Goal: Information Seeking & Learning: Learn about a topic

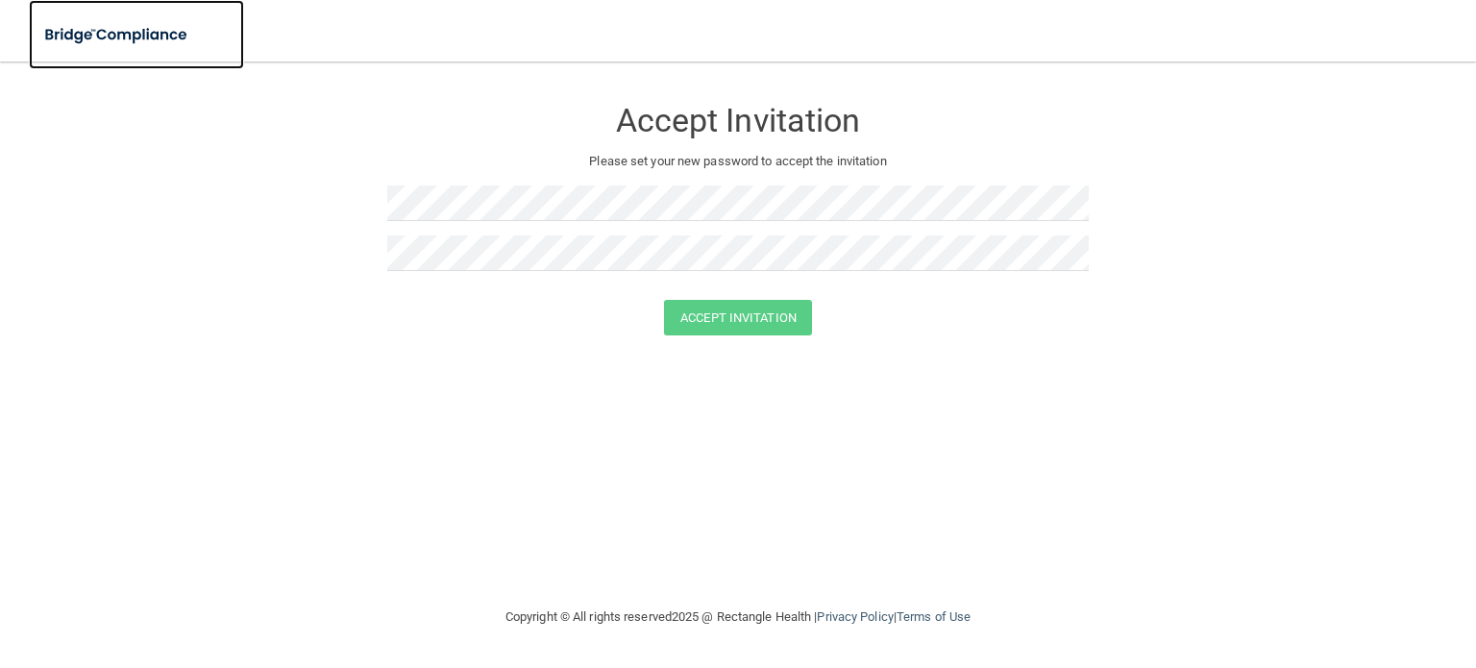
click at [165, 41] on img at bounding box center [117, 34] width 177 height 39
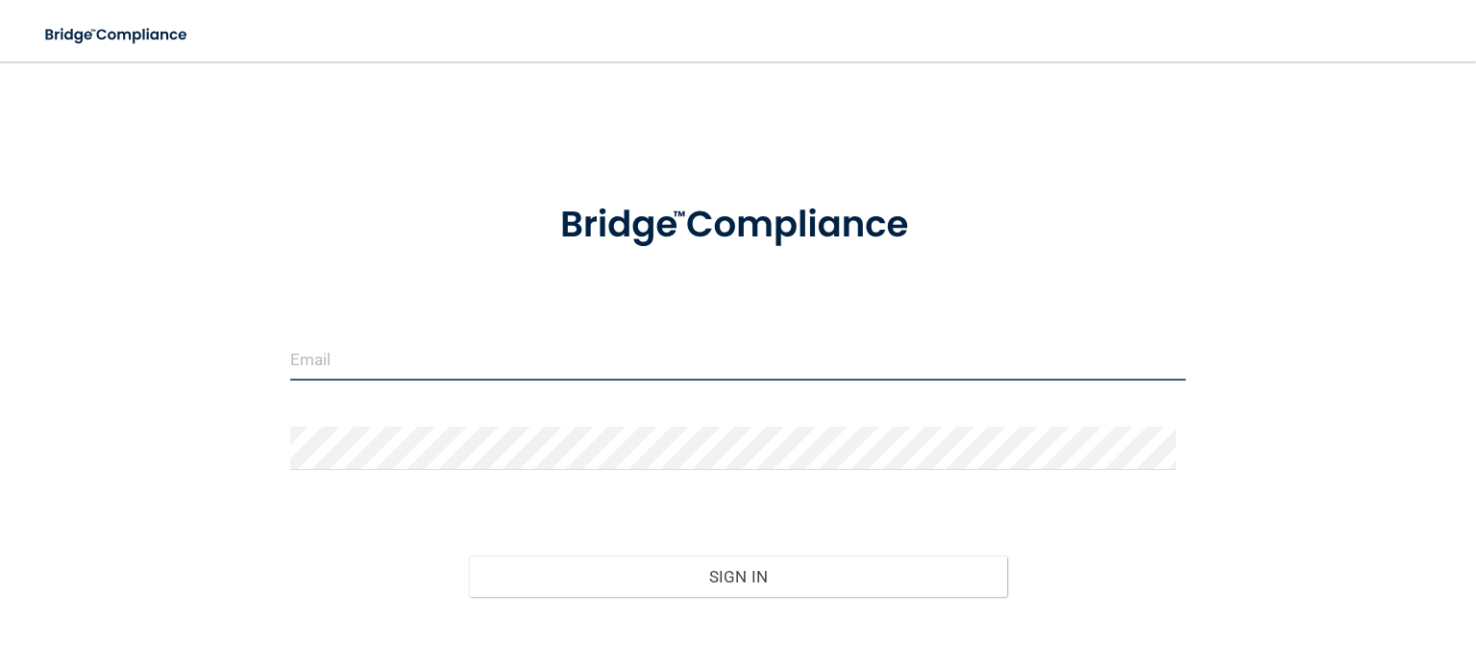
click at [359, 357] on input "email" at bounding box center [738, 358] width 896 height 43
type input "[PERSON_NAME][EMAIL_ADDRESS][PERSON_NAME][DOMAIN_NAME]"
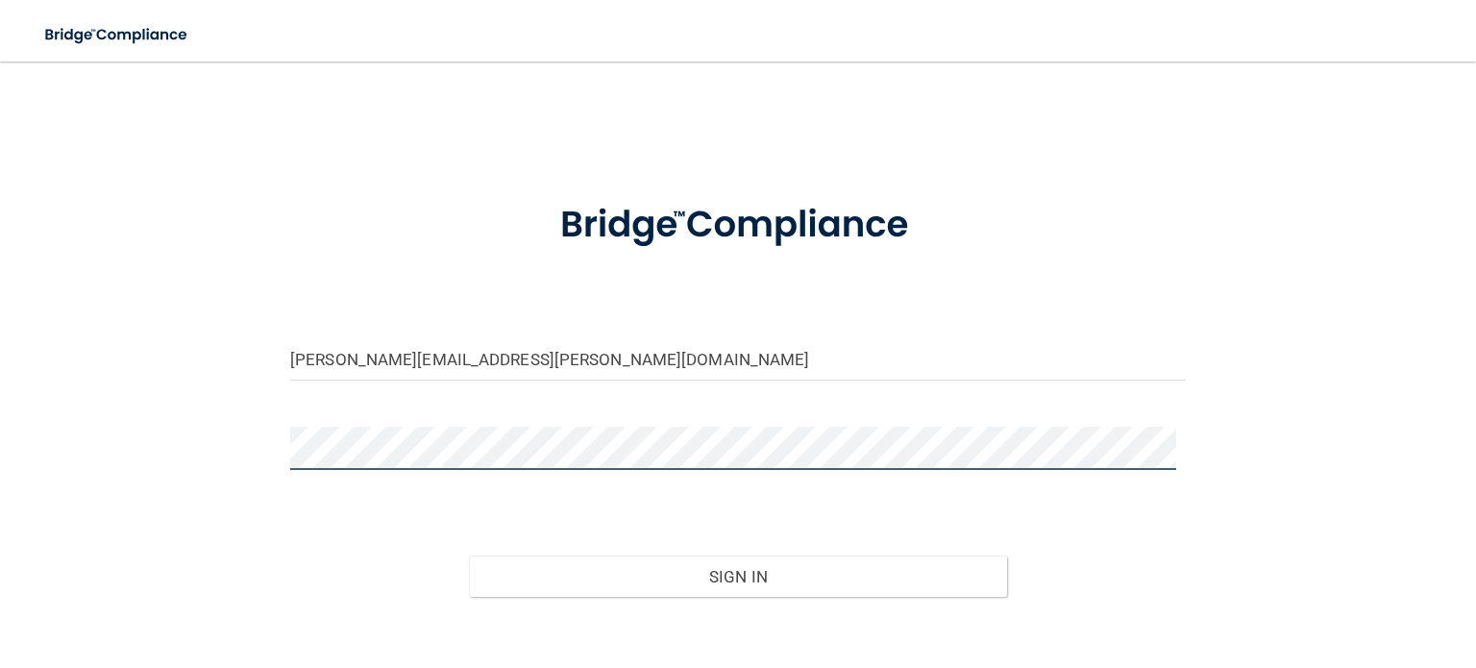
click at [469, 556] on button "Sign In" at bounding box center [737, 577] width 537 height 42
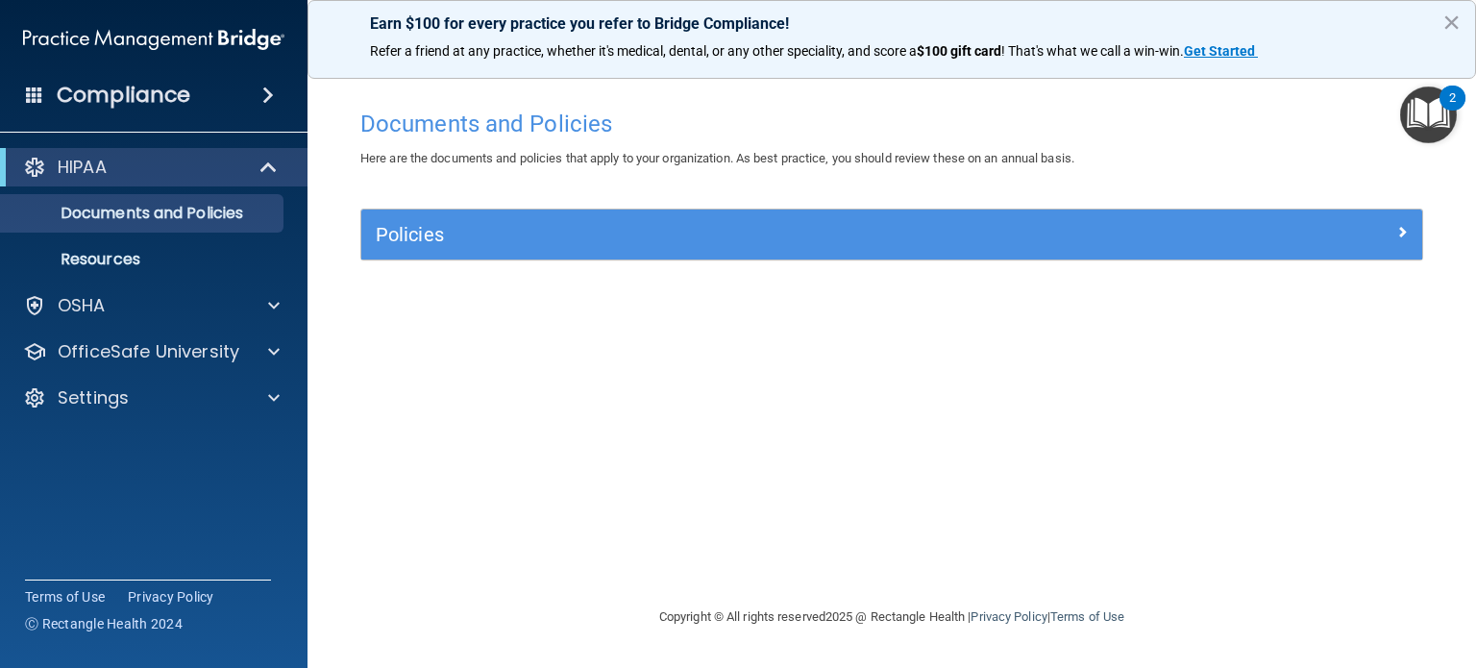
click at [1418, 115] on img "Open Resource Center, 2 new notifications" at bounding box center [1428, 115] width 57 height 57
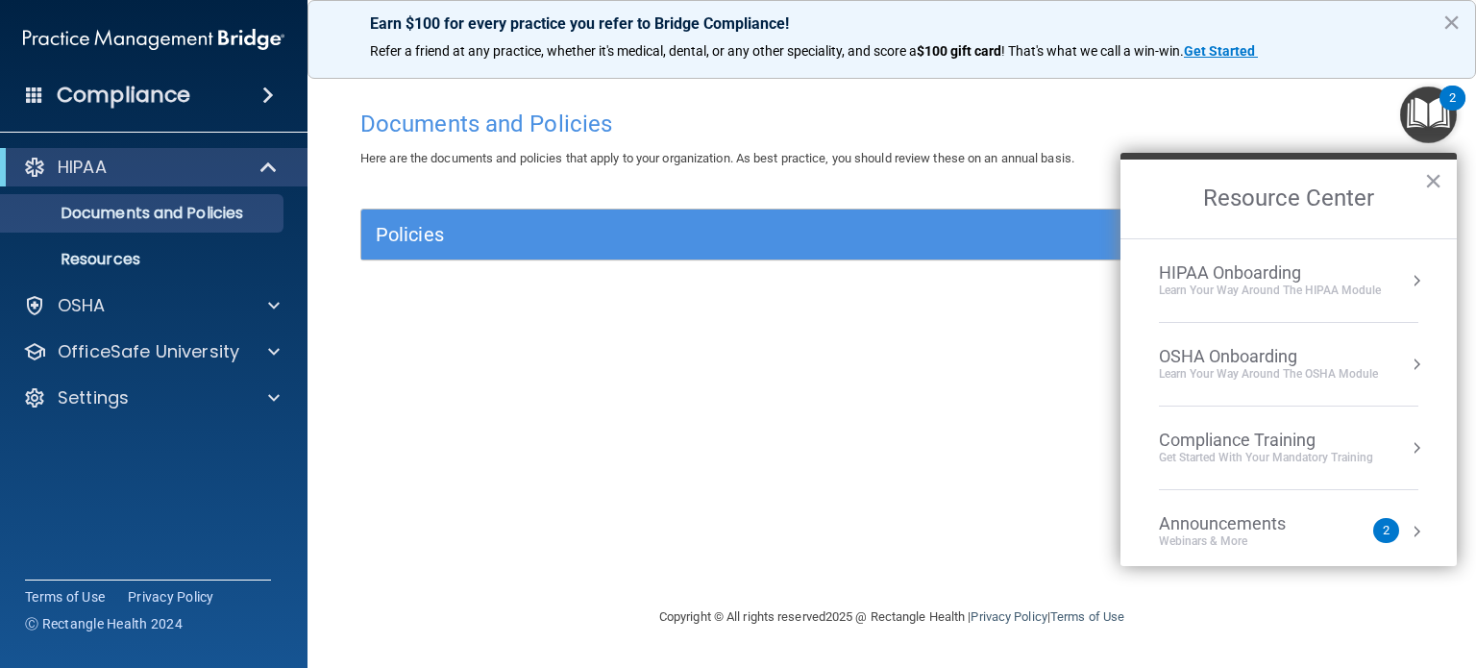
click at [1300, 283] on div "Learn Your Way around the HIPAA module" at bounding box center [1270, 291] width 222 height 16
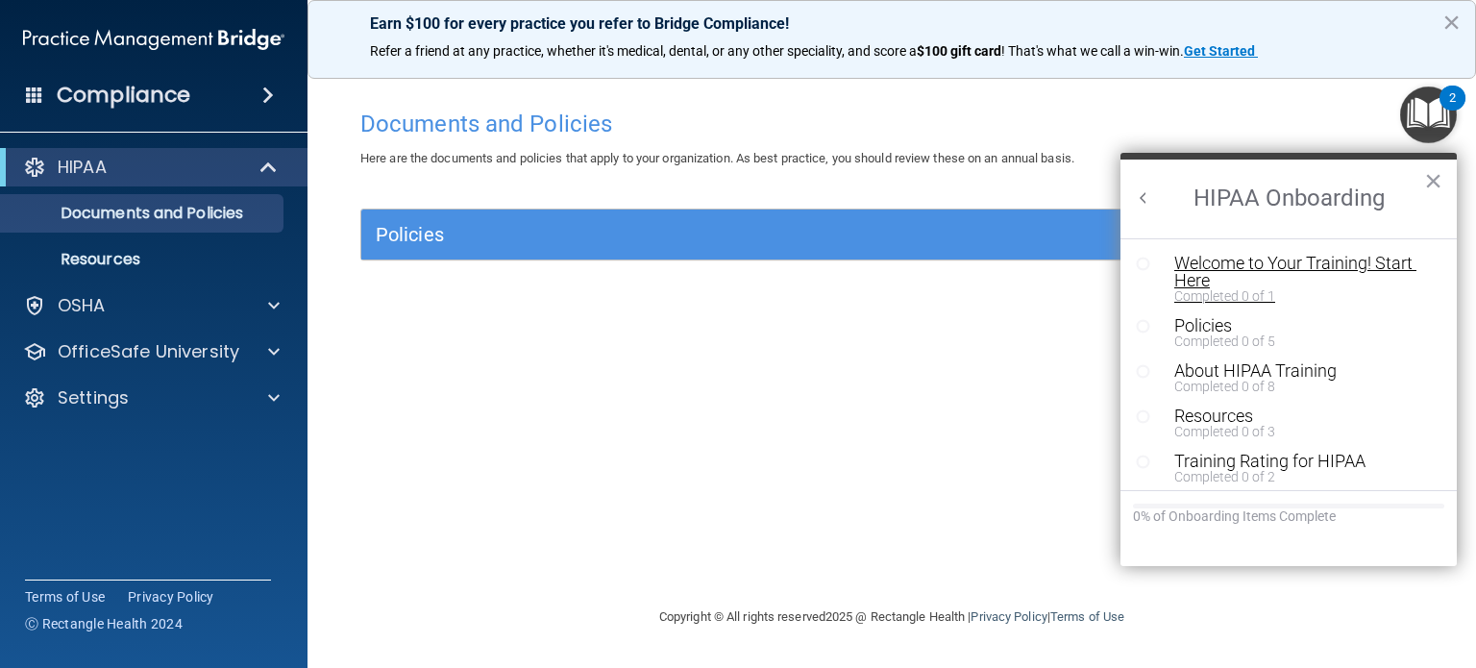
click at [1235, 260] on div "Welcome to Your Training! Start Here" at bounding box center [1295, 272] width 242 height 35
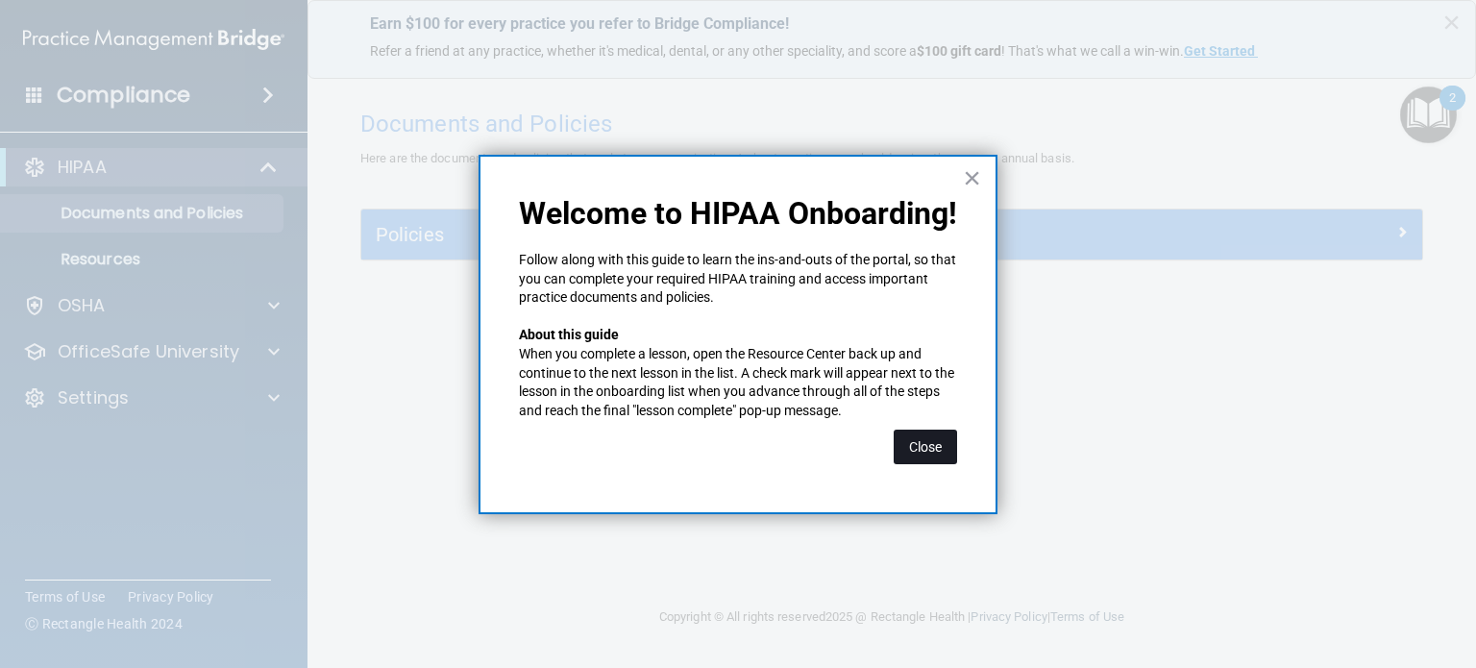
click at [942, 454] on button "Close" at bounding box center [925, 447] width 63 height 35
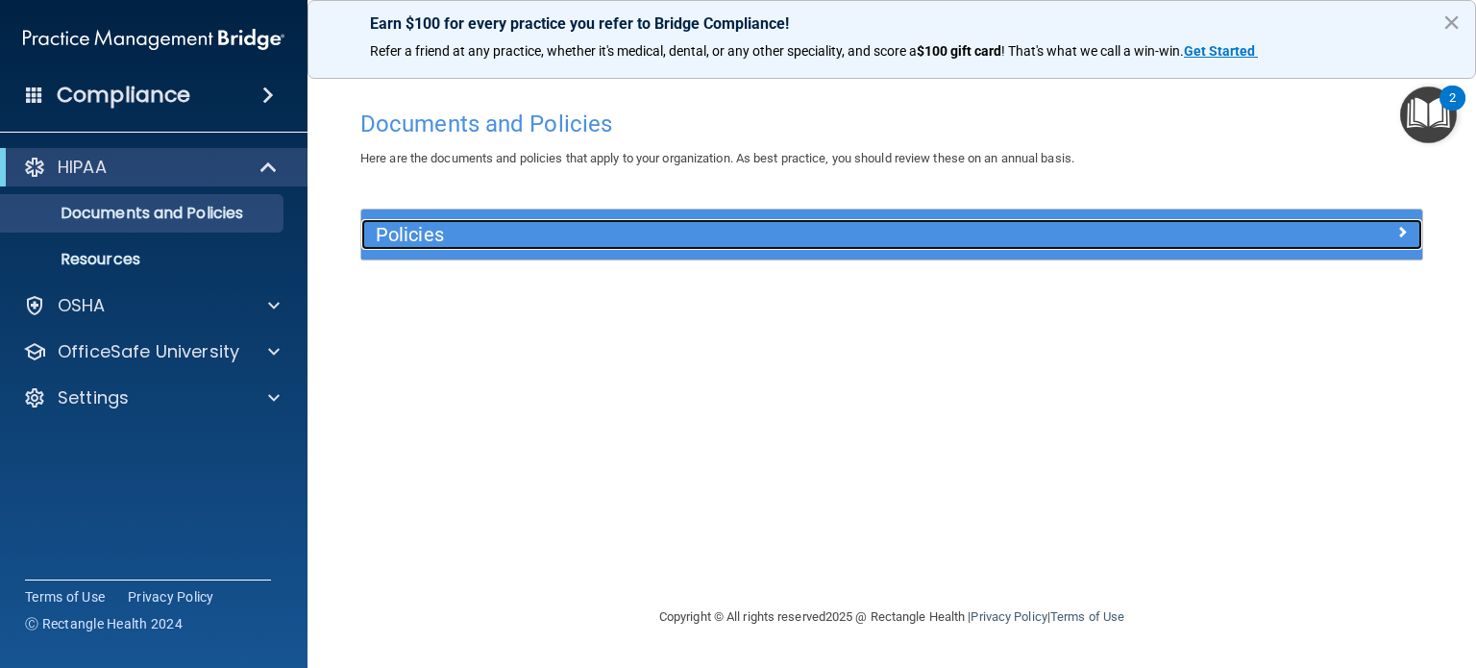
click at [1402, 228] on span at bounding box center [1403, 231] width 12 height 23
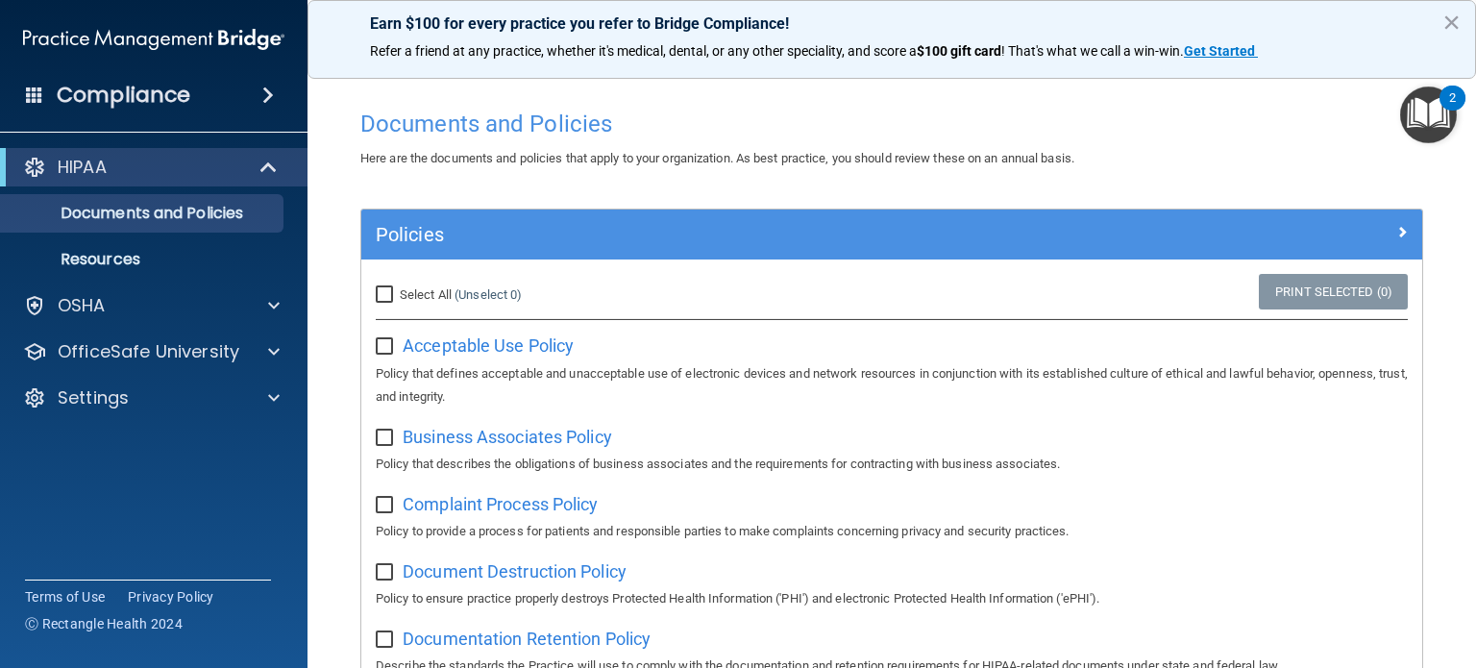
click at [382, 295] on input "Select All (Unselect 0) Unselect All" at bounding box center [387, 294] width 22 height 15
checkbox input "true"
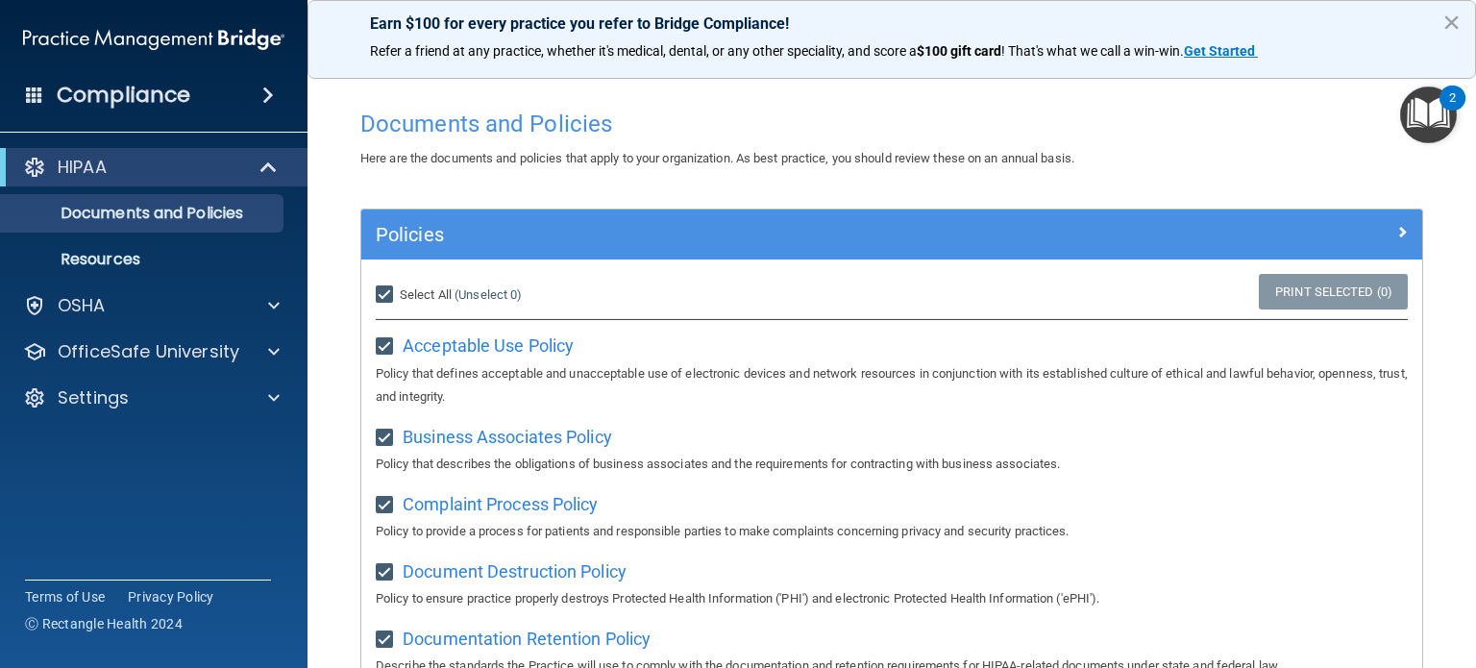
checkbox input "true"
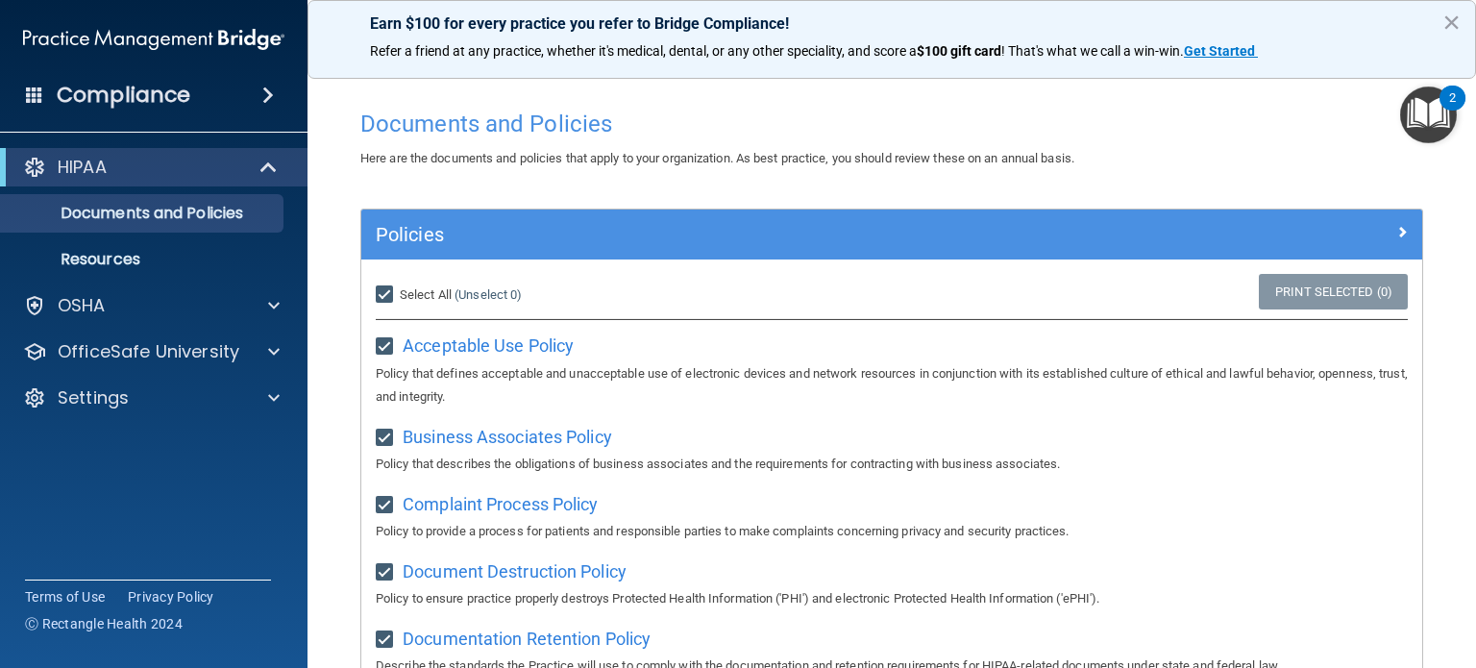
checkbox input "true"
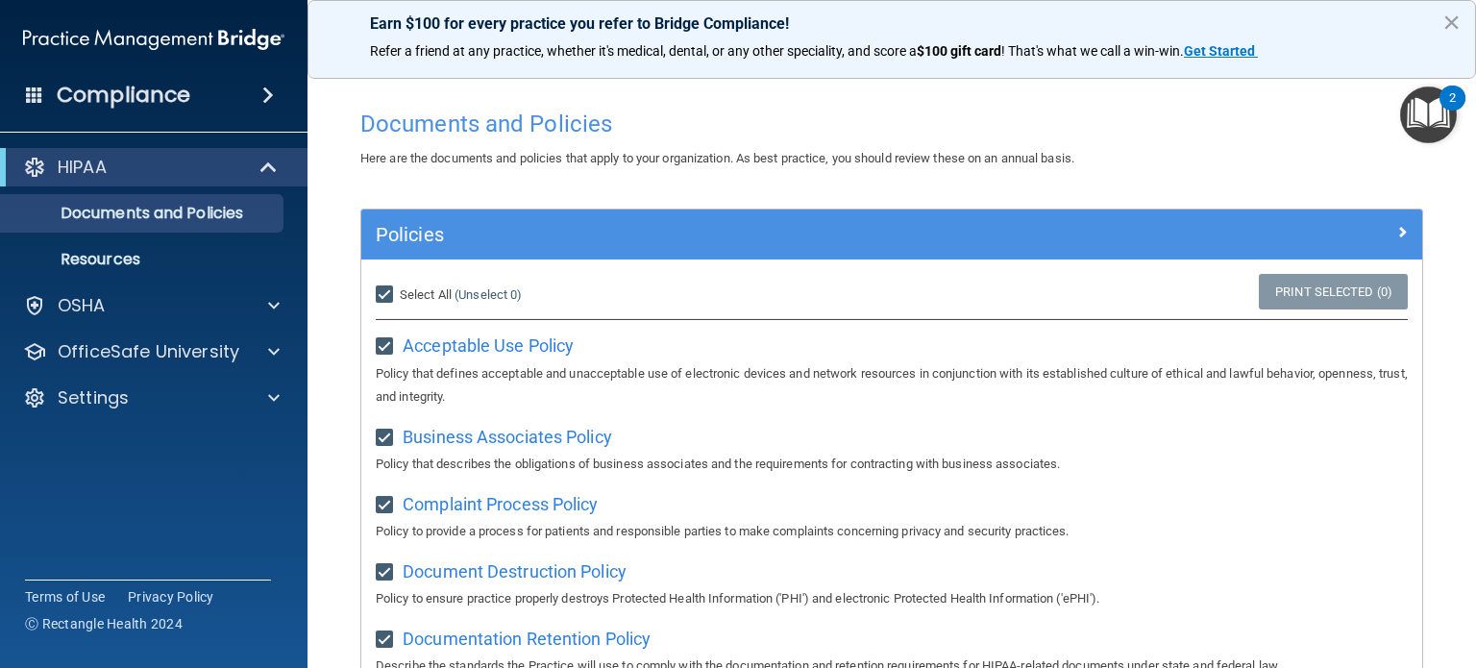
checkbox input "true"
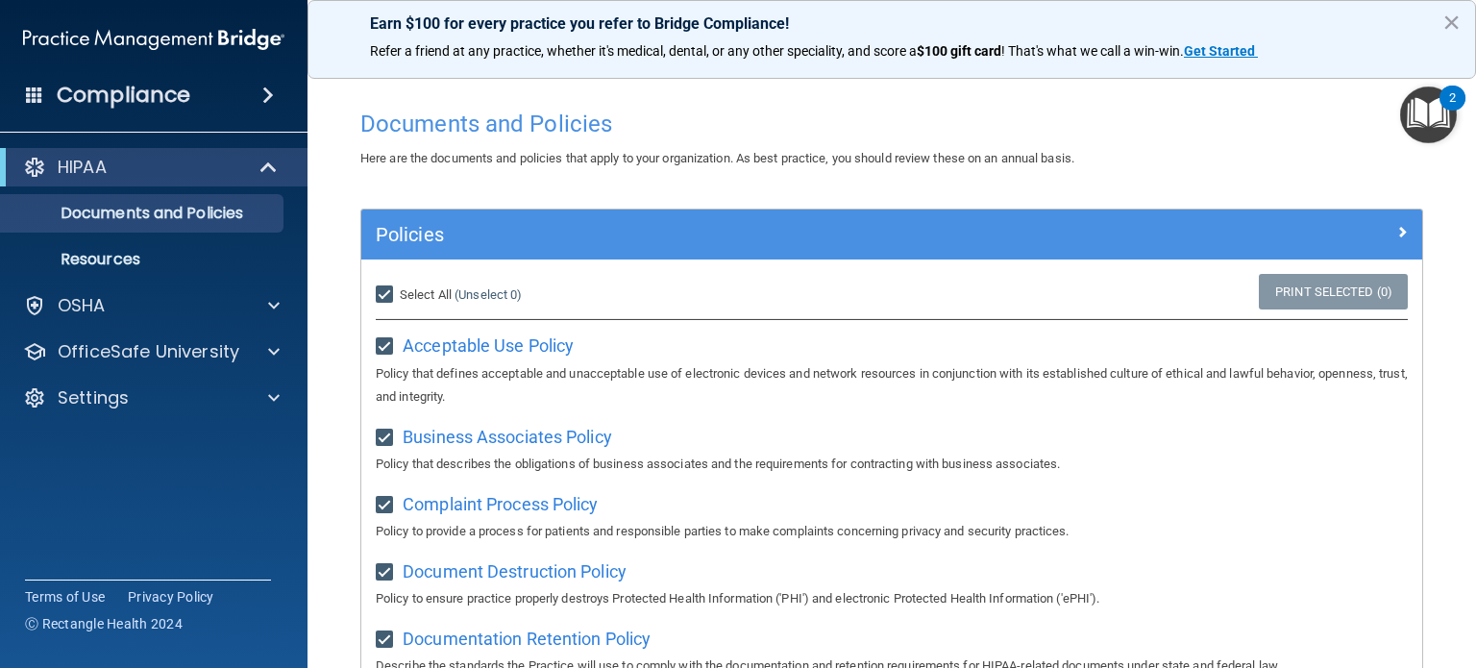
checkbox input "true"
click at [1264, 291] on link "Print Selected (21)" at bounding box center [1330, 292] width 156 height 36
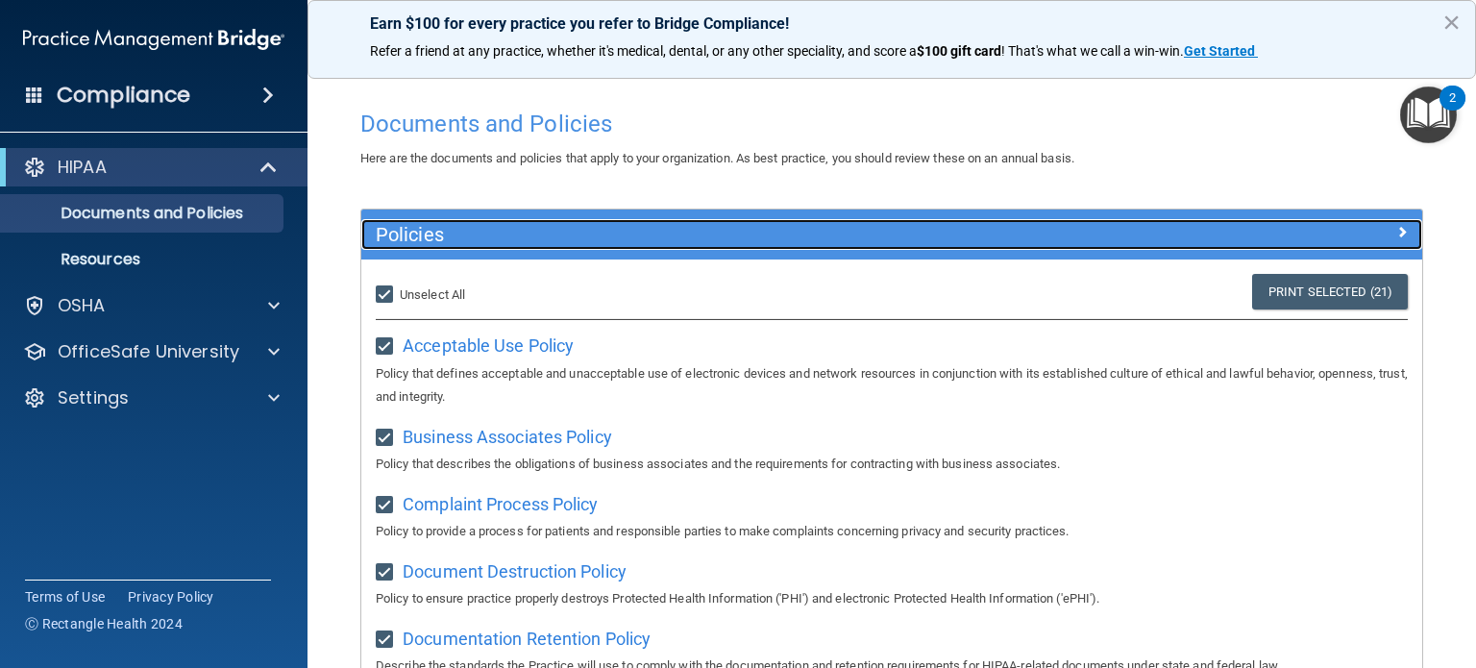
click at [1397, 230] on span at bounding box center [1403, 231] width 12 height 23
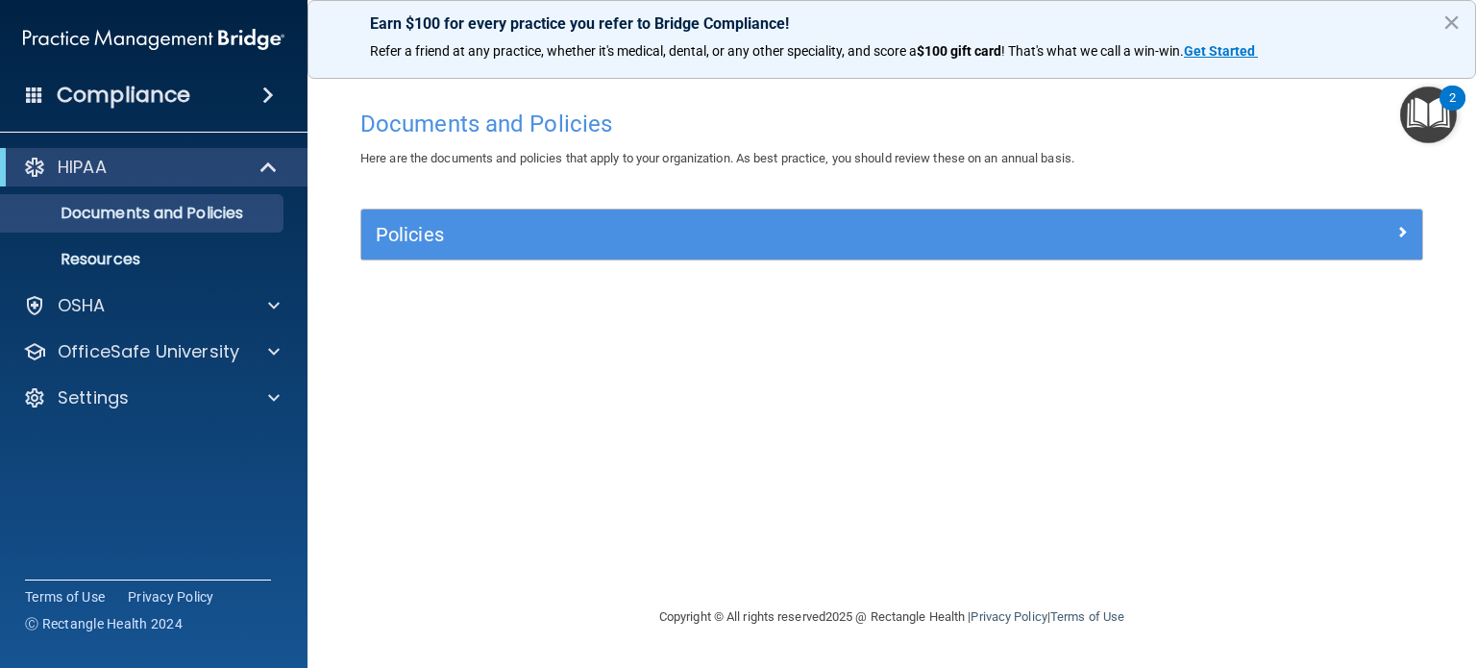
click at [1434, 117] on img "Open Resource Center, 2 new notifications" at bounding box center [1428, 115] width 57 height 57
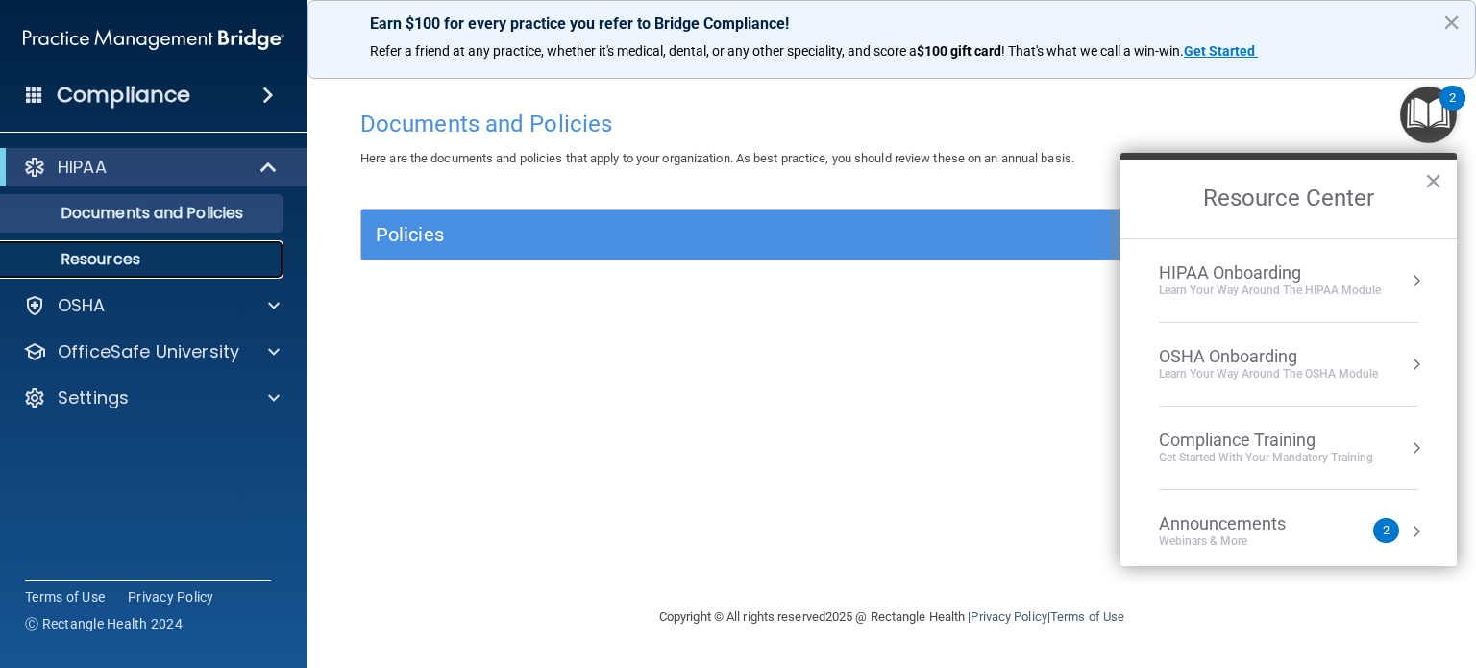
click at [197, 256] on p "Resources" at bounding box center [143, 259] width 262 height 19
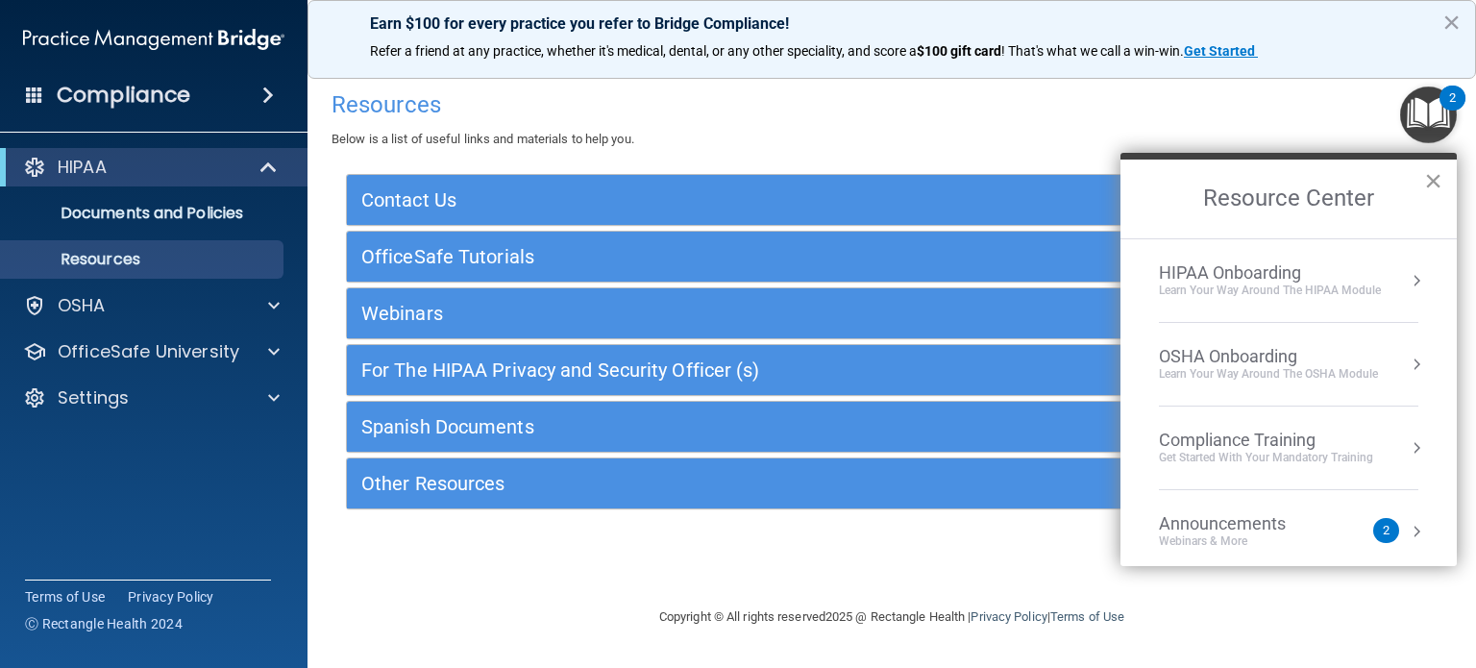
click at [1429, 178] on button "×" at bounding box center [1433, 180] width 18 height 31
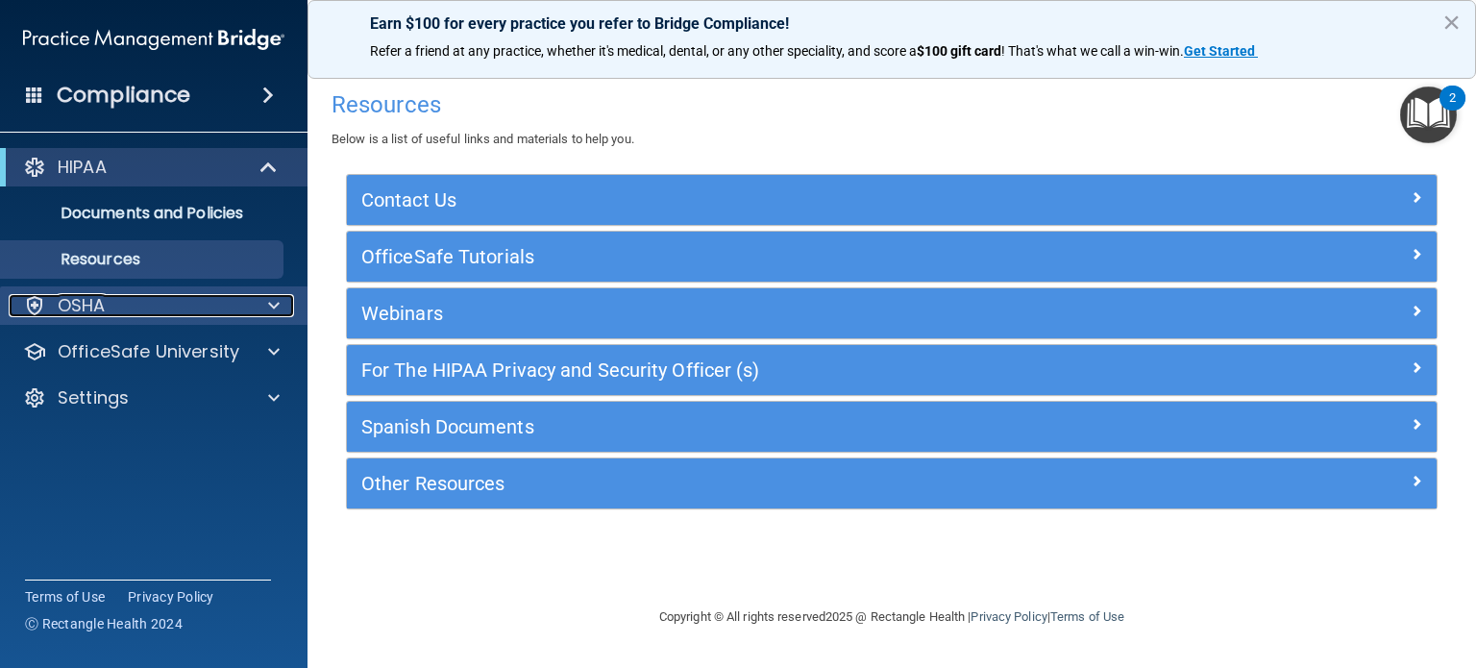
click at [284, 307] on div at bounding box center [271, 305] width 48 height 23
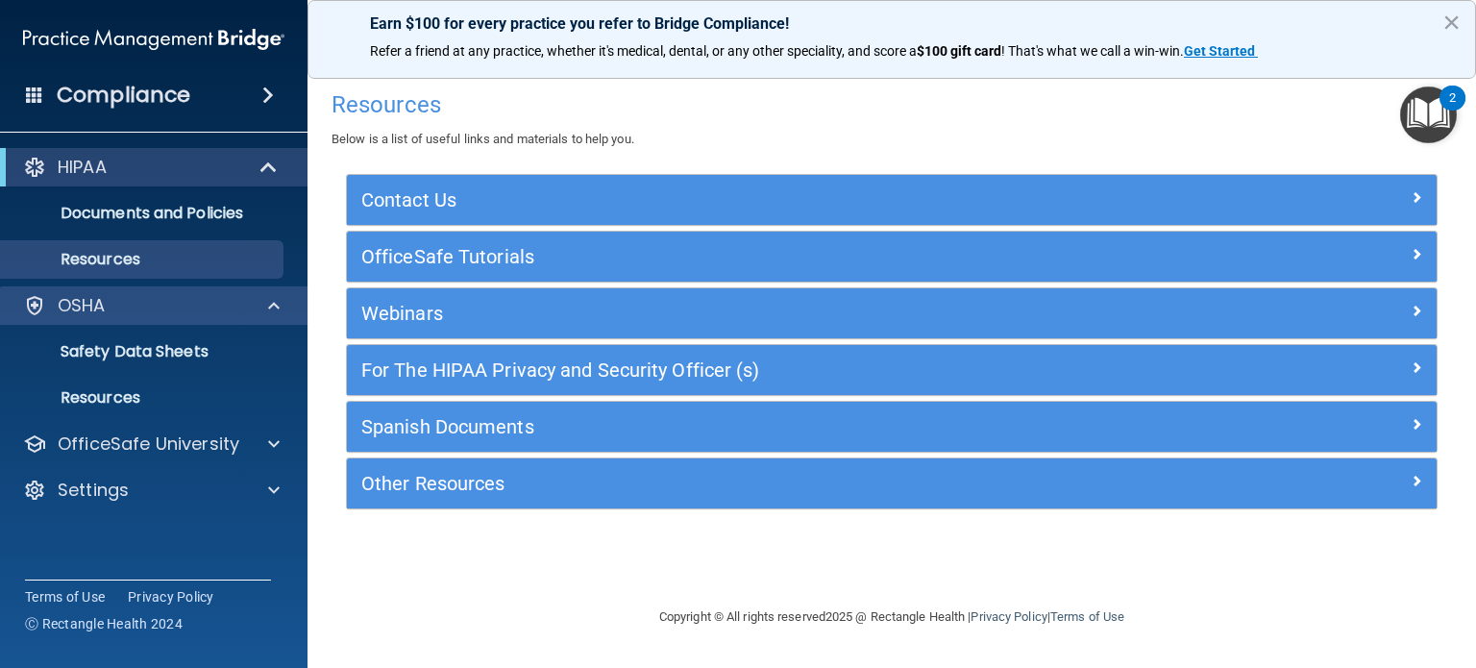
click at [188, 319] on div "OSHA" at bounding box center [154, 305] width 309 height 38
click at [93, 307] on p "OSHA" at bounding box center [82, 305] width 48 height 23
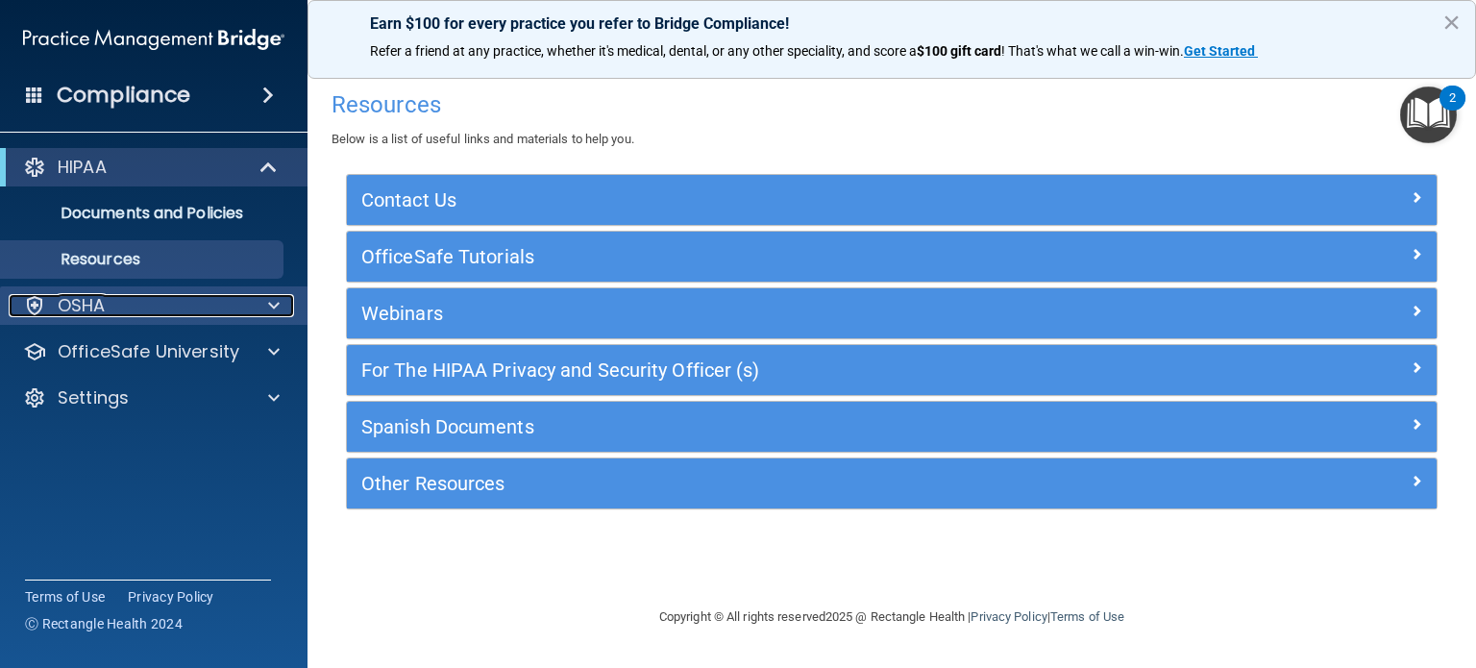
click at [93, 307] on p "OSHA" at bounding box center [82, 305] width 48 height 23
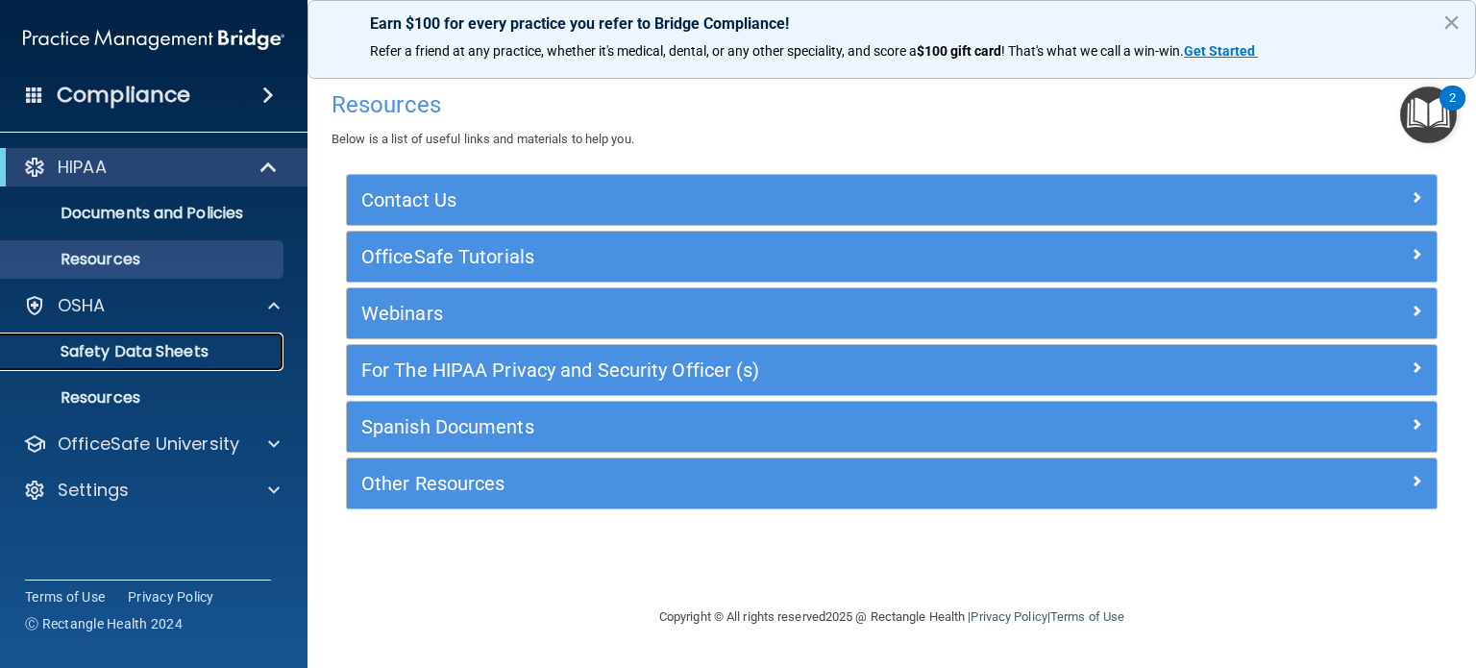
click at [104, 335] on link "Safety Data Sheets" at bounding box center [132, 352] width 303 height 38
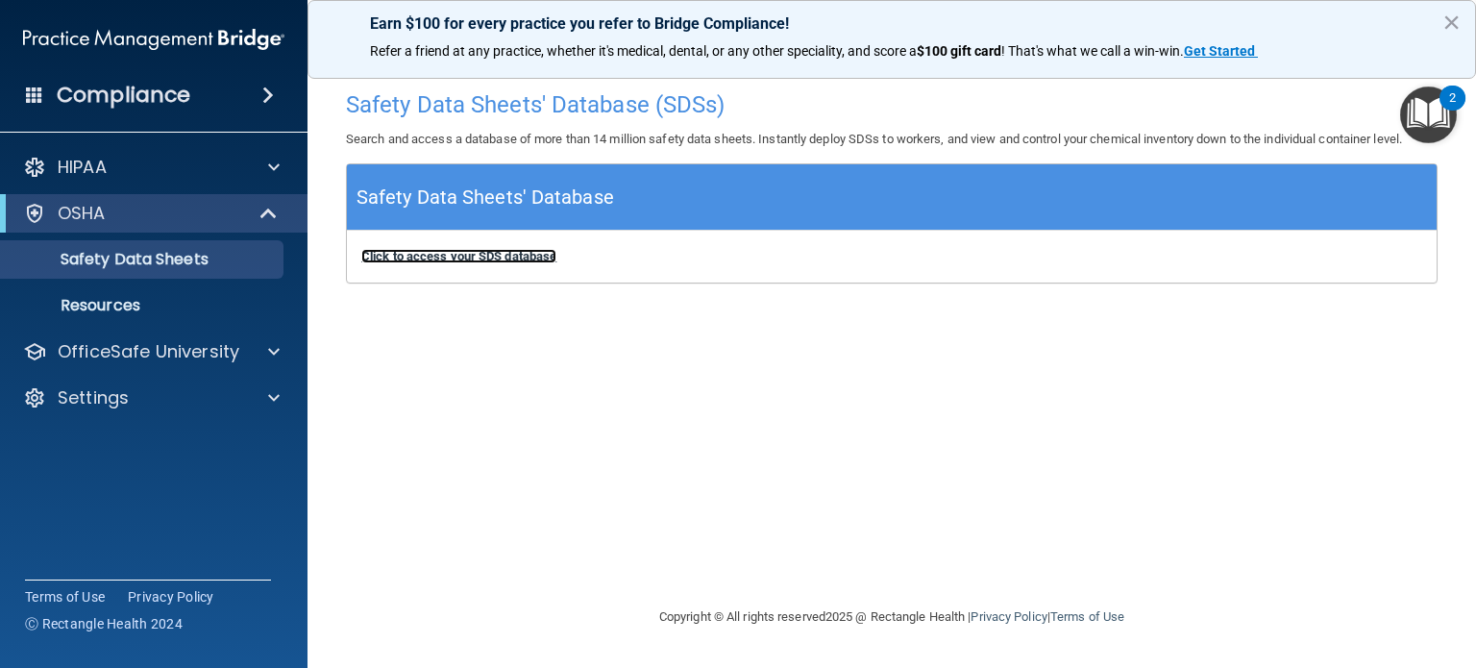
click at [410, 258] on b "Click to access your SDS database" at bounding box center [458, 256] width 195 height 14
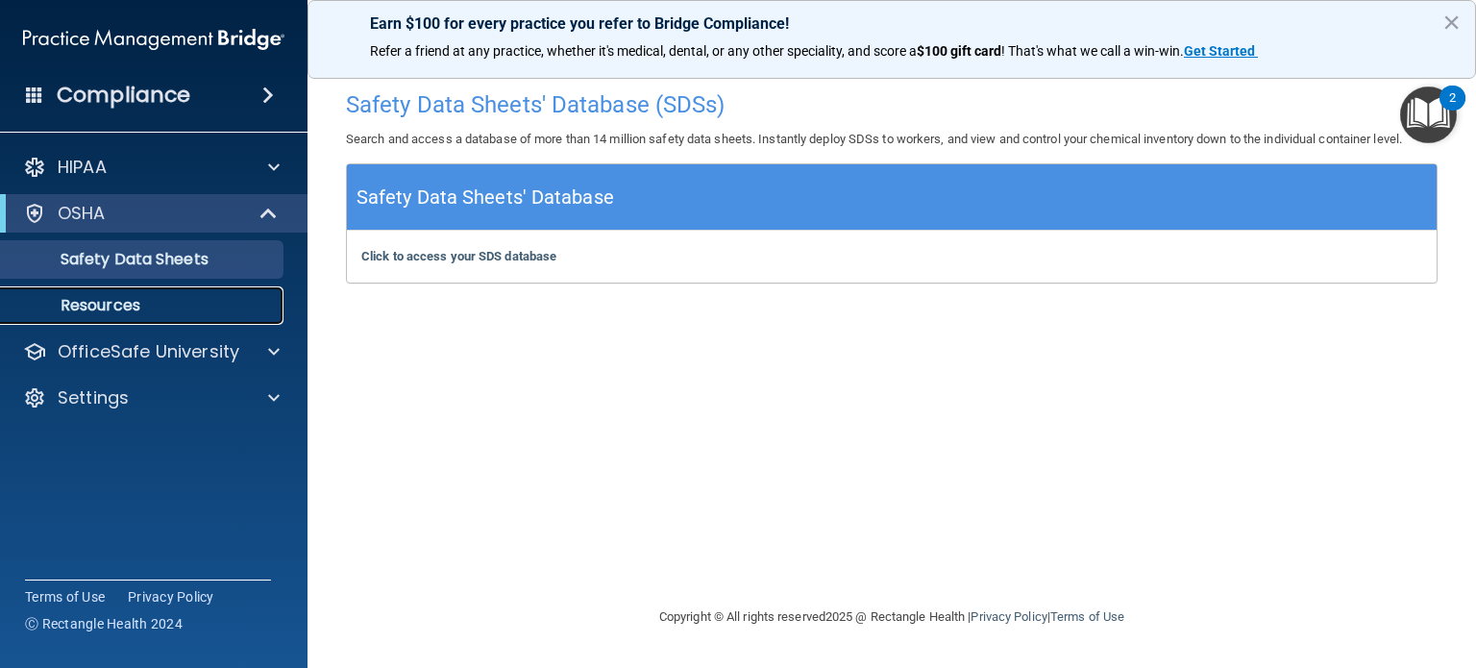
click at [119, 307] on p "Resources" at bounding box center [143, 305] width 262 height 19
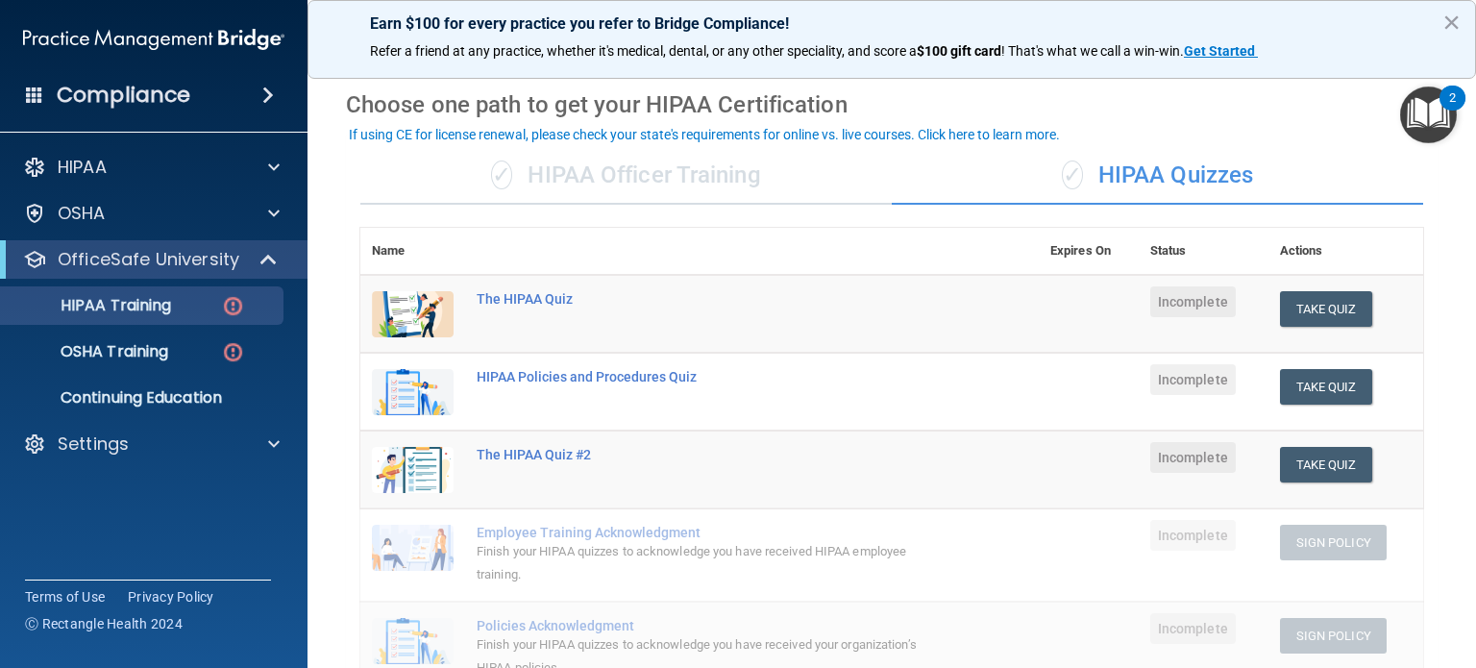
scroll to position [61, 0]
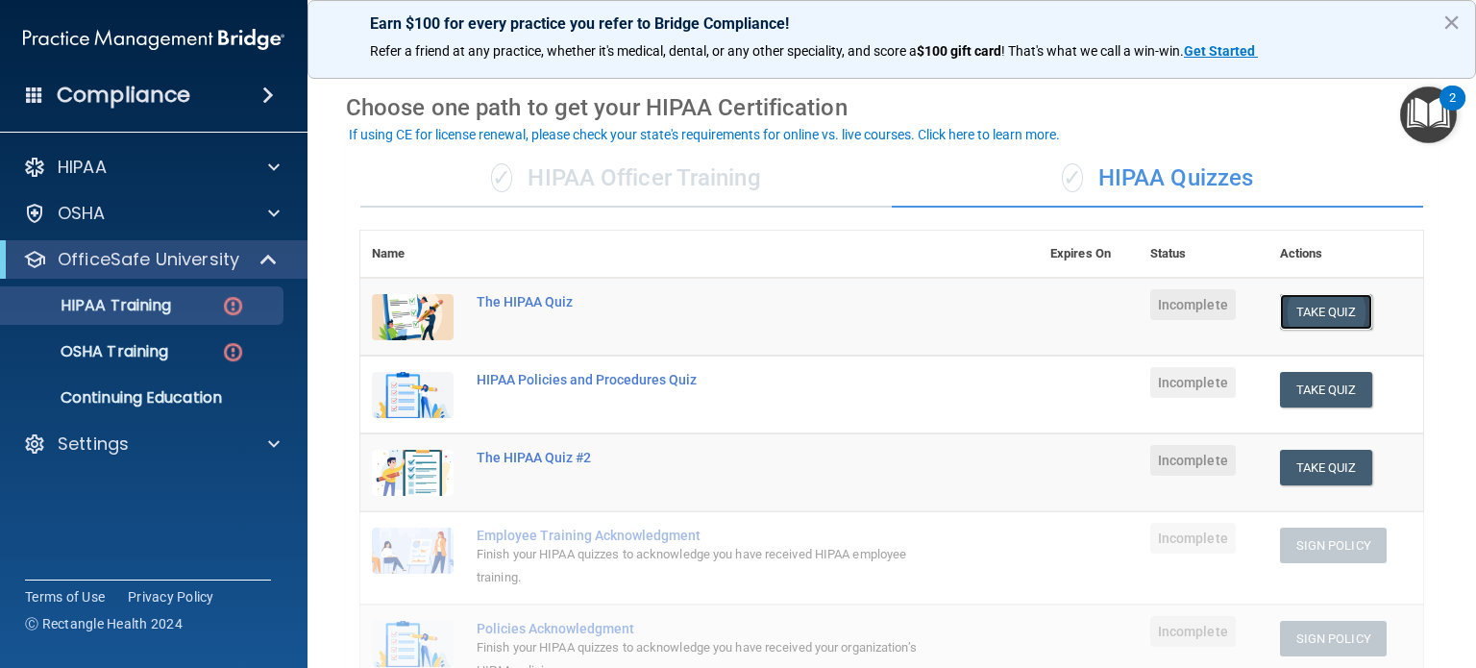
click at [1306, 302] on button "Take Quiz" at bounding box center [1326, 312] width 92 height 36
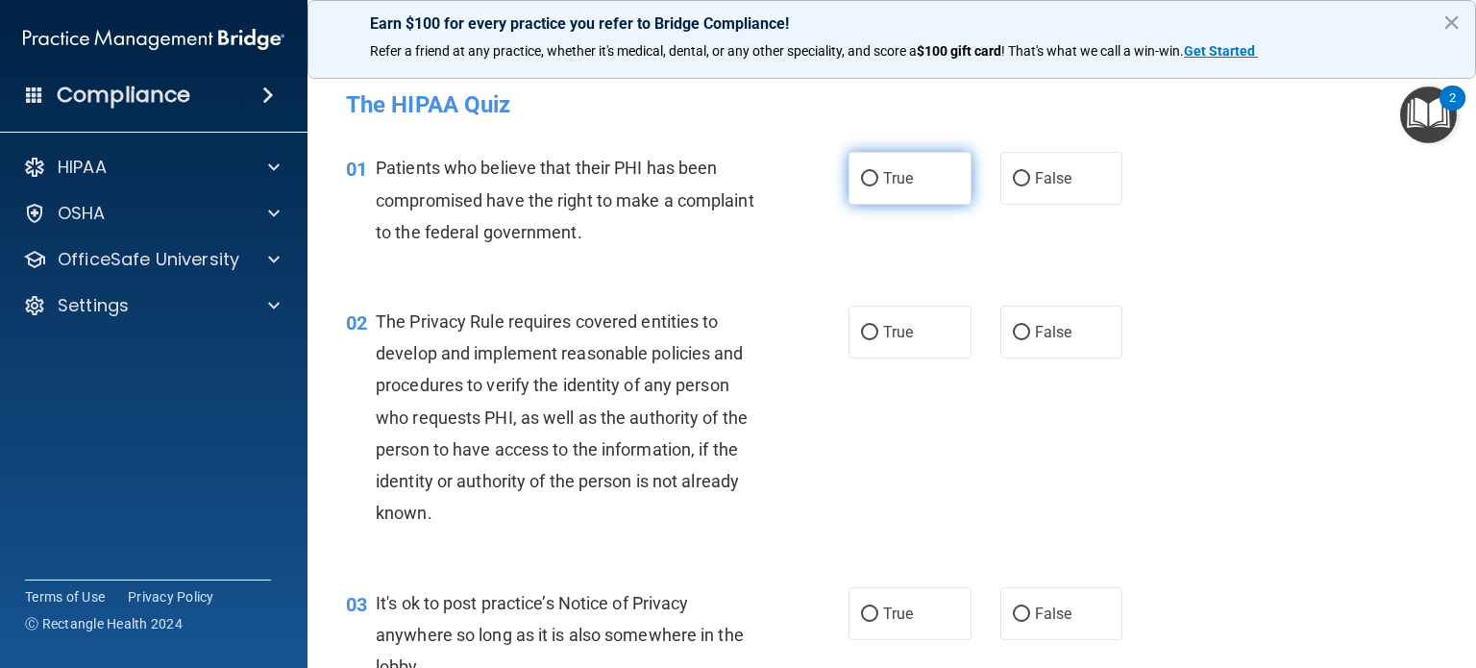
click at [863, 182] on input "True" at bounding box center [869, 179] width 17 height 14
radio input "true"
click at [861, 326] on input "True" at bounding box center [869, 333] width 17 height 14
radio input "true"
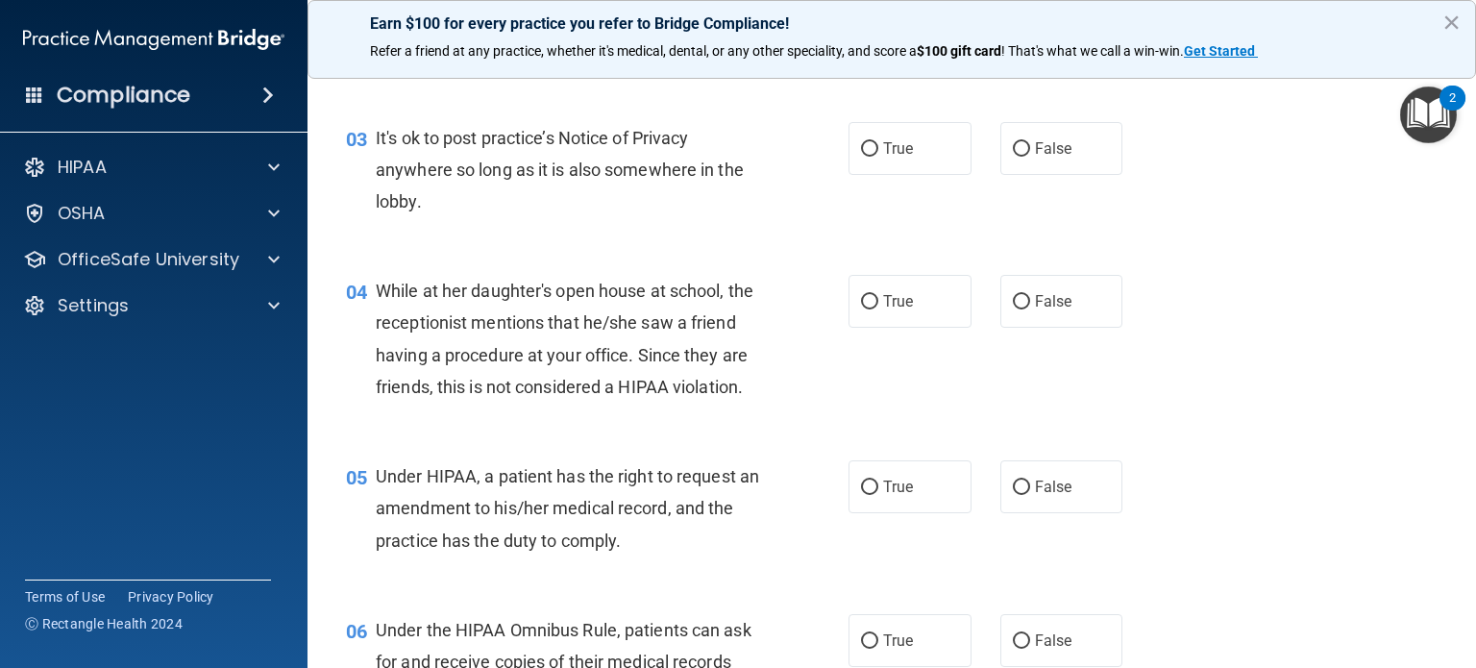
scroll to position [473, 0]
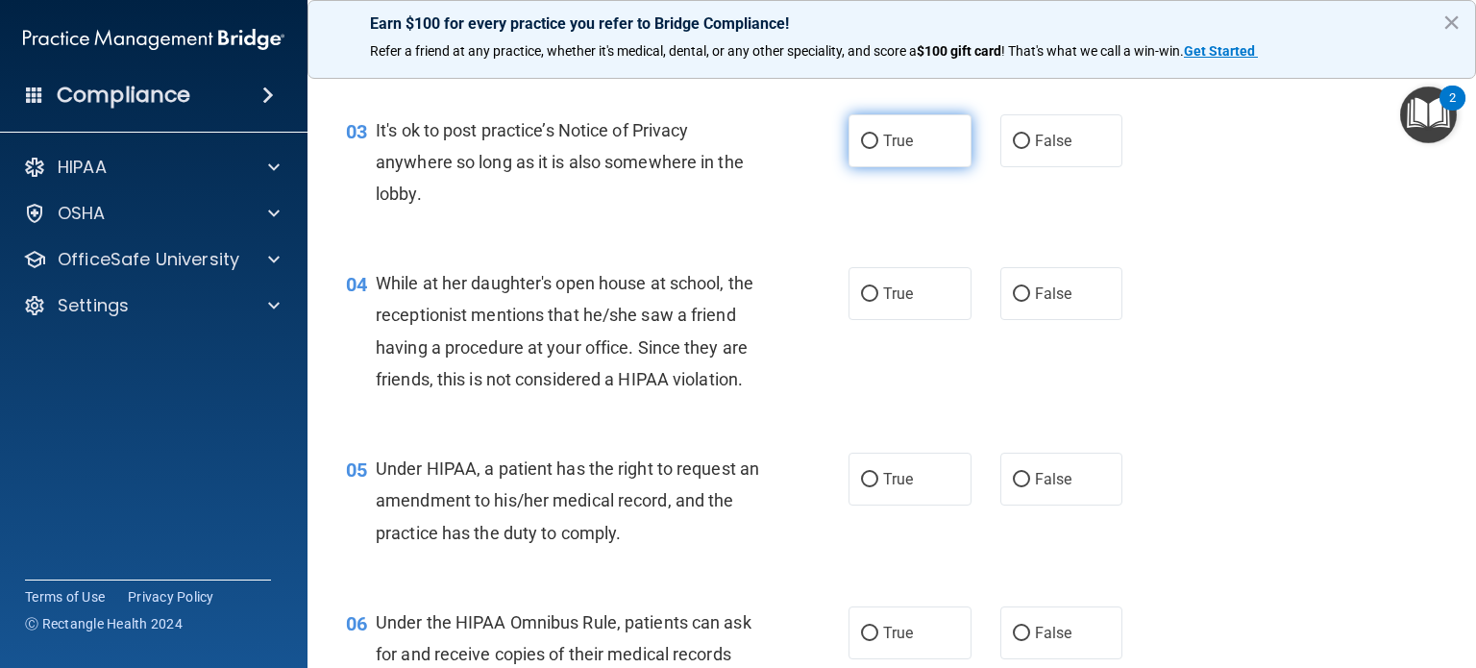
click at [869, 136] on input "True" at bounding box center [869, 142] width 17 height 14
radio input "true"
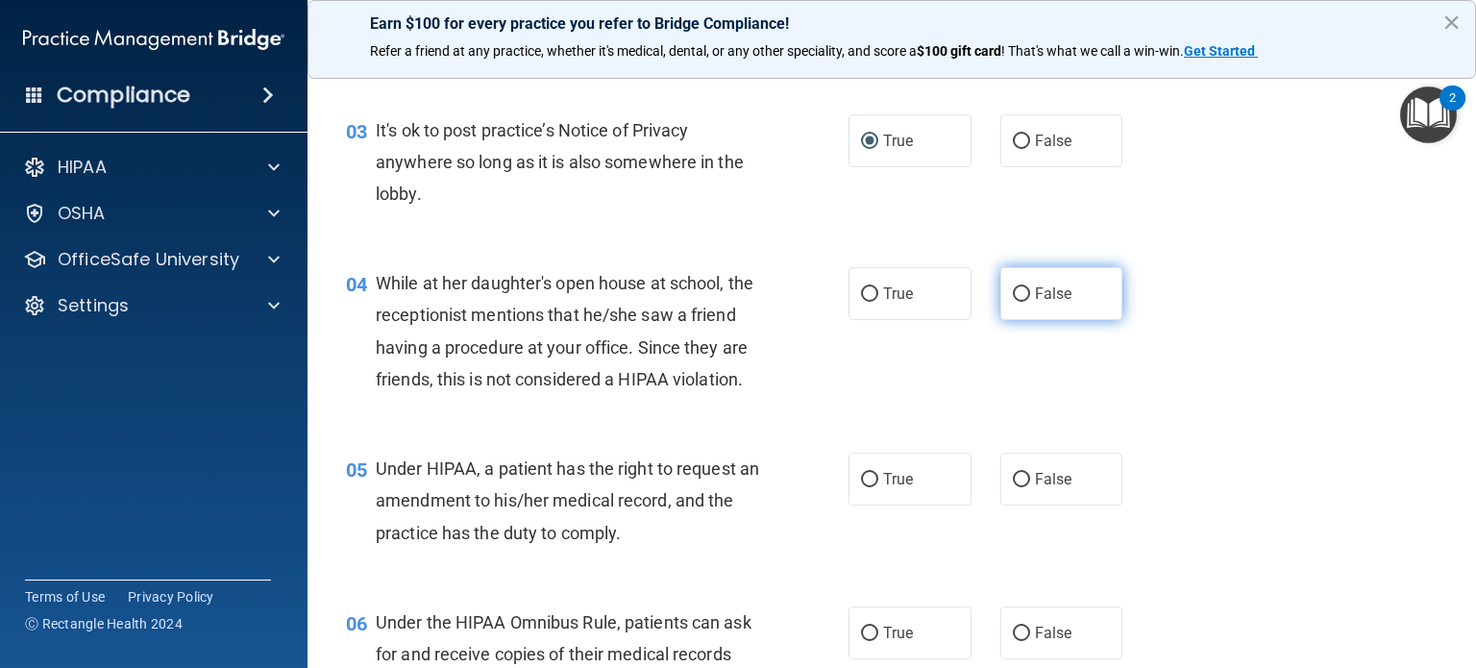
click at [1023, 289] on label "False" at bounding box center [1062, 293] width 123 height 53
click at [1023, 289] on input "False" at bounding box center [1021, 294] width 17 height 14
radio input "true"
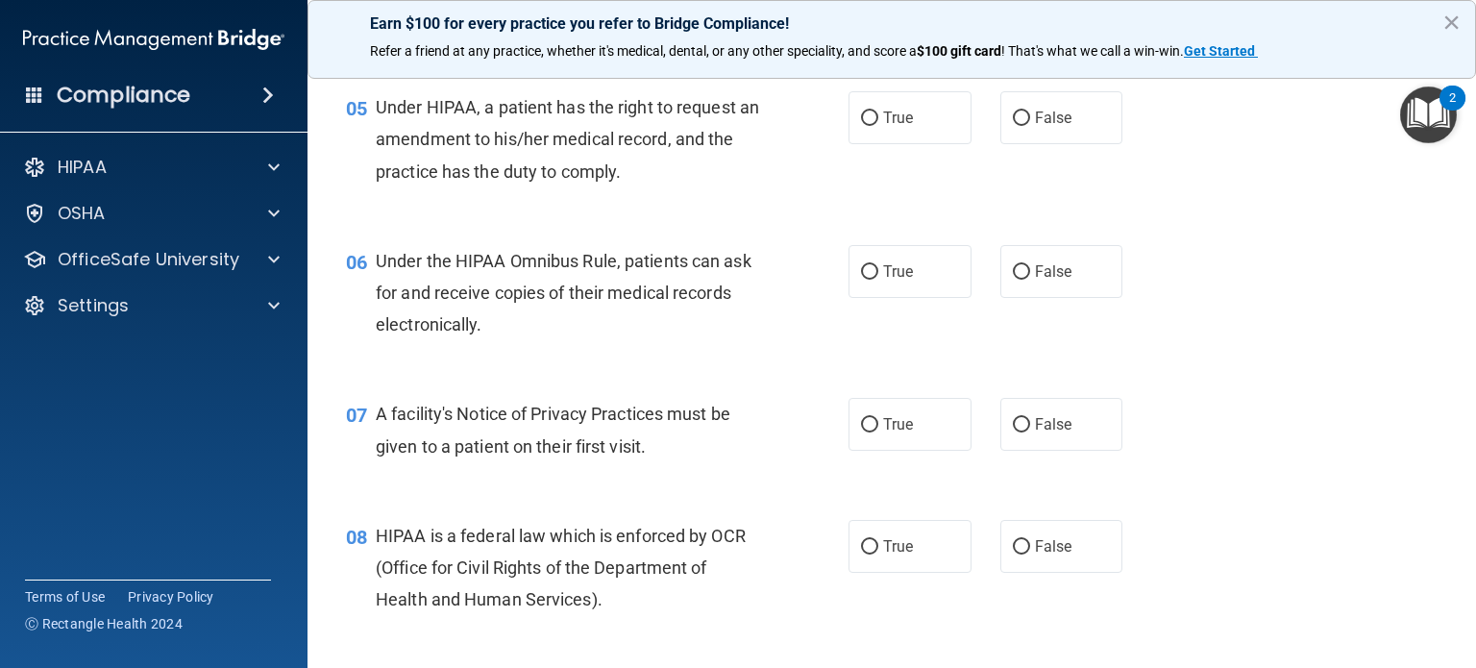
scroll to position [842, 0]
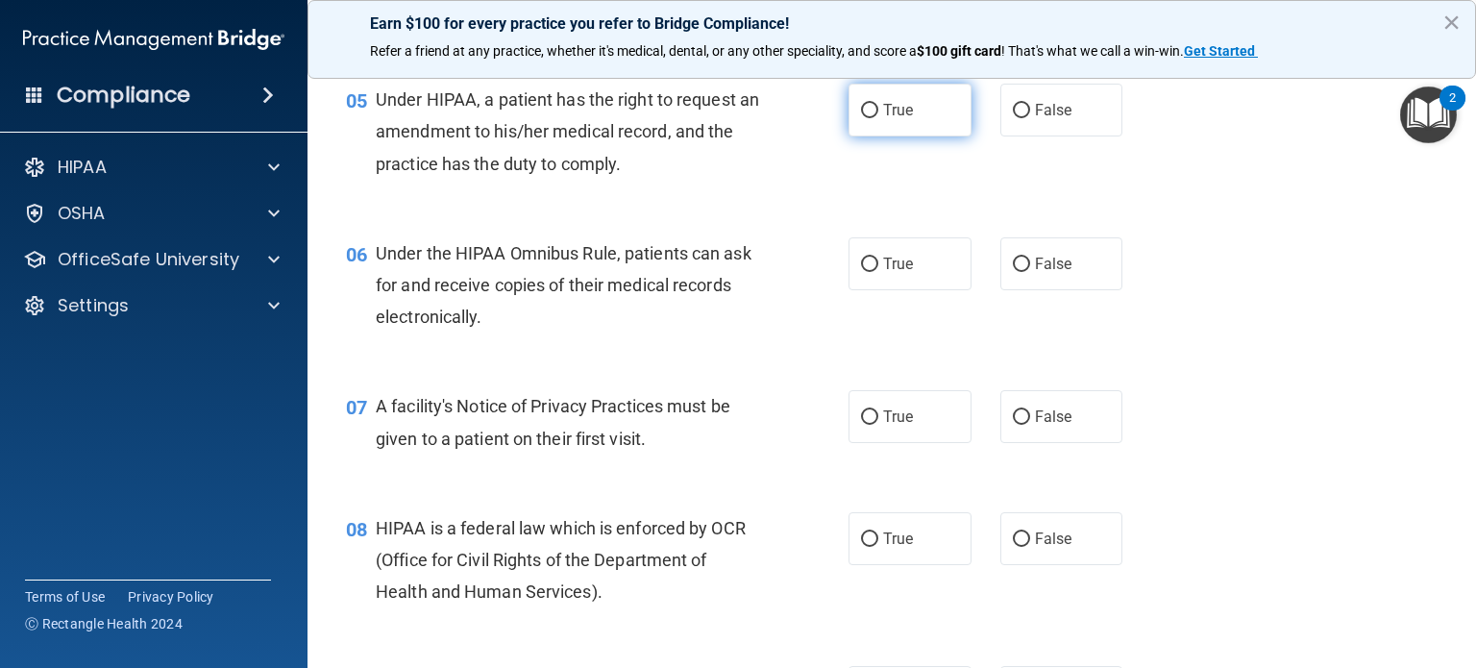
click at [865, 118] on input "True" at bounding box center [869, 111] width 17 height 14
radio input "true"
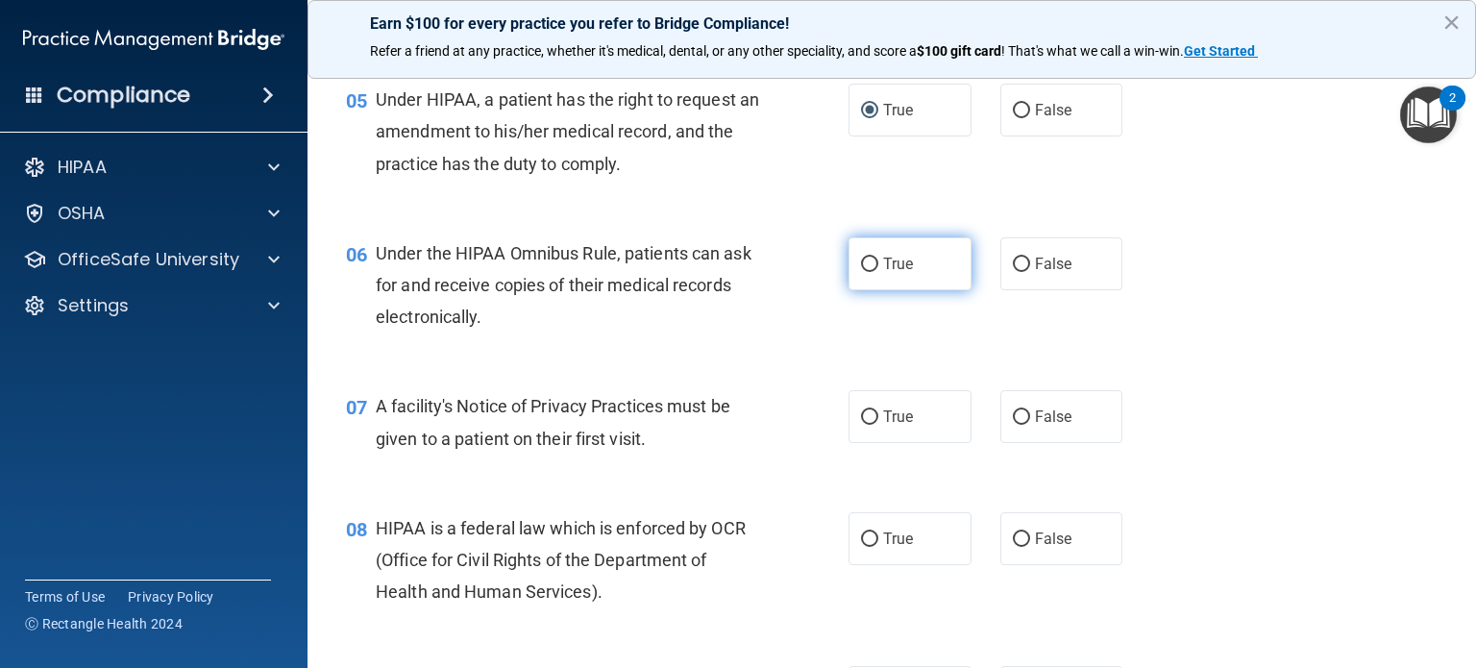
click at [865, 272] on input "True" at bounding box center [869, 265] width 17 height 14
radio input "true"
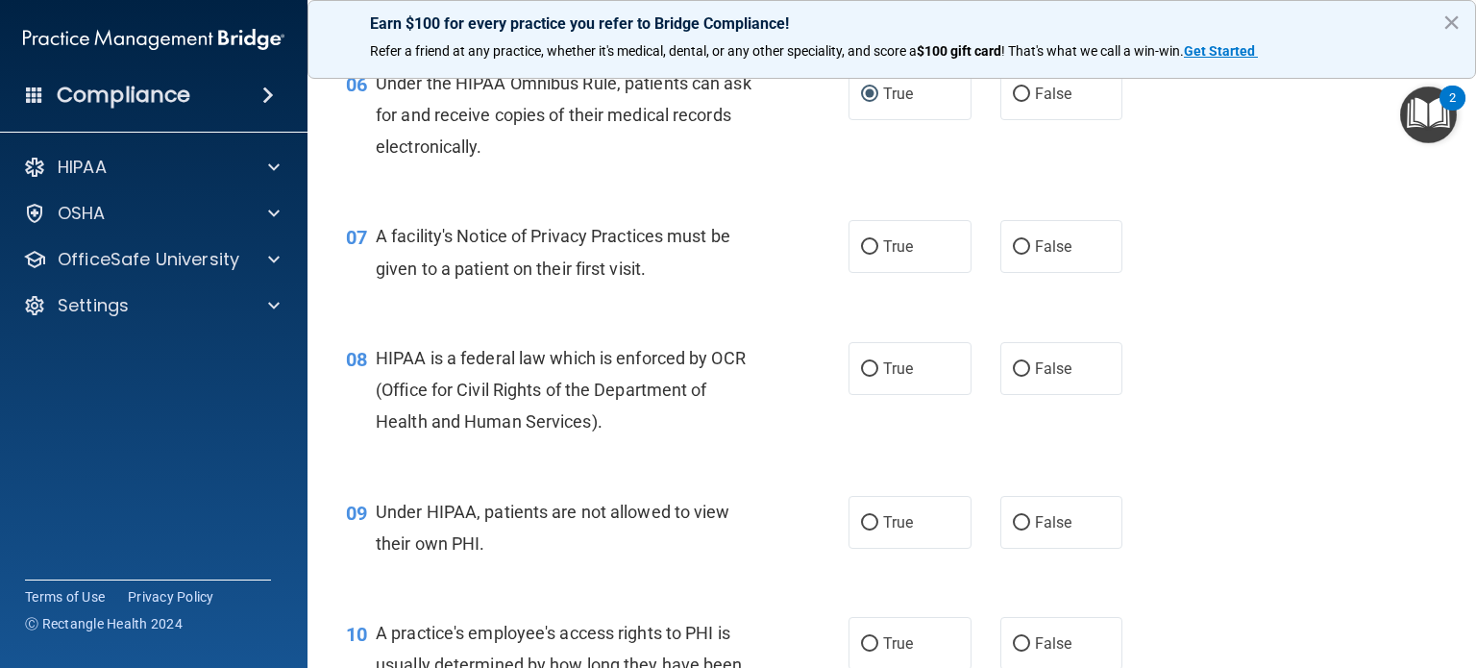
scroll to position [1034, 0]
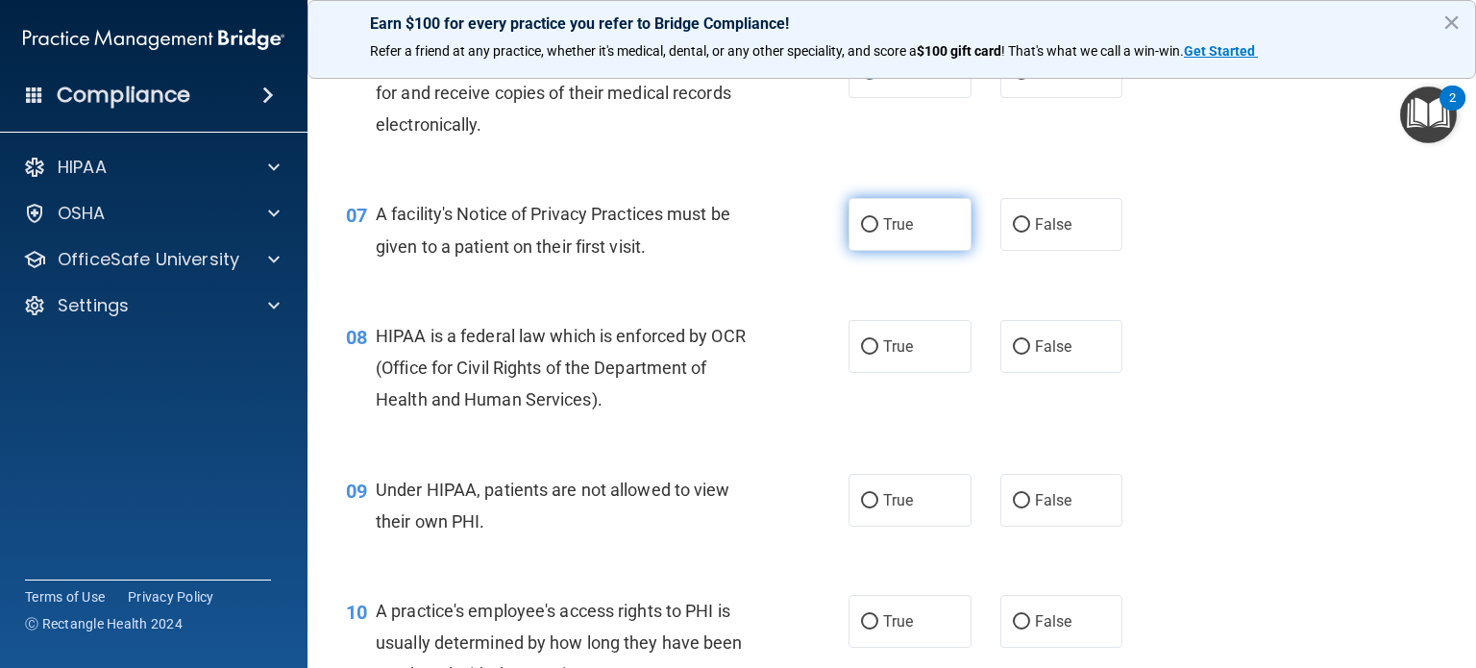
click at [871, 251] on label "True" at bounding box center [910, 224] width 123 height 53
click at [871, 233] on input "True" at bounding box center [869, 225] width 17 height 14
radio input "true"
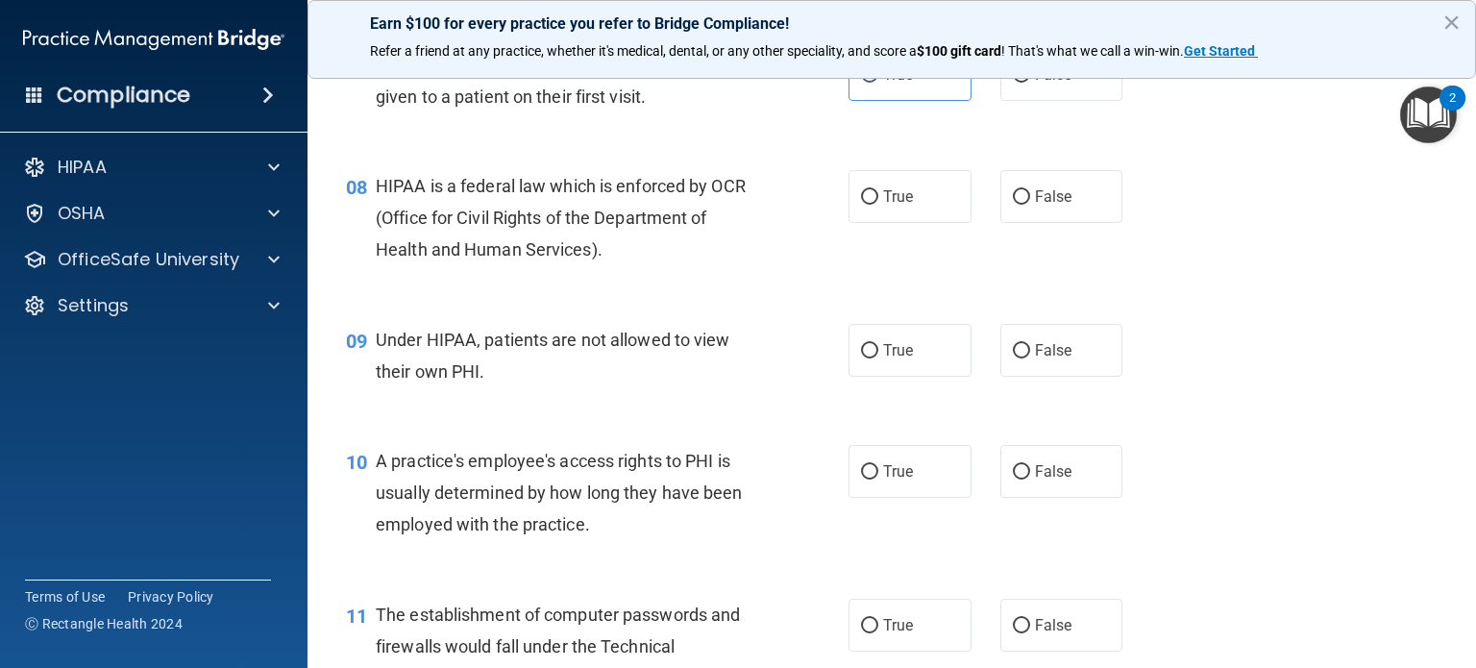
scroll to position [1198, 0]
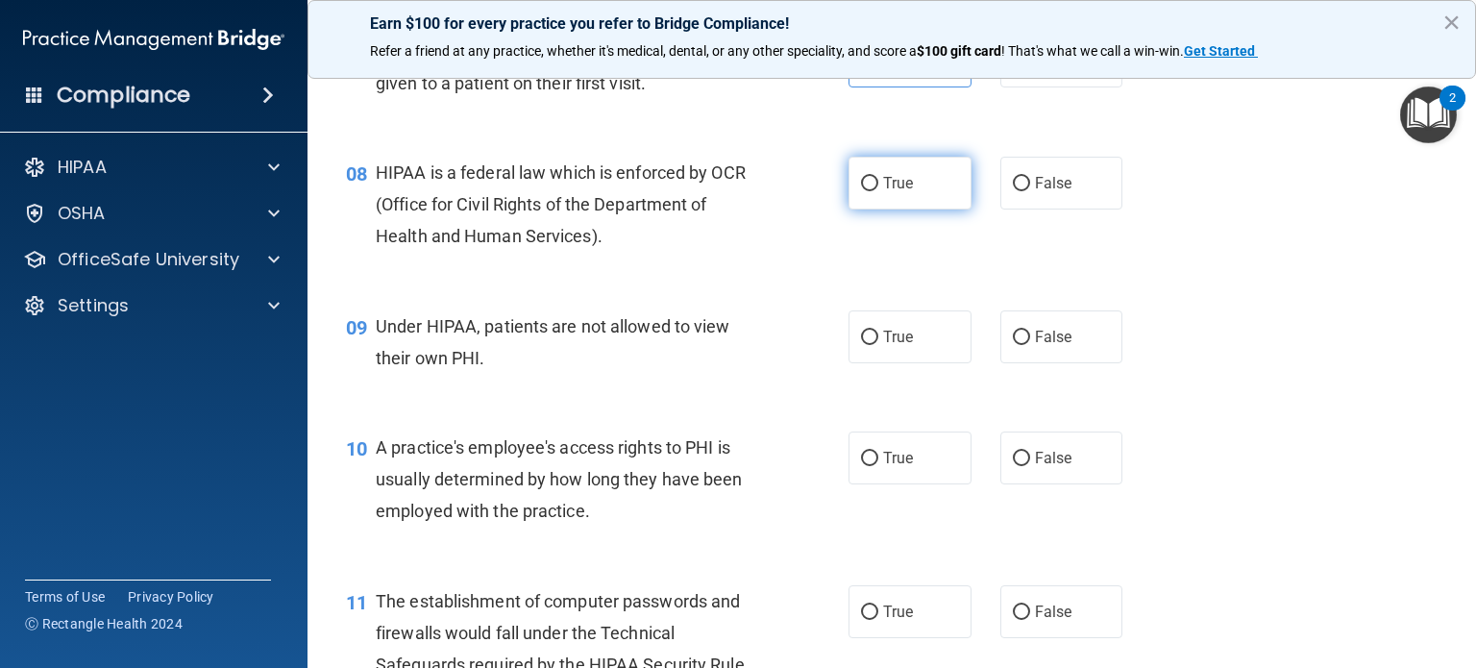
click at [883, 192] on span "True" at bounding box center [898, 183] width 30 height 18
click at [878, 191] on input "True" at bounding box center [869, 184] width 17 height 14
radio input "true"
click at [1013, 345] on input "False" at bounding box center [1021, 338] width 17 height 14
radio input "true"
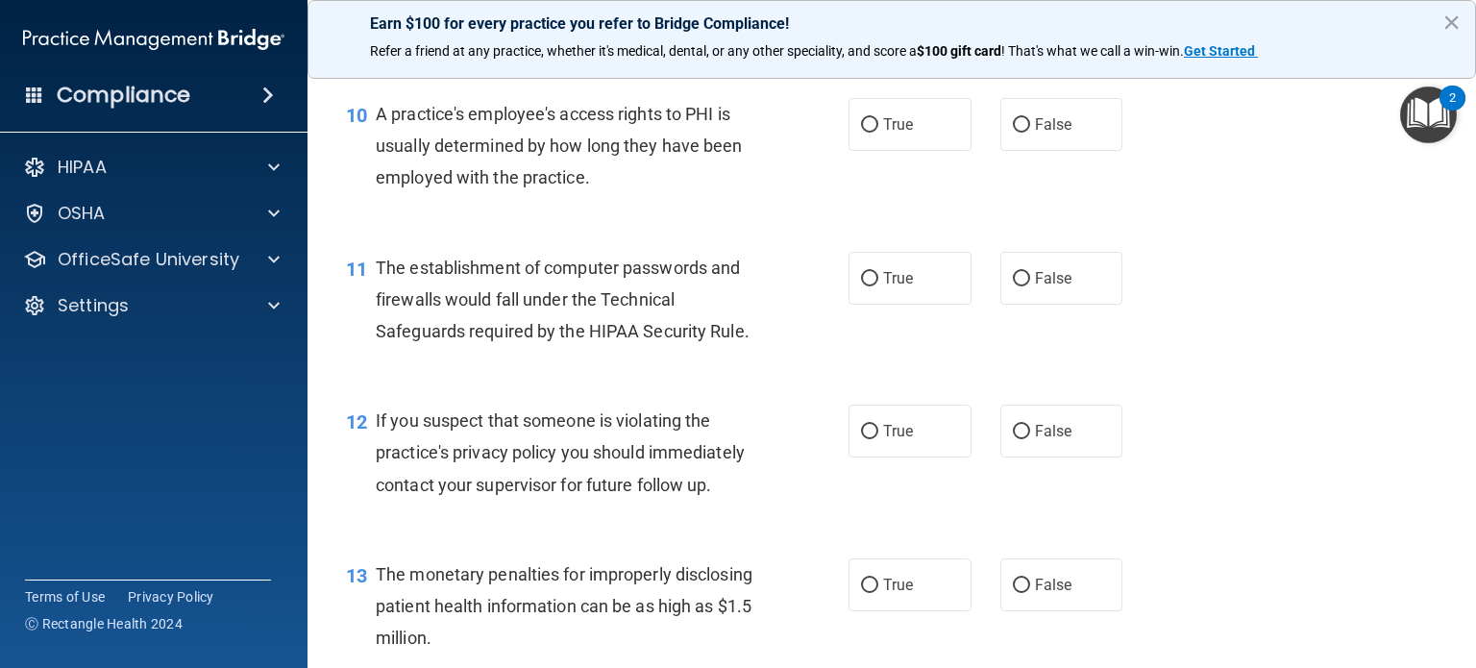
scroll to position [1538, 0]
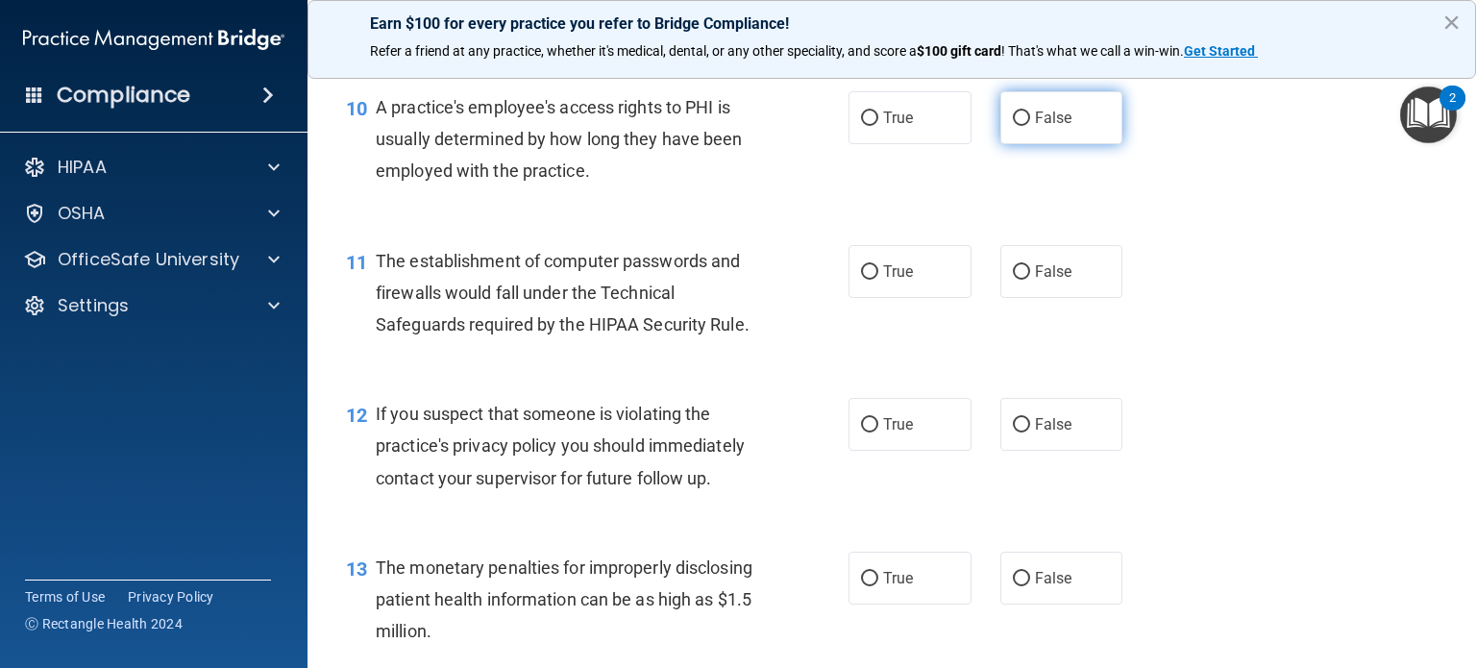
click at [1035, 127] on span "False" at bounding box center [1053, 118] width 37 height 18
click at [1030, 126] on input "False" at bounding box center [1021, 118] width 17 height 14
radio input "true"
click at [869, 280] on input "True" at bounding box center [869, 272] width 17 height 14
radio input "true"
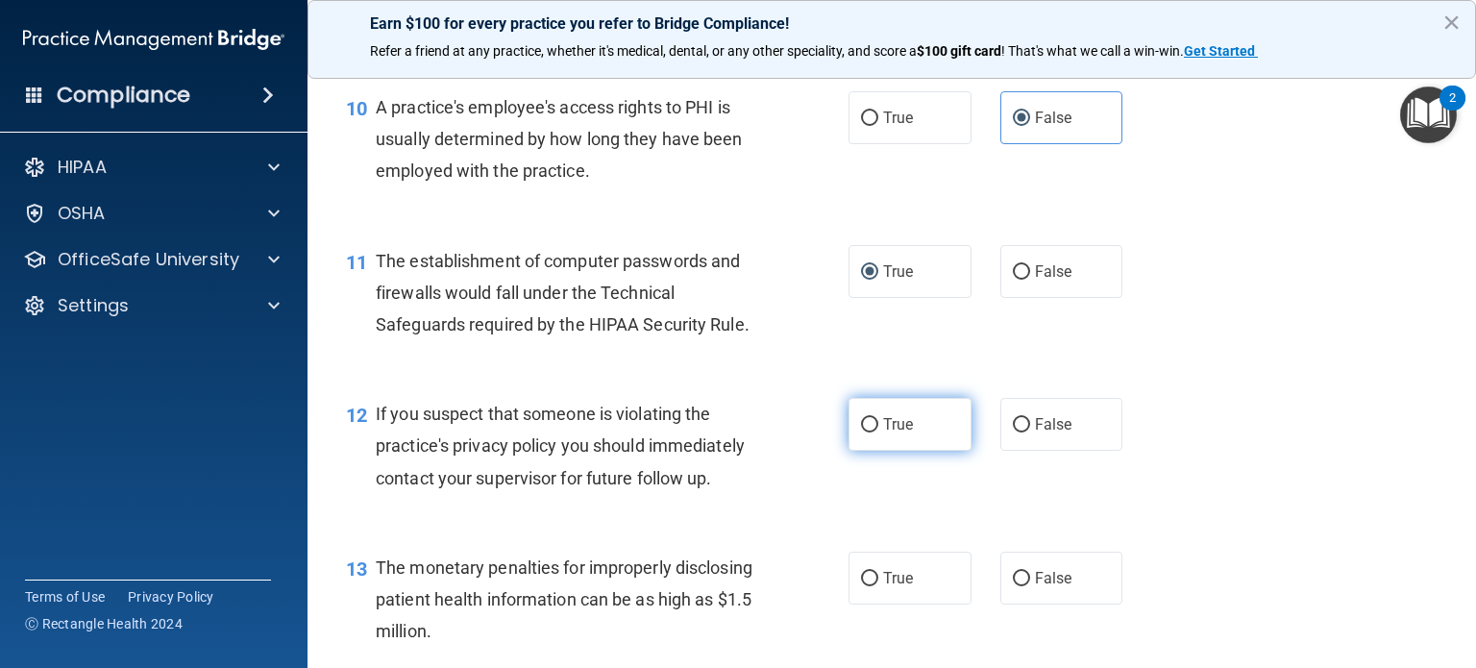
click at [881, 438] on label "True" at bounding box center [910, 424] width 123 height 53
click at [878, 433] on input "True" at bounding box center [869, 425] width 17 height 14
radio input "true"
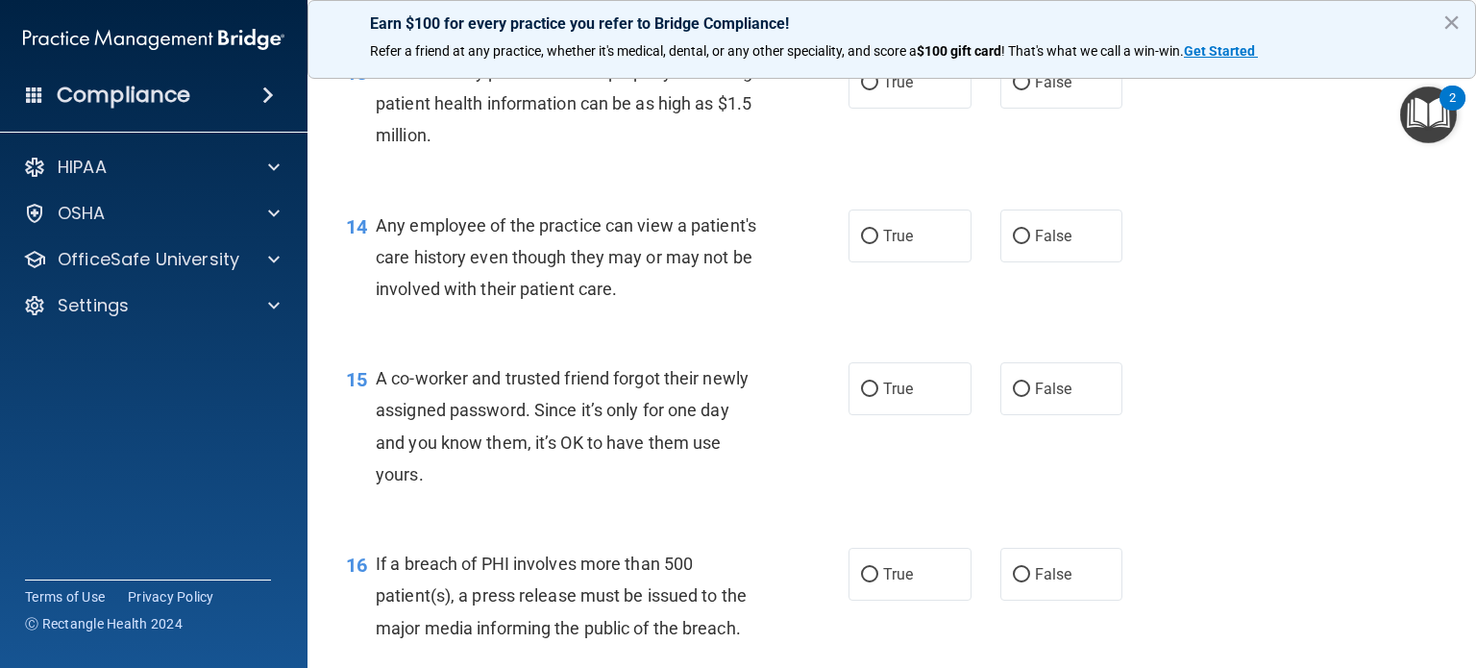
scroll to position [2041, 0]
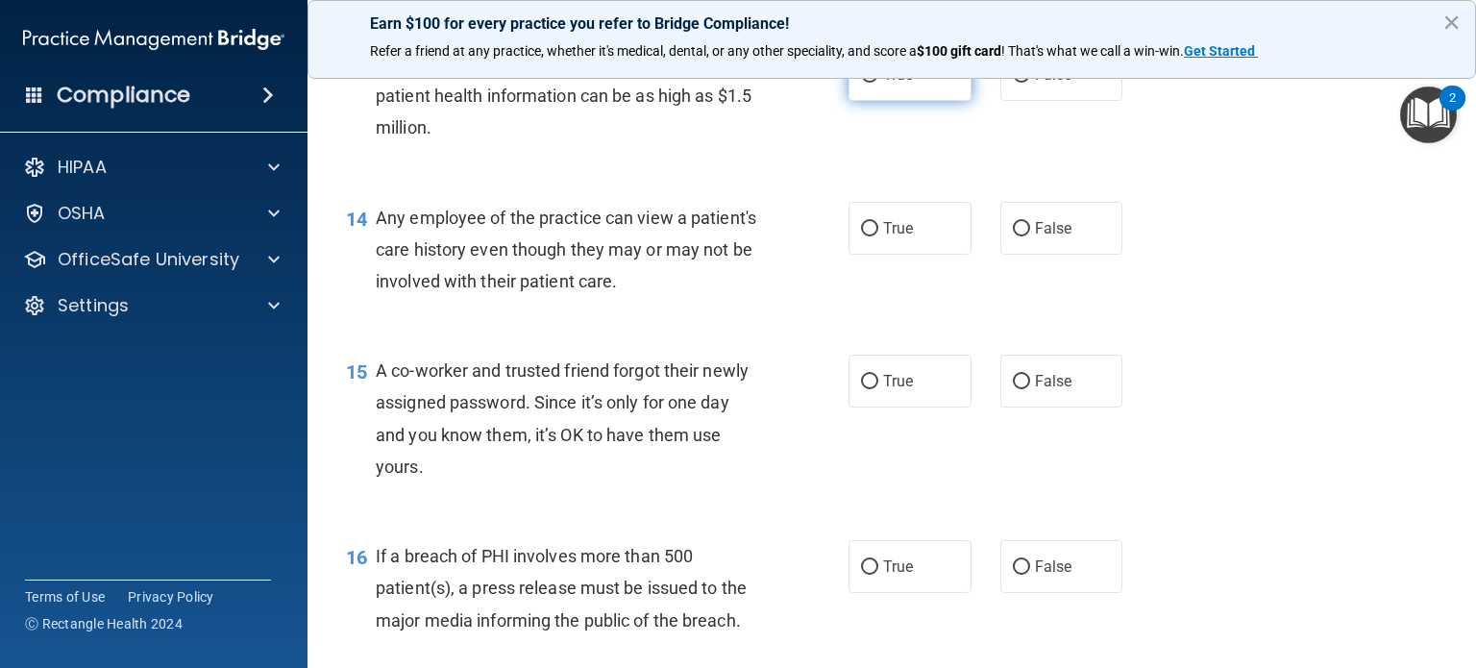
click at [884, 84] on span "True" at bounding box center [898, 74] width 30 height 18
click at [878, 83] on input "True" at bounding box center [869, 75] width 17 height 14
radio input "true"
click at [1035, 237] on span "False" at bounding box center [1053, 228] width 37 height 18
click at [1026, 236] on input "False" at bounding box center [1021, 229] width 17 height 14
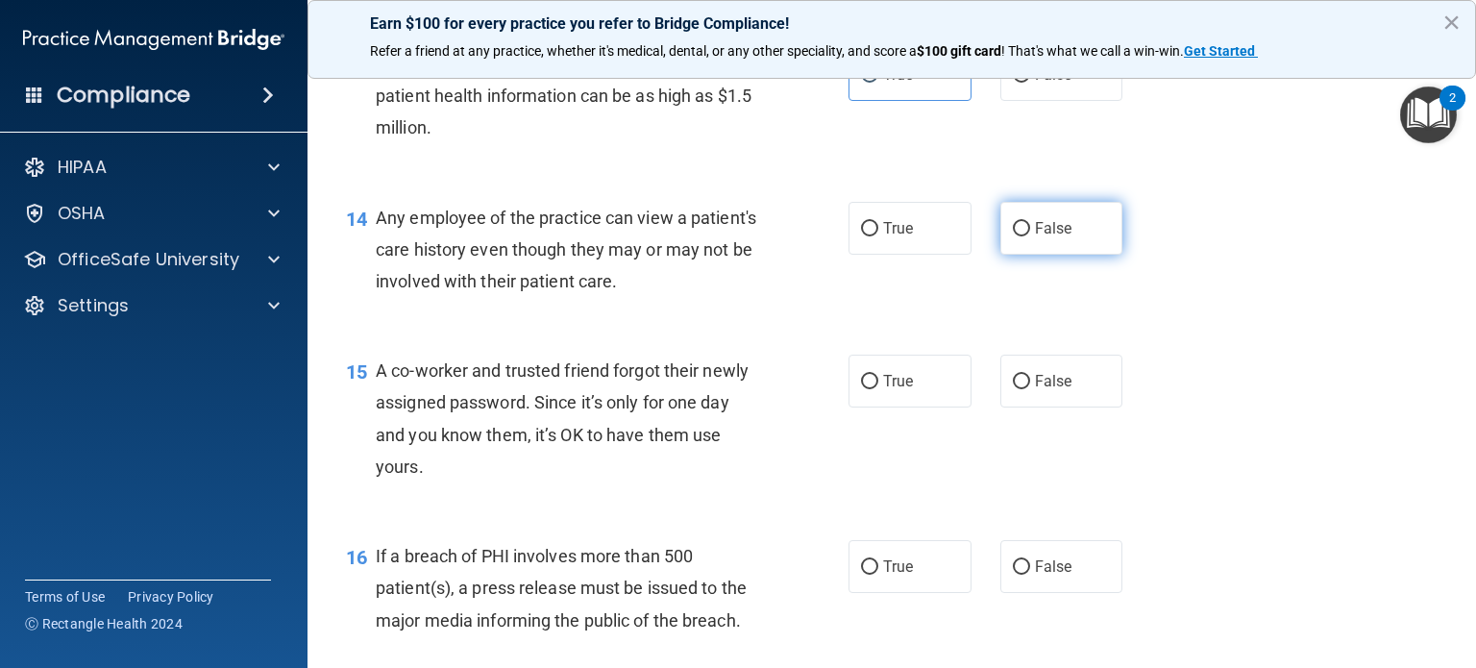
radio input "true"
click at [1016, 385] on div "15 A co-worker and trusted friend forgot their newly assigned password. Since i…" at bounding box center [892, 423] width 1121 height 185
click at [1023, 408] on label "False" at bounding box center [1062, 381] width 123 height 53
click at [1023, 389] on input "False" at bounding box center [1021, 382] width 17 height 14
radio input "true"
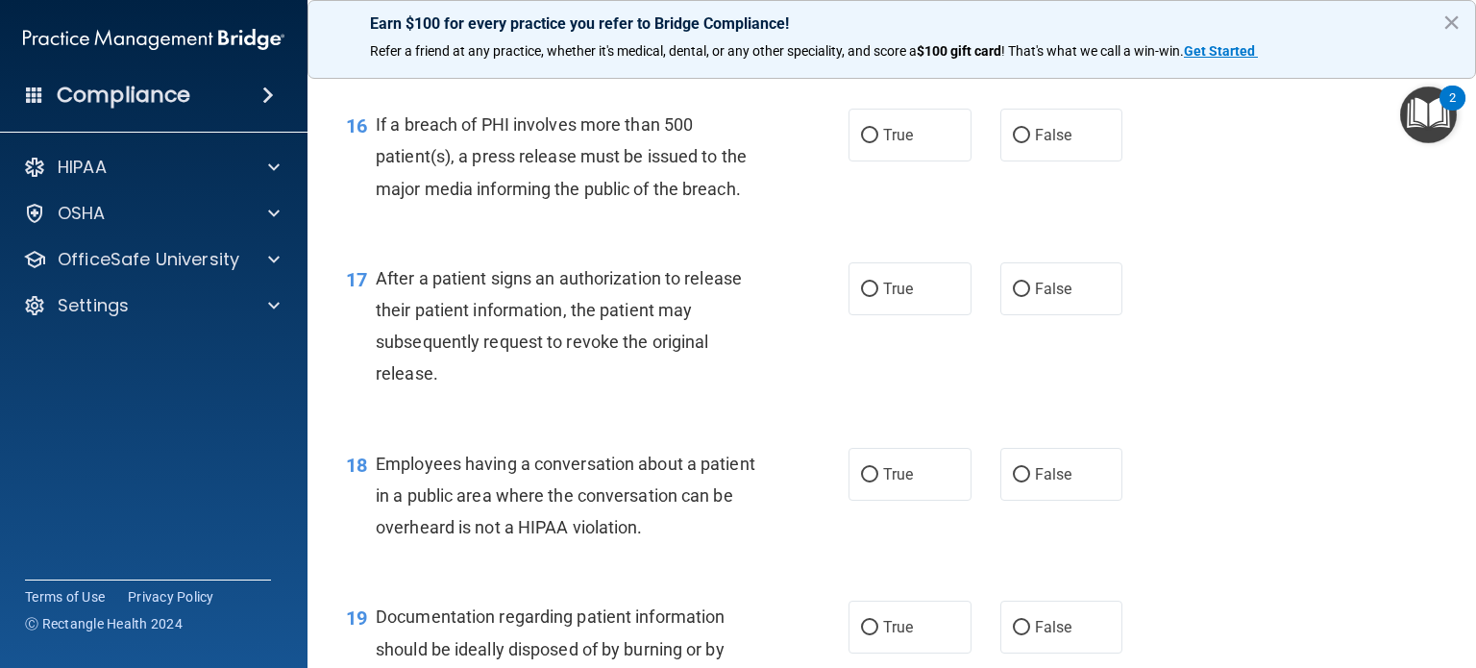
scroll to position [2487, 0]
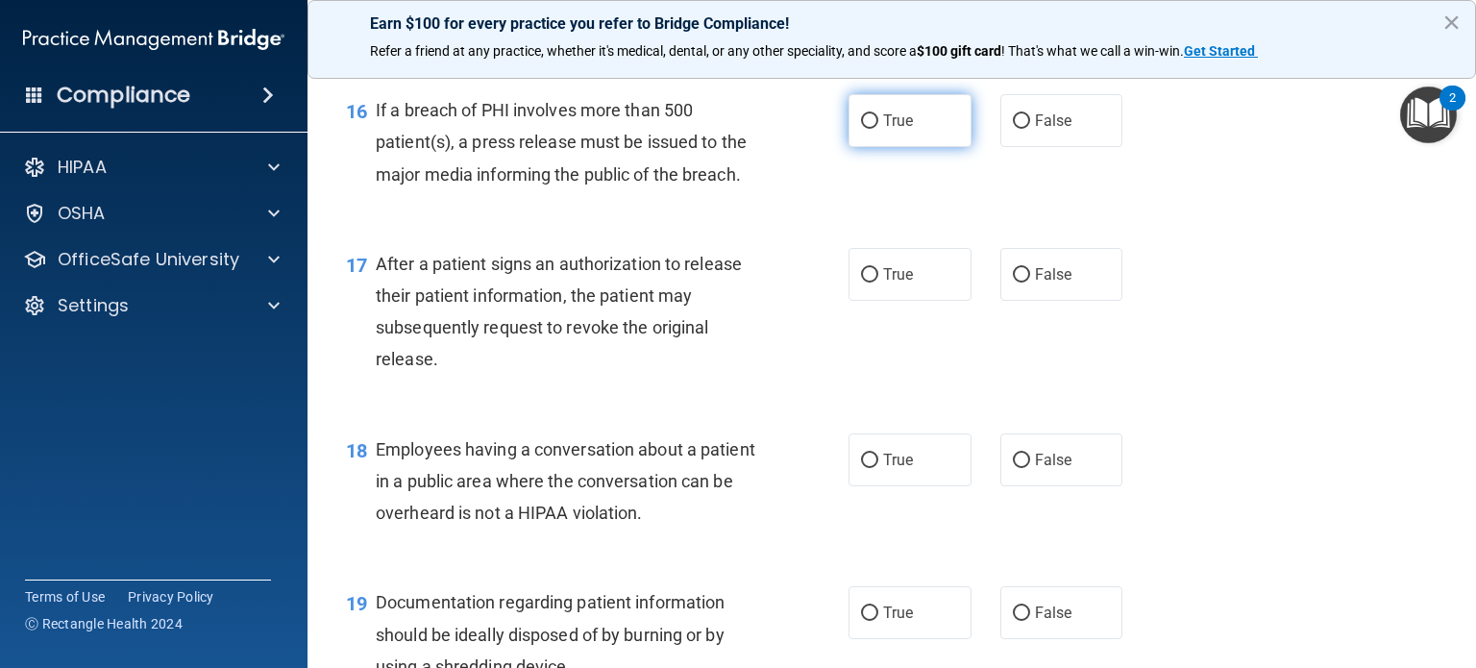
click at [865, 129] on input "True" at bounding box center [869, 121] width 17 height 14
radio input "true"
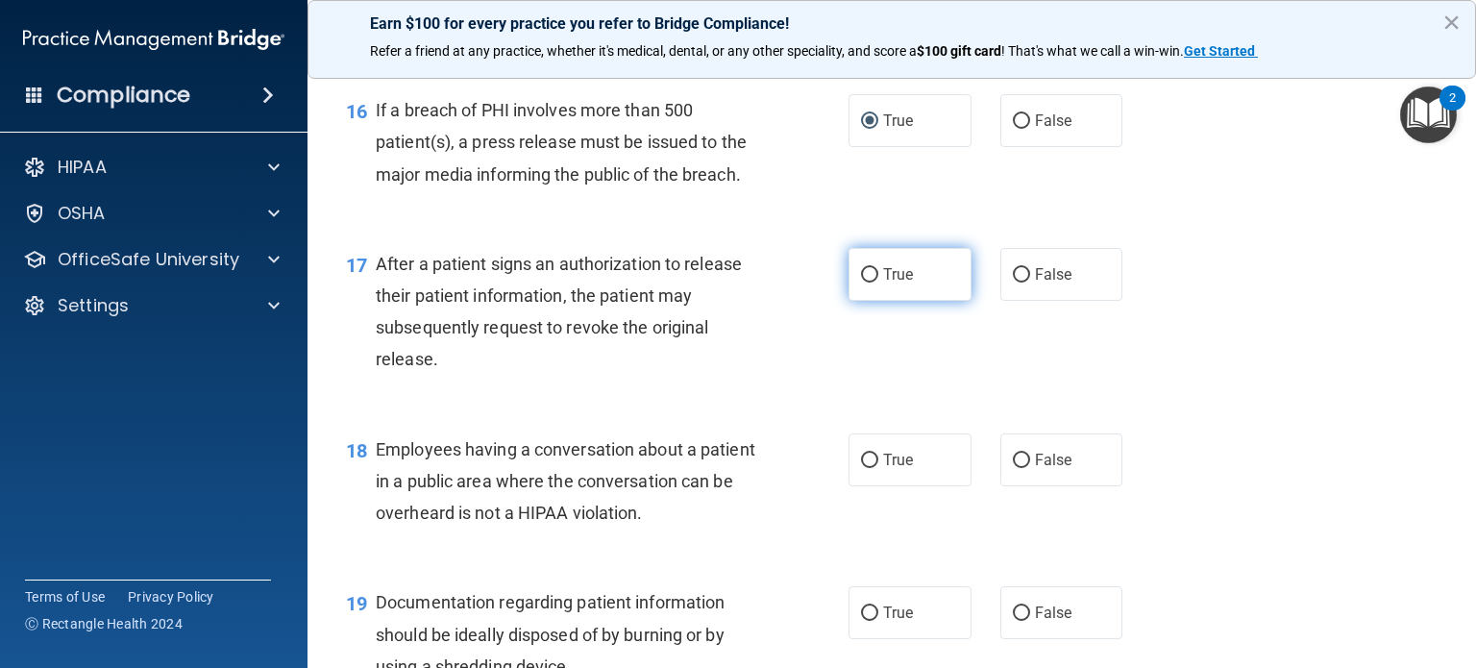
click at [862, 283] on input "True" at bounding box center [869, 275] width 17 height 14
radio input "true"
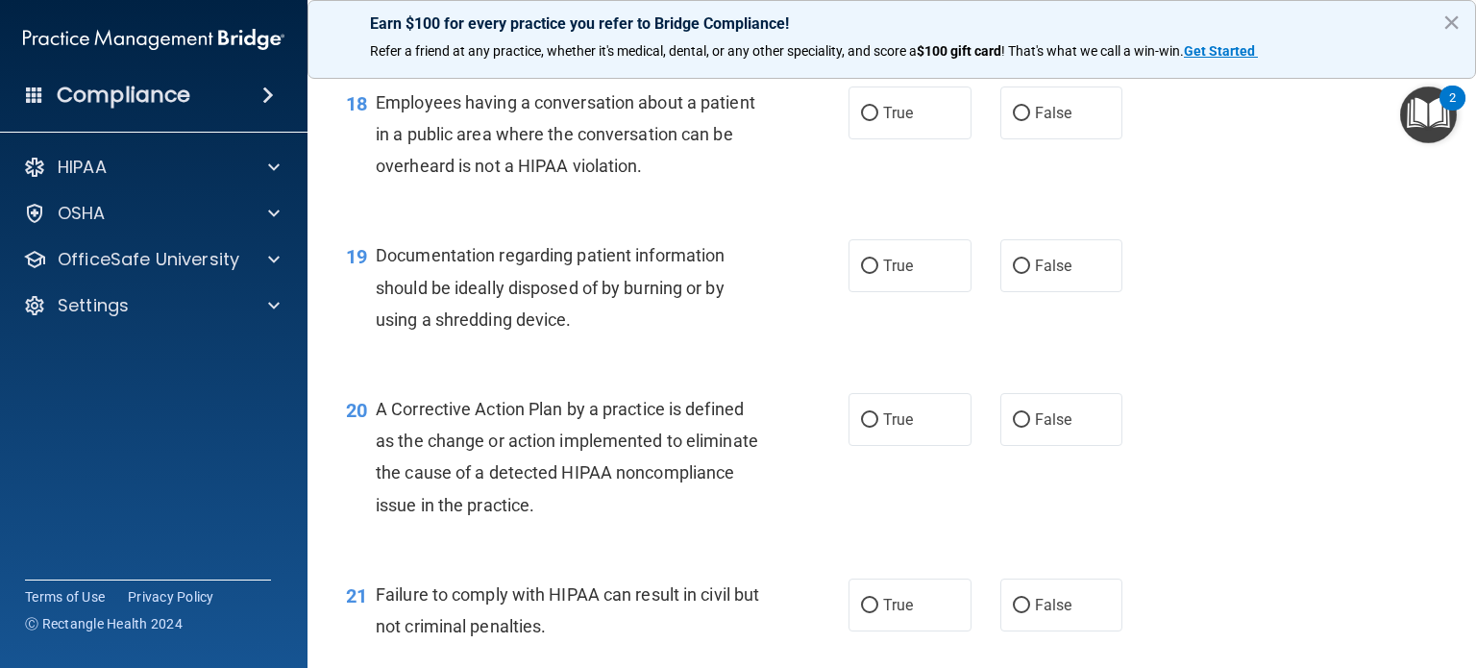
scroll to position [2856, 0]
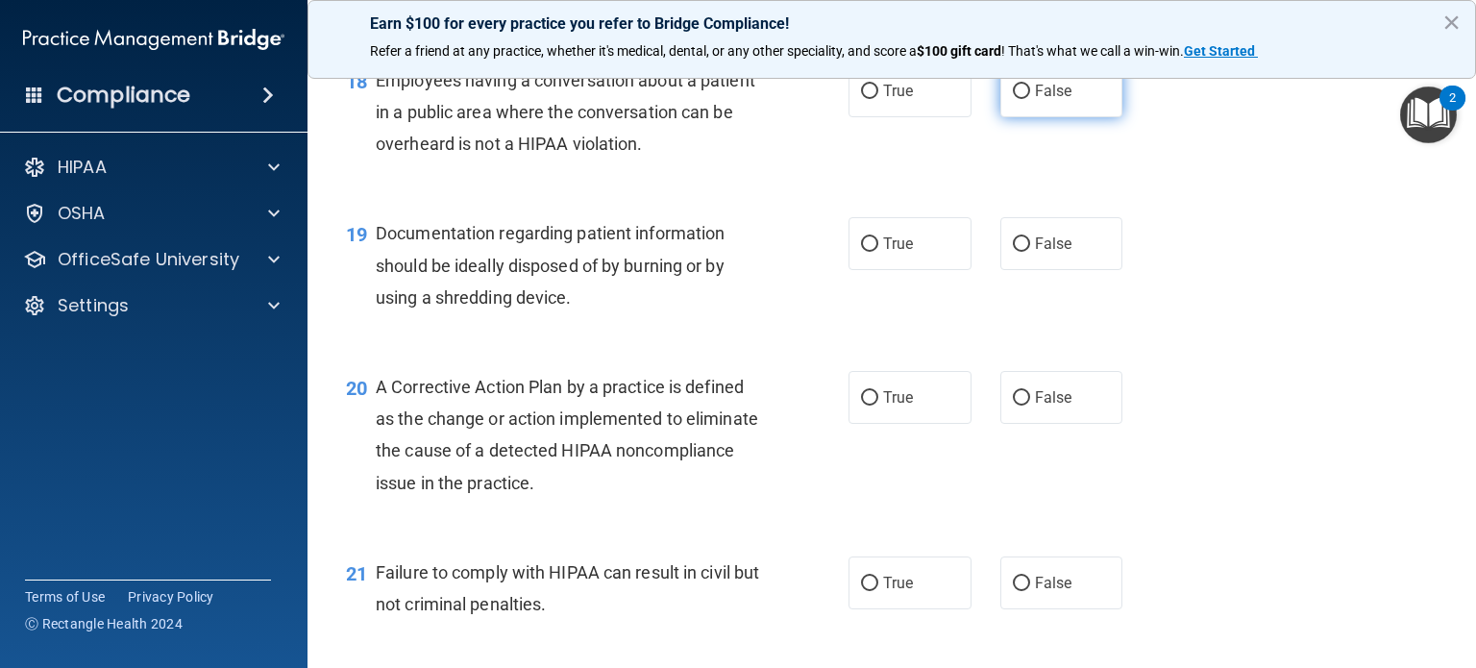
click at [1023, 115] on label "False" at bounding box center [1062, 90] width 123 height 53
click at [1023, 99] on input "False" at bounding box center [1021, 92] width 17 height 14
radio input "true"
click at [889, 253] on span "True" at bounding box center [898, 244] width 30 height 18
click at [878, 252] on input "True" at bounding box center [869, 244] width 17 height 14
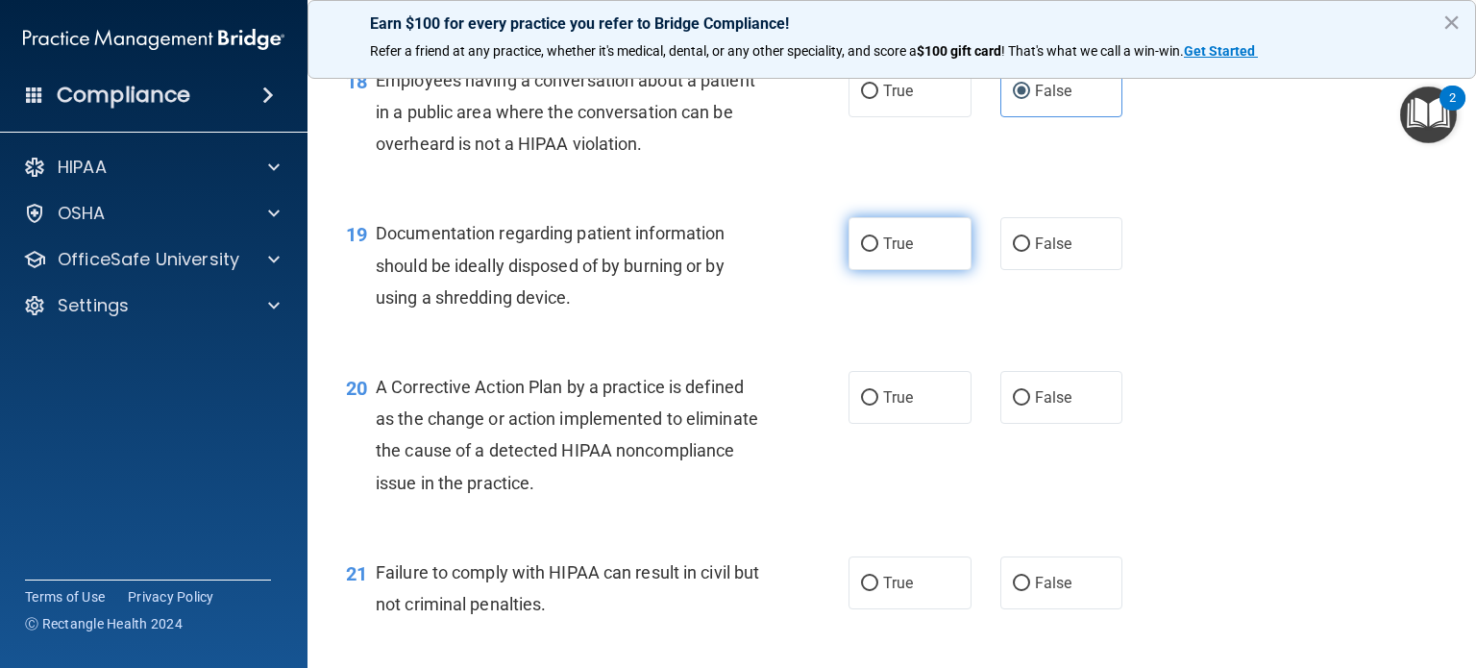
radio input "true"
click at [883, 407] on span "True" at bounding box center [898, 397] width 30 height 18
click at [878, 406] on input "True" at bounding box center [869, 398] width 17 height 14
radio input "true"
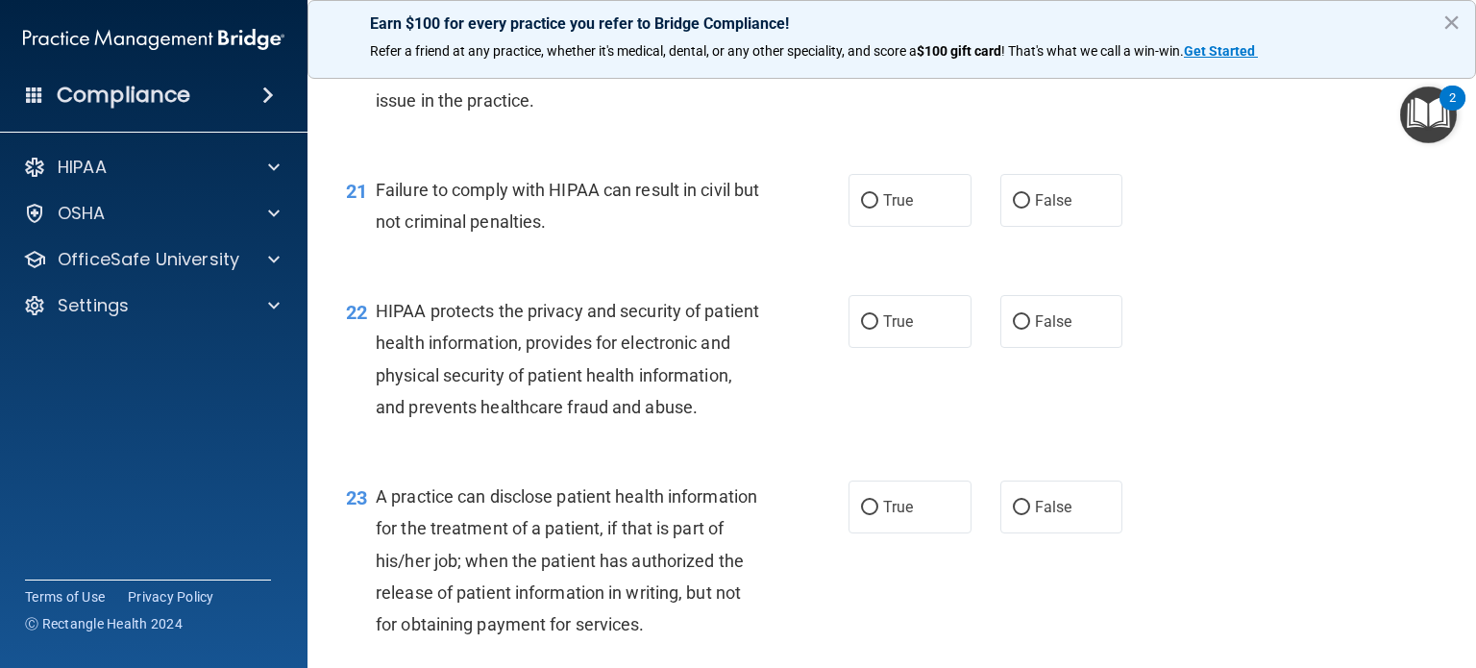
scroll to position [3246, 0]
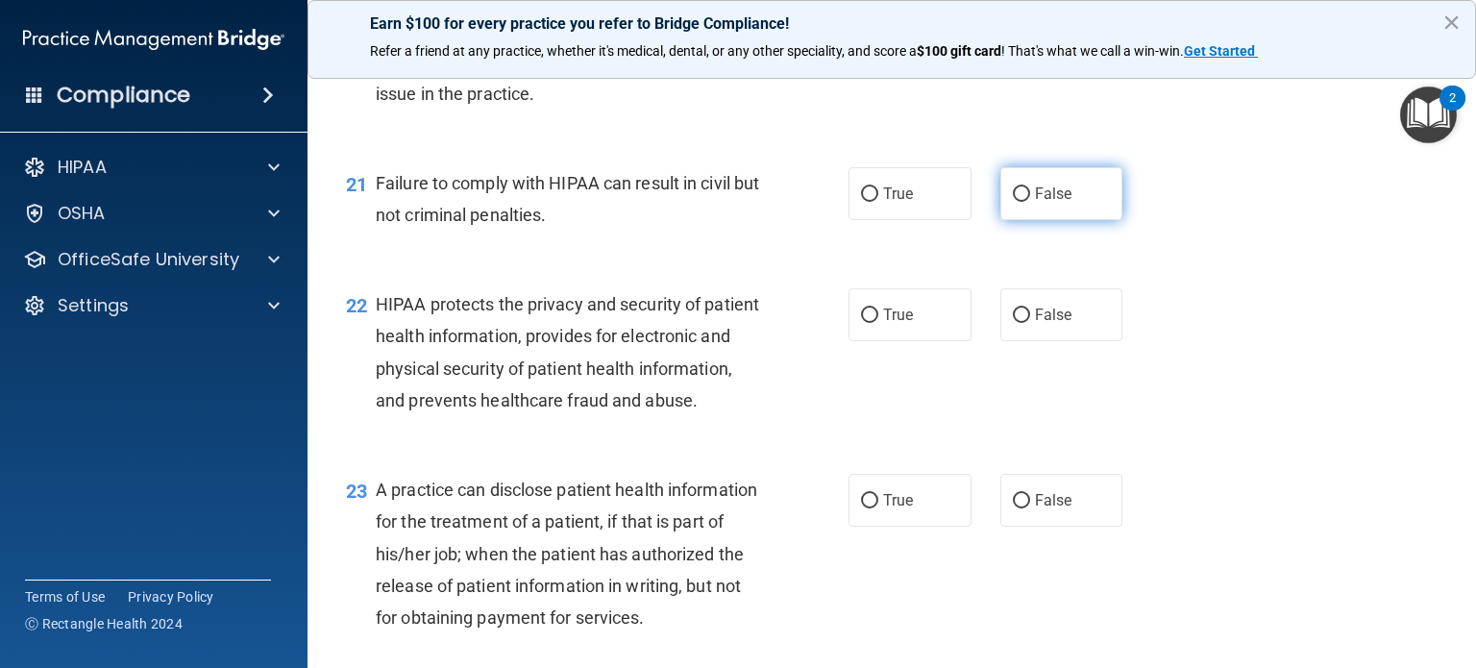
click at [1018, 220] on label "False" at bounding box center [1062, 193] width 123 height 53
click at [1018, 202] on input "False" at bounding box center [1021, 194] width 17 height 14
radio input "true"
click at [874, 341] on label "True" at bounding box center [910, 314] width 123 height 53
click at [874, 323] on input "True" at bounding box center [869, 316] width 17 height 14
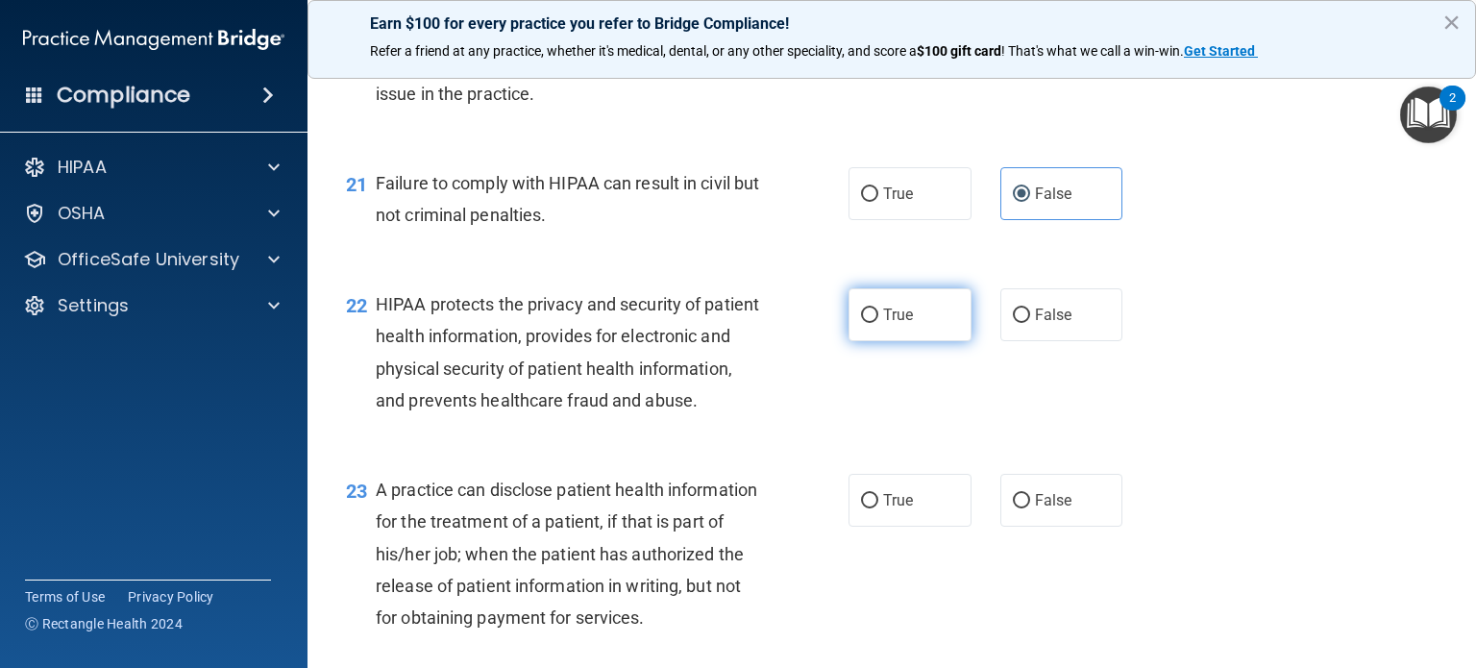
radio input "true"
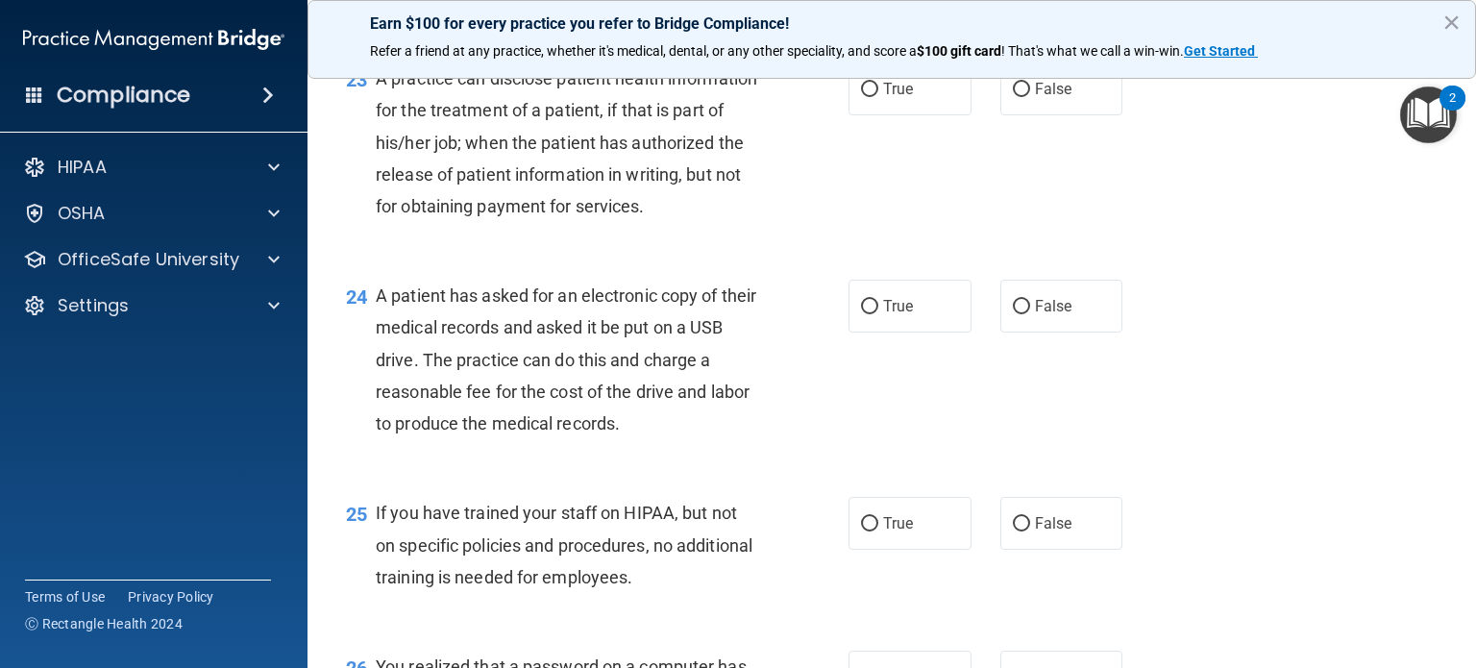
scroll to position [3664, 0]
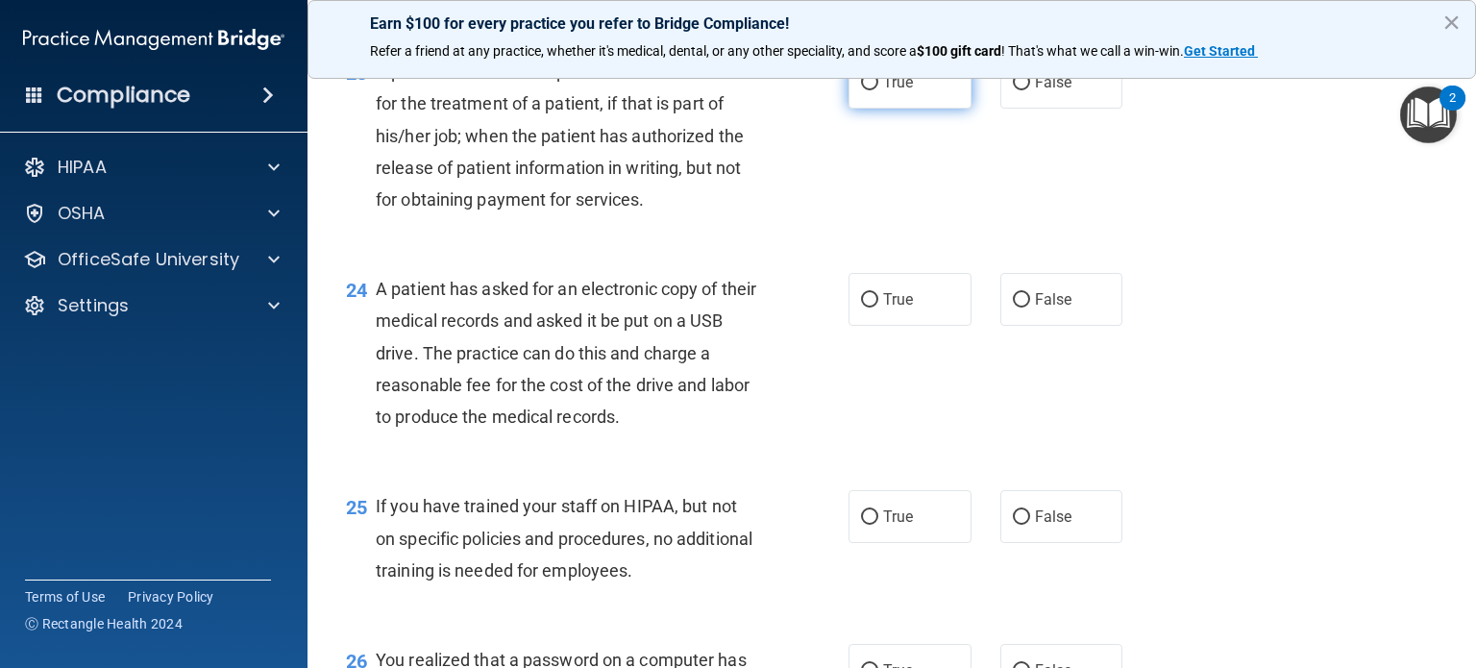
click at [862, 90] on input "True" at bounding box center [869, 83] width 17 height 14
radio input "true"
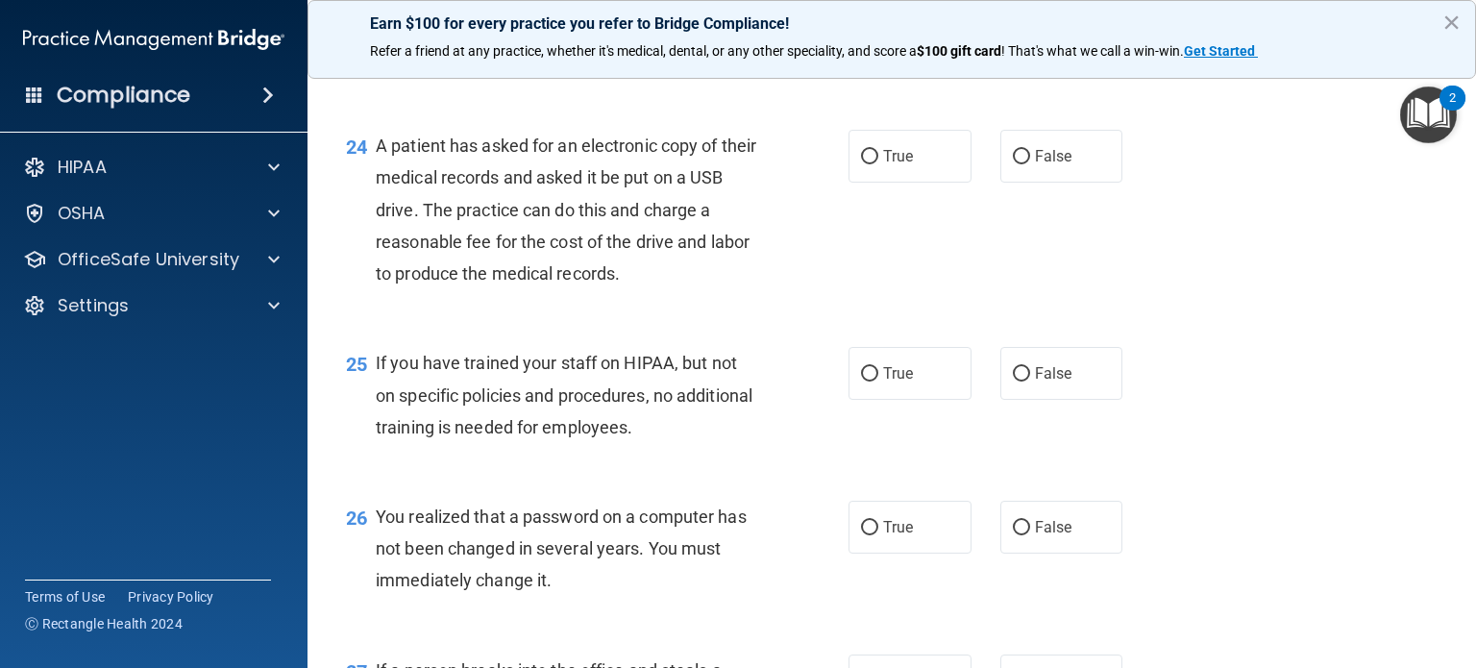
scroll to position [3843, 0]
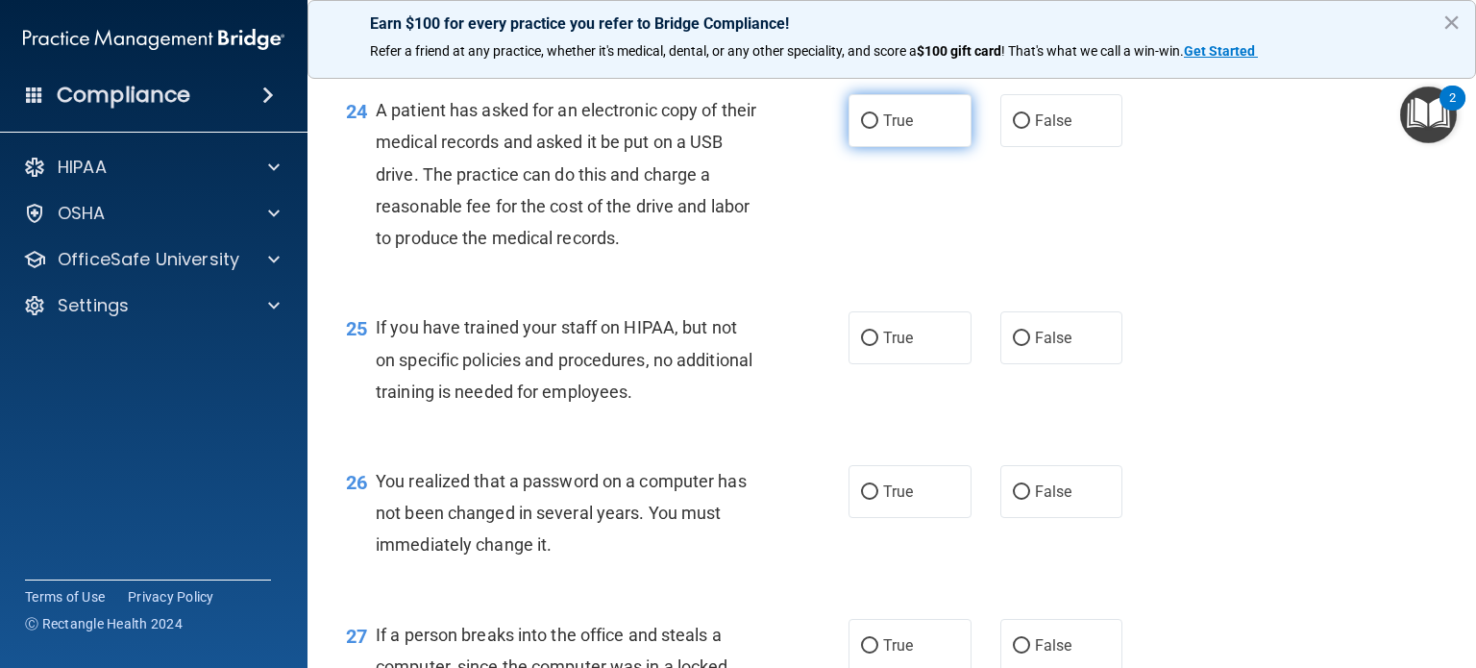
click at [883, 130] on span "True" at bounding box center [898, 120] width 30 height 18
click at [878, 129] on input "True" at bounding box center [869, 121] width 17 height 14
radio input "true"
click at [1056, 347] on span "False" at bounding box center [1053, 338] width 37 height 18
click at [1030, 346] on input "False" at bounding box center [1021, 339] width 17 height 14
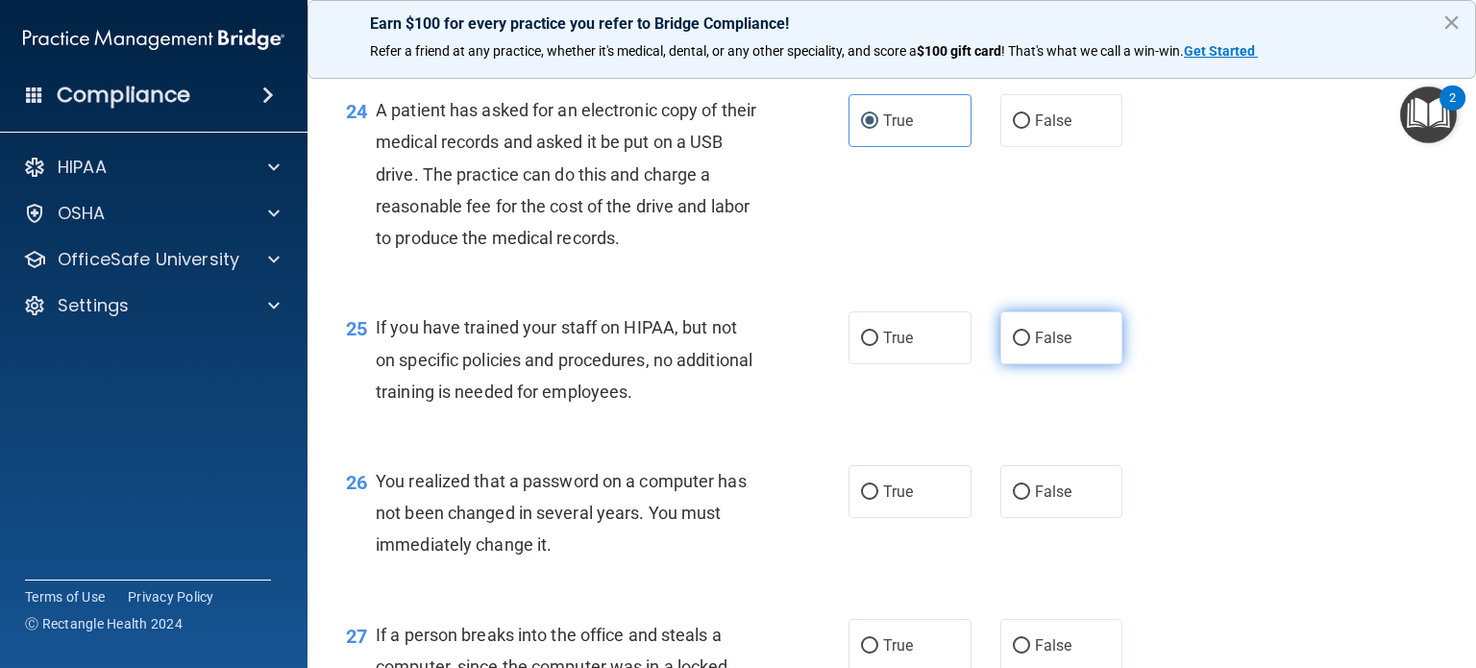
radio input "true"
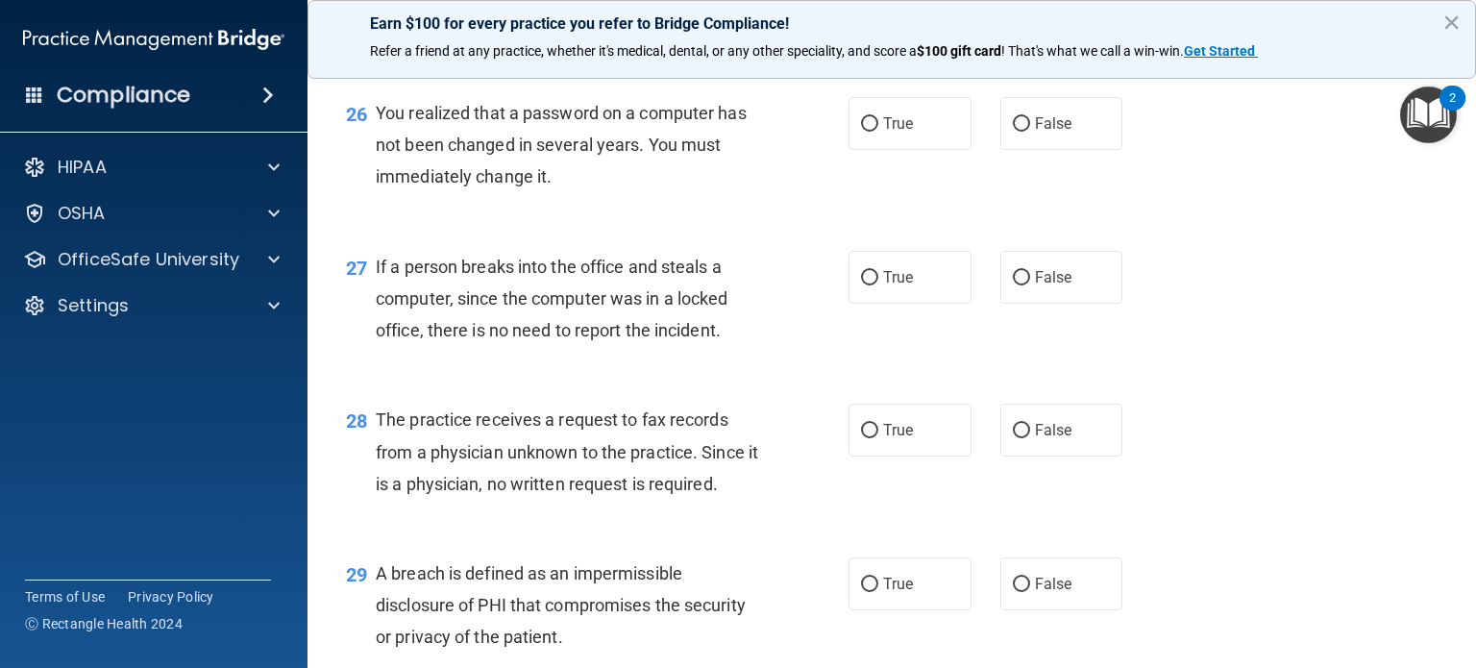
scroll to position [4233, 0]
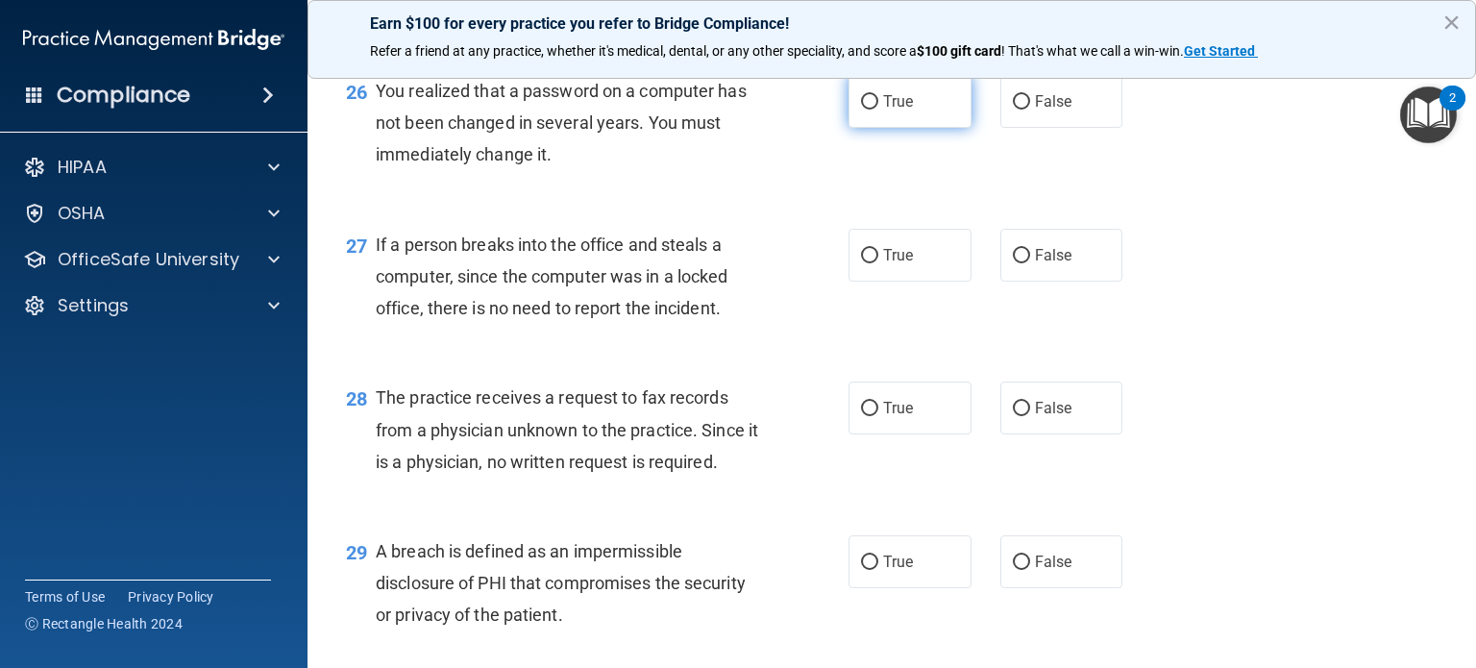
click at [890, 111] on span "True" at bounding box center [898, 101] width 30 height 18
click at [878, 110] on input "True" at bounding box center [869, 102] width 17 height 14
radio input "true"
click at [1046, 264] on span "False" at bounding box center [1053, 255] width 37 height 18
click at [1030, 263] on input "False" at bounding box center [1021, 256] width 17 height 14
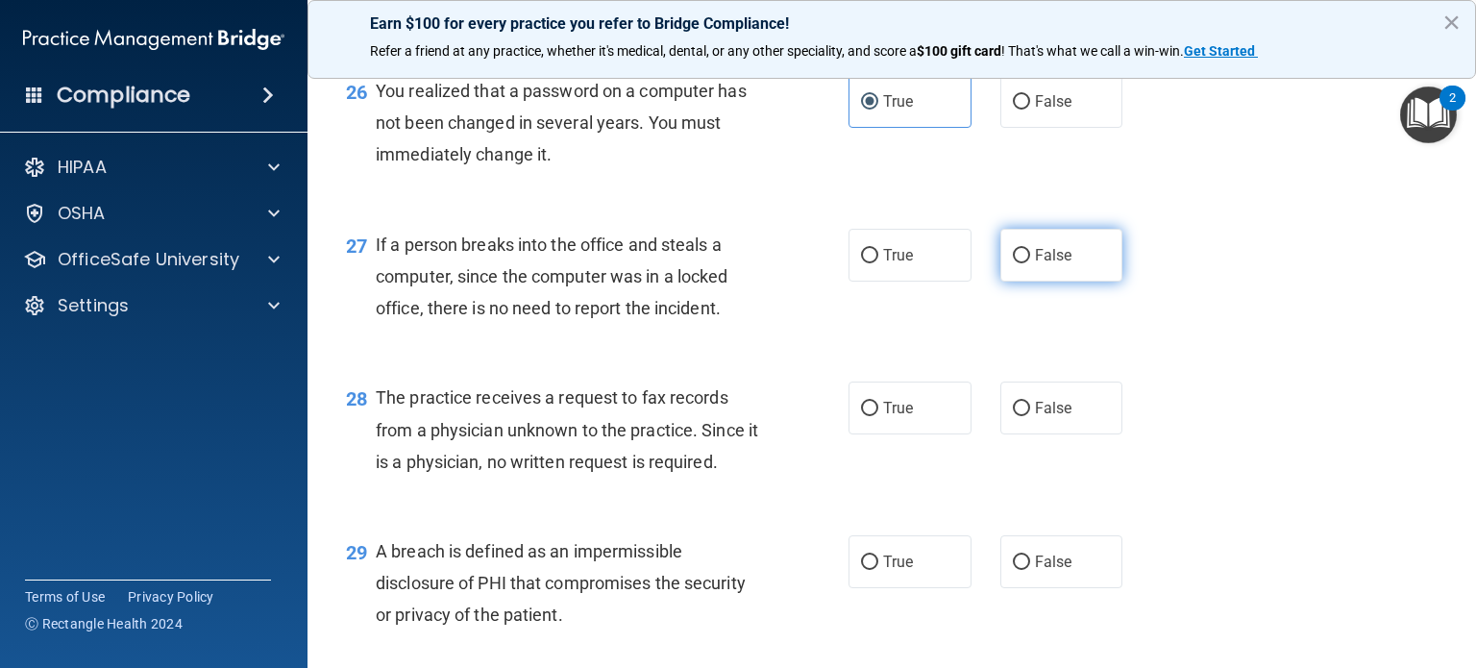
radio input "true"
click at [1042, 434] on label "False" at bounding box center [1062, 408] width 123 height 53
click at [1030, 416] on input "False" at bounding box center [1021, 409] width 17 height 14
radio input "true"
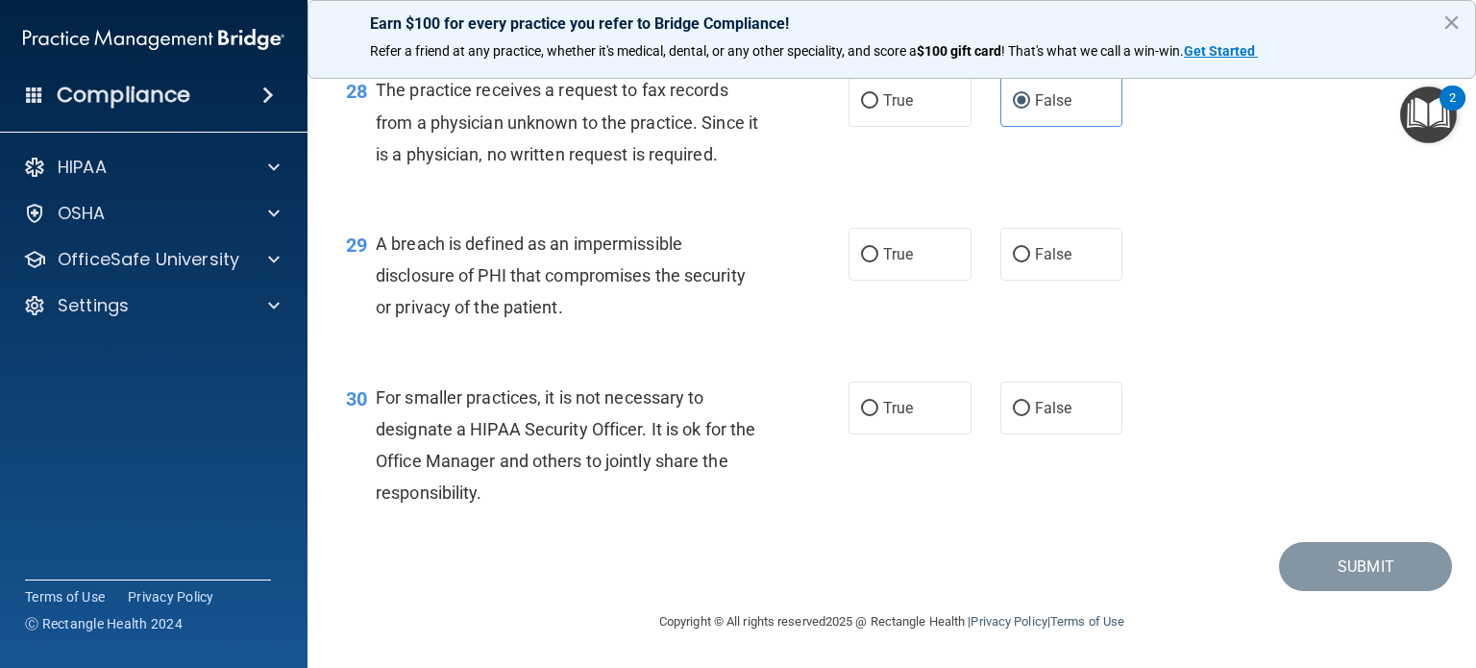
scroll to position [4594, 0]
click at [861, 262] on input "True" at bounding box center [869, 255] width 17 height 14
radio input "true"
click at [1060, 434] on label "False" at bounding box center [1062, 408] width 123 height 53
click at [1030, 416] on input "False" at bounding box center [1021, 409] width 17 height 14
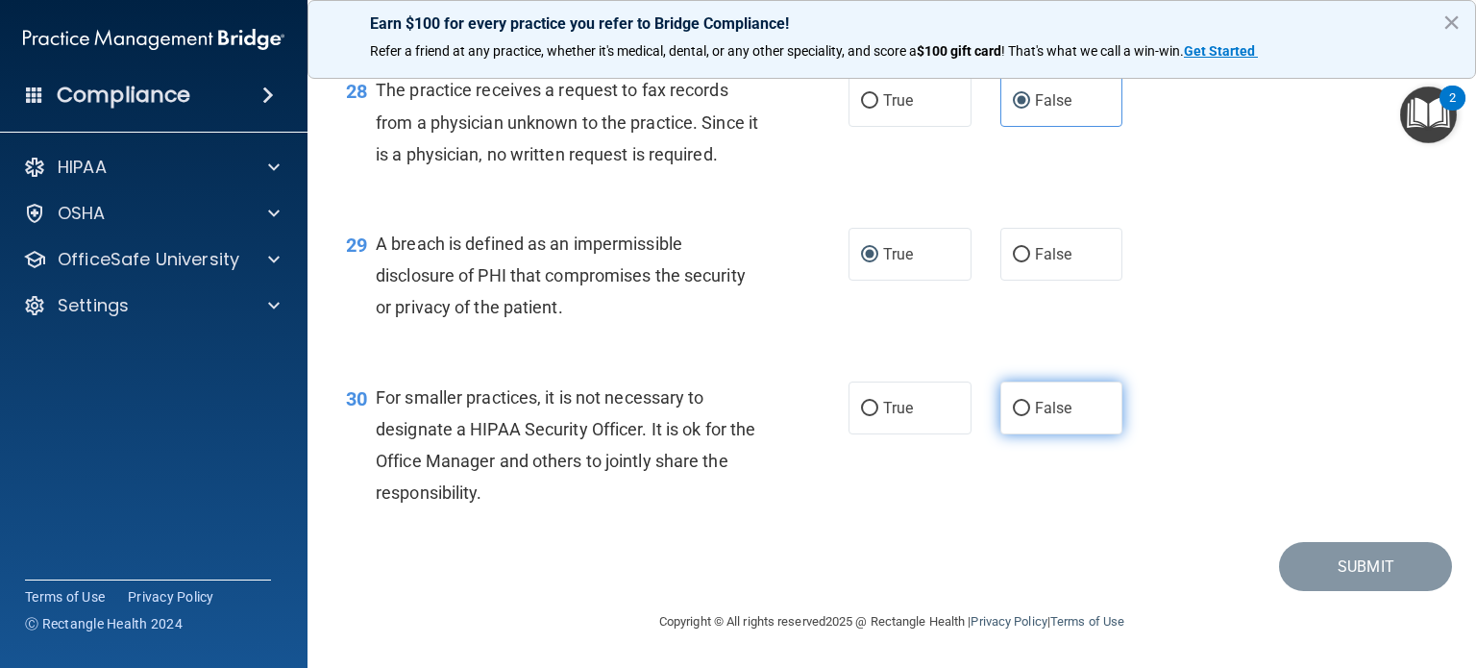
radio input "true"
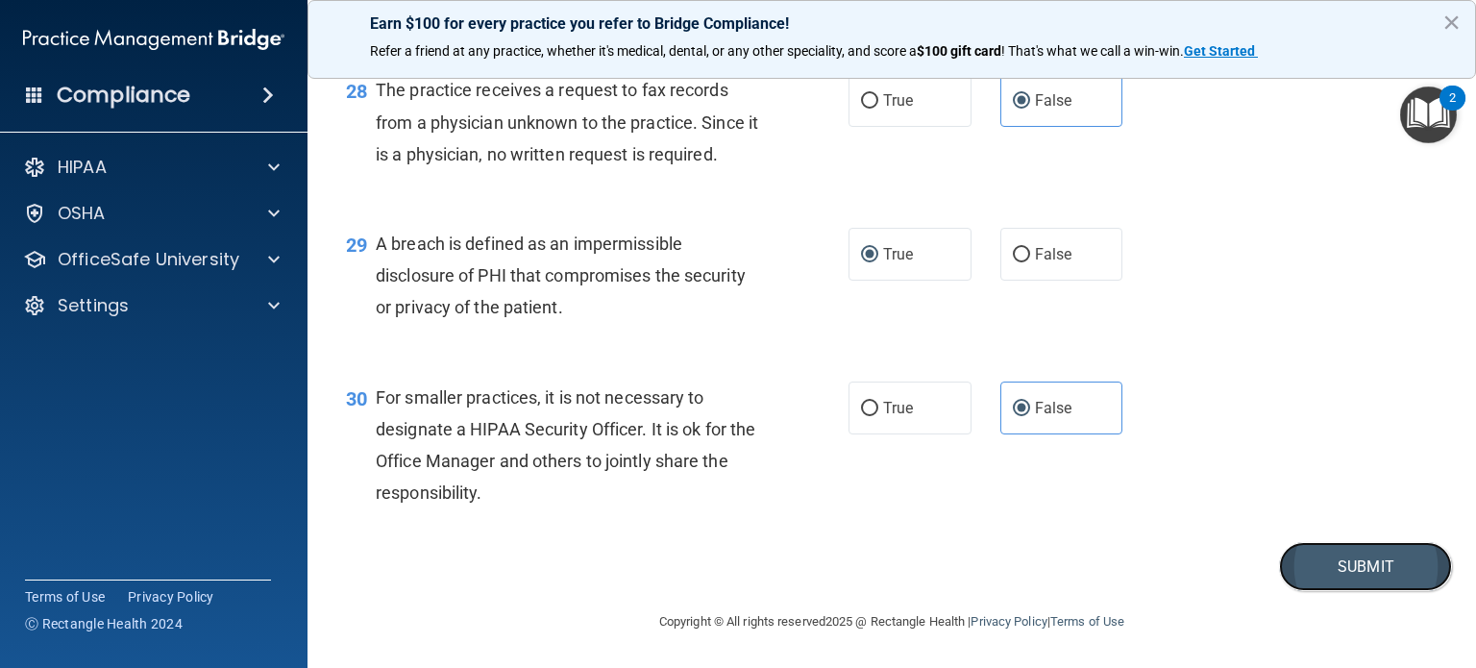
click at [1307, 591] on button "Submit" at bounding box center [1365, 566] width 173 height 49
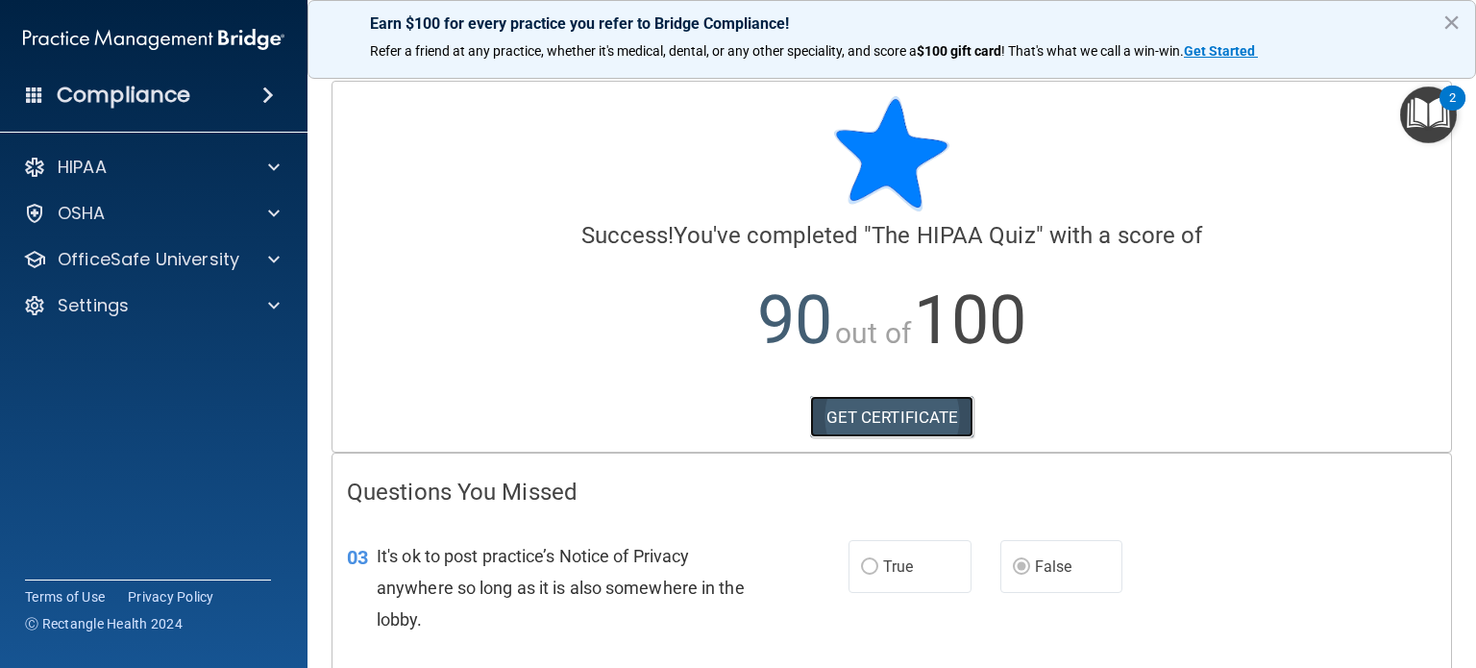
click at [892, 409] on link "GET CERTIFICATE" at bounding box center [892, 417] width 164 height 42
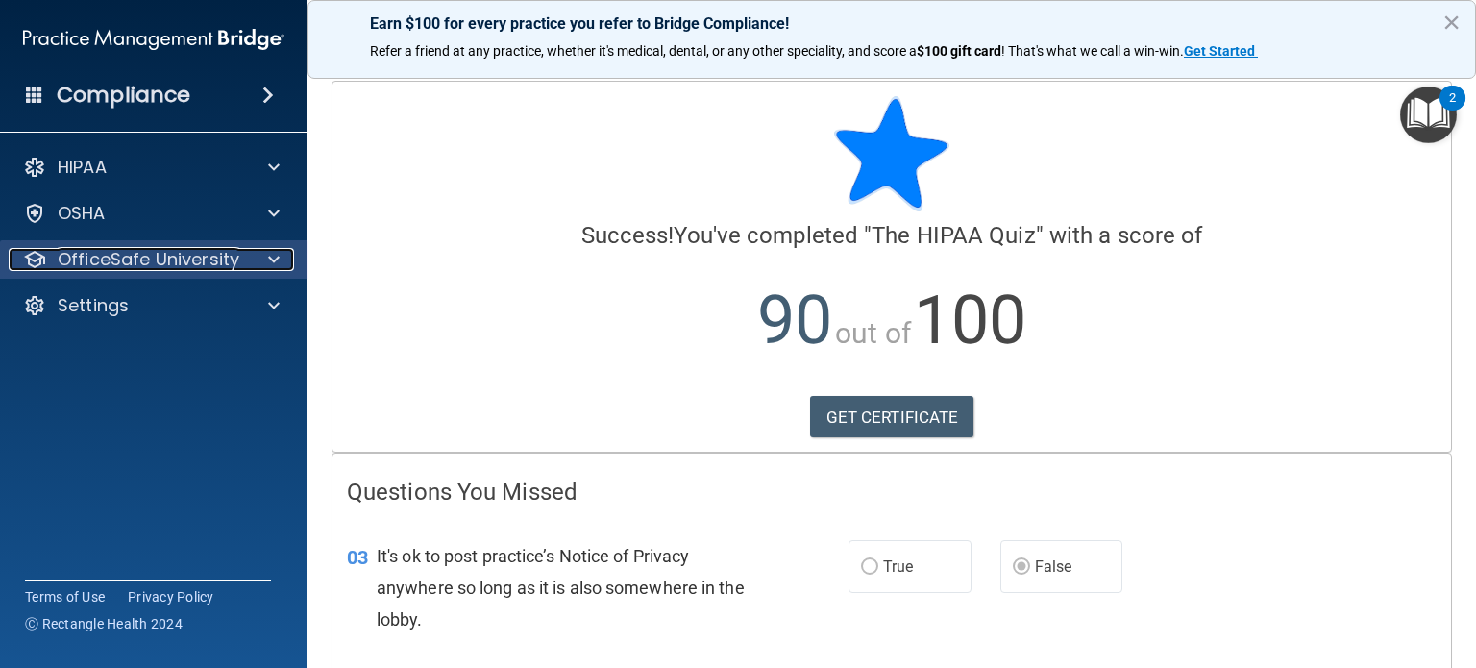
click at [277, 257] on span at bounding box center [274, 259] width 12 height 23
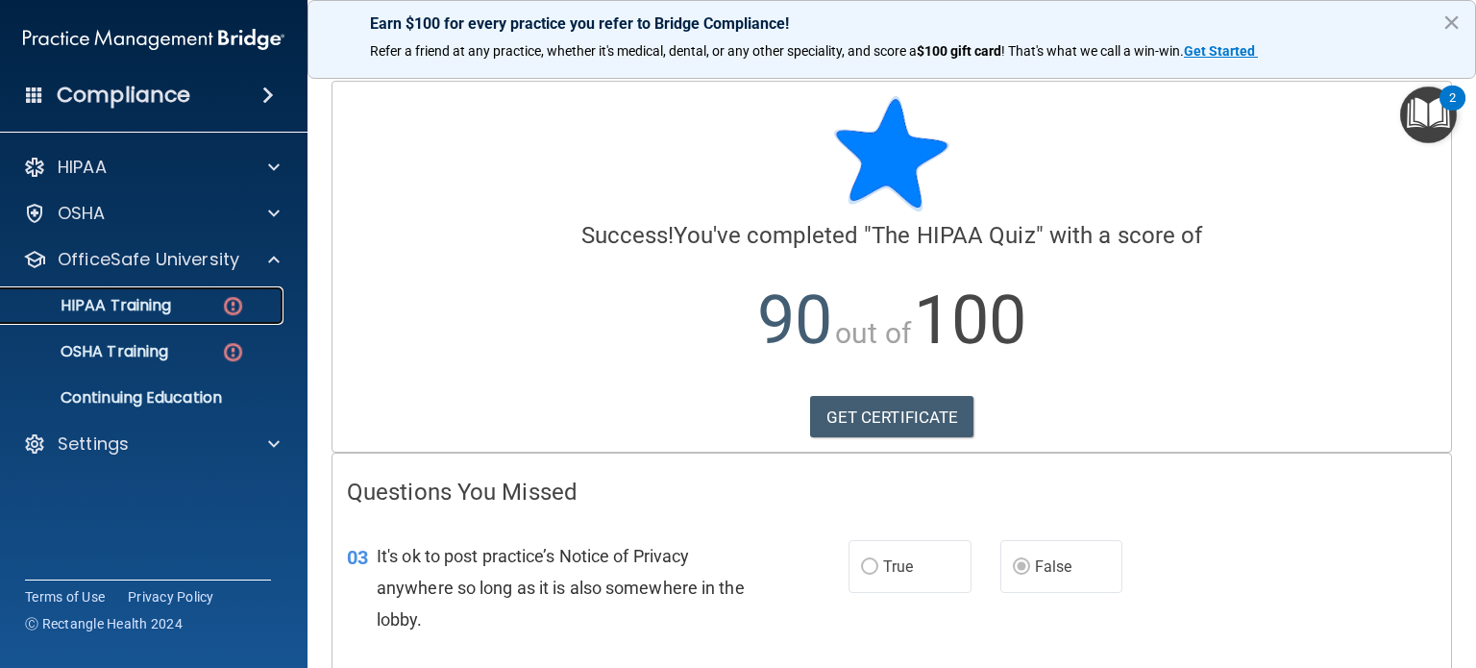
click at [154, 300] on p "HIPAA Training" at bounding box center [91, 305] width 159 height 19
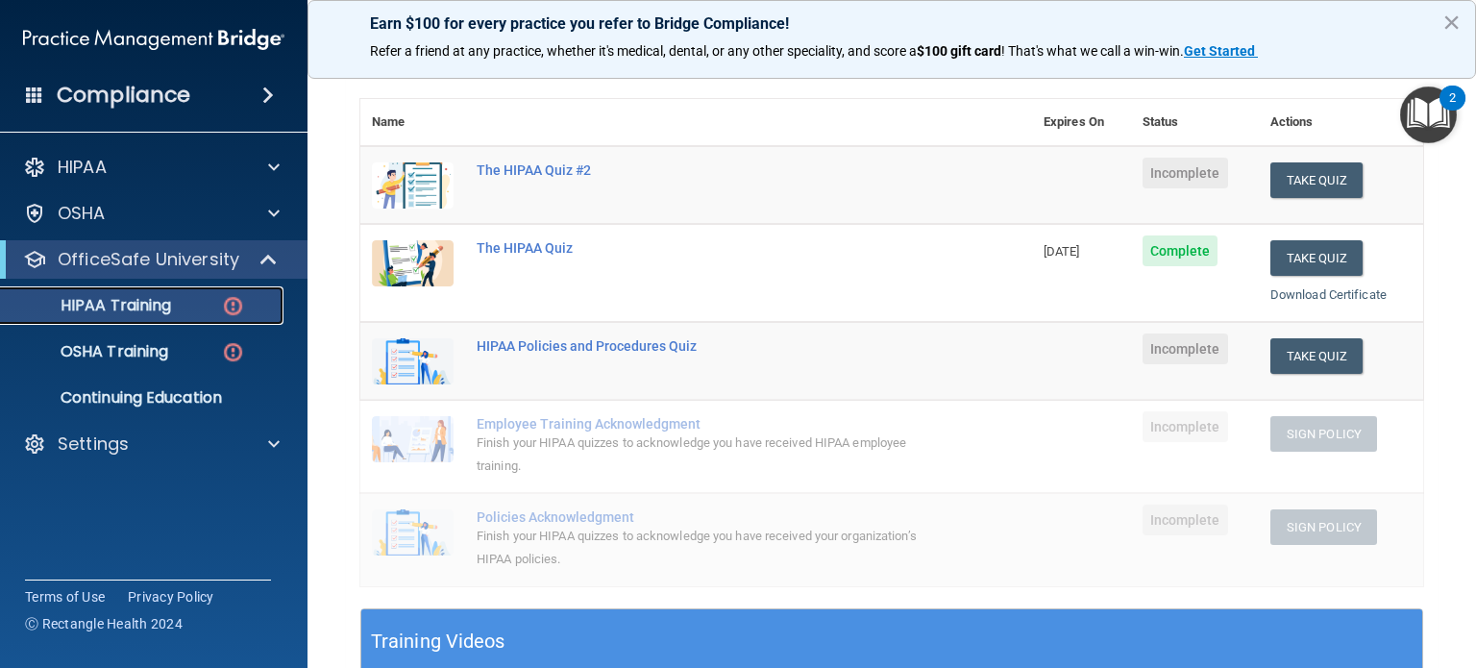
scroll to position [83, 0]
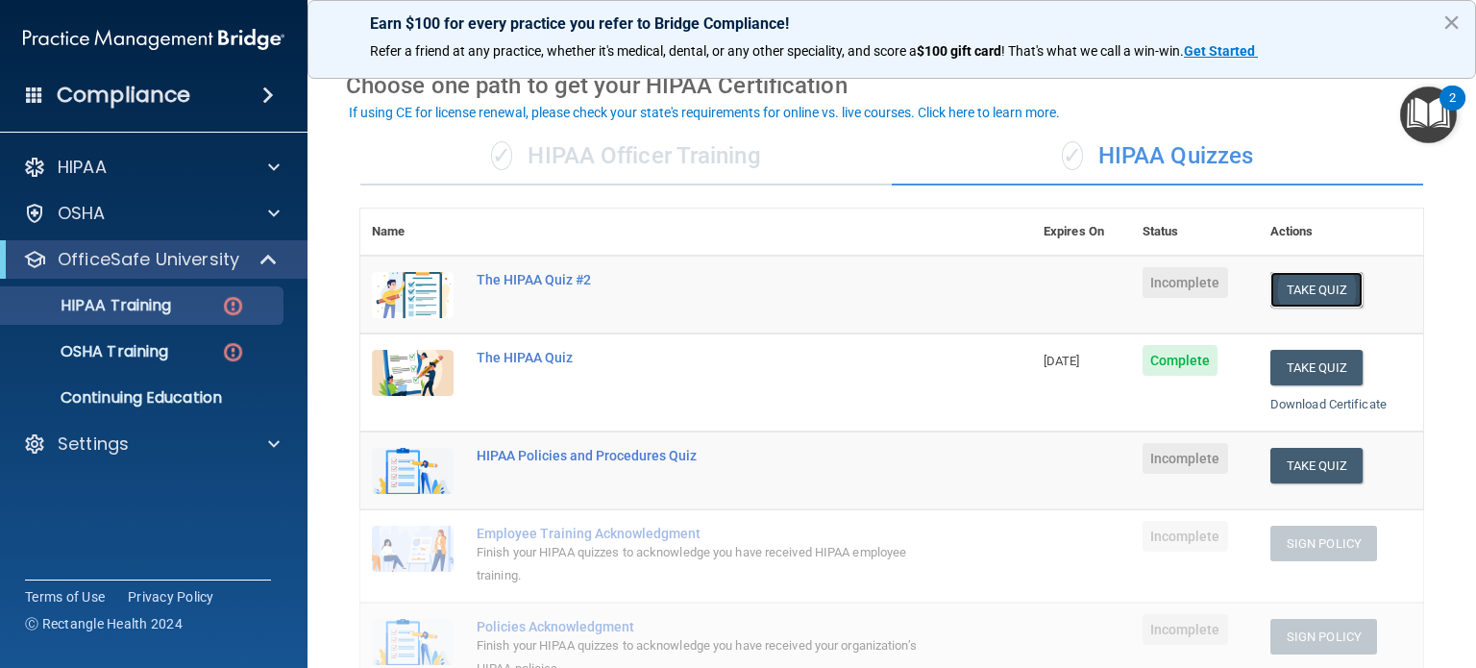
click at [1284, 291] on button "Take Quiz" at bounding box center [1317, 290] width 92 height 36
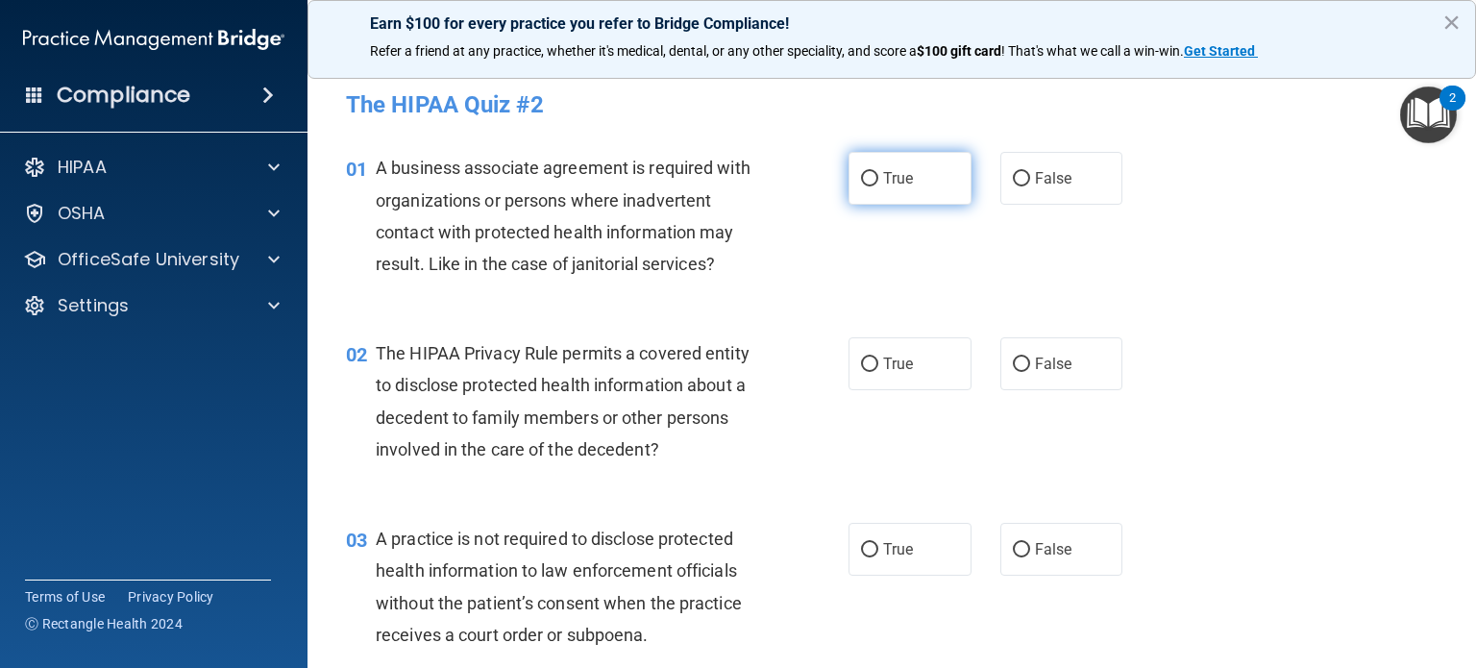
click at [864, 177] on input "True" at bounding box center [869, 179] width 17 height 14
radio input "true"
click at [1038, 372] on span "False" at bounding box center [1053, 364] width 37 height 18
click at [1030, 372] on input "False" at bounding box center [1021, 365] width 17 height 14
radio input "true"
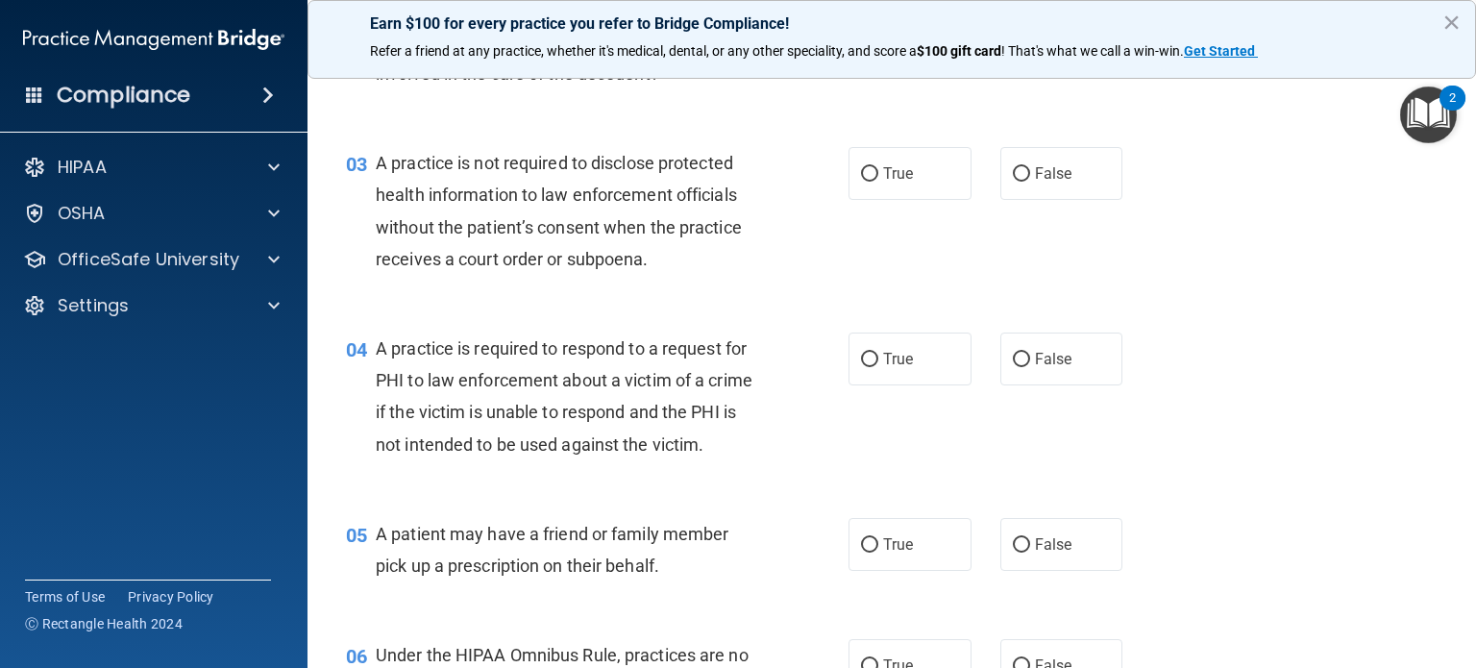
scroll to position [389, 0]
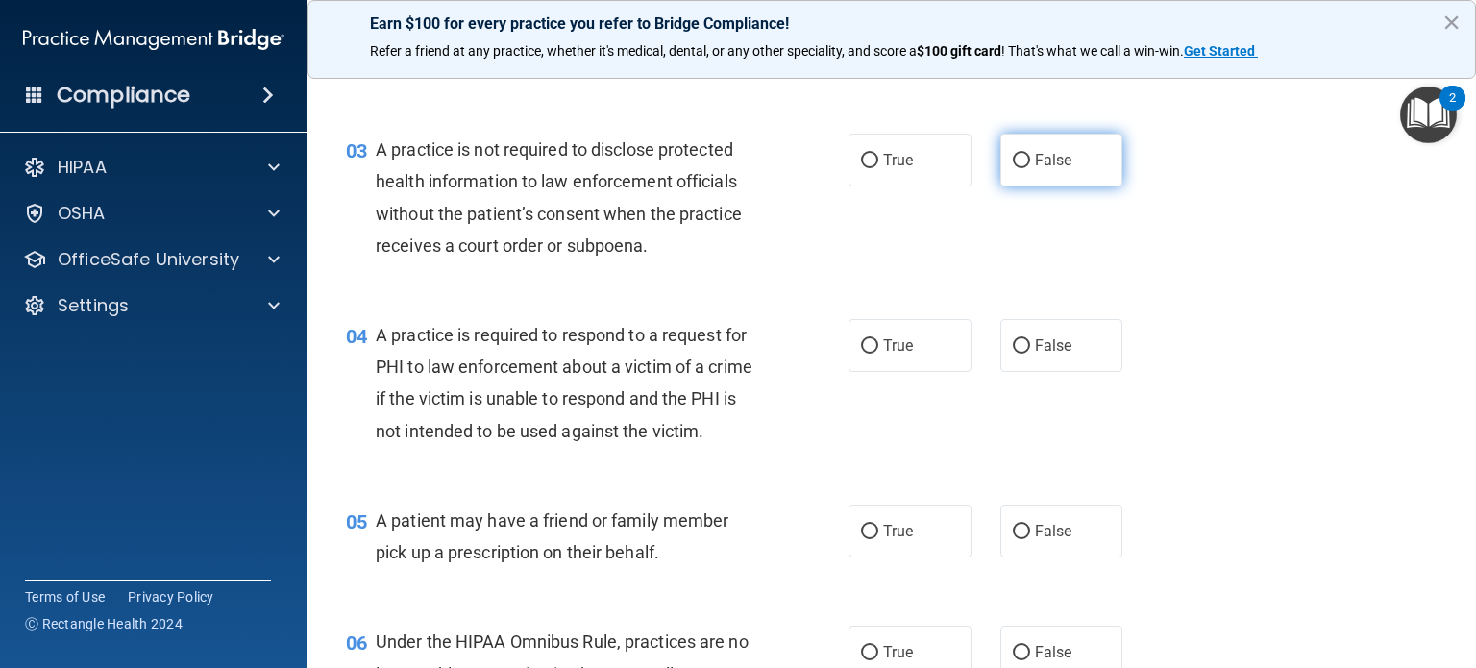
click at [1014, 164] on input "False" at bounding box center [1021, 161] width 17 height 14
radio input "true"
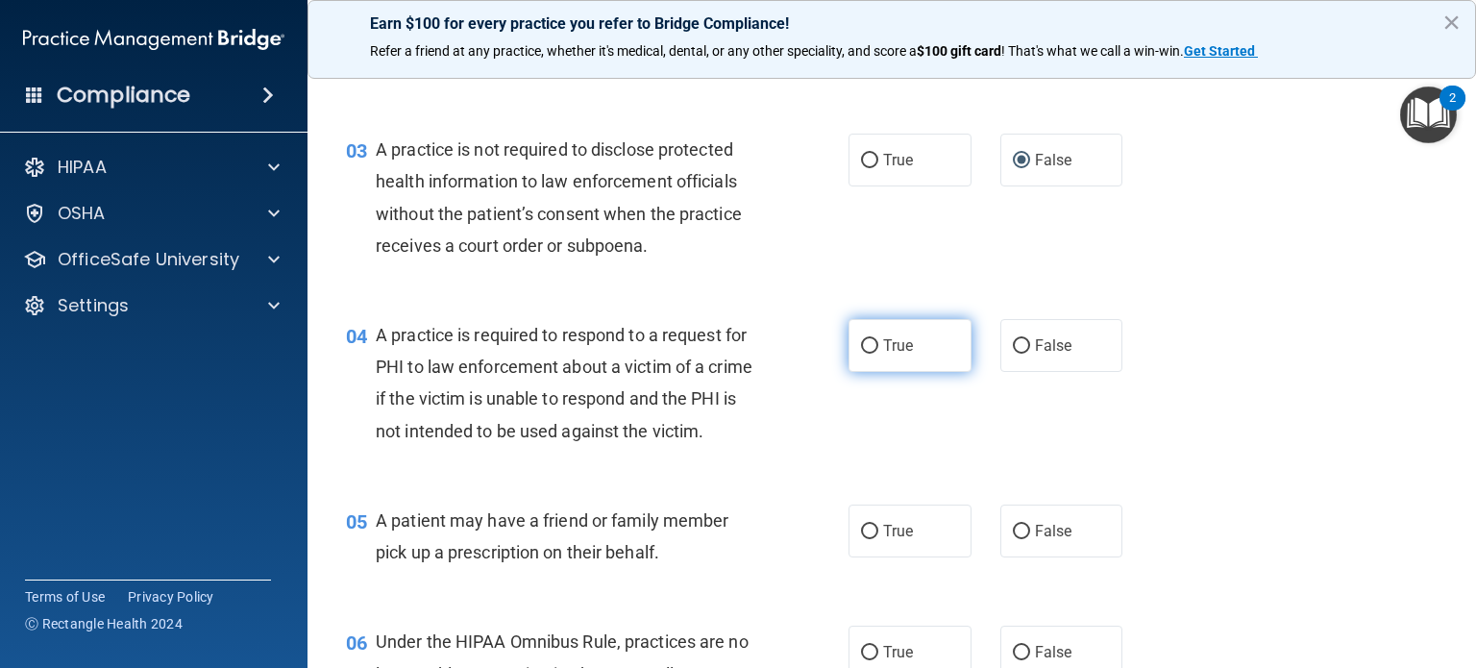
click at [867, 350] on input "True" at bounding box center [869, 346] width 17 height 14
radio input "true"
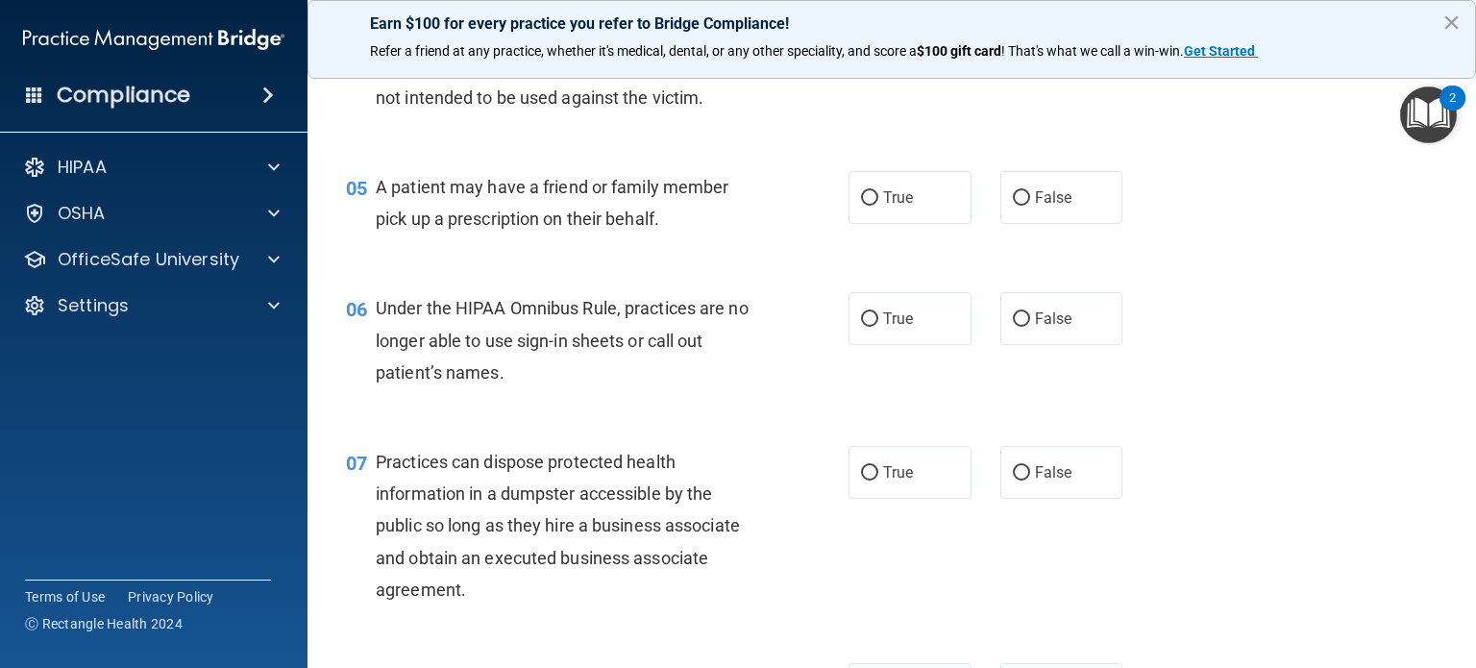
scroll to position [730, 0]
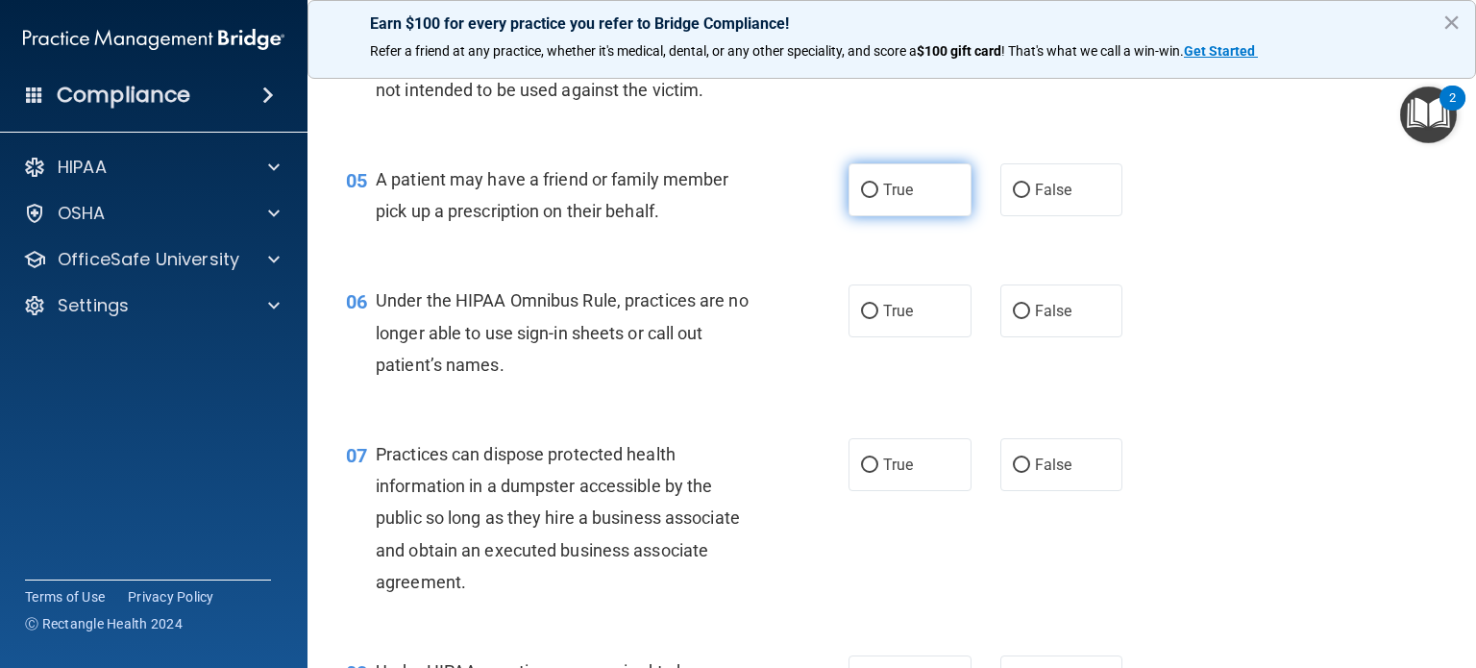
click at [862, 198] on input "True" at bounding box center [869, 191] width 17 height 14
radio input "true"
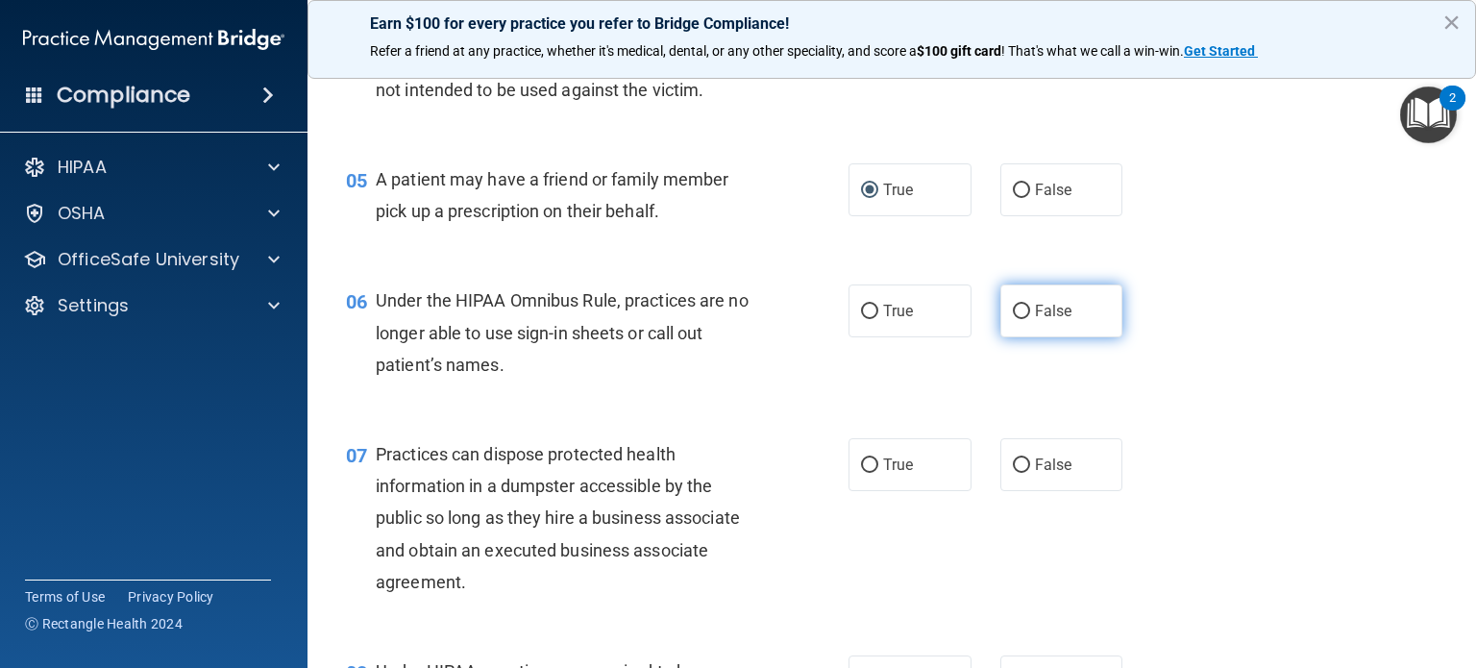
click at [1013, 319] on input "False" at bounding box center [1021, 312] width 17 height 14
radio input "true"
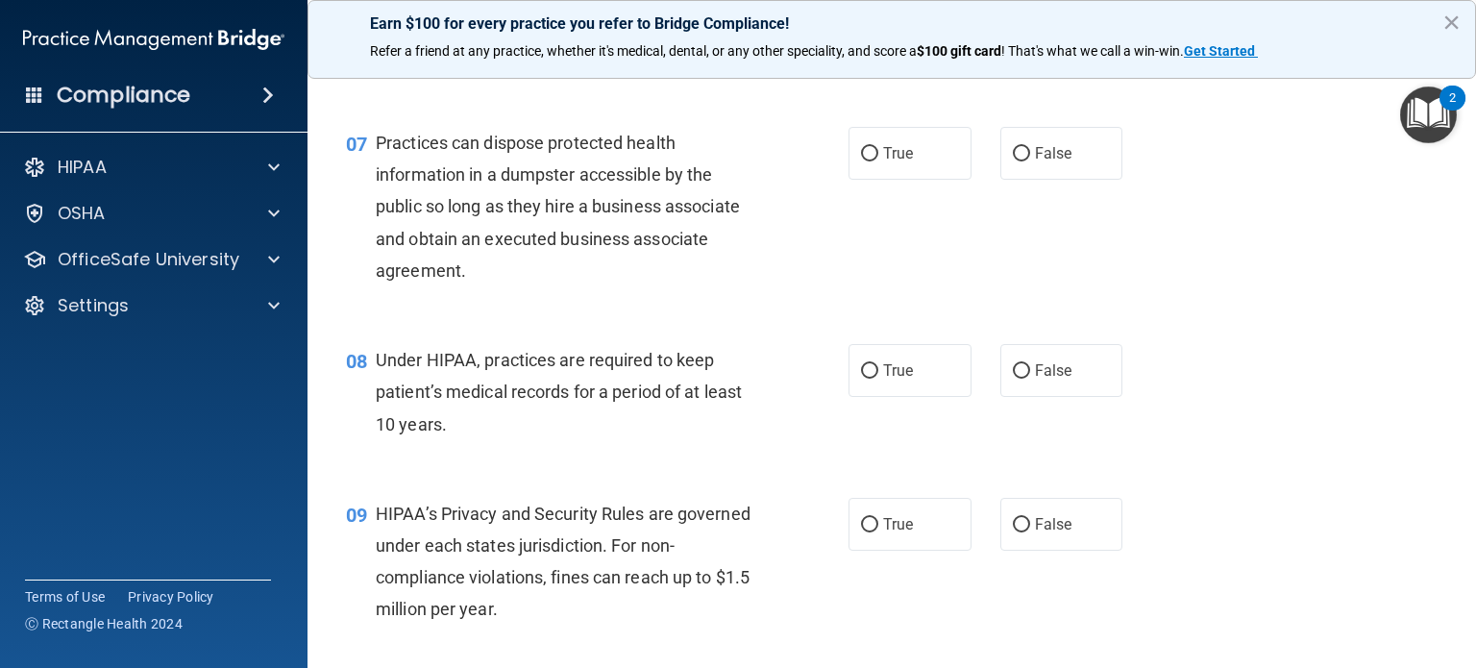
scroll to position [1071, 0]
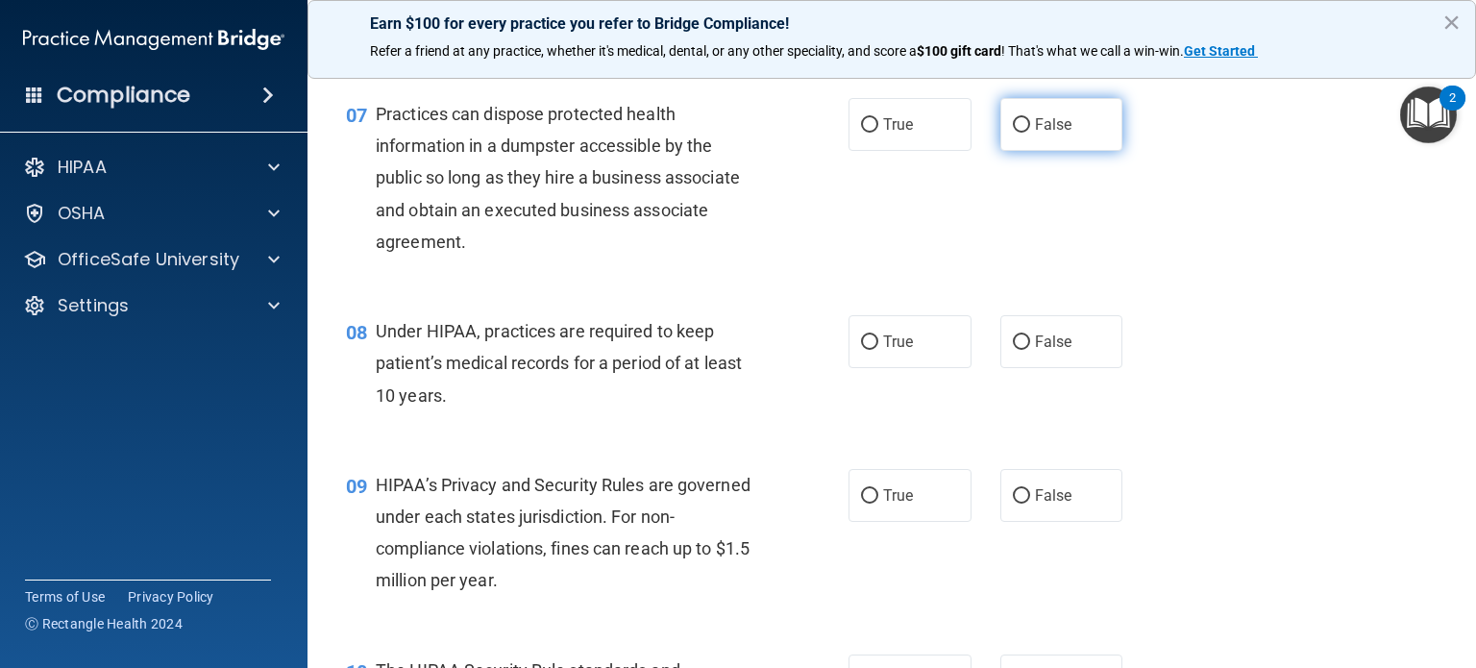
click at [1026, 151] on label "False" at bounding box center [1062, 124] width 123 height 53
click at [1026, 133] on input "False" at bounding box center [1021, 125] width 17 height 14
radio input "true"
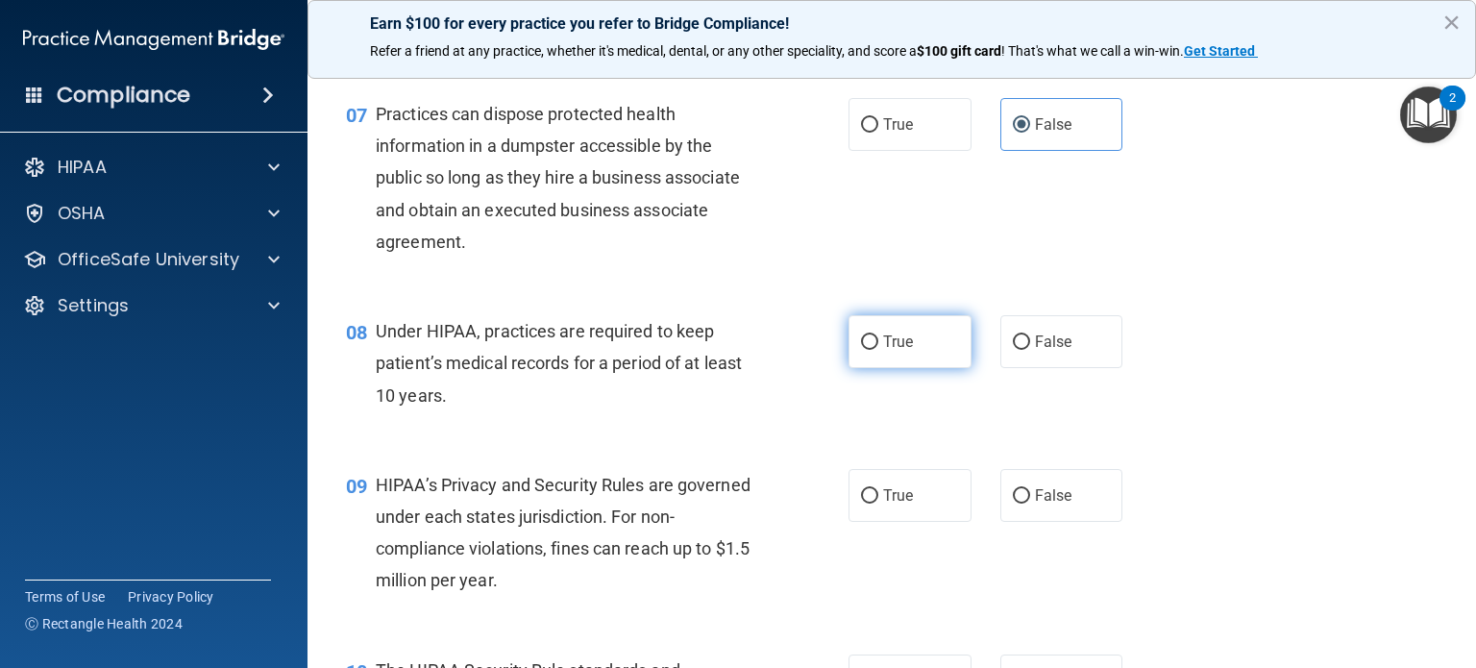
click at [892, 351] on span "True" at bounding box center [898, 342] width 30 height 18
click at [878, 350] on input "True" at bounding box center [869, 342] width 17 height 14
radio input "true"
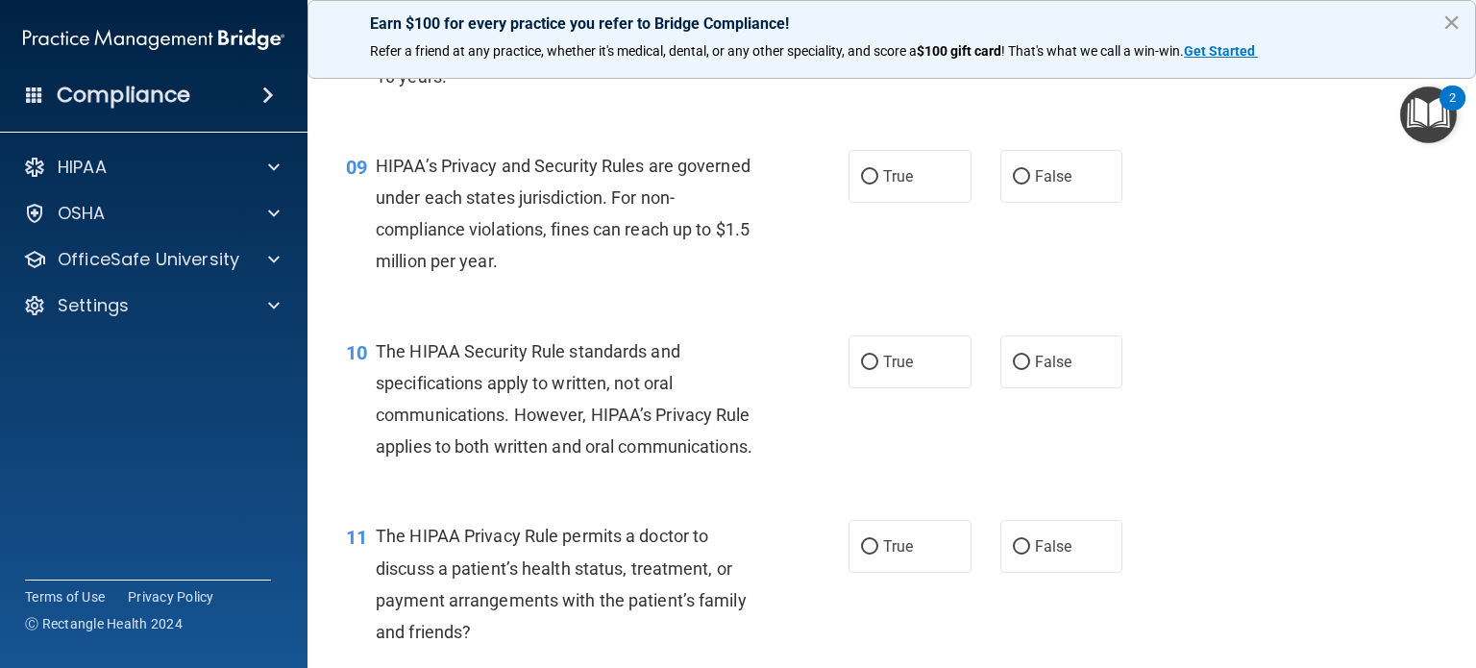
scroll to position [1397, 0]
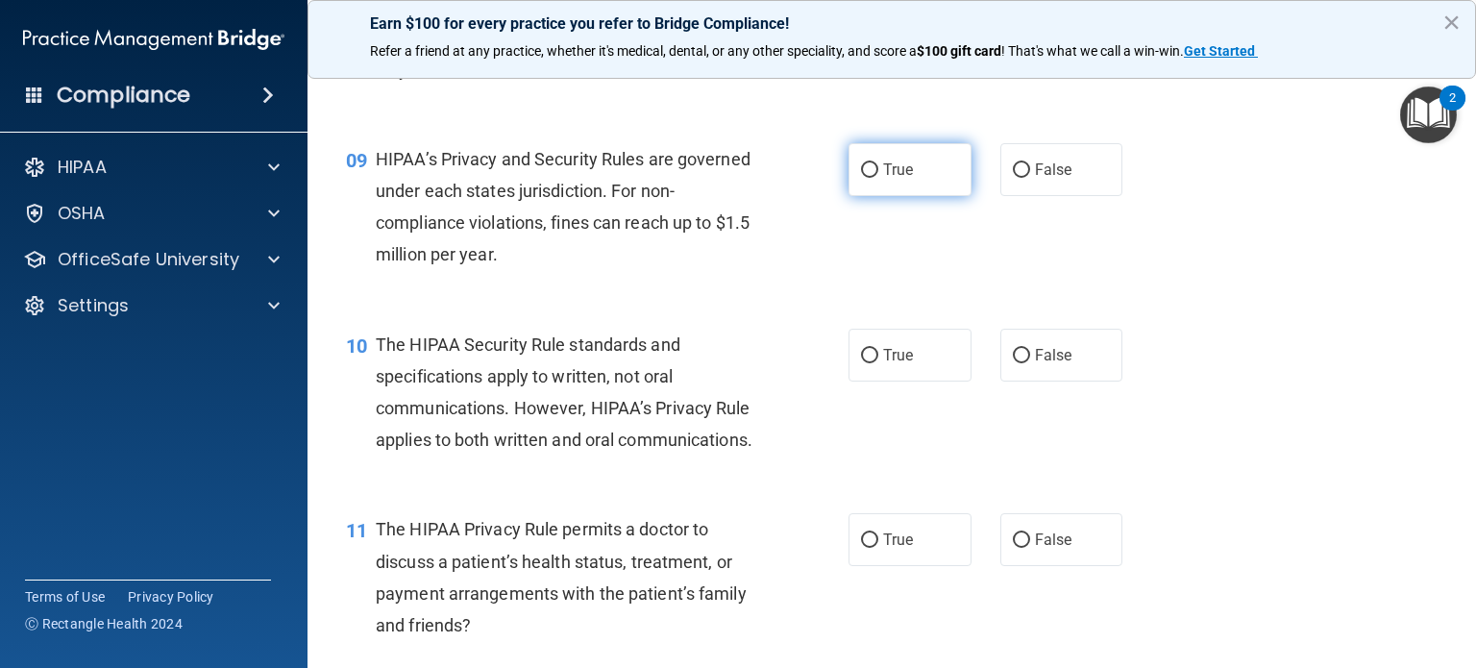
click at [884, 179] on span "True" at bounding box center [898, 170] width 30 height 18
click at [878, 178] on input "True" at bounding box center [869, 170] width 17 height 14
radio input "true"
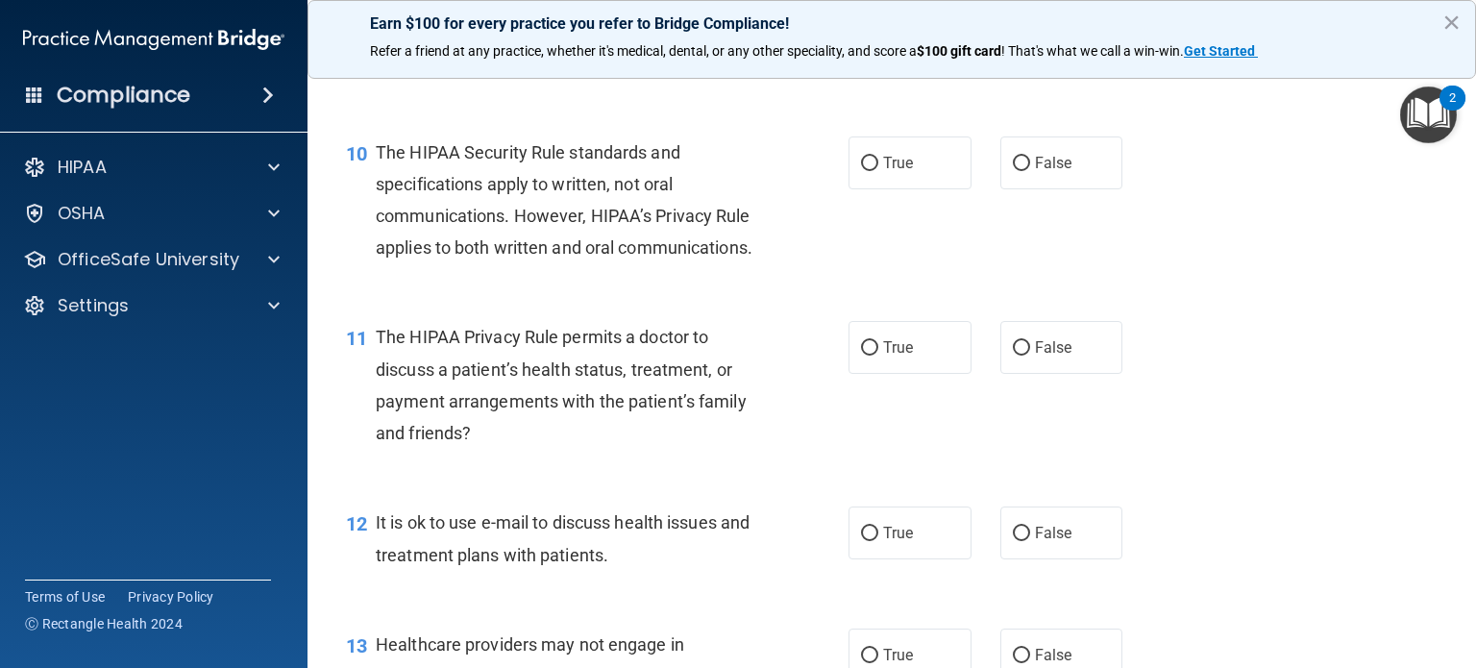
scroll to position [1603, 0]
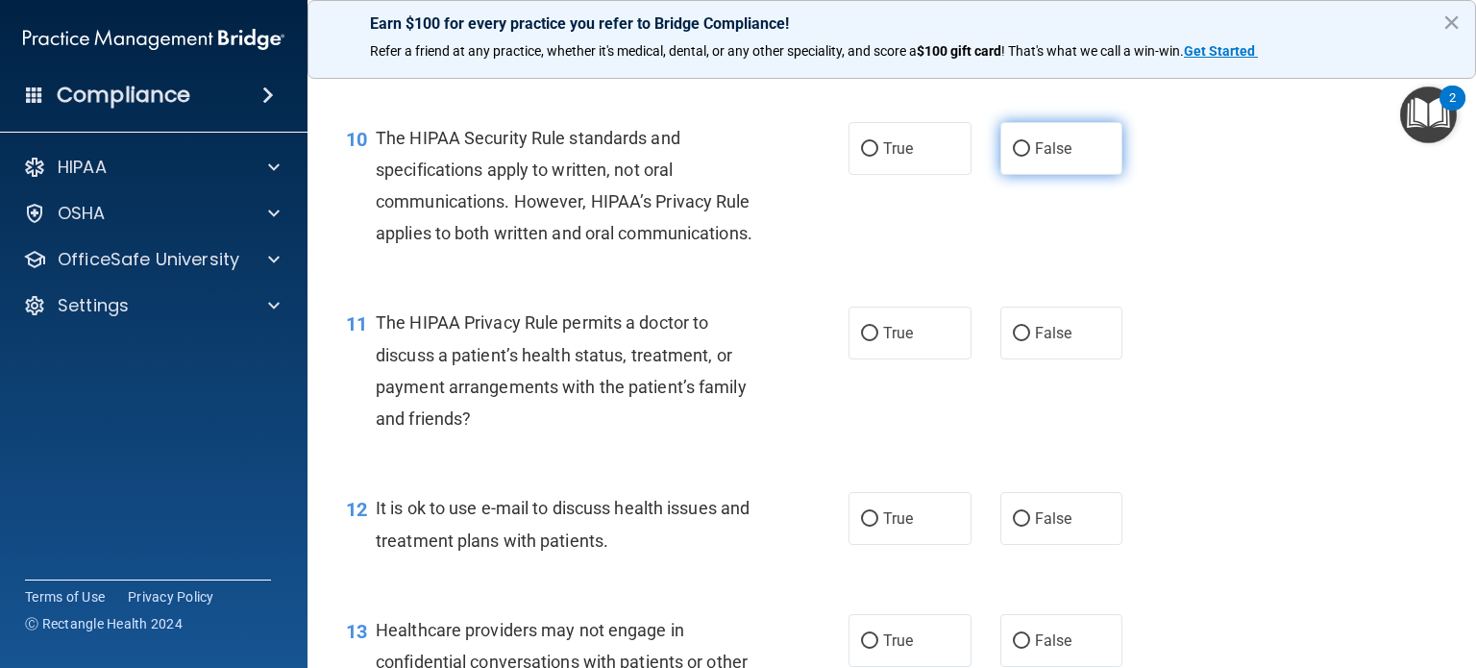
click at [1038, 158] on span "False" at bounding box center [1053, 148] width 37 height 18
click at [1030, 157] on input "False" at bounding box center [1021, 149] width 17 height 14
radio input "true"
click at [1040, 342] on span "False" at bounding box center [1053, 333] width 37 height 18
click at [1030, 341] on input "False" at bounding box center [1021, 334] width 17 height 14
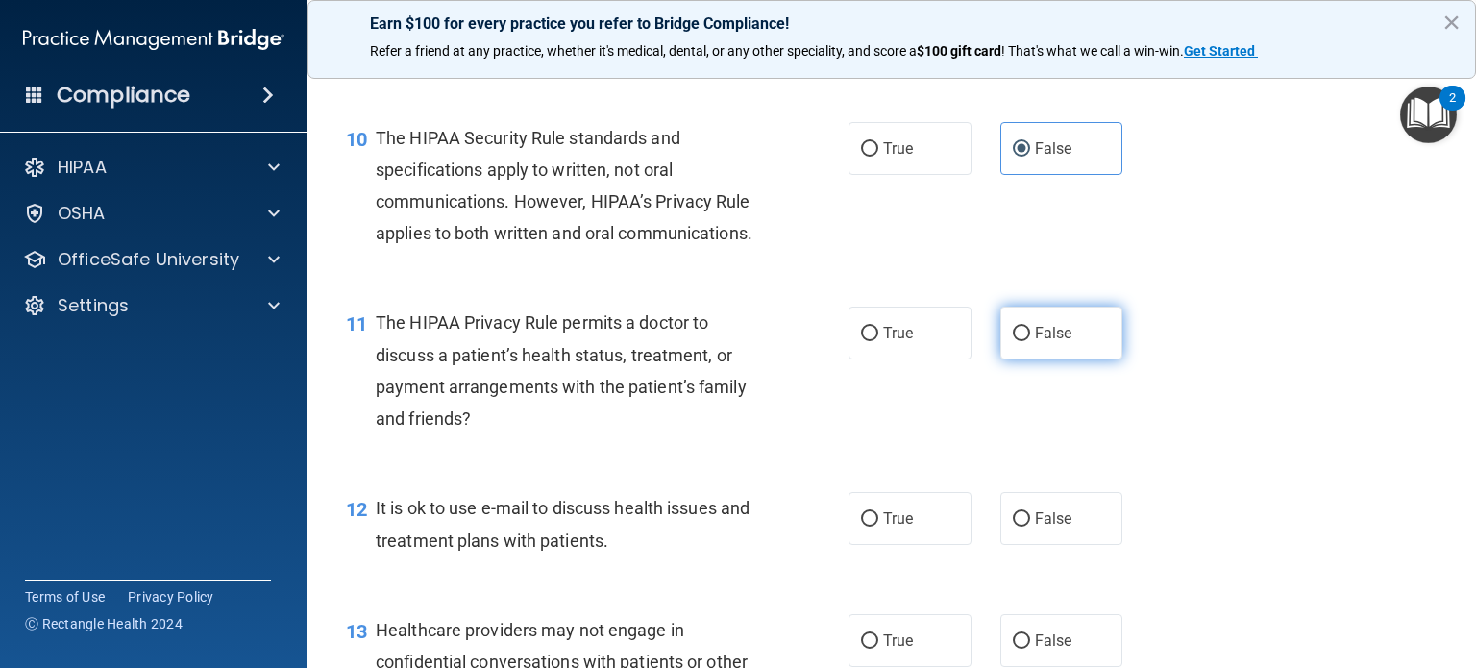
radio input "true"
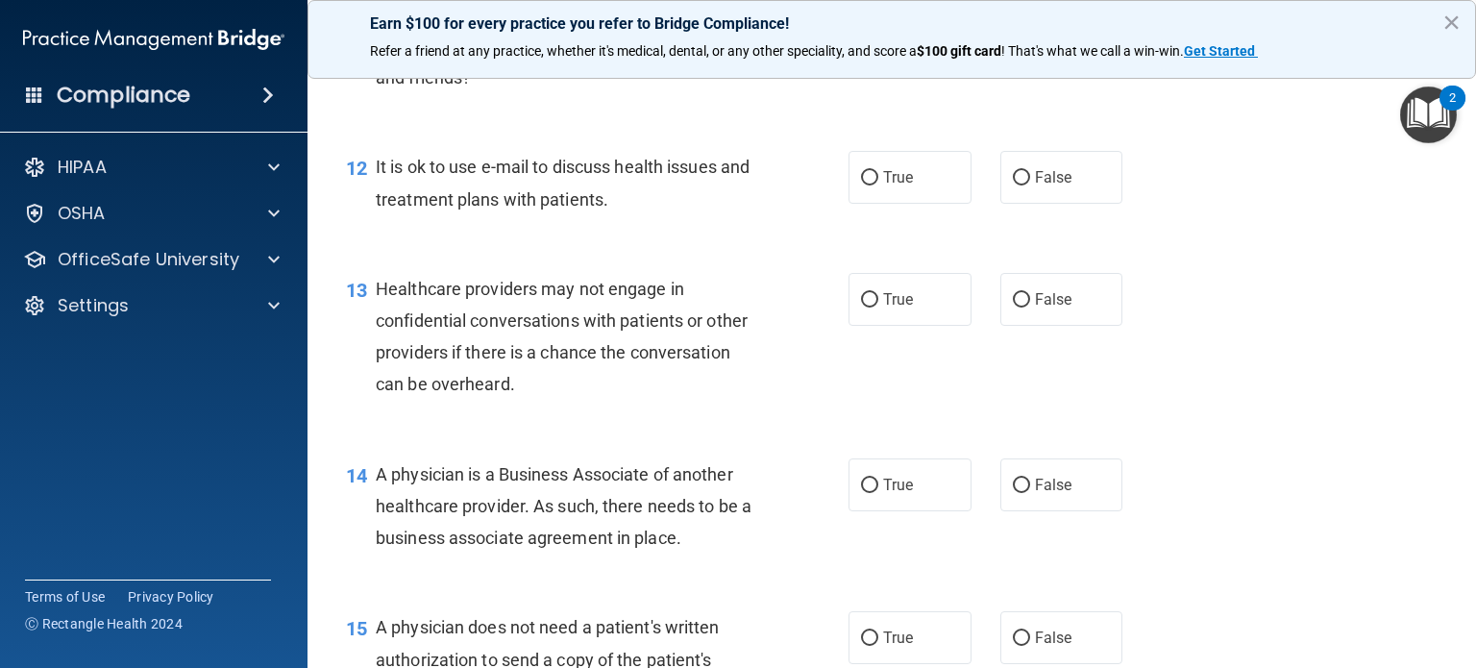
scroll to position [1958, 0]
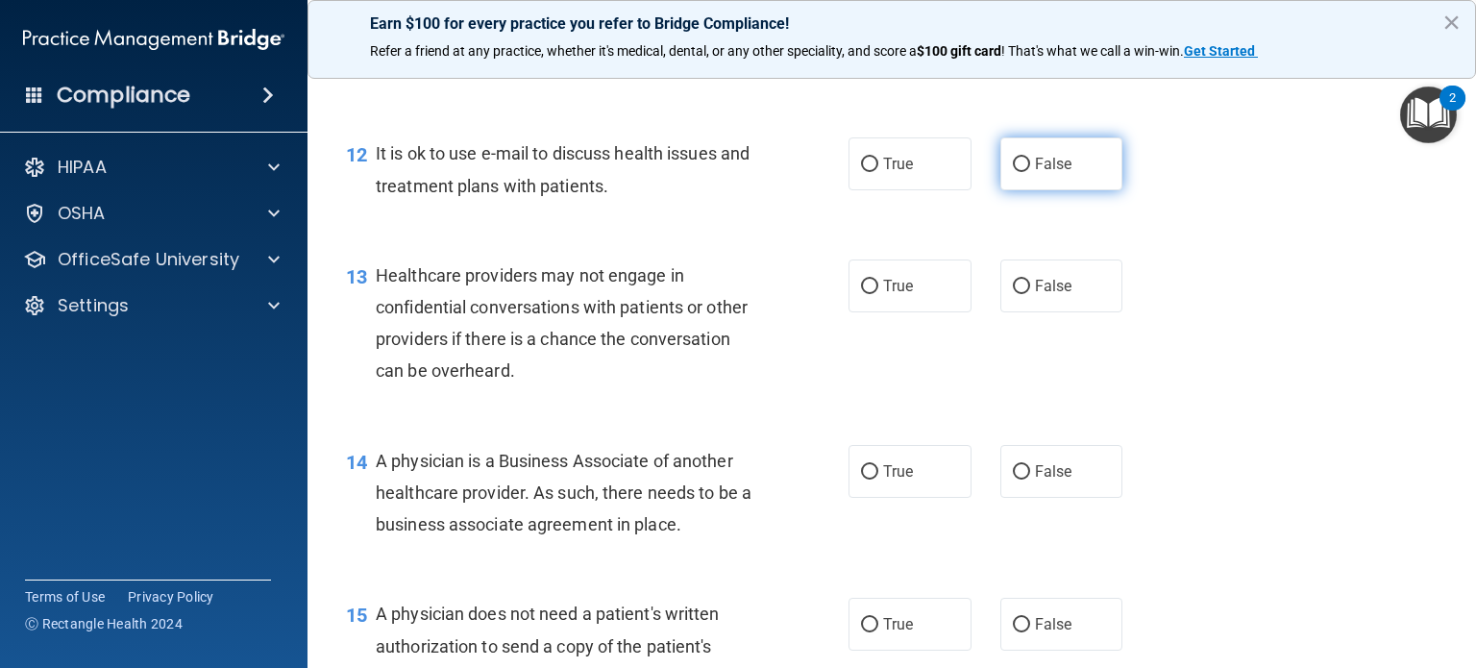
click at [1026, 190] on label "False" at bounding box center [1062, 163] width 123 height 53
click at [1026, 172] on input "False" at bounding box center [1021, 165] width 17 height 14
radio input "true"
click at [873, 312] on label "True" at bounding box center [910, 286] width 123 height 53
click at [873, 294] on input "True" at bounding box center [869, 287] width 17 height 14
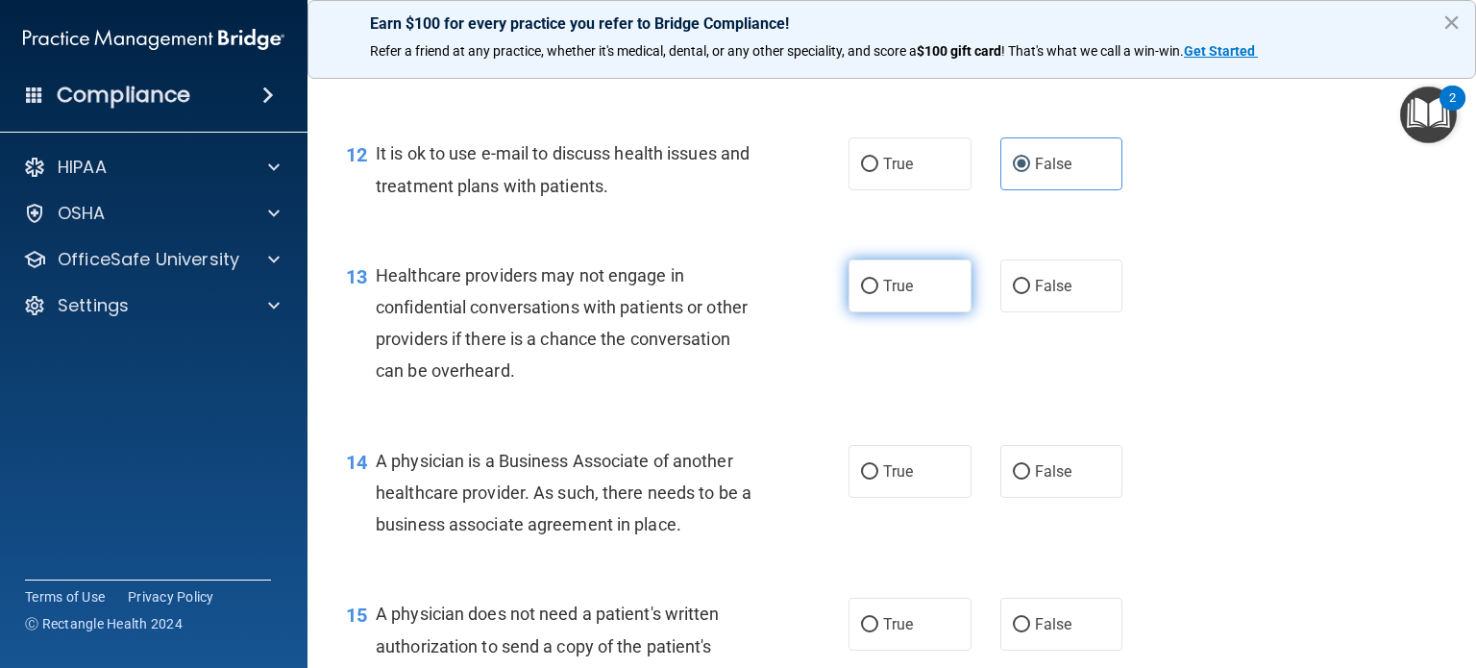
radio input "true"
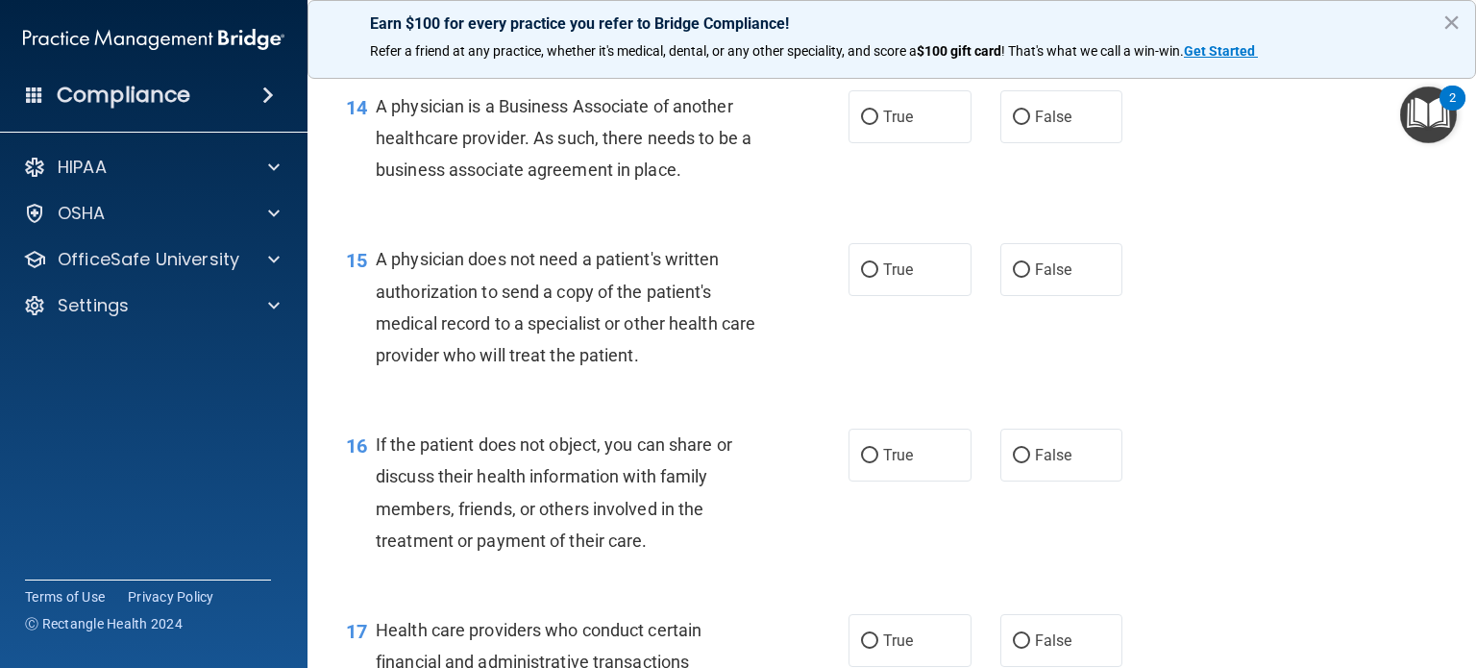
scroll to position [2319, 0]
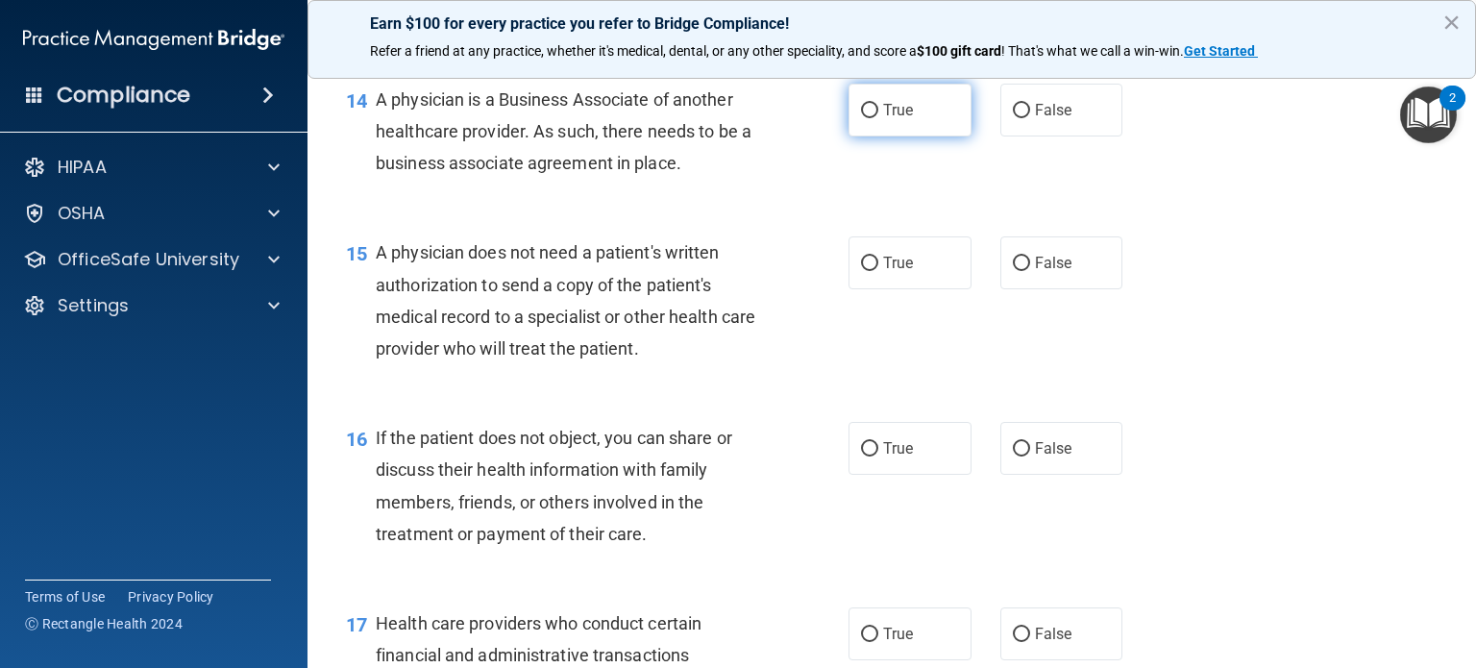
click at [869, 118] on input "True" at bounding box center [869, 111] width 17 height 14
radio input "true"
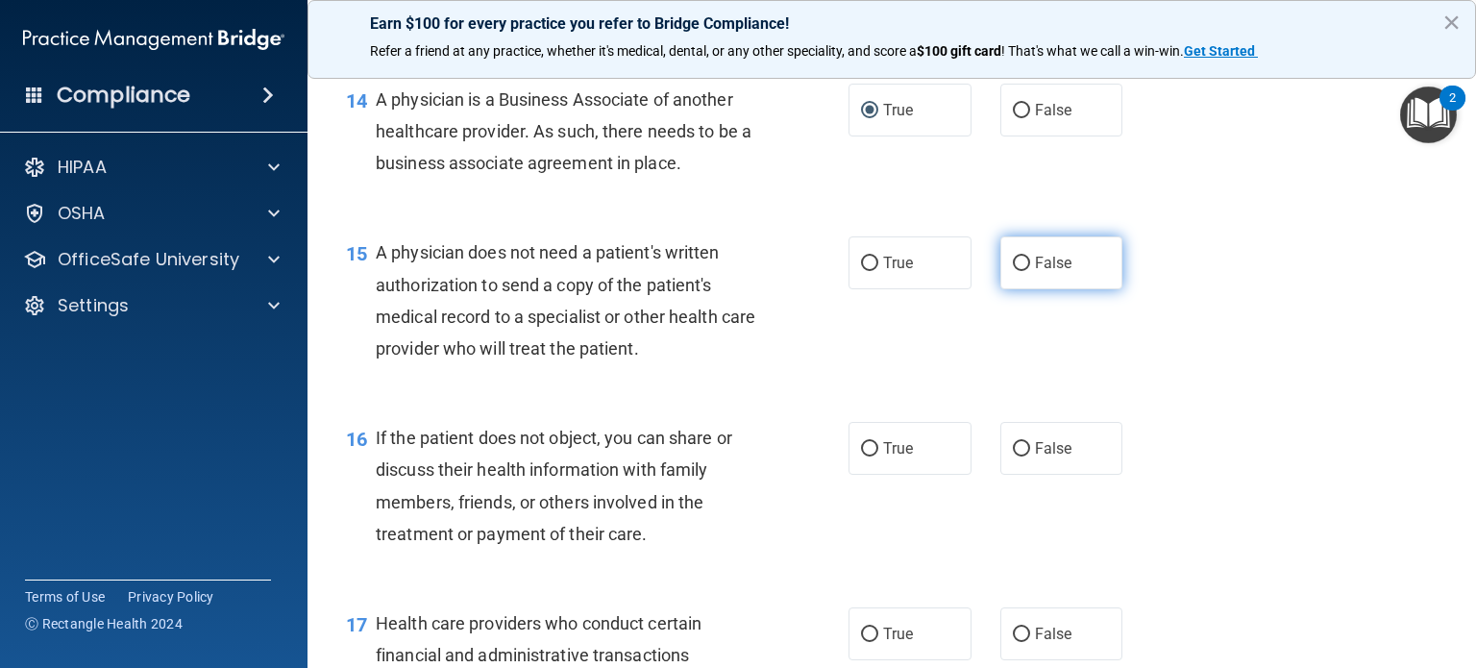
click at [1016, 271] on input "False" at bounding box center [1021, 264] width 17 height 14
radio input "true"
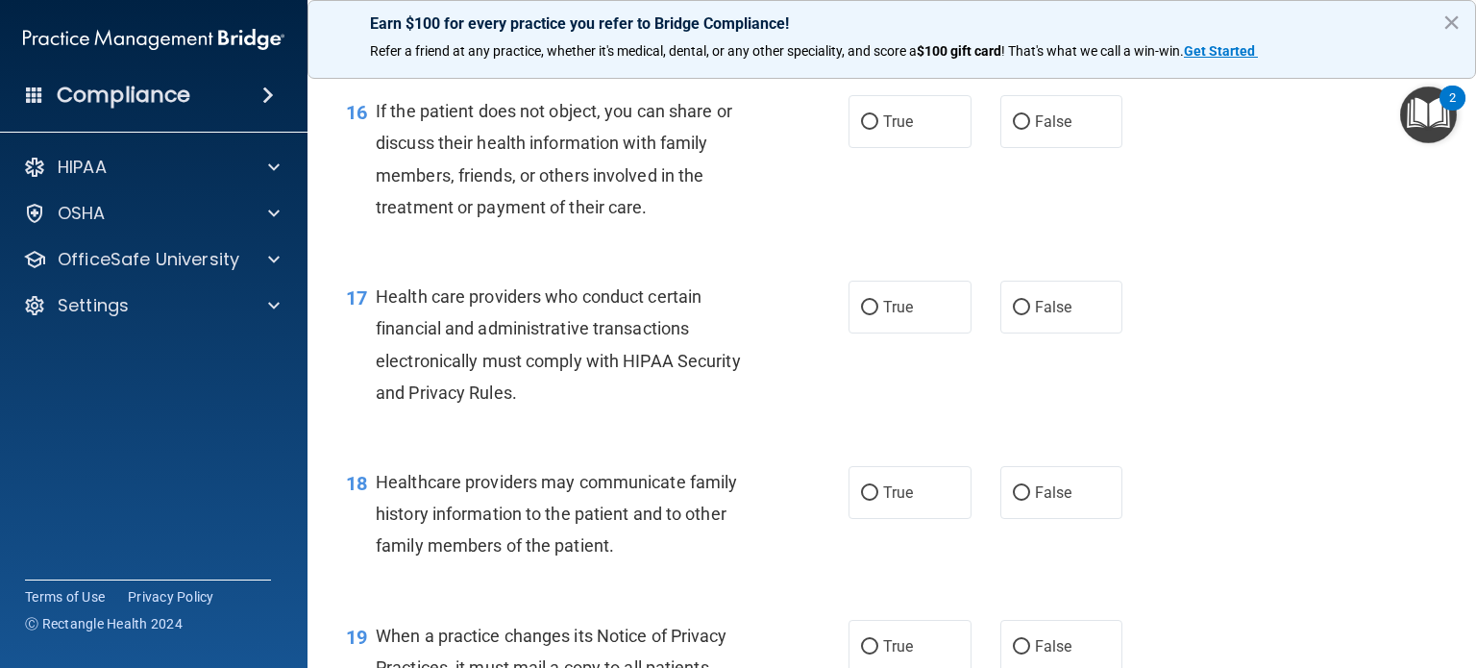
scroll to position [2653, 0]
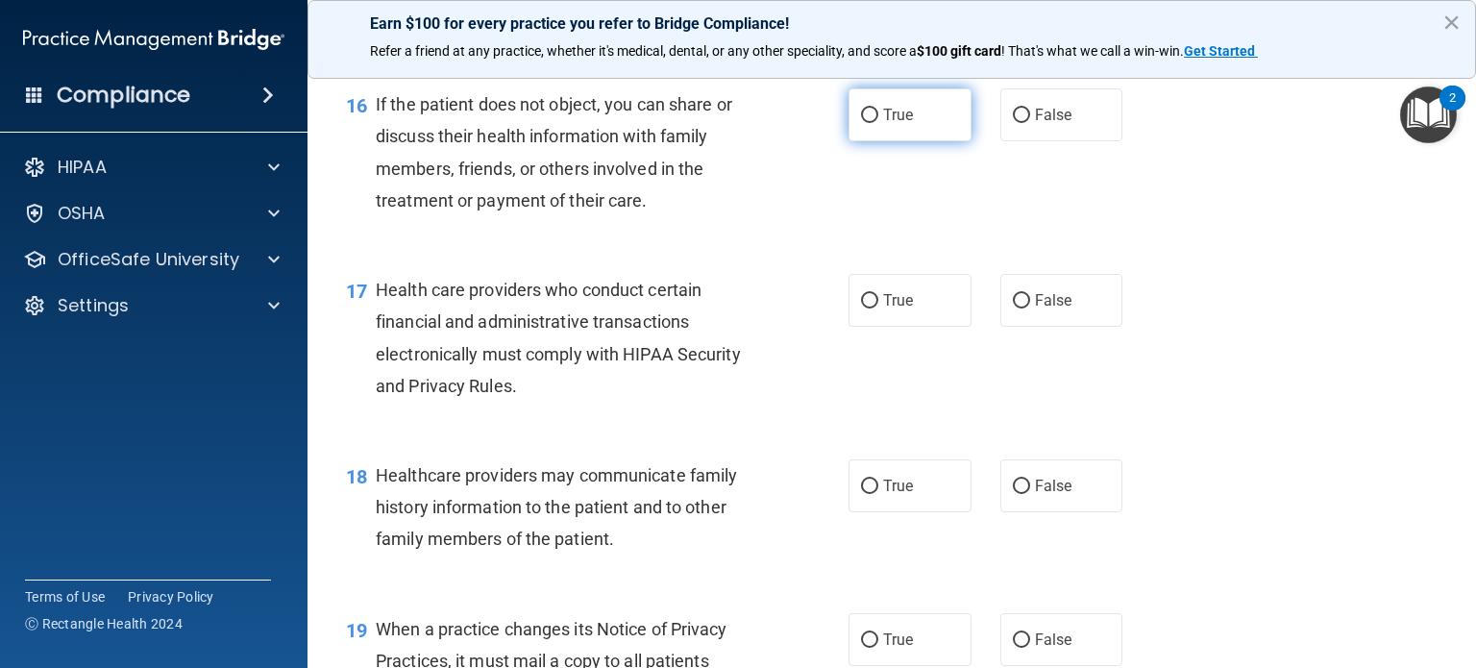
click at [883, 124] on span "True" at bounding box center [898, 115] width 30 height 18
click at [878, 123] on input "True" at bounding box center [869, 116] width 17 height 14
radio input "true"
click at [884, 309] on span "True" at bounding box center [898, 300] width 30 height 18
click at [878, 309] on input "True" at bounding box center [869, 301] width 17 height 14
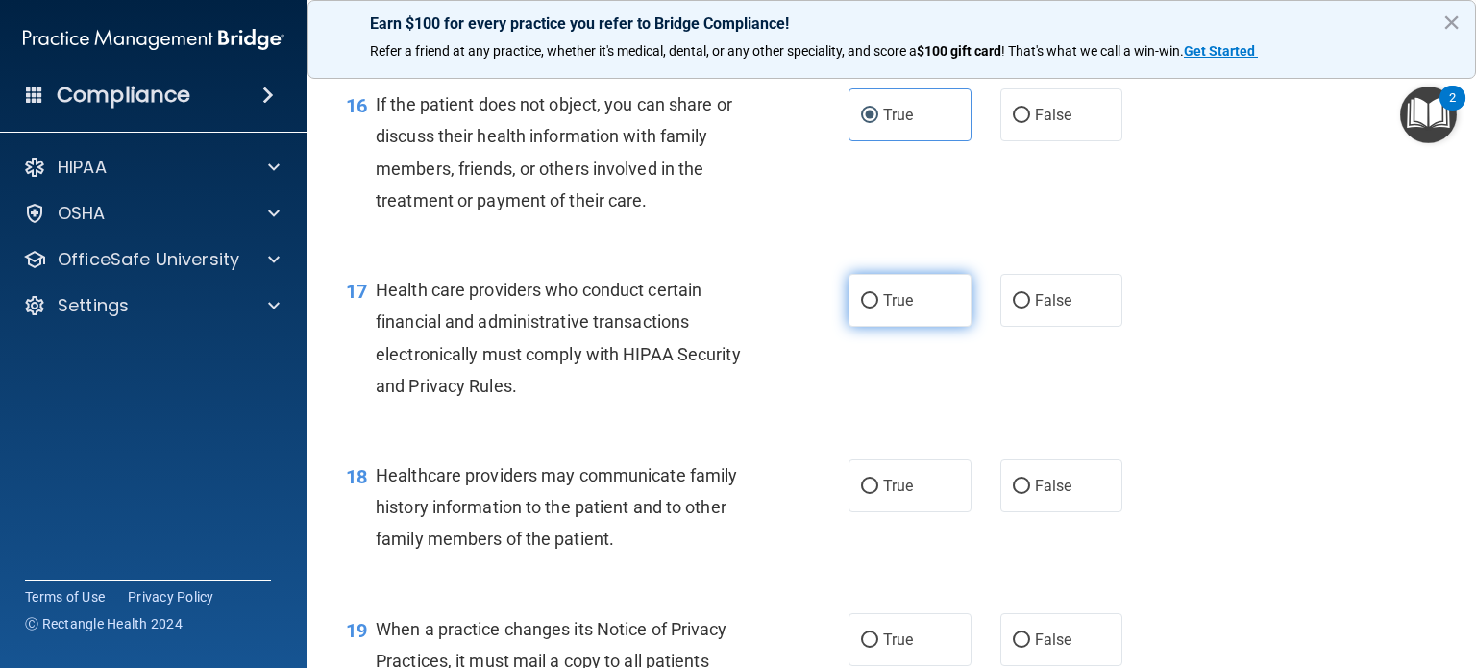
radio input "true"
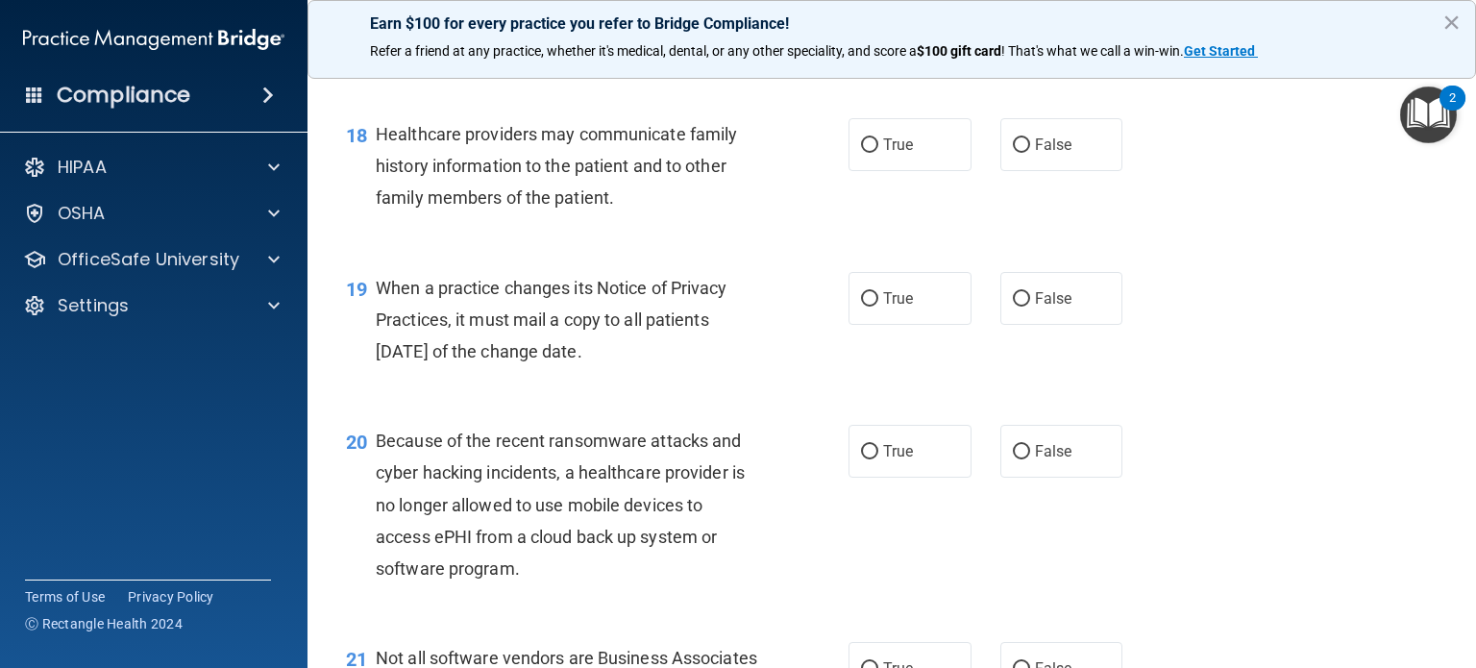
scroll to position [3007, 0]
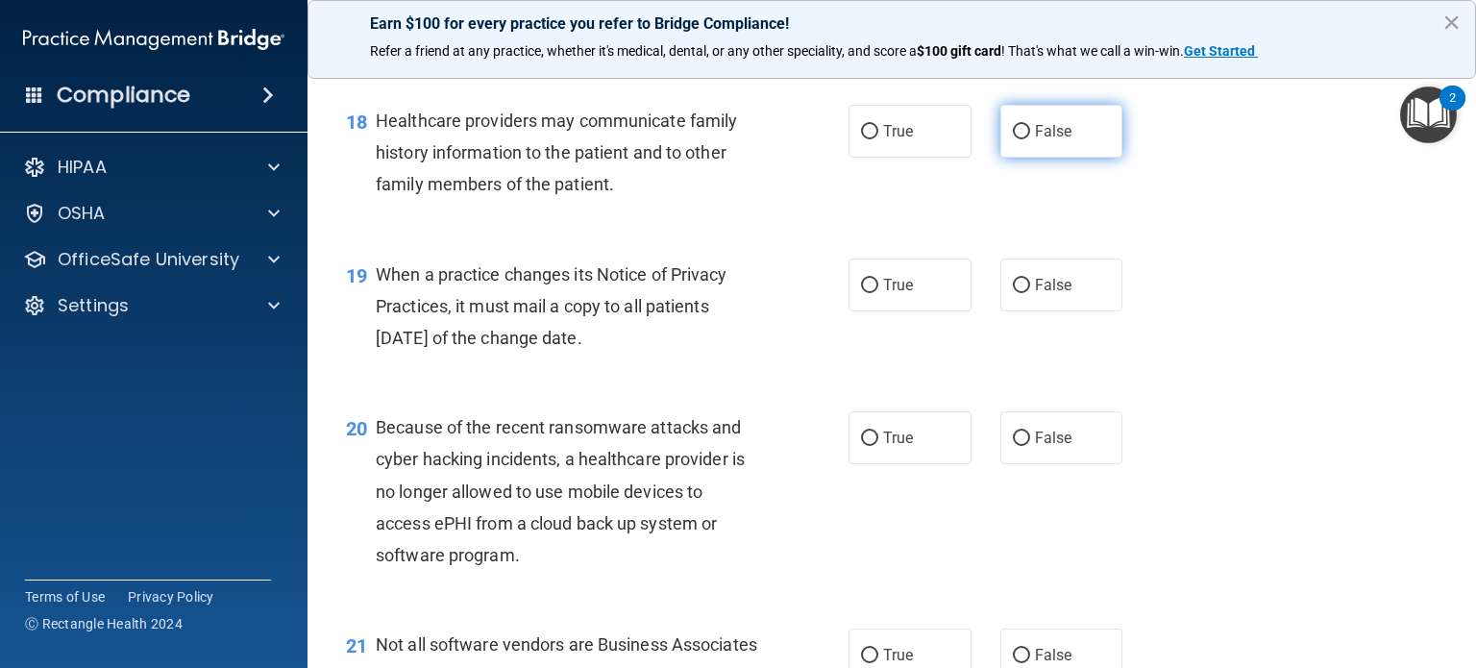
click at [1015, 158] on label "False" at bounding box center [1062, 131] width 123 height 53
click at [1015, 139] on input "False" at bounding box center [1021, 132] width 17 height 14
radio input "true"
click at [870, 293] on input "True" at bounding box center [869, 286] width 17 height 14
radio input "true"
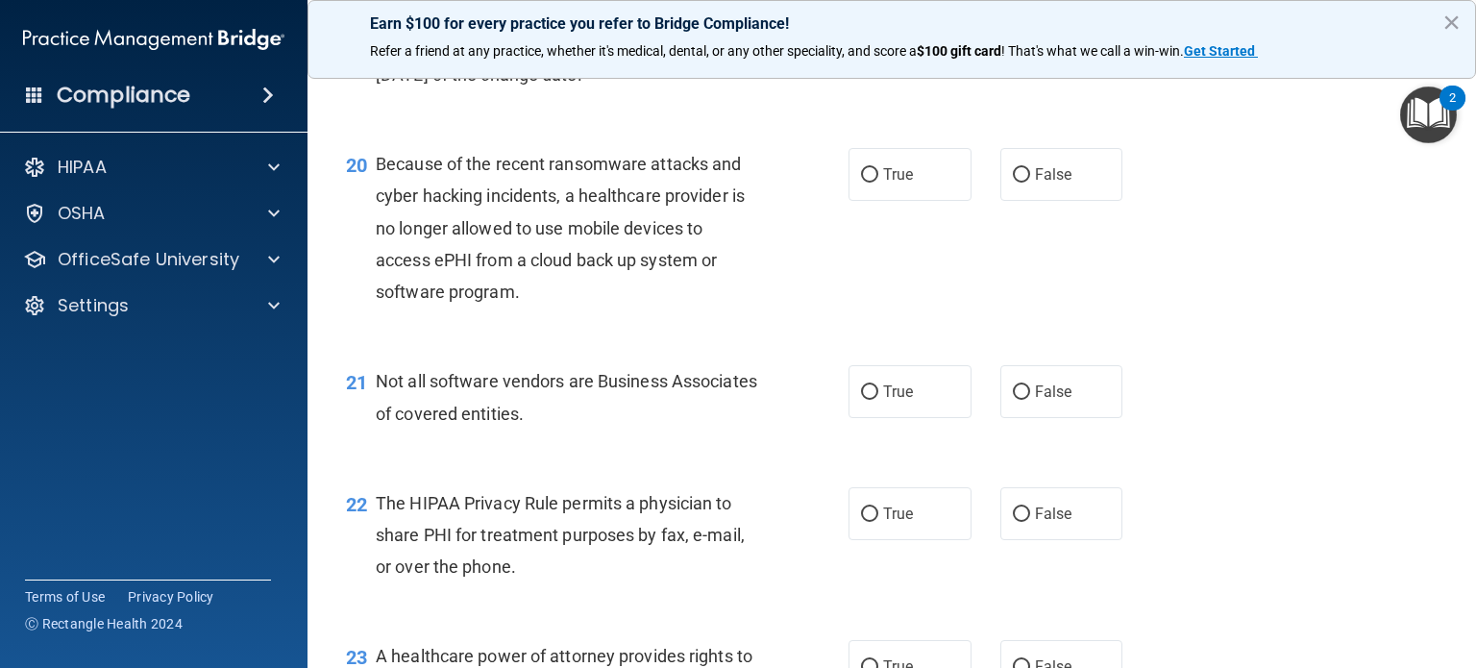
scroll to position [3292, 0]
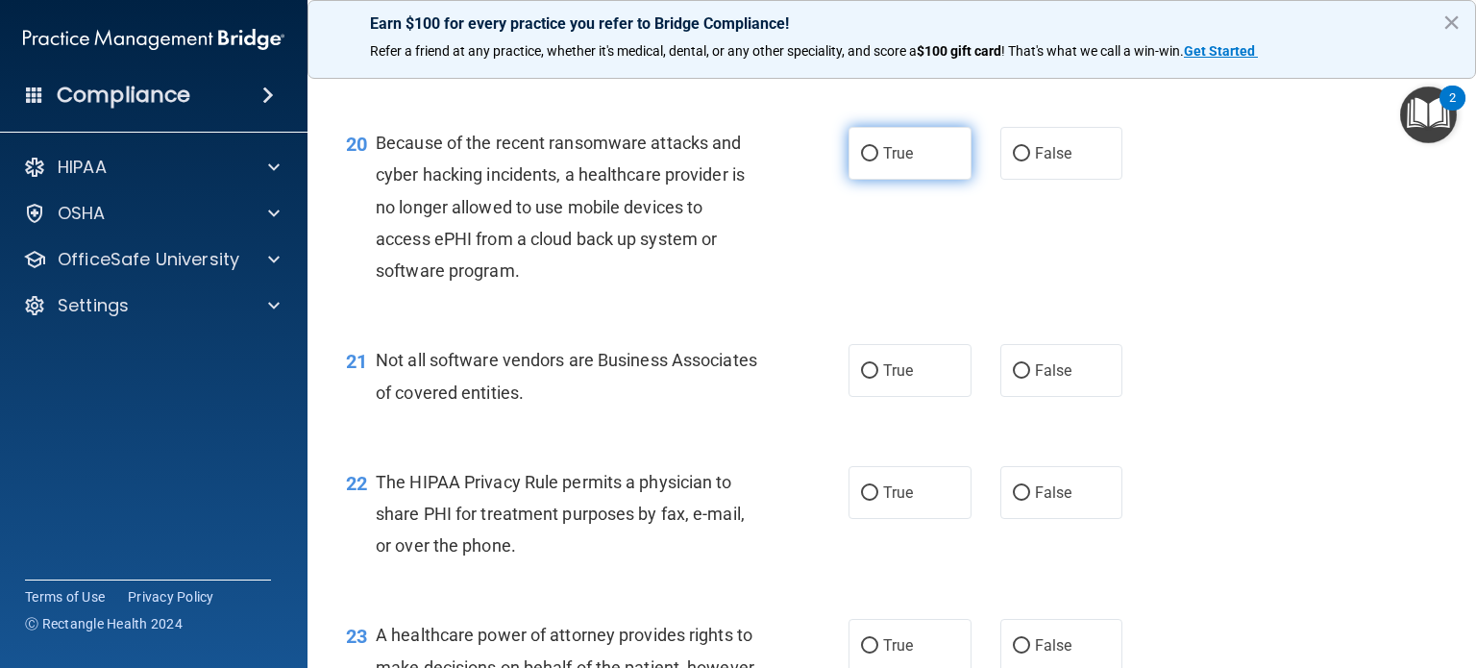
click at [883, 162] on span "True" at bounding box center [898, 153] width 30 height 18
click at [876, 161] on input "True" at bounding box center [869, 154] width 17 height 14
radio input "true"
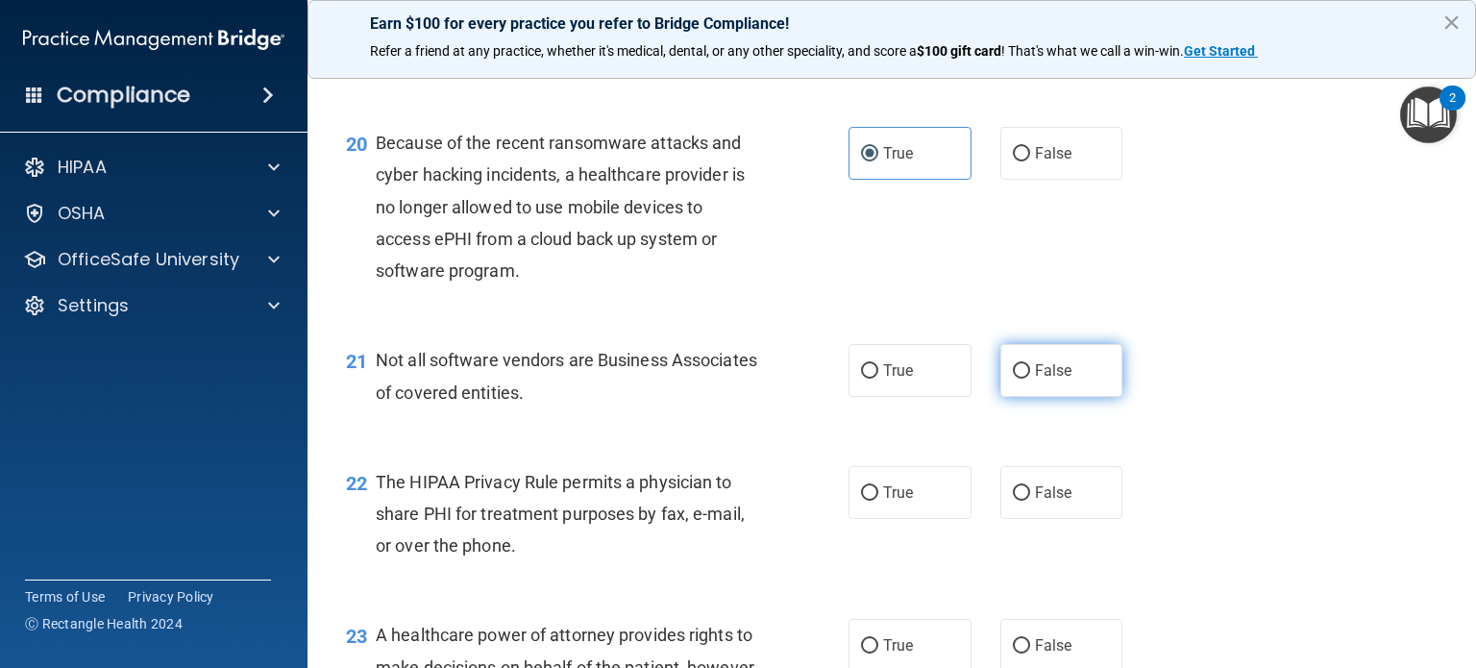
click at [1035, 380] on span "False" at bounding box center [1053, 370] width 37 height 18
click at [1026, 379] on input "False" at bounding box center [1021, 371] width 17 height 14
radio input "true"
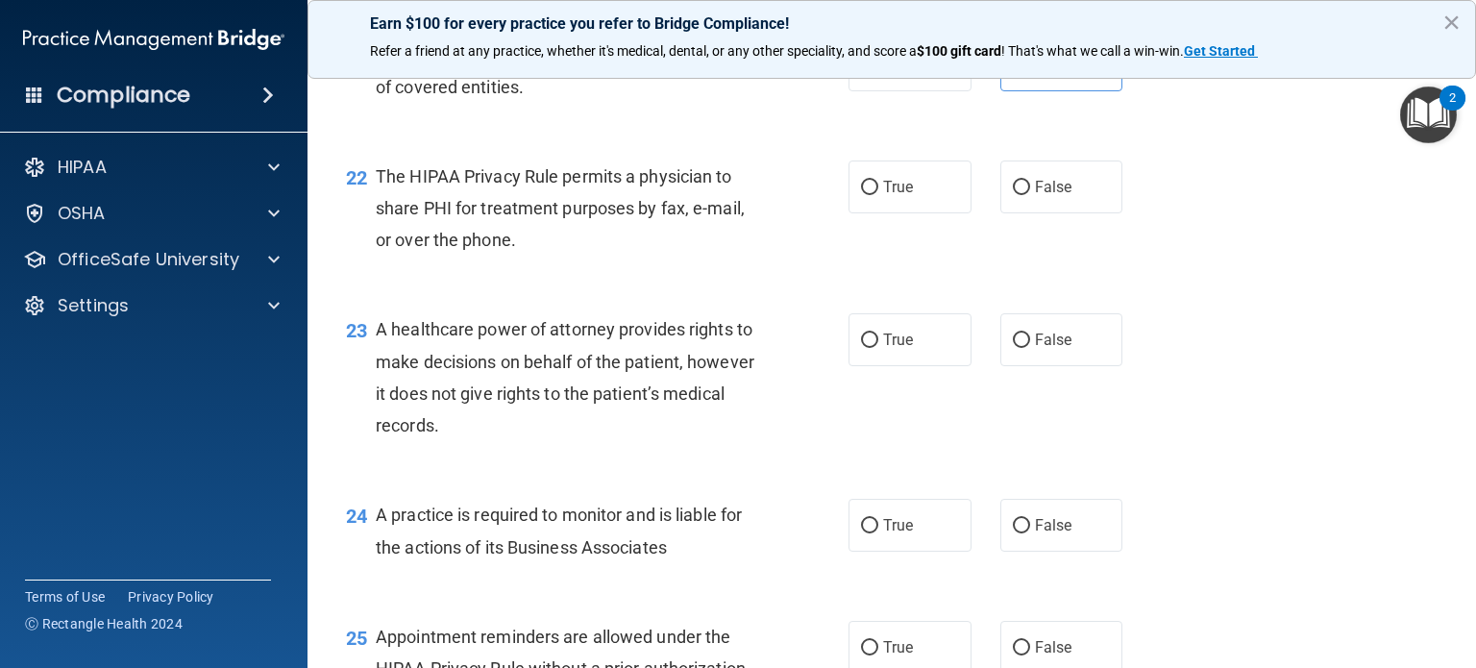
scroll to position [3604, 0]
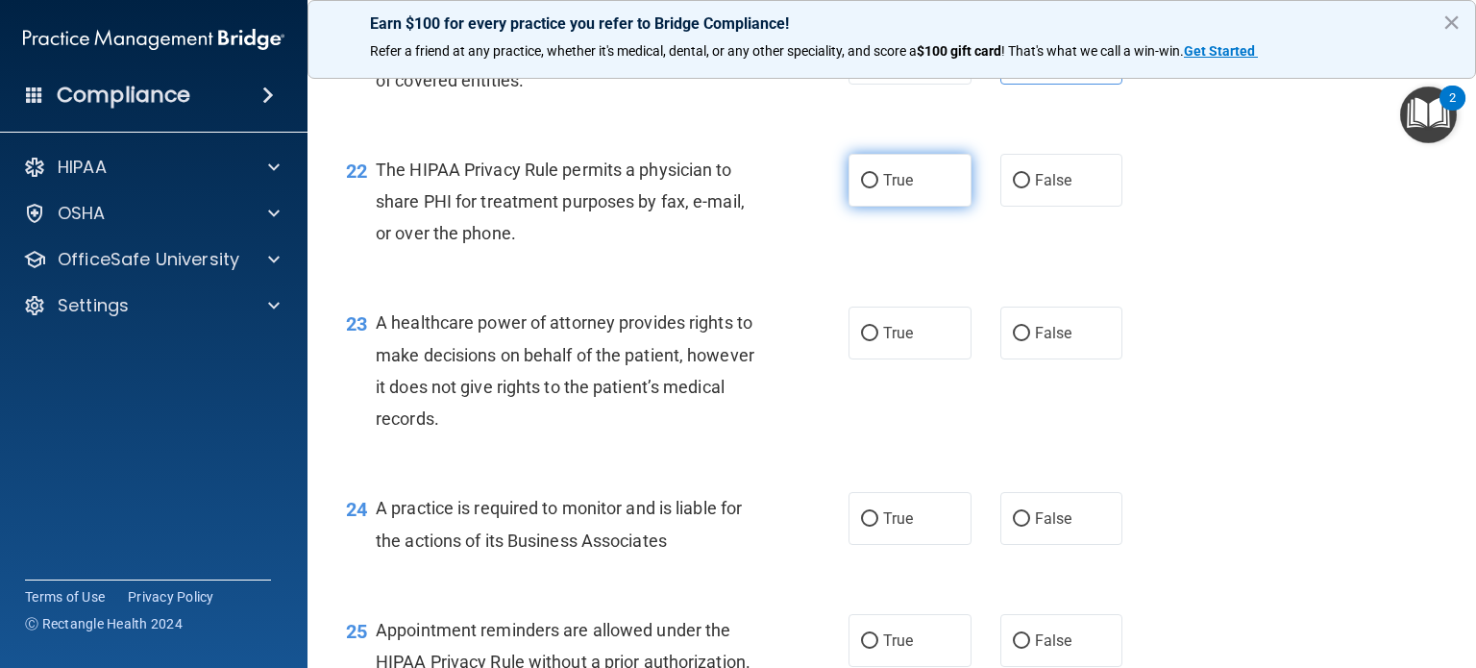
click at [877, 207] on label "True" at bounding box center [910, 180] width 123 height 53
click at [877, 188] on input "True" at bounding box center [869, 181] width 17 height 14
radio input "true"
click at [1013, 341] on input "False" at bounding box center [1021, 334] width 17 height 14
radio input "true"
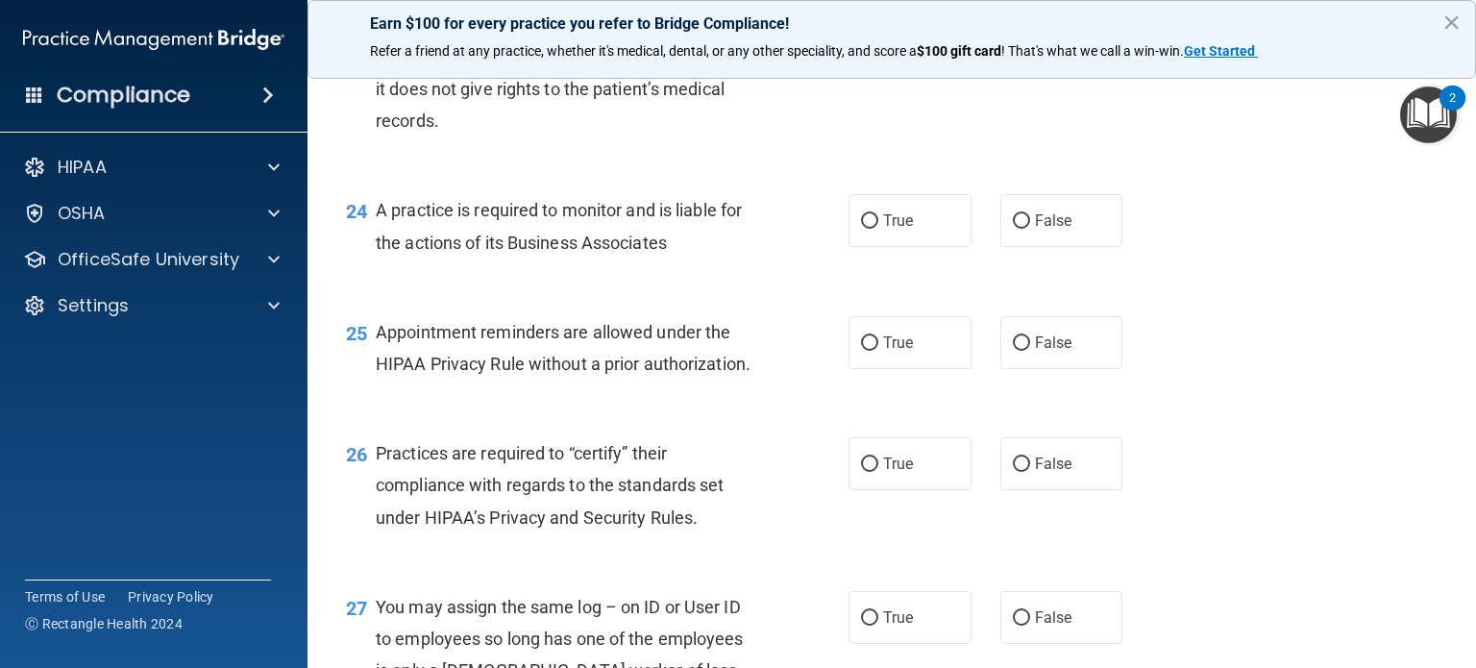
scroll to position [3910, 0]
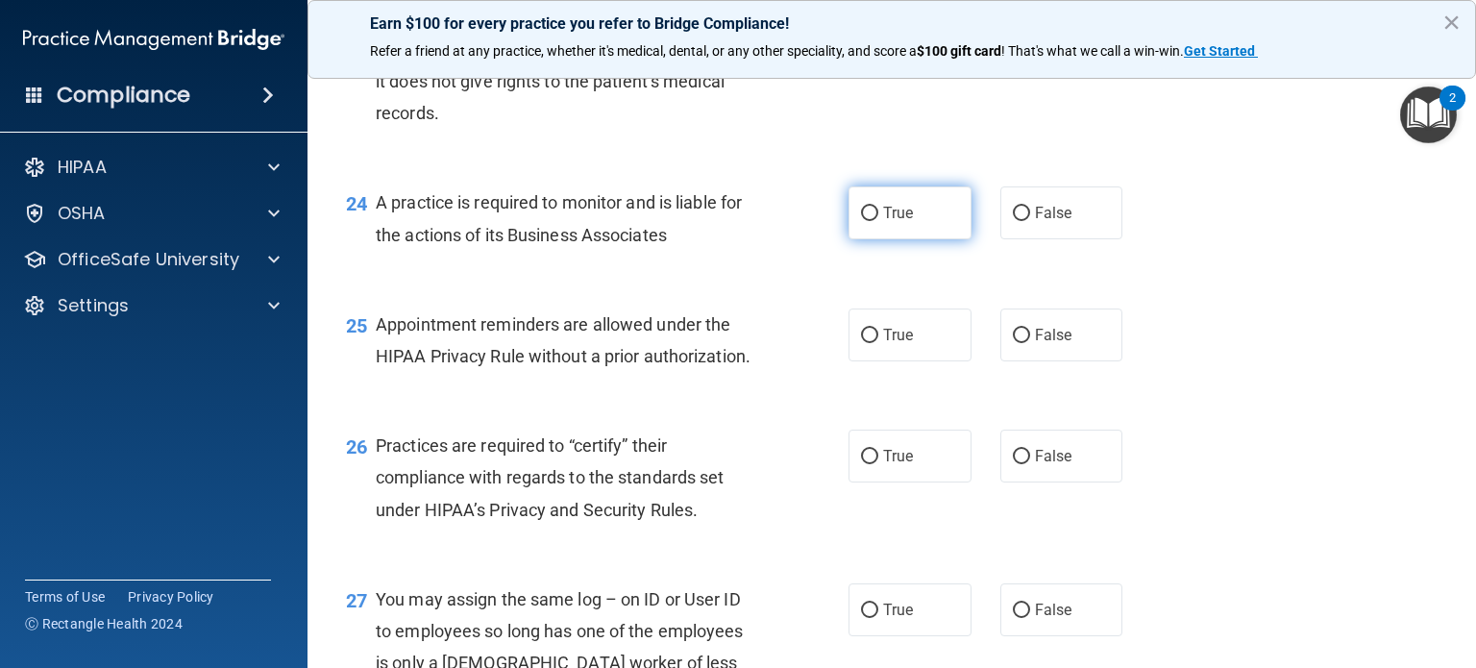
click at [883, 222] on span "True" at bounding box center [898, 213] width 30 height 18
click at [878, 221] on input "True" at bounding box center [869, 214] width 17 height 14
radio input "true"
click at [1035, 344] on span "False" at bounding box center [1053, 335] width 37 height 18
click at [1030, 343] on input "False" at bounding box center [1021, 336] width 17 height 14
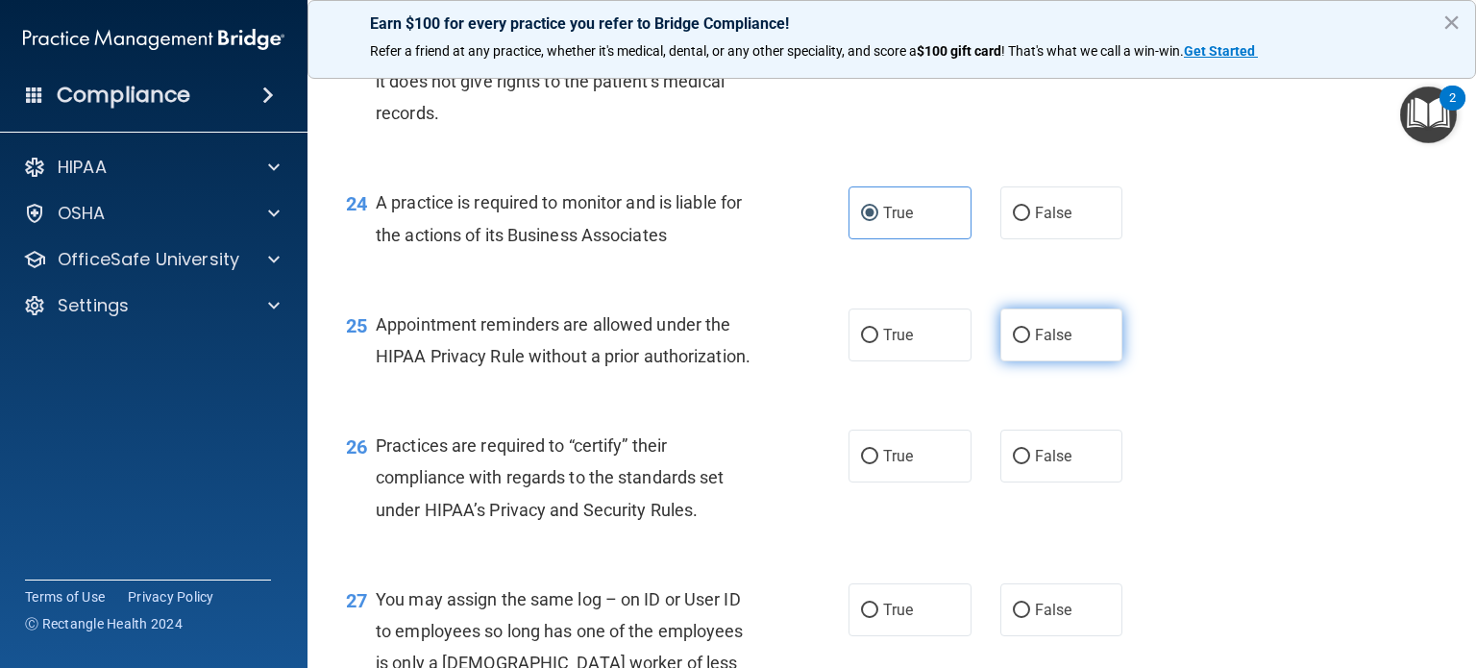
radio input "true"
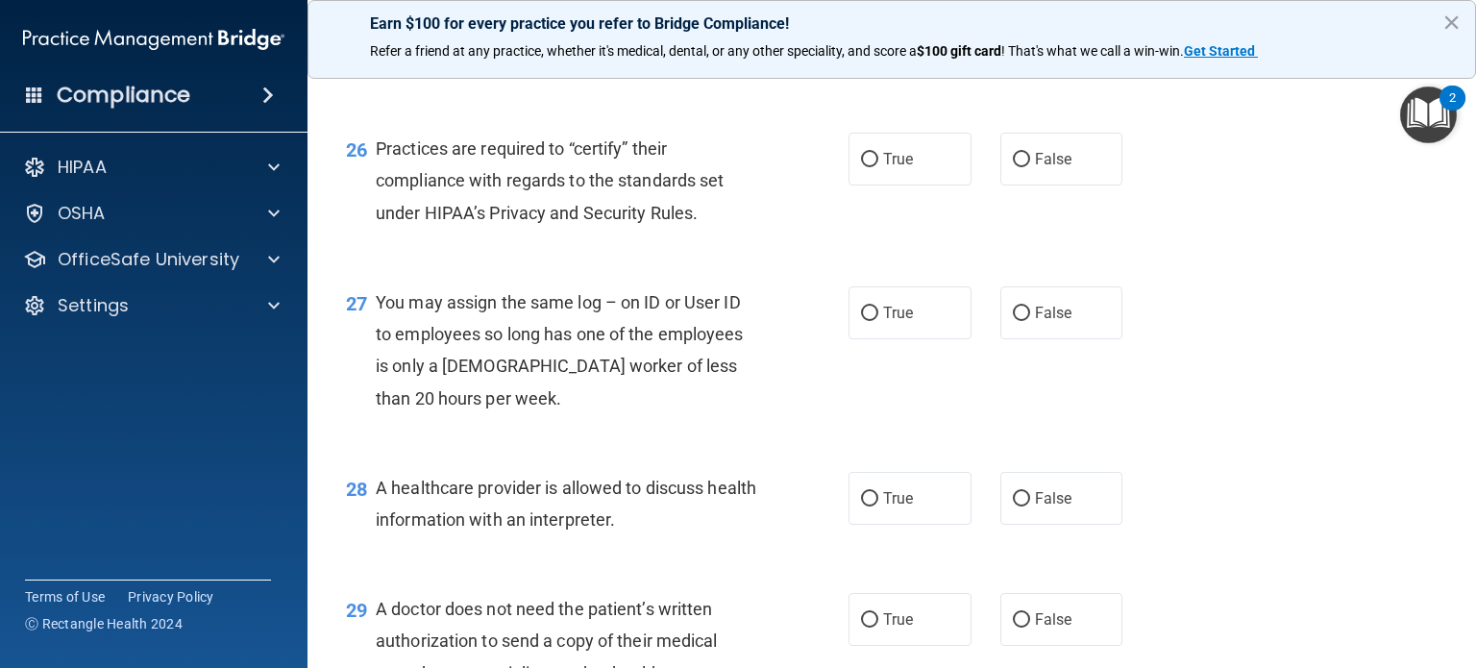
scroll to position [4215, 0]
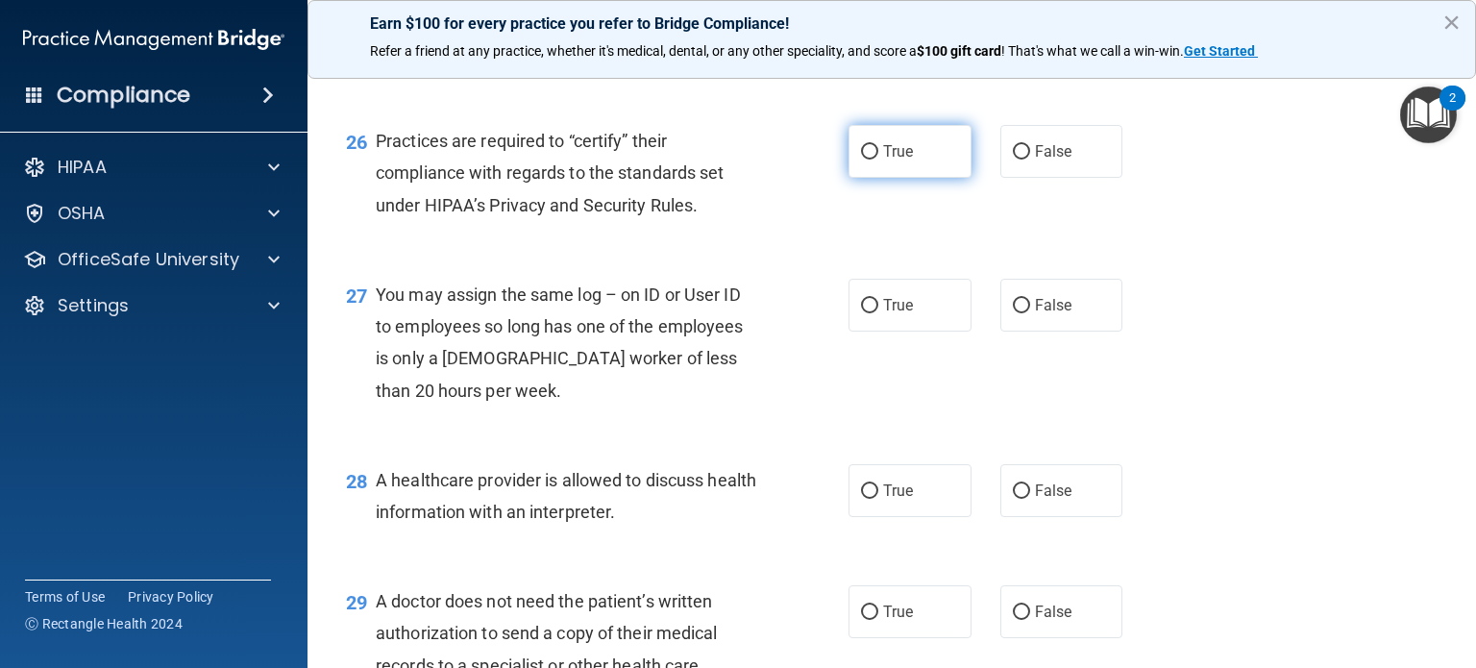
click at [865, 160] on input "True" at bounding box center [869, 152] width 17 height 14
radio input "true"
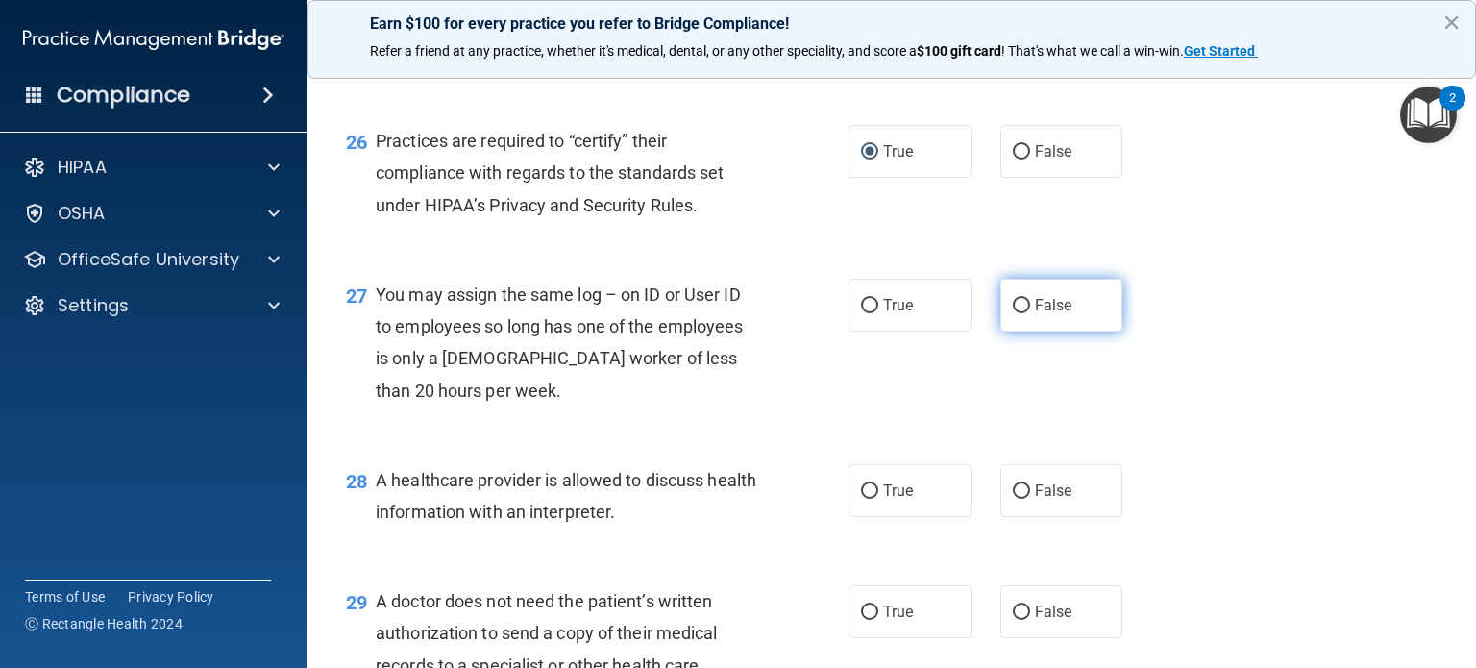
click at [1019, 332] on label "False" at bounding box center [1062, 305] width 123 height 53
click at [1019, 313] on input "False" at bounding box center [1021, 306] width 17 height 14
radio input "true"
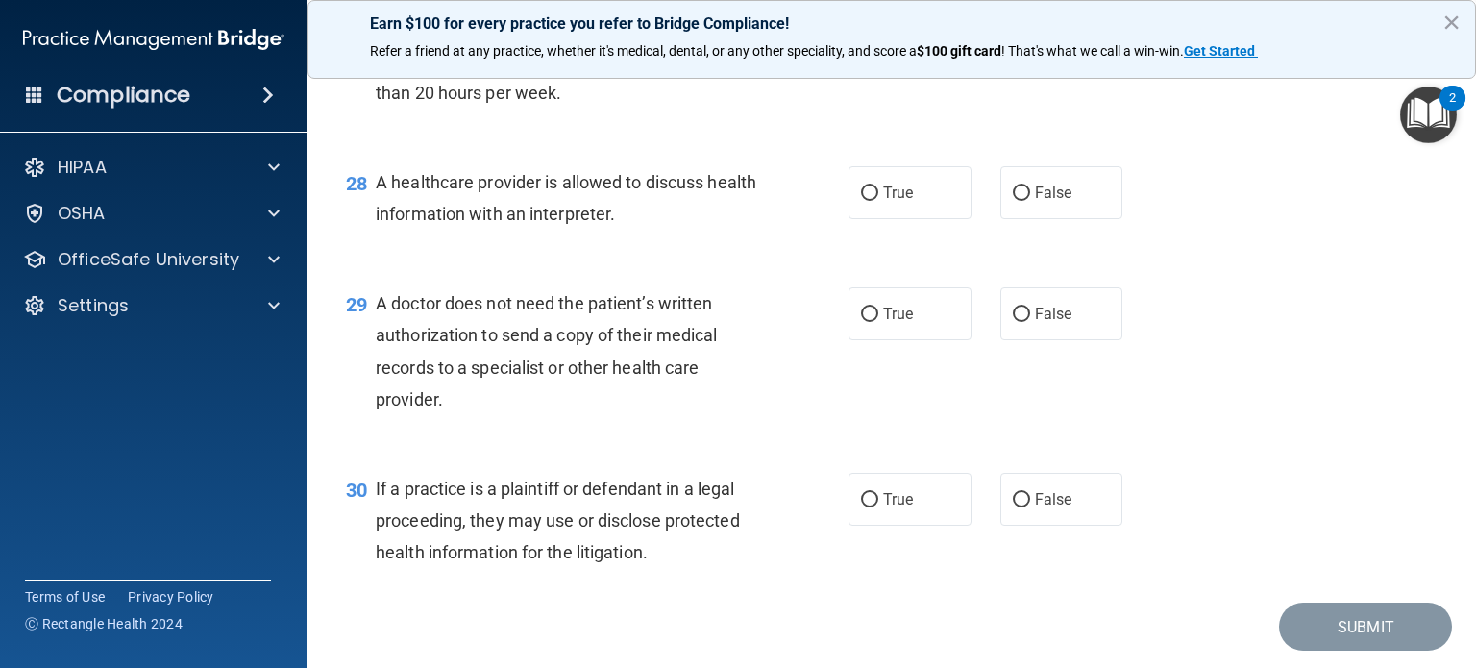
scroll to position [4527, 0]
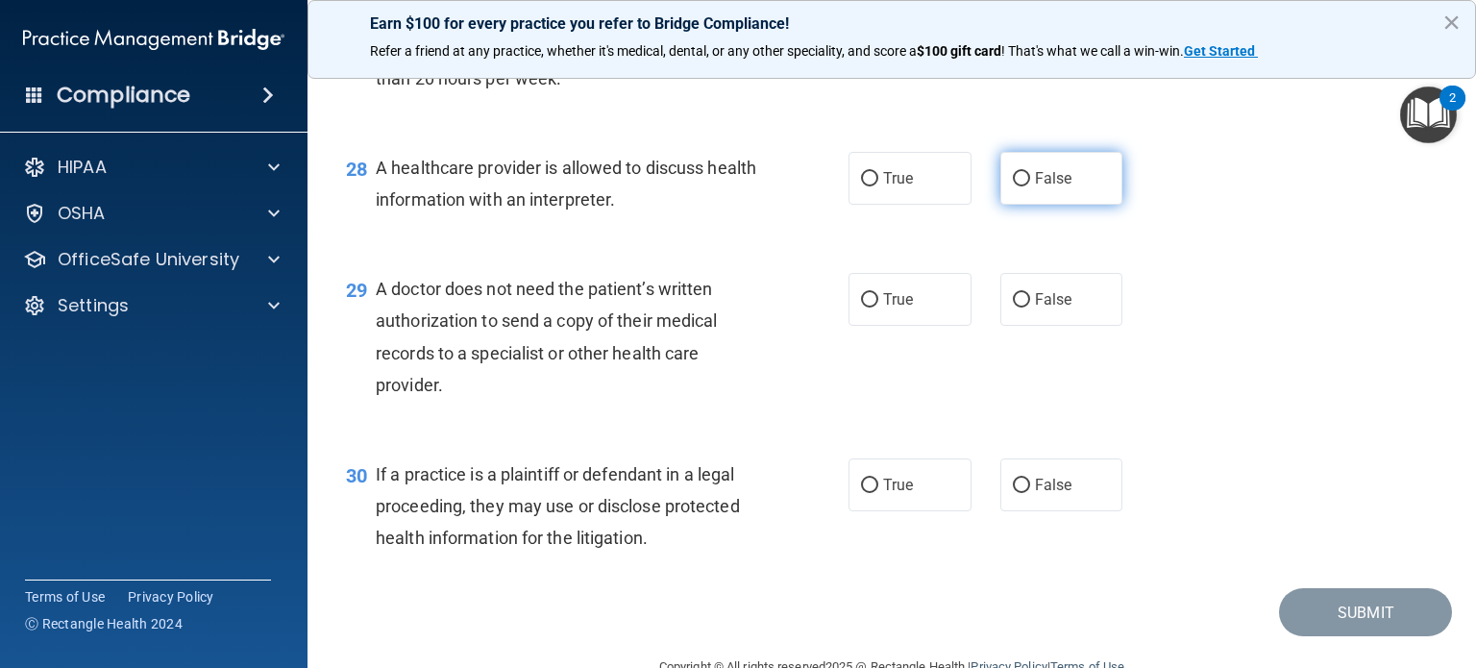
click at [1013, 205] on label "False" at bounding box center [1062, 178] width 123 height 53
click at [1013, 186] on input "False" at bounding box center [1021, 179] width 17 height 14
radio input "true"
click at [1019, 326] on label "False" at bounding box center [1062, 299] width 123 height 53
click at [1019, 308] on input "False" at bounding box center [1021, 300] width 17 height 14
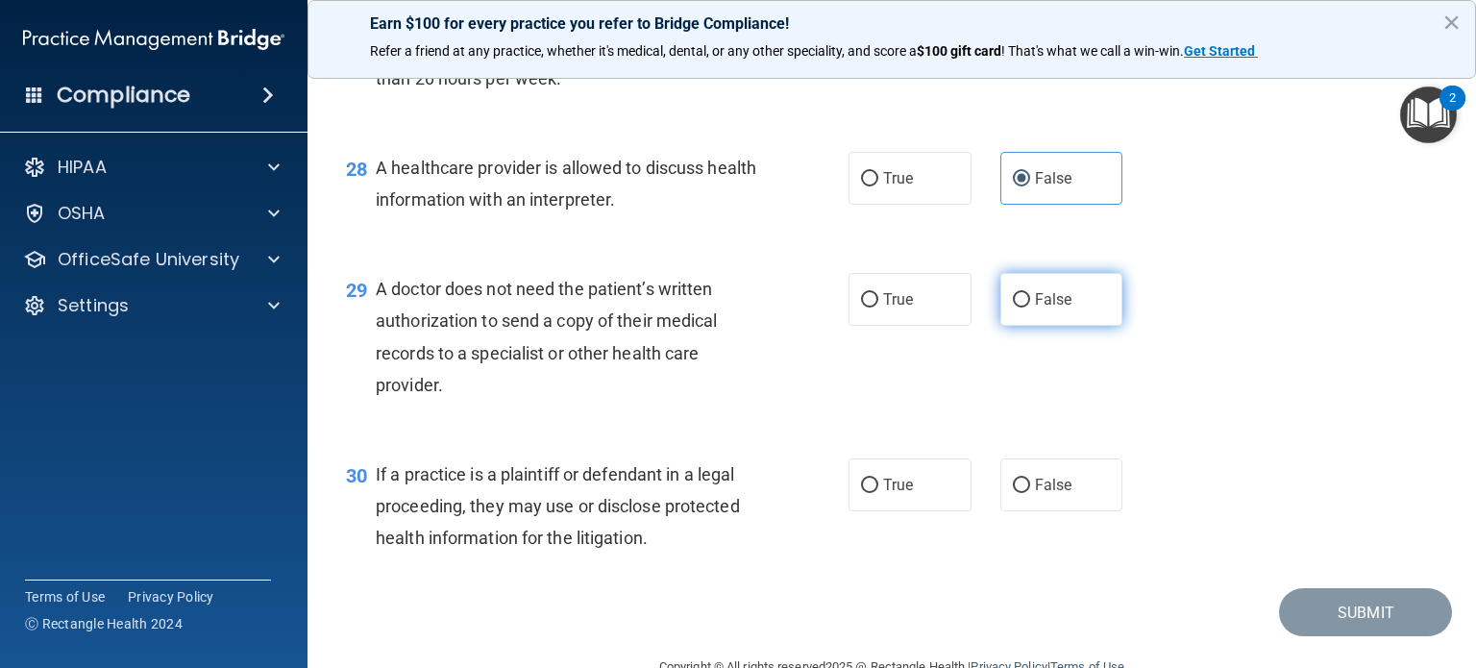
radio input "true"
click at [916, 511] on label "True" at bounding box center [910, 484] width 123 height 53
click at [878, 493] on input "True" at bounding box center [869, 486] width 17 height 14
radio input "true"
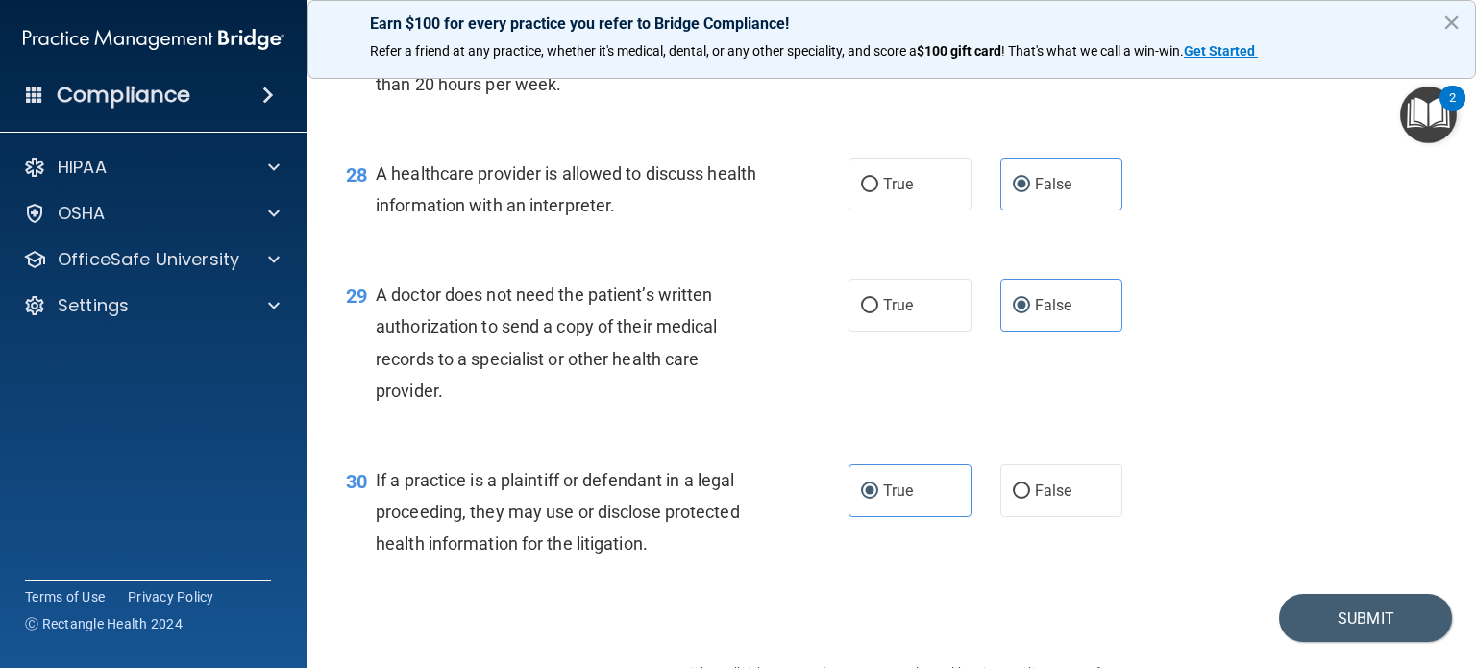
scroll to position [4636, 0]
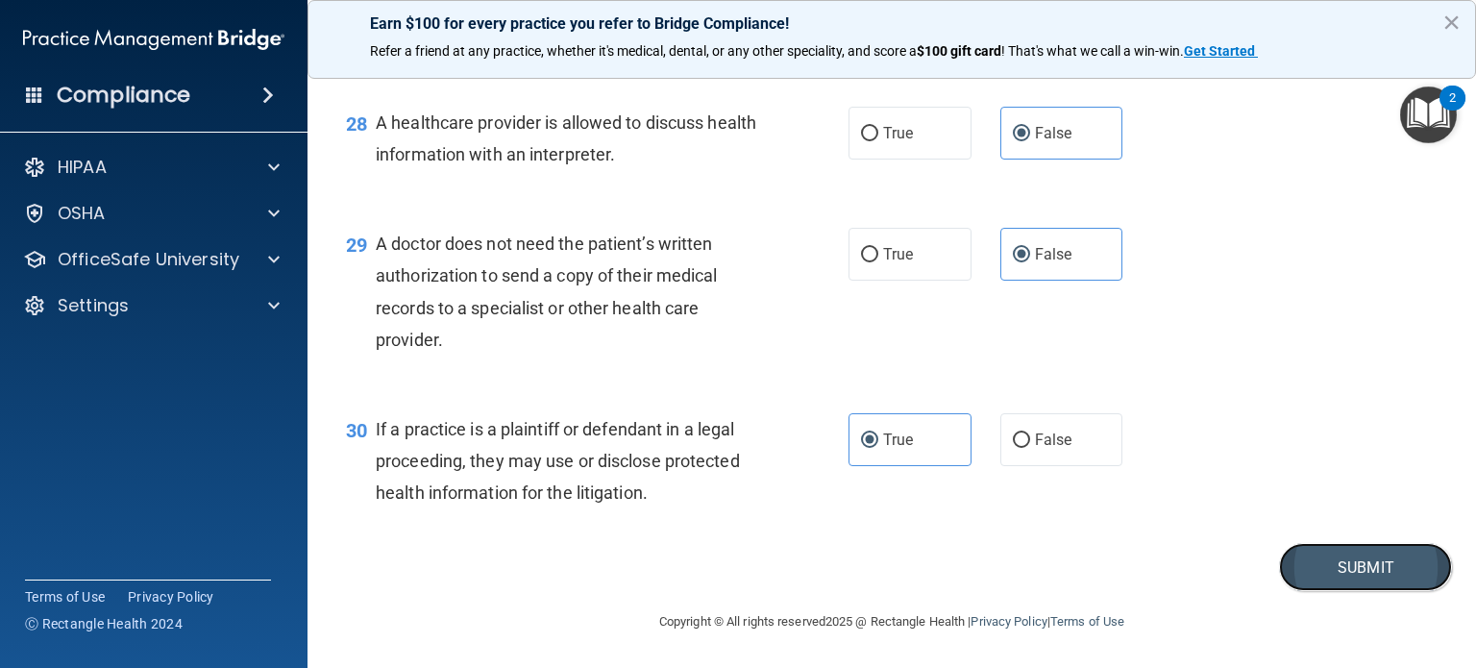
click at [1340, 564] on button "Submit" at bounding box center [1365, 567] width 173 height 49
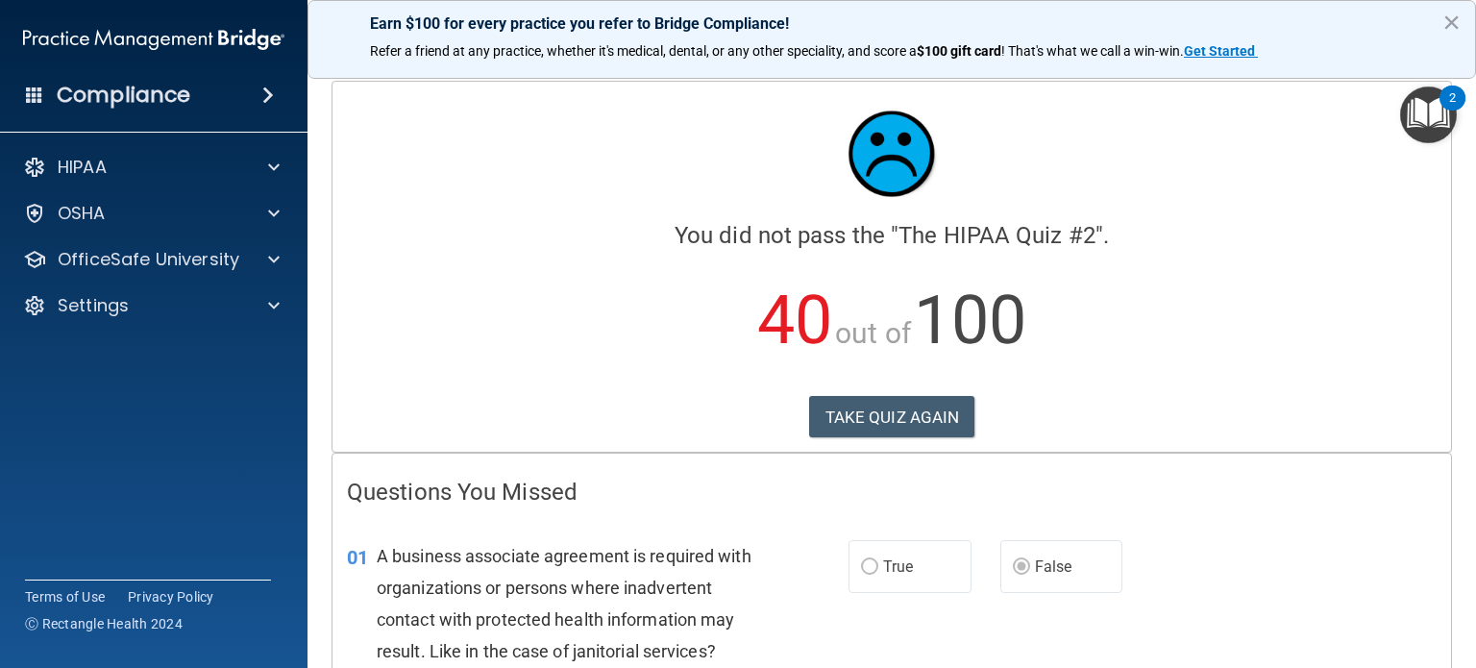
drag, startPoint x: 1242, startPoint y: 219, endPoint x: 450, endPoint y: 230, distance: 792.0
click at [450, 230] on h4 "You did not pass the " The HIPAA Quiz #2 "." at bounding box center [892, 235] width 1090 height 25
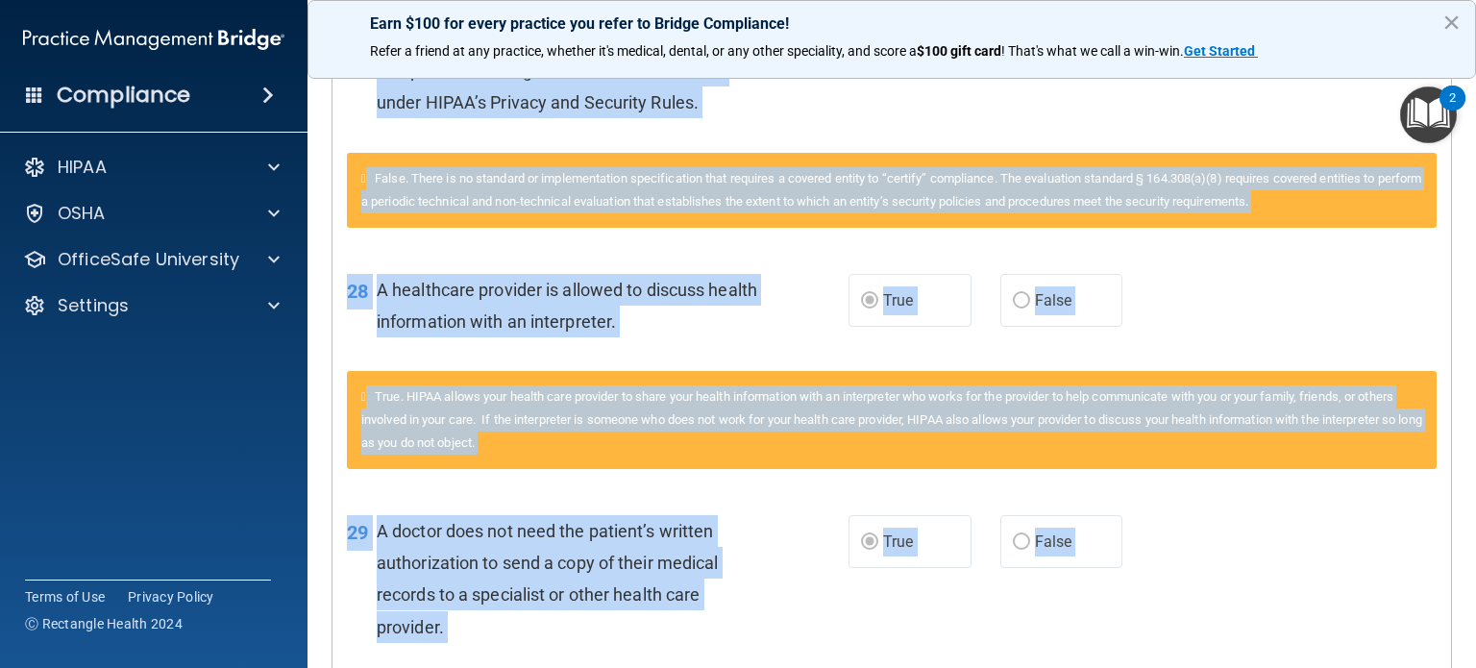
scroll to position [4824, 0]
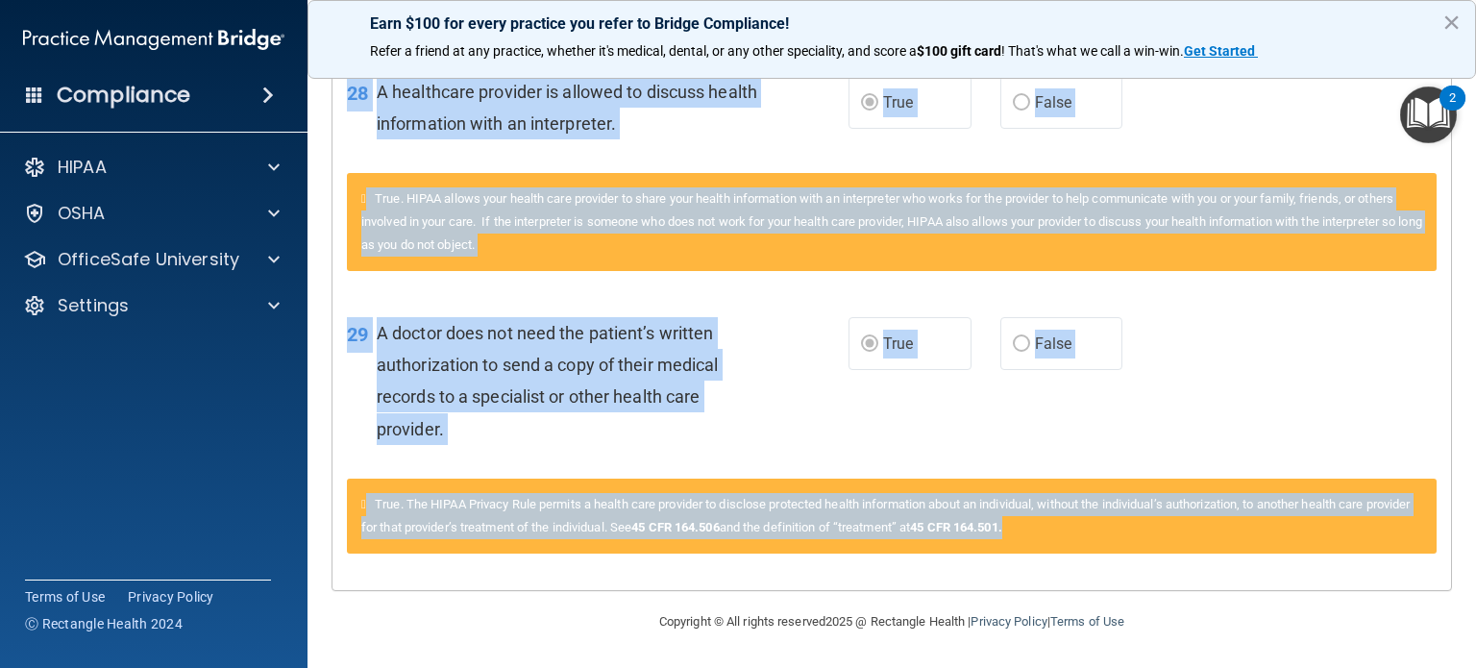
drag, startPoint x: 346, startPoint y: 140, endPoint x: 1100, endPoint y: 534, distance: 850.3
click at [773, 407] on div "29 A doctor does not need the patient’s written authorization to send a copy of…" at bounding box center [597, 385] width 559 height 137
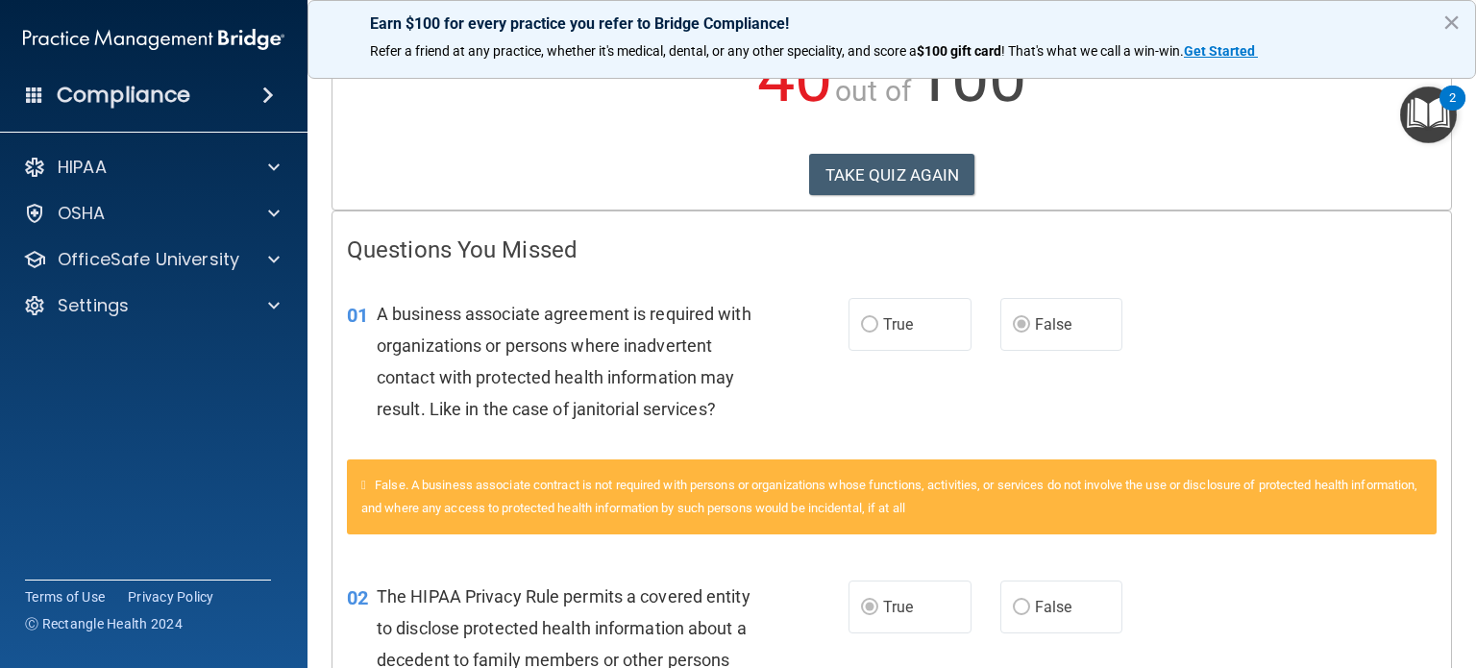
scroll to position [0, 0]
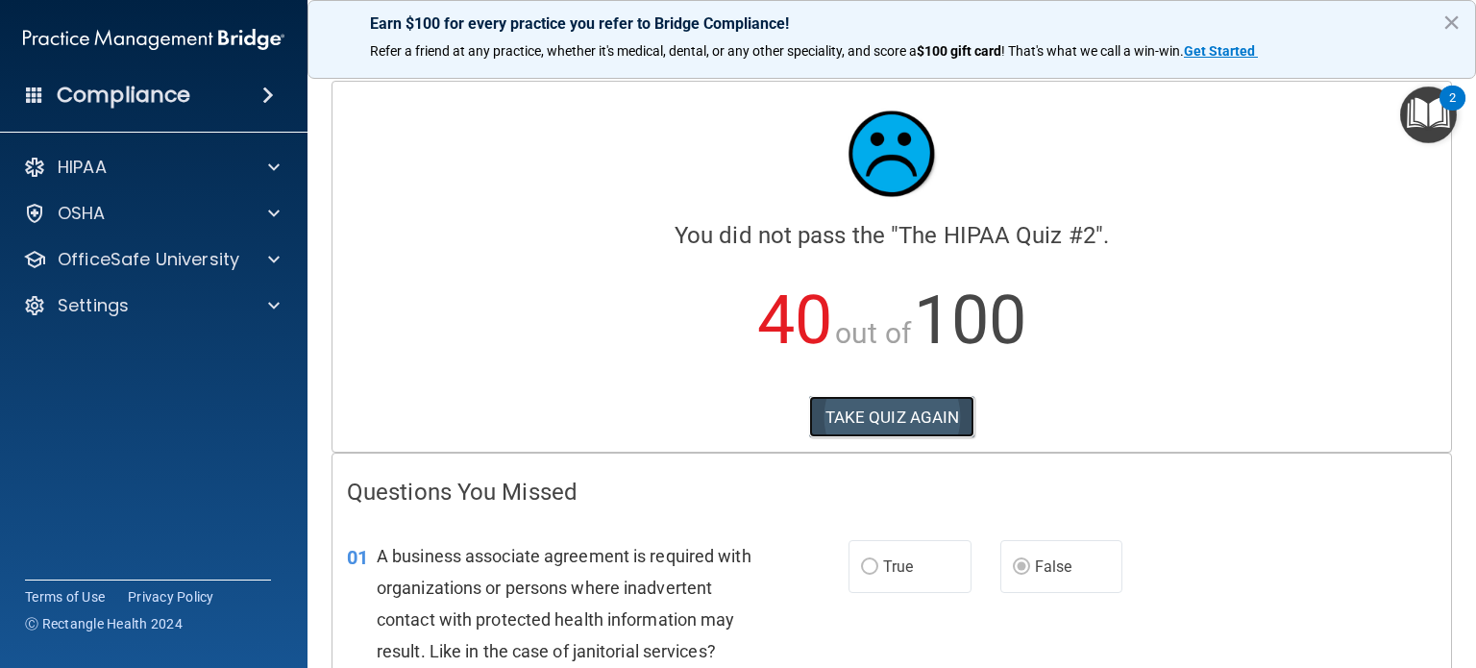
click at [887, 406] on button "TAKE QUIZ AGAIN" at bounding box center [892, 417] width 166 height 42
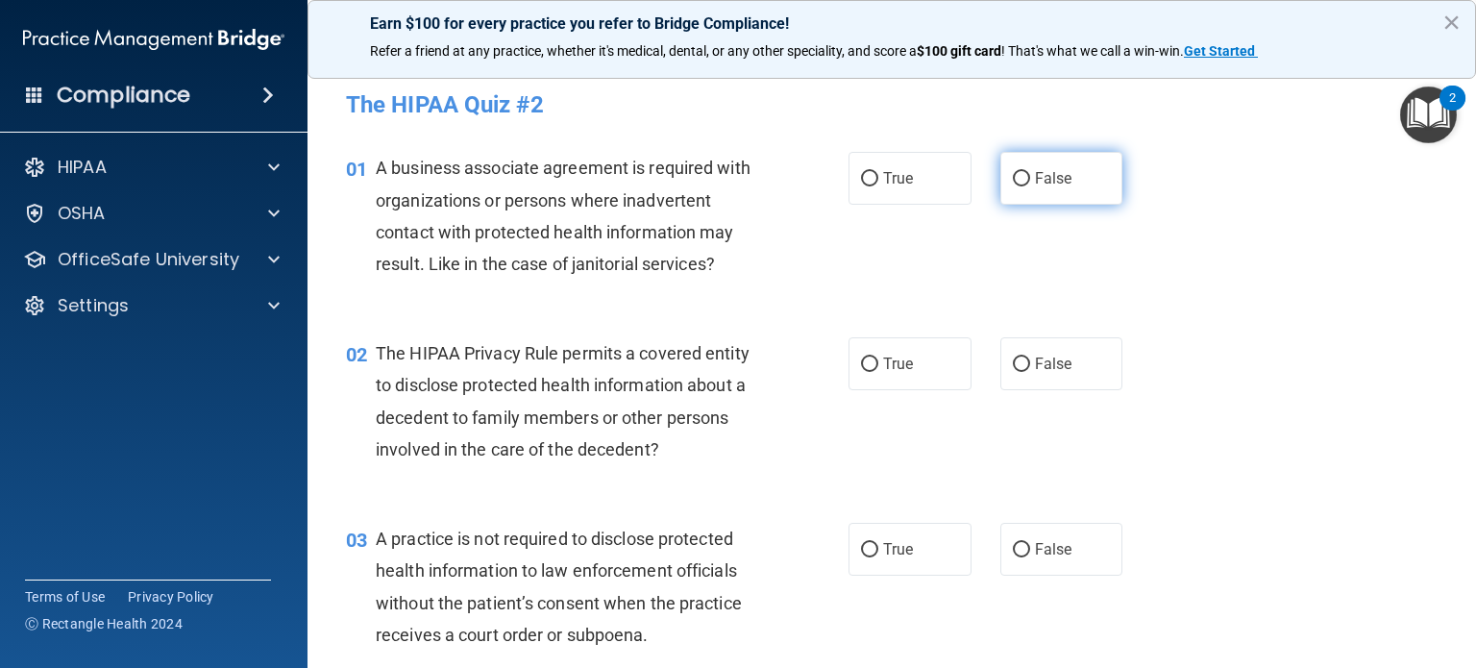
click at [1013, 177] on input "False" at bounding box center [1021, 179] width 17 height 14
radio input "true"
click at [874, 381] on label "True" at bounding box center [910, 363] width 123 height 53
click at [874, 372] on input "True" at bounding box center [869, 365] width 17 height 14
radio input "true"
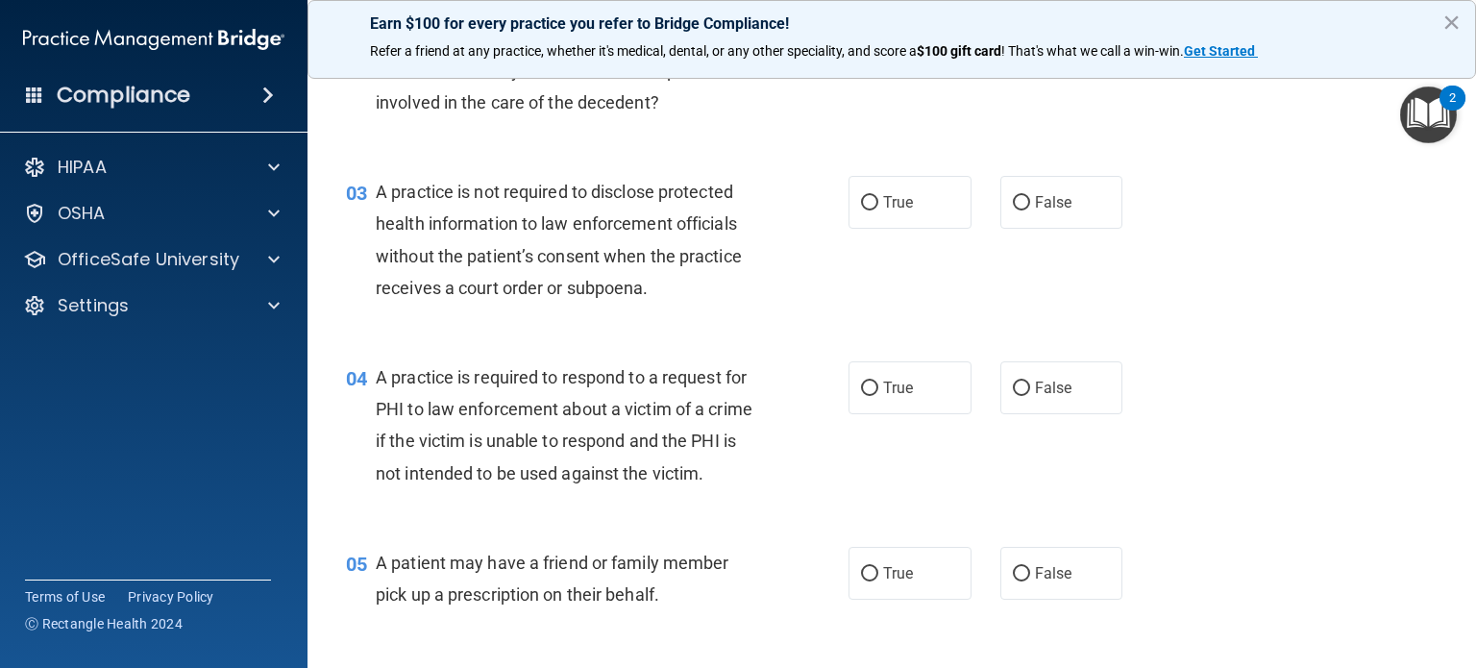
scroll to position [376, 0]
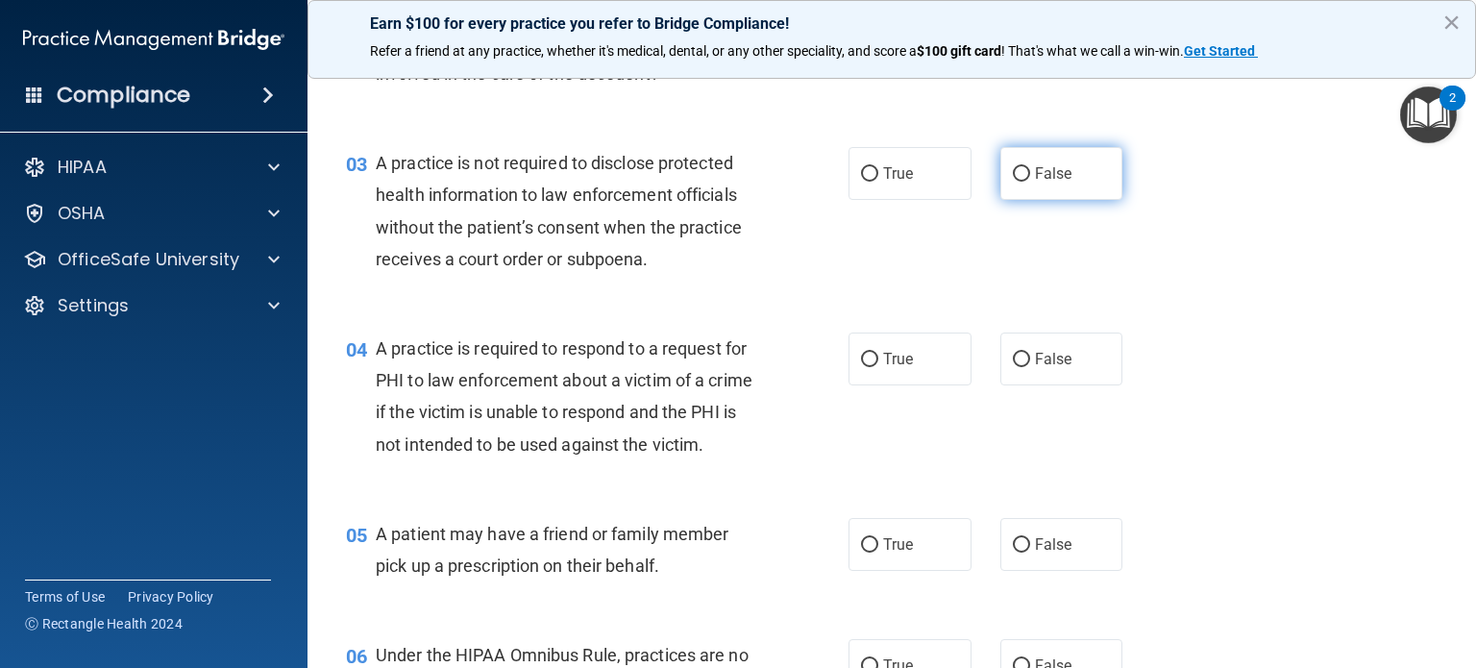
click at [1035, 181] on span "False" at bounding box center [1053, 173] width 37 height 18
click at [1027, 181] on input "False" at bounding box center [1021, 174] width 17 height 14
radio input "true"
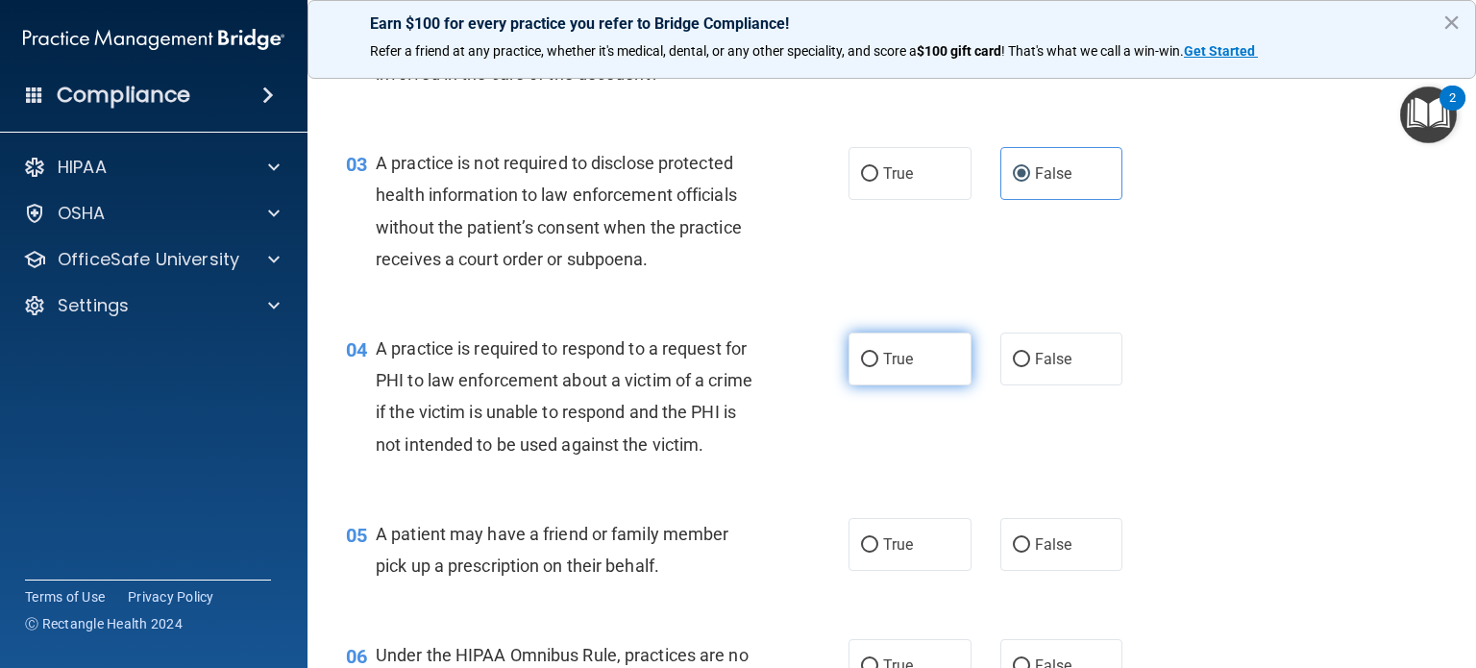
click at [867, 354] on input "True" at bounding box center [869, 360] width 17 height 14
radio input "true"
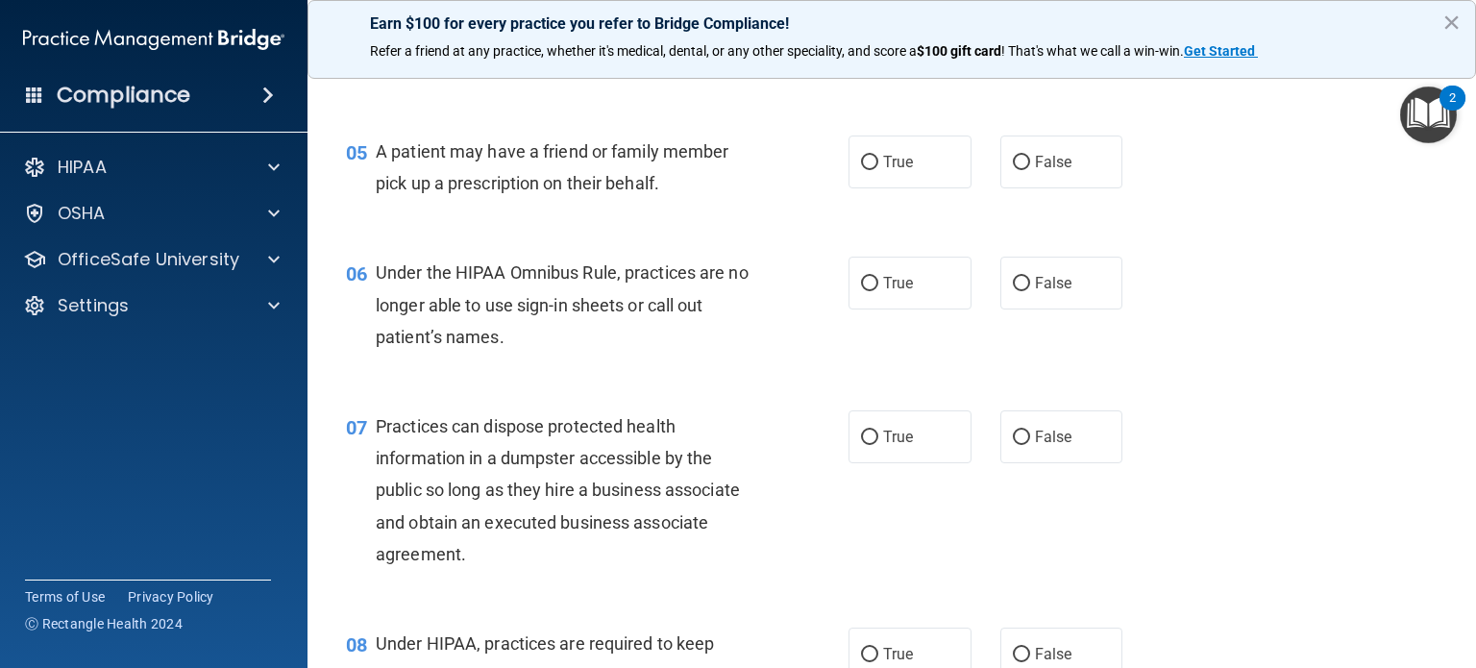
scroll to position [765, 0]
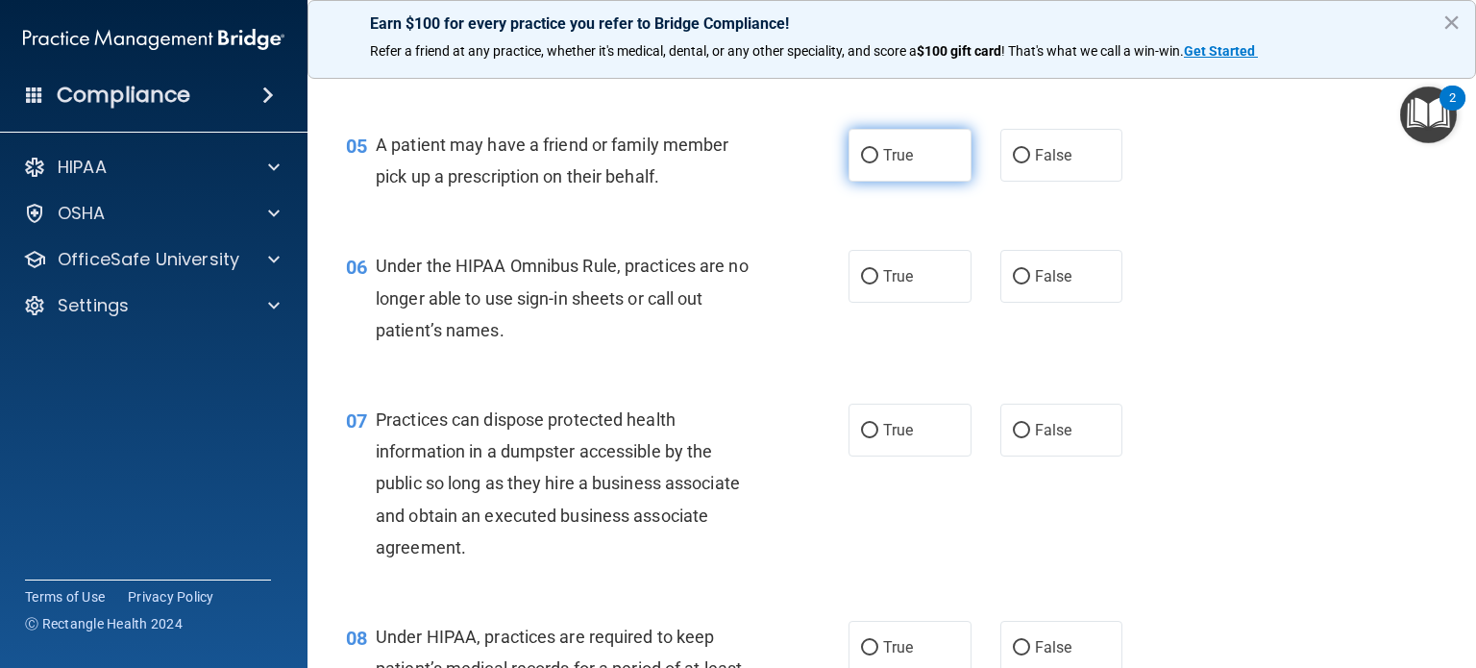
click at [888, 164] on span "True" at bounding box center [898, 155] width 30 height 18
click at [878, 163] on input "True" at bounding box center [869, 156] width 17 height 14
radio input "true"
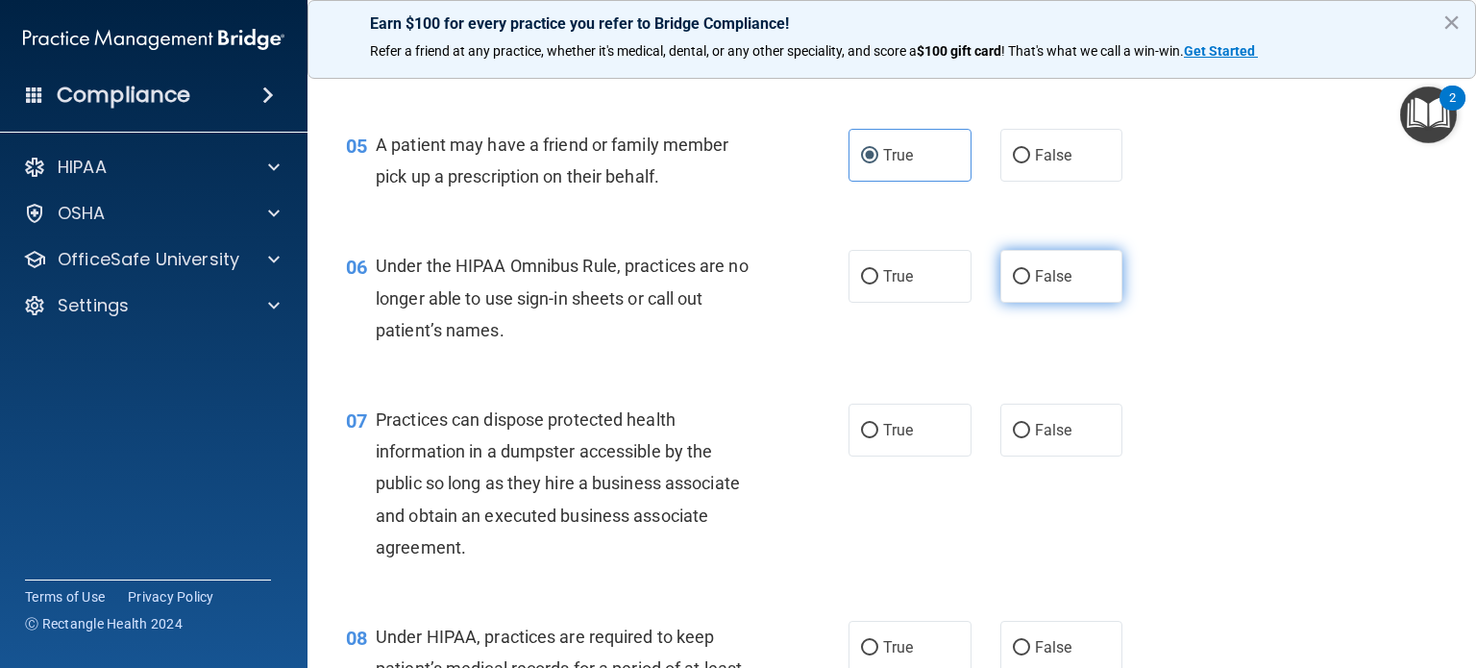
click at [1024, 303] on label "False" at bounding box center [1062, 276] width 123 height 53
click at [1024, 284] on input "False" at bounding box center [1021, 277] width 17 height 14
radio input "true"
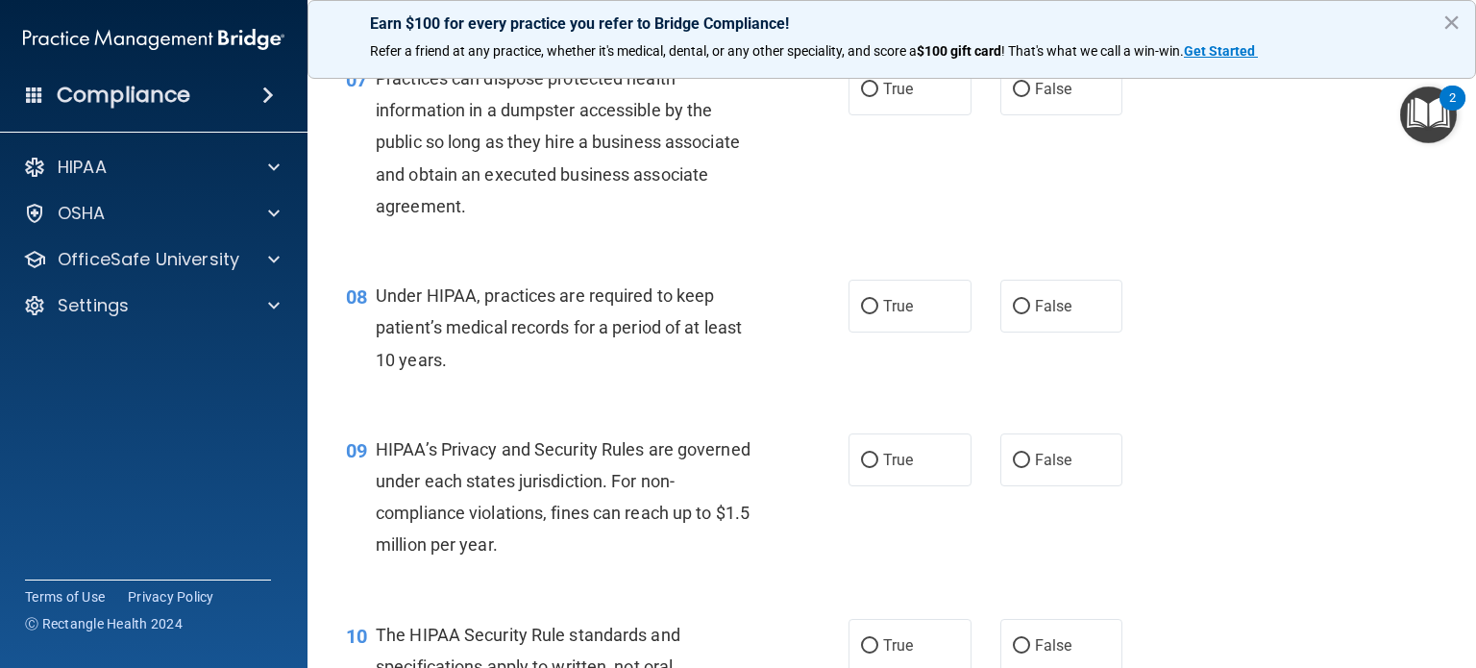
scroll to position [1126, 0]
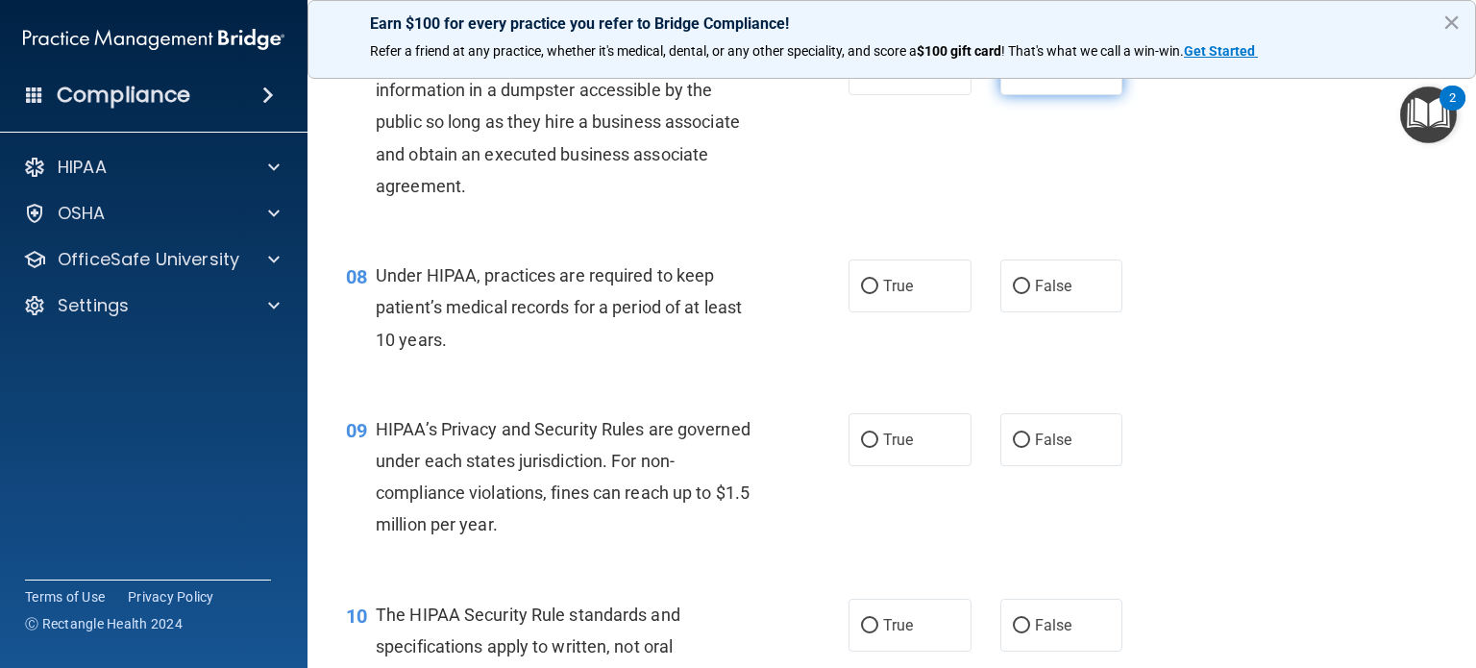
click at [1035, 78] on span "False" at bounding box center [1053, 69] width 37 height 18
click at [1030, 77] on input "False" at bounding box center [1021, 69] width 17 height 14
radio input "true"
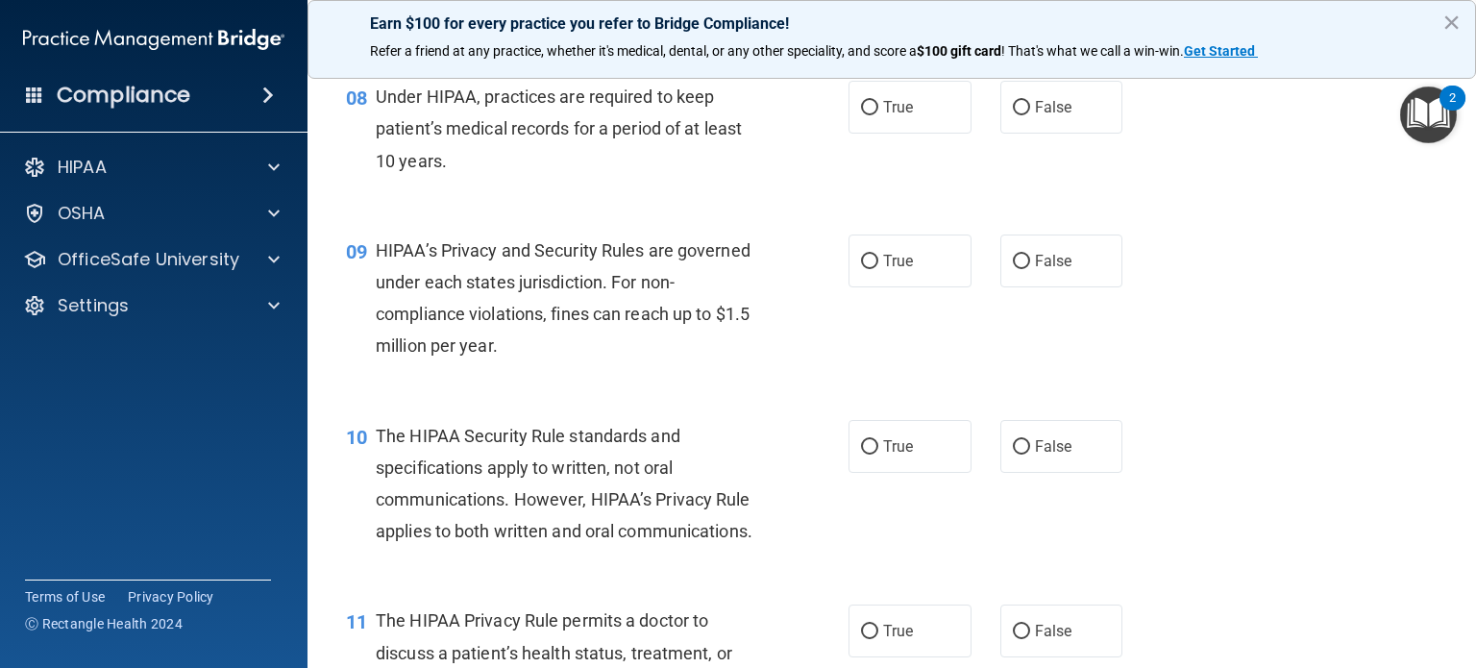
scroll to position [1348, 0]
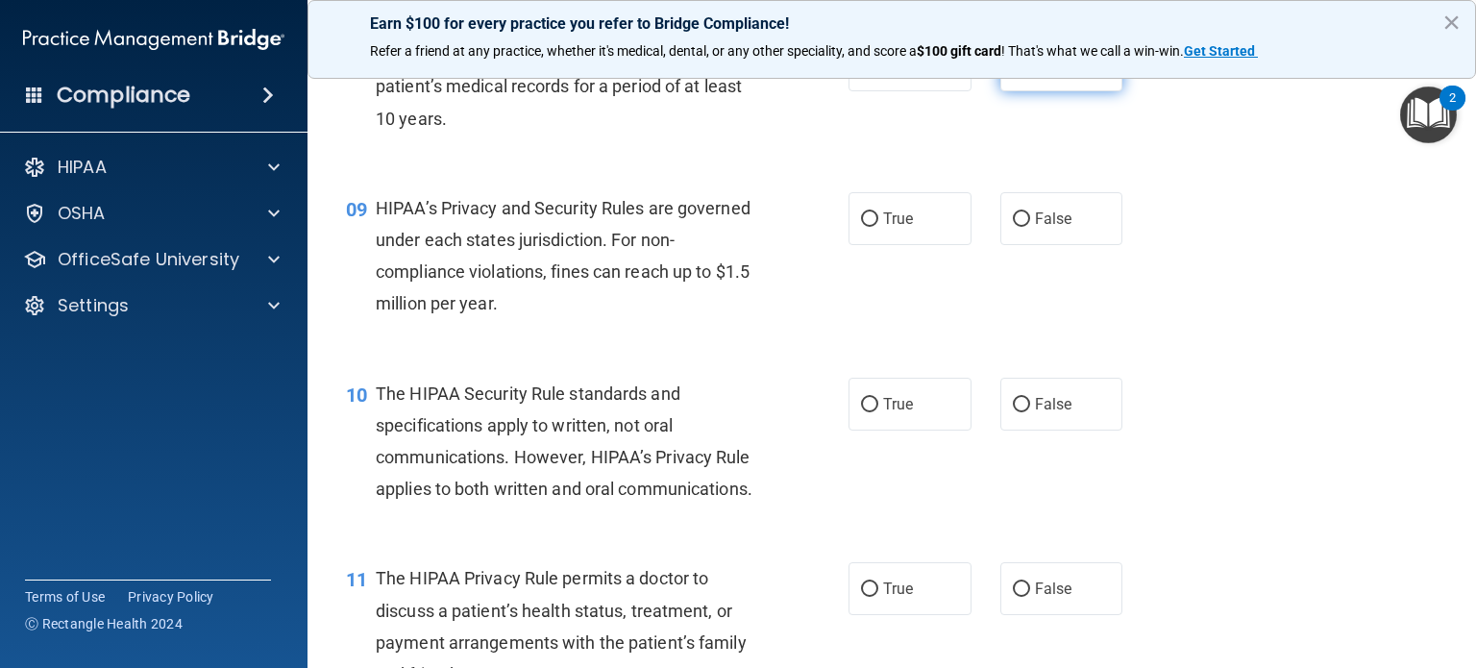
click at [1013, 73] on input "False" at bounding box center [1021, 66] width 17 height 14
radio input "true"
click at [1021, 245] on label "False" at bounding box center [1062, 218] width 123 height 53
click at [1021, 227] on input "False" at bounding box center [1021, 219] width 17 height 14
radio input "true"
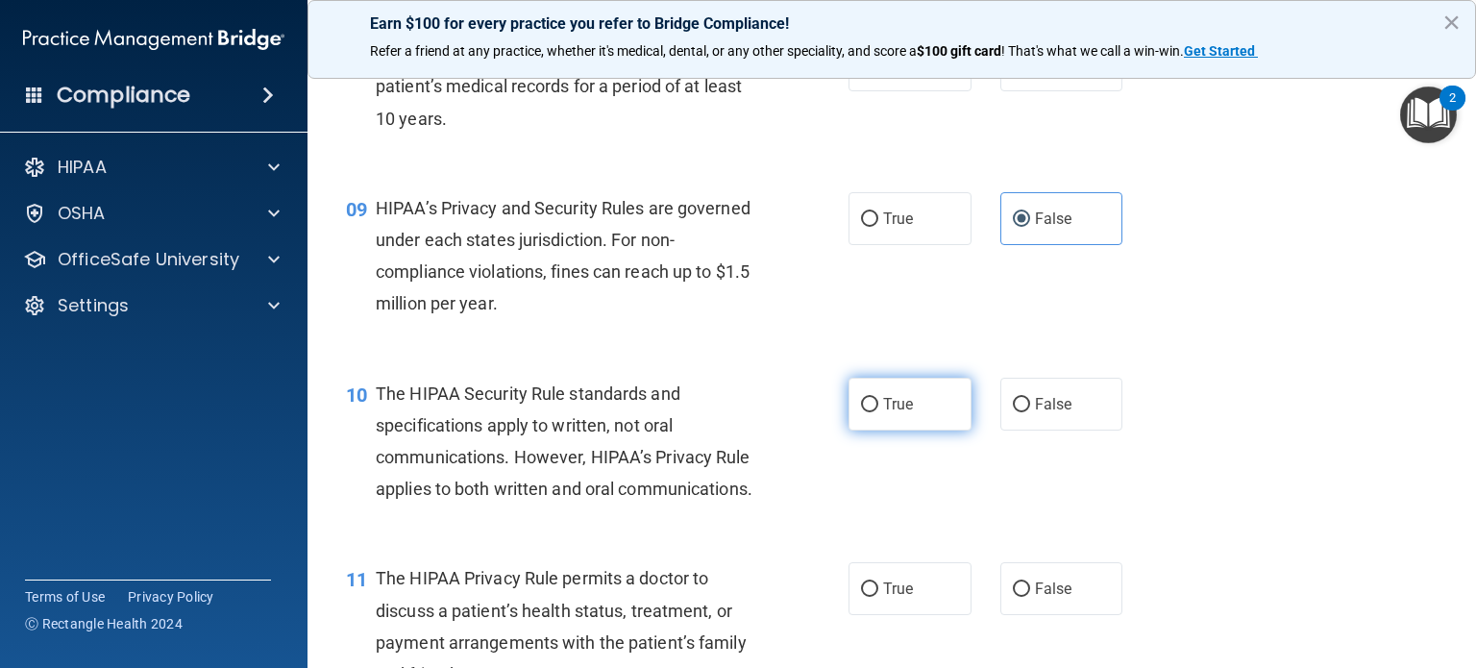
click at [869, 426] on label "True" at bounding box center [910, 404] width 123 height 53
click at [869, 412] on input "True" at bounding box center [869, 405] width 17 height 14
radio input "true"
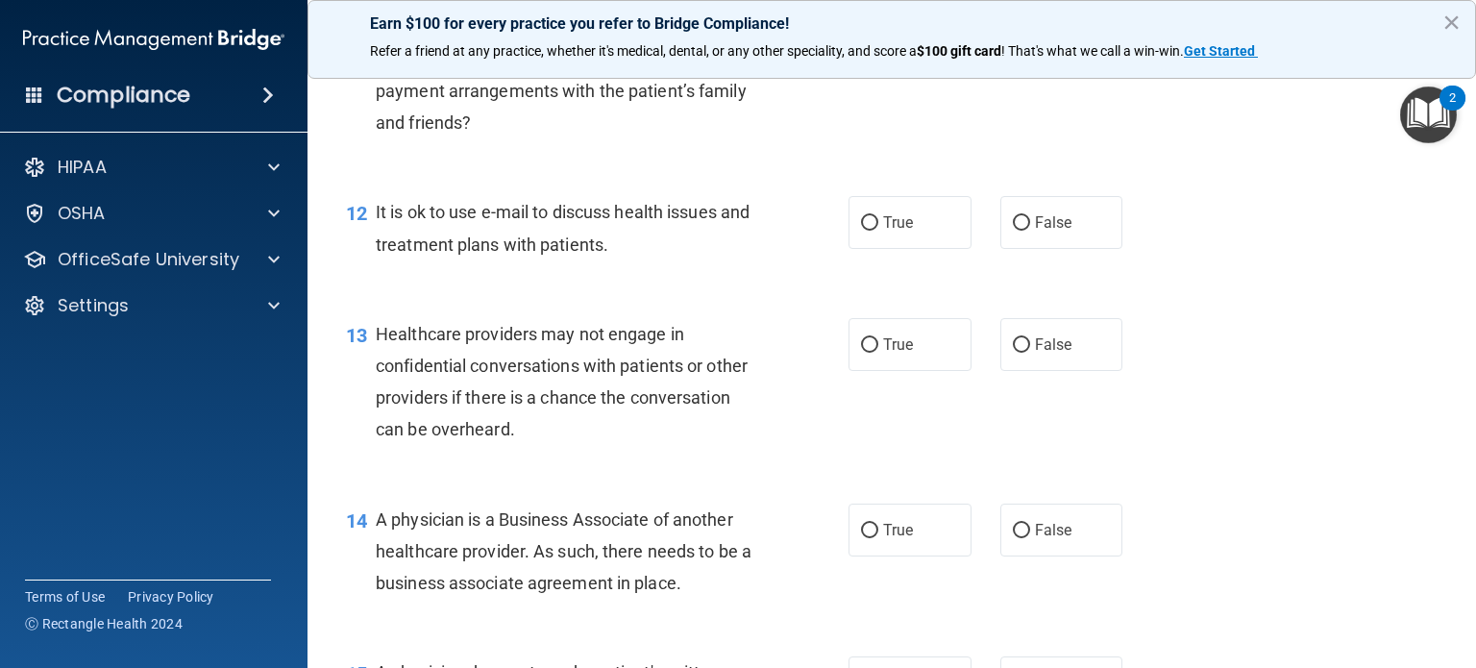
scroll to position [1907, 0]
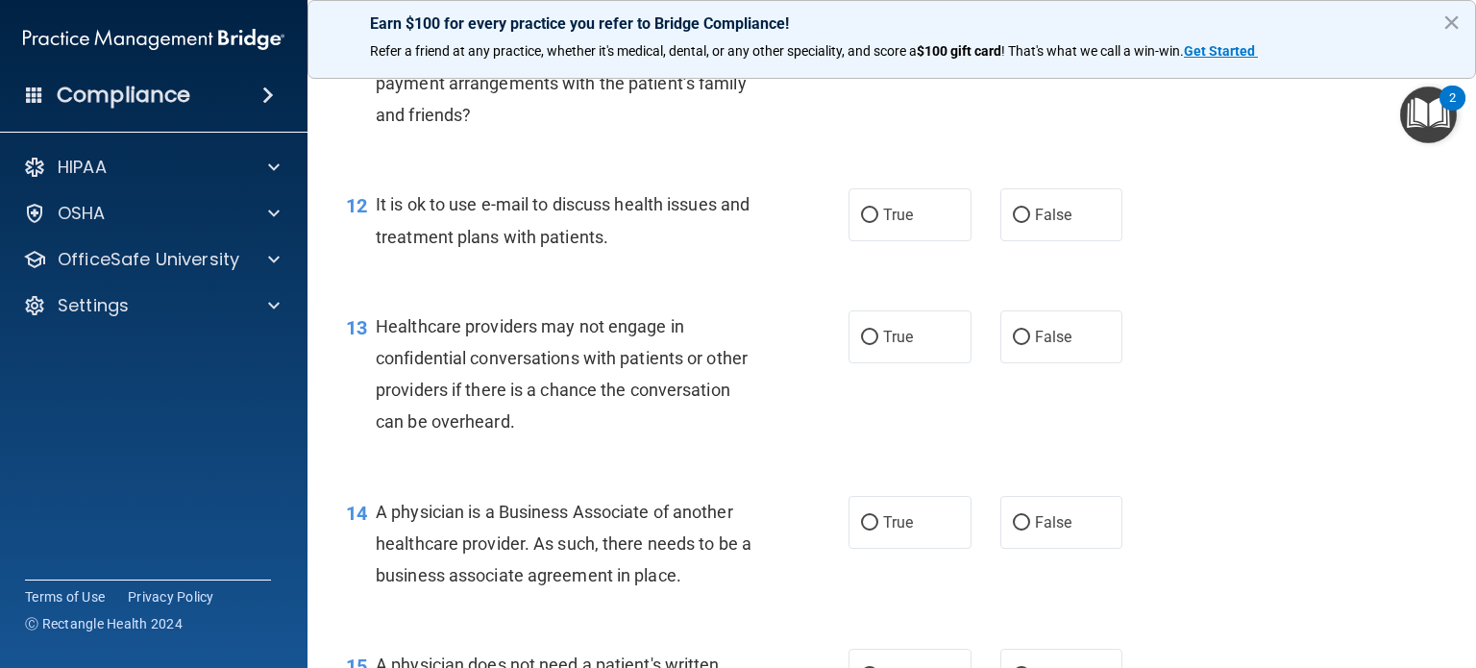
click at [865, 37] on input "True" at bounding box center [869, 30] width 17 height 14
radio input "true"
click at [865, 223] on input "True" at bounding box center [869, 216] width 17 height 14
radio input "true"
click at [1016, 345] on input "False" at bounding box center [1021, 338] width 17 height 14
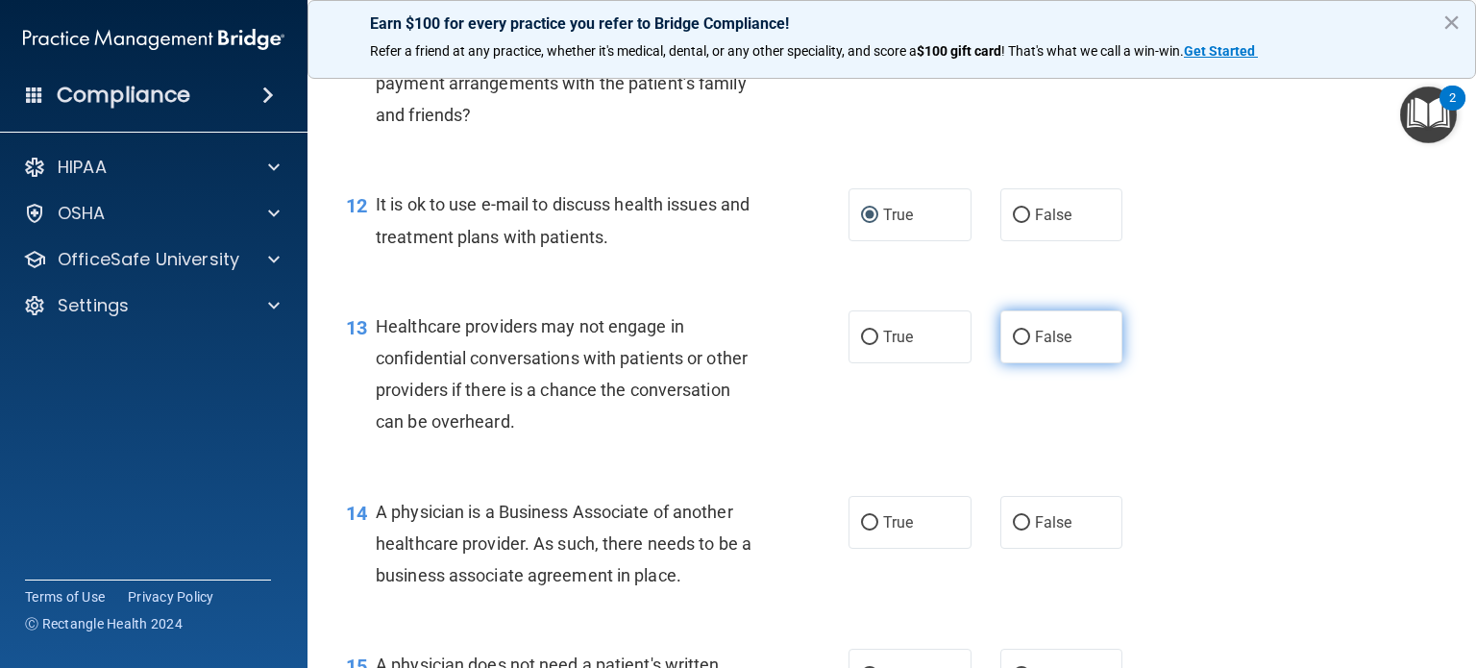
radio input "true"
click at [1035, 532] on span "False" at bounding box center [1053, 522] width 37 height 18
click at [1026, 531] on input "False" at bounding box center [1021, 523] width 17 height 14
radio input "true"
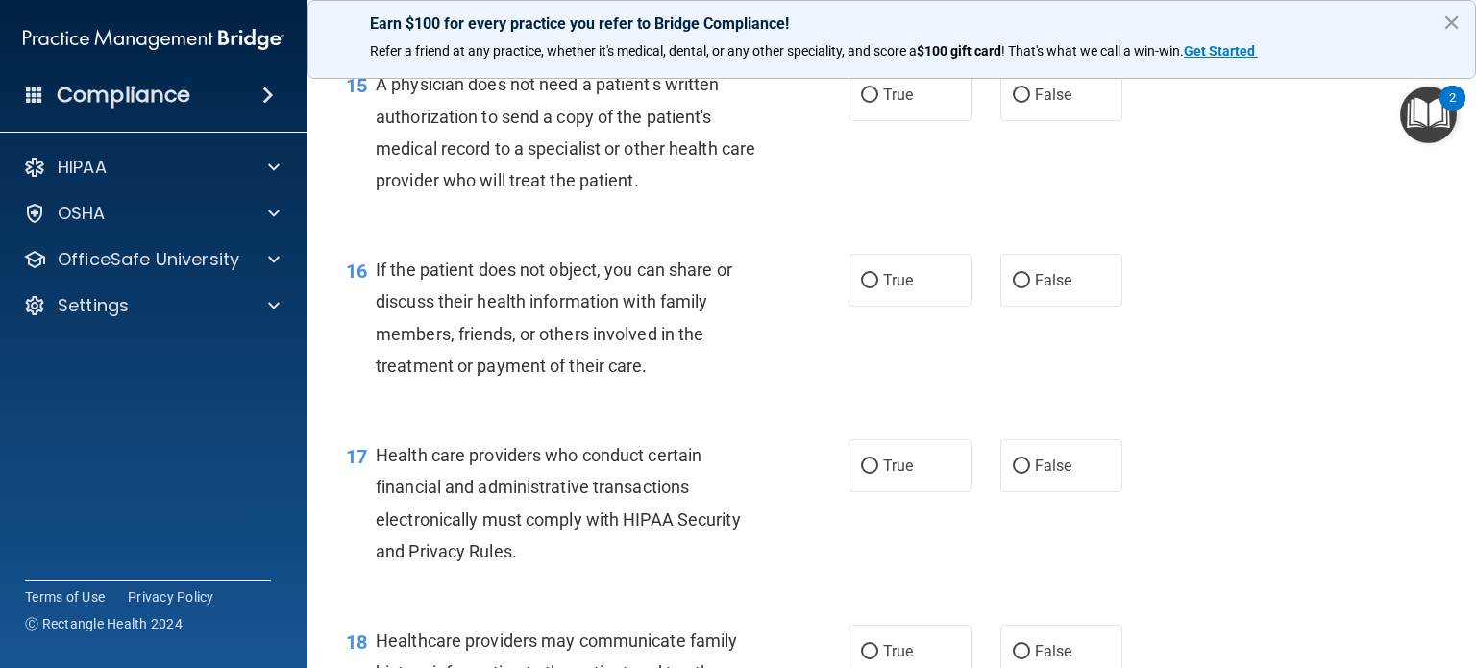
scroll to position [2502, 0]
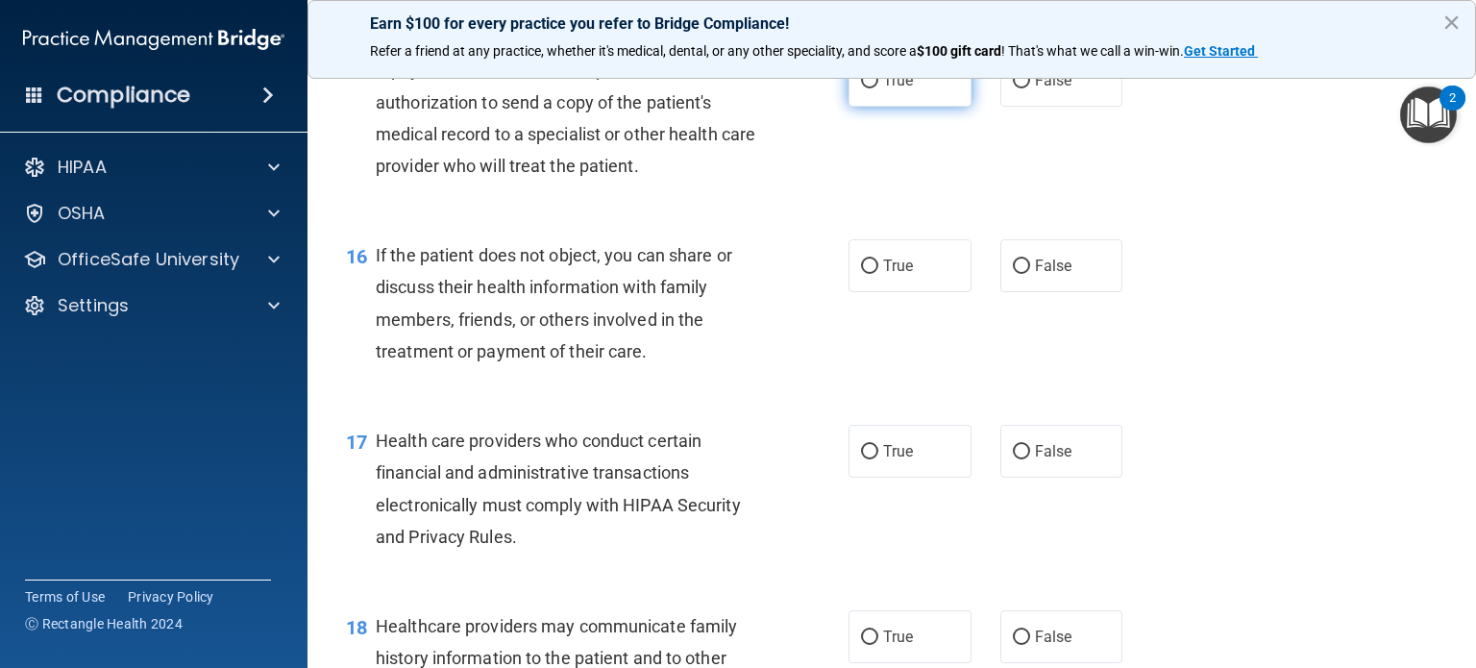
click at [871, 107] on label "True" at bounding box center [910, 80] width 123 height 53
click at [871, 88] on input "True" at bounding box center [869, 81] width 17 height 14
radio input "true"
click at [869, 274] on input "True" at bounding box center [869, 267] width 17 height 14
radio input "true"
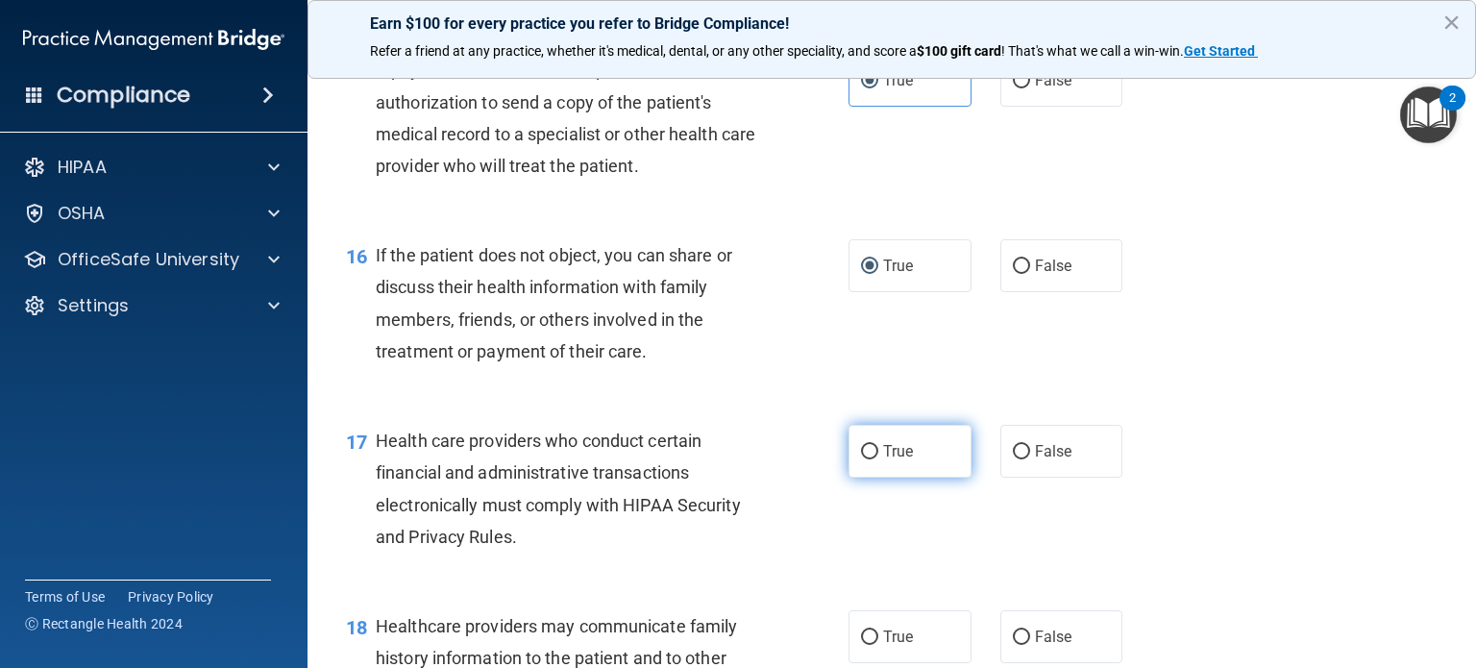
click at [886, 460] on span "True" at bounding box center [898, 451] width 30 height 18
click at [878, 459] on input "True" at bounding box center [869, 452] width 17 height 14
radio input "true"
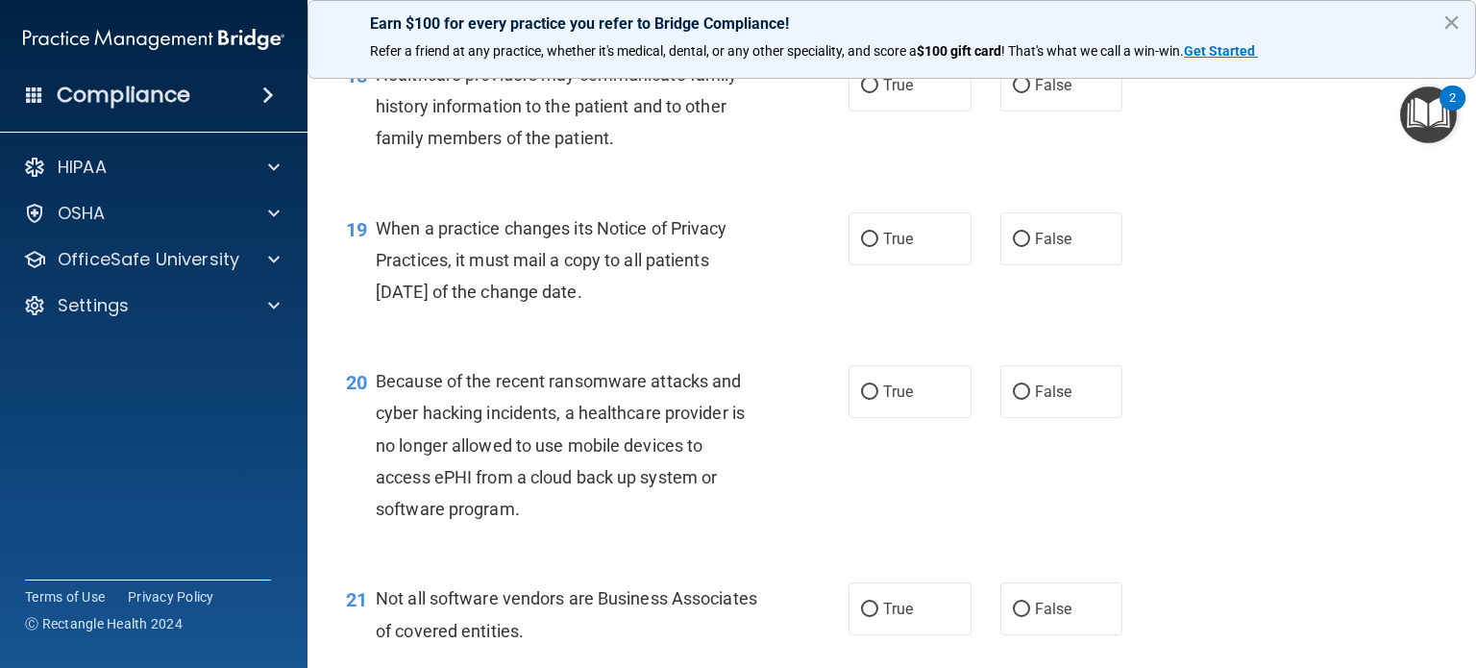
scroll to position [3068, 0]
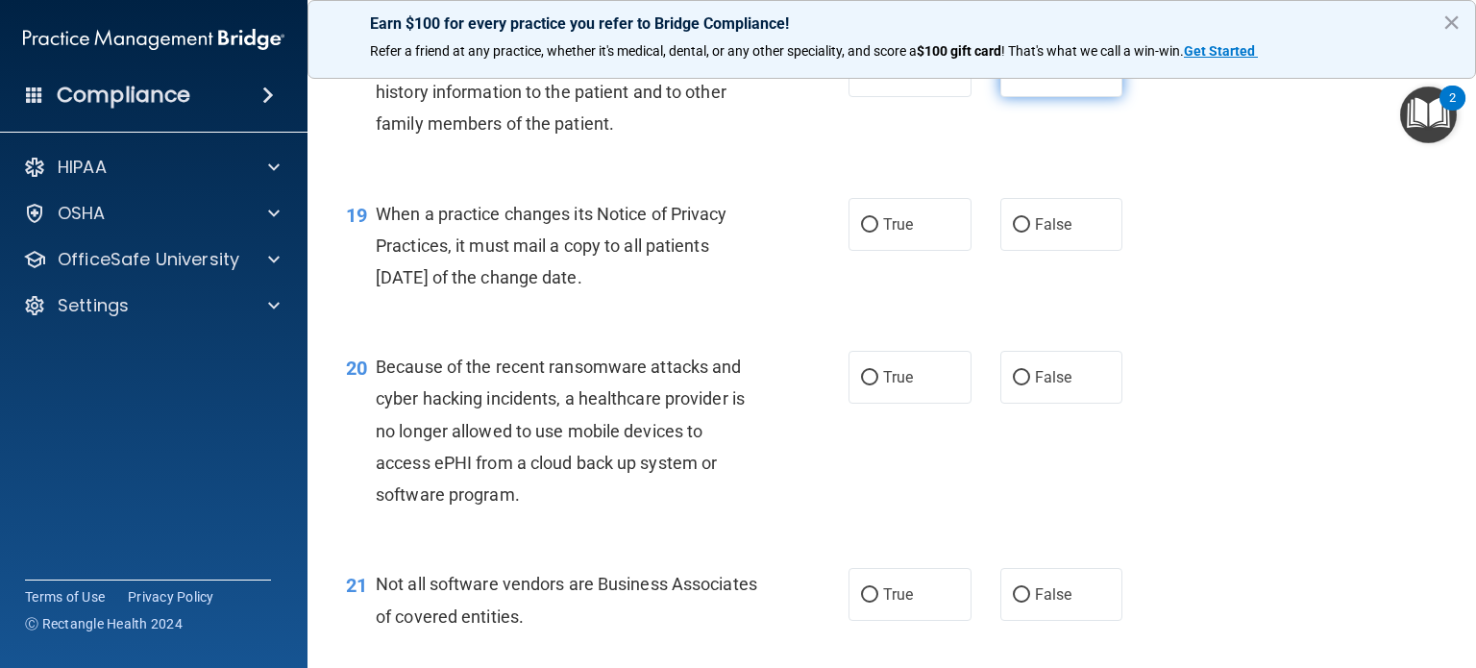
click at [1023, 97] on label "False" at bounding box center [1062, 70] width 123 height 53
click at [1023, 79] on input "False" at bounding box center [1021, 71] width 17 height 14
radio input "true"
click at [1019, 233] on input "False" at bounding box center [1021, 225] width 17 height 14
radio input "true"
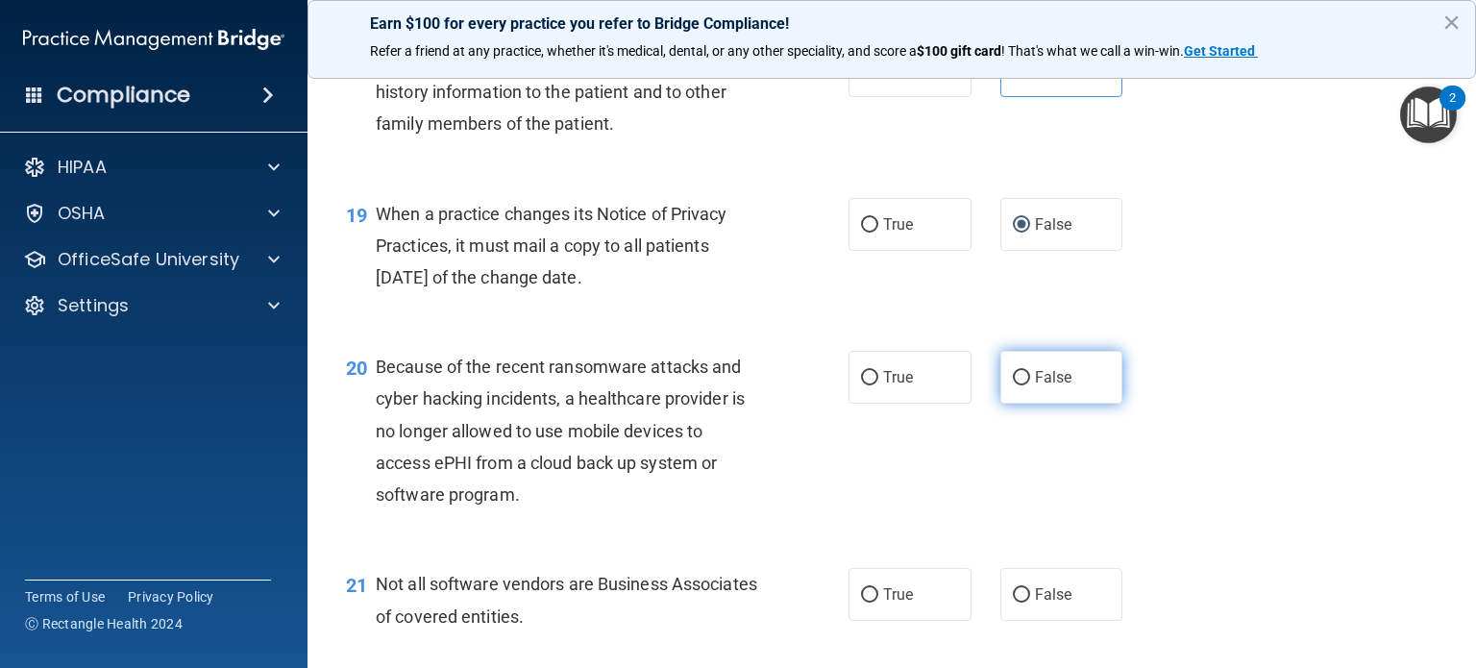
click at [1016, 385] on input "False" at bounding box center [1021, 378] width 17 height 14
radio input "true"
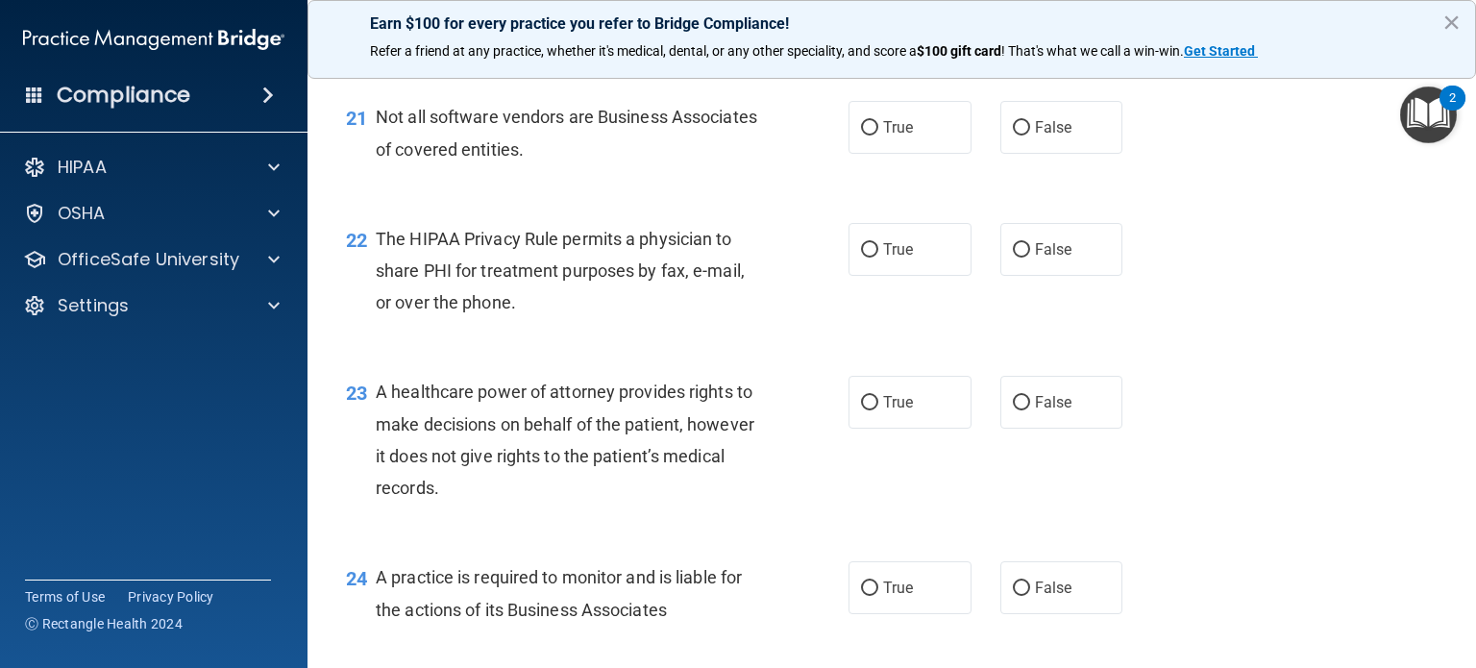
scroll to position [3564, 0]
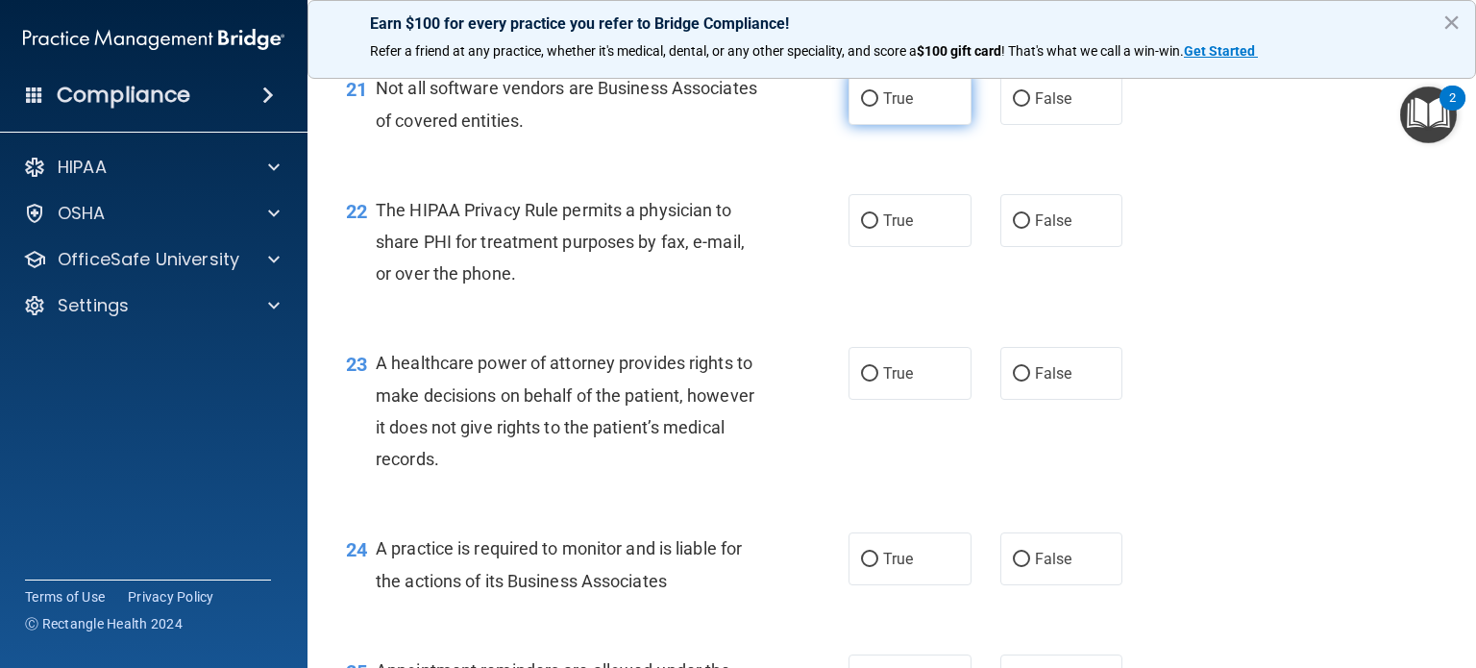
click at [869, 107] on input "True" at bounding box center [869, 99] width 17 height 14
radio input "true"
click at [870, 247] on label "True" at bounding box center [910, 220] width 123 height 53
click at [870, 229] on input "True" at bounding box center [869, 221] width 17 height 14
radio input "true"
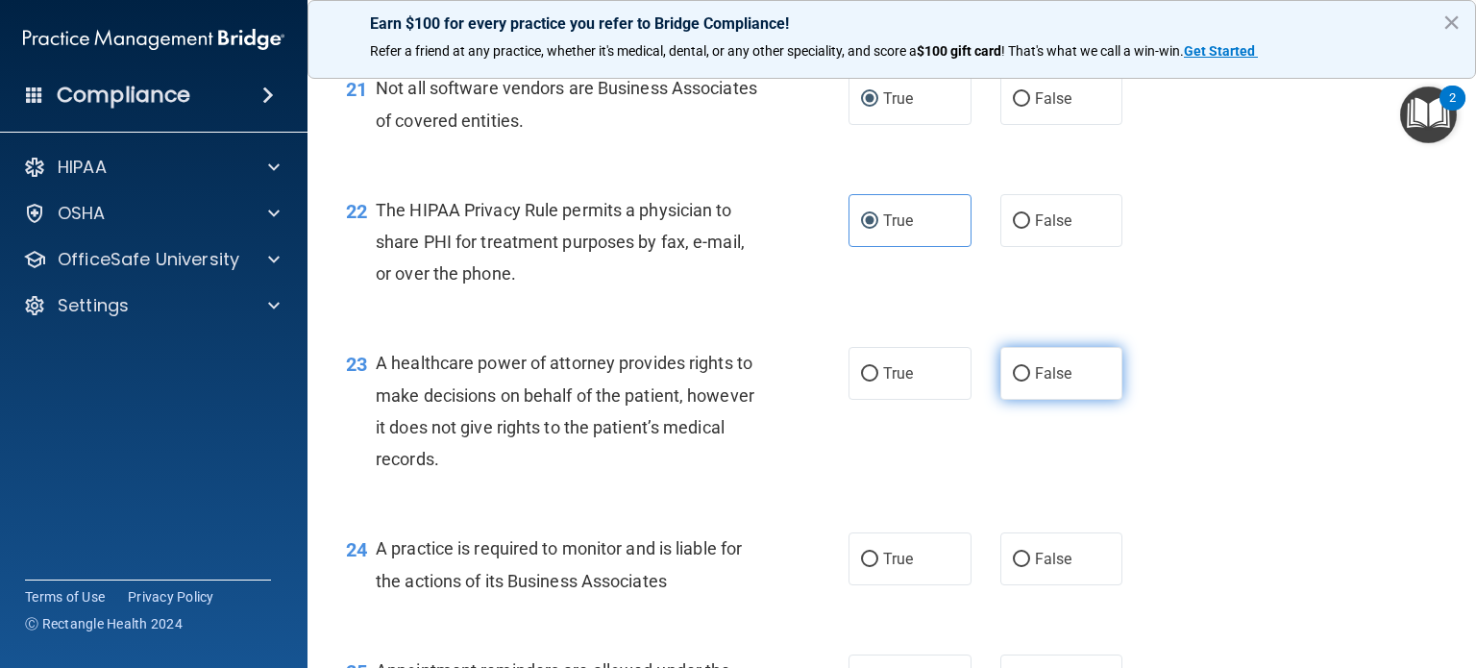
click at [1040, 400] on label "False" at bounding box center [1062, 373] width 123 height 53
click at [1030, 382] on input "False" at bounding box center [1021, 374] width 17 height 14
radio input "true"
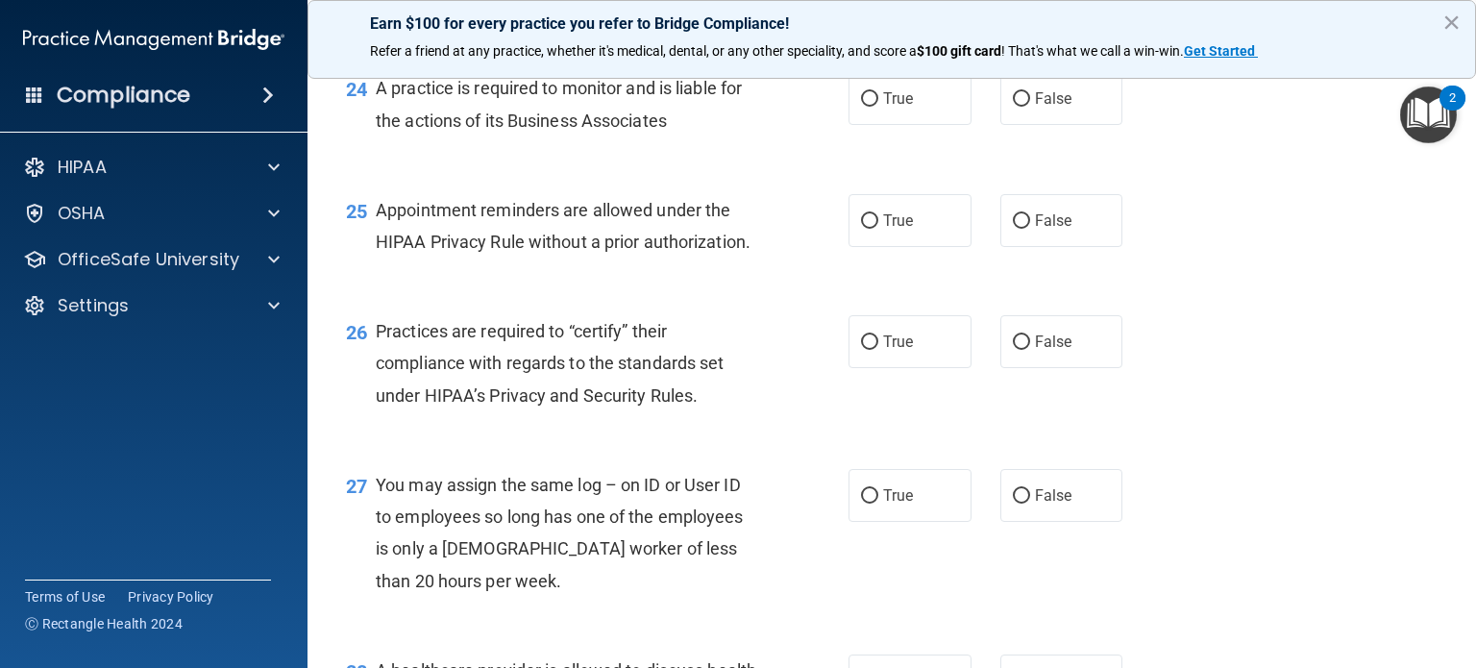
scroll to position [4031, 0]
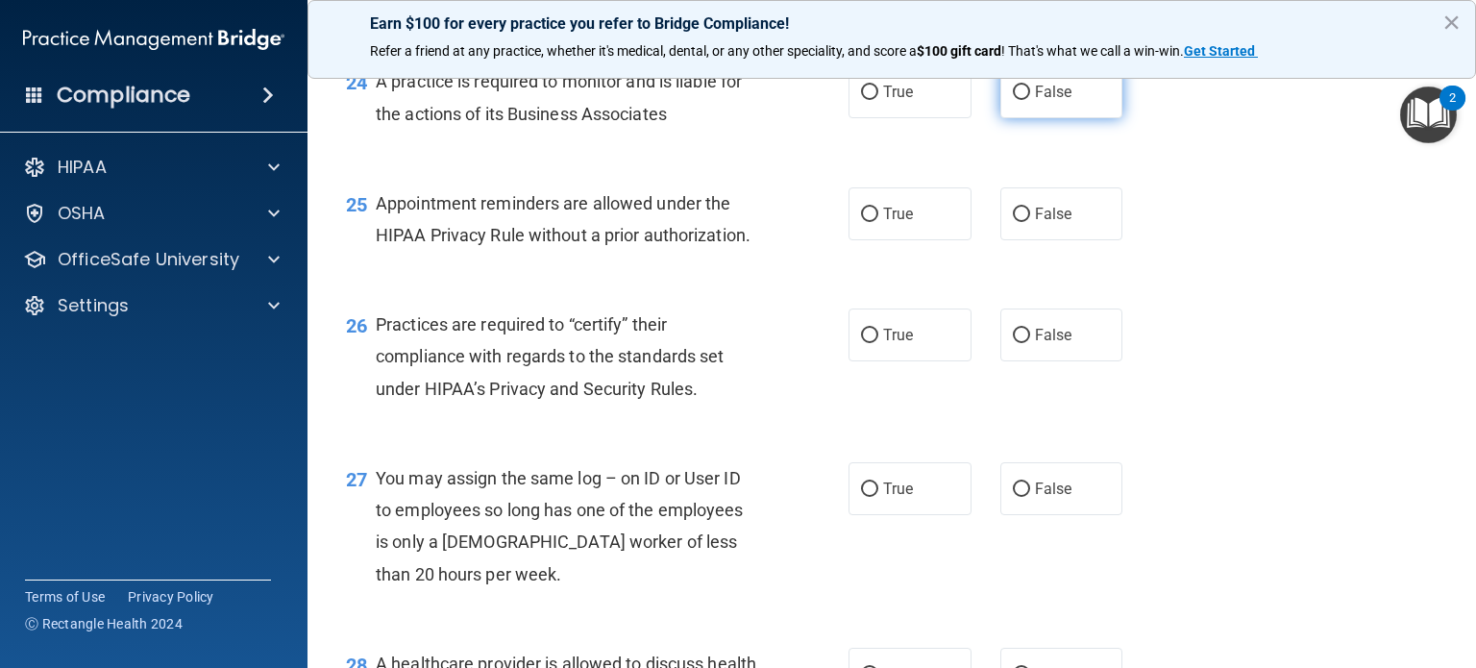
click at [1013, 100] on input "False" at bounding box center [1021, 93] width 17 height 14
radio input "true"
click at [897, 223] on span "True" at bounding box center [898, 214] width 30 height 18
click at [878, 222] on input "True" at bounding box center [869, 215] width 17 height 14
radio input "true"
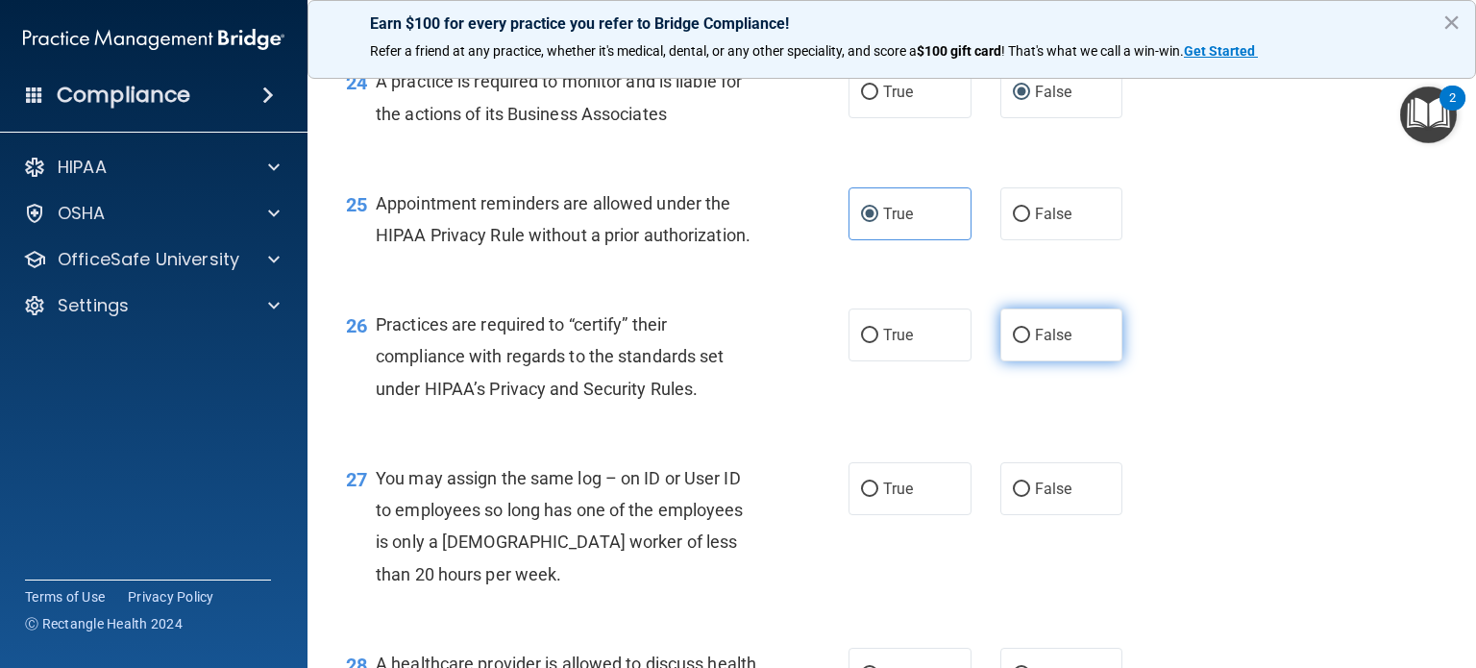
click at [1012, 361] on label "False" at bounding box center [1062, 335] width 123 height 53
click at [1013, 343] on input "False" at bounding box center [1021, 336] width 17 height 14
radio input "true"
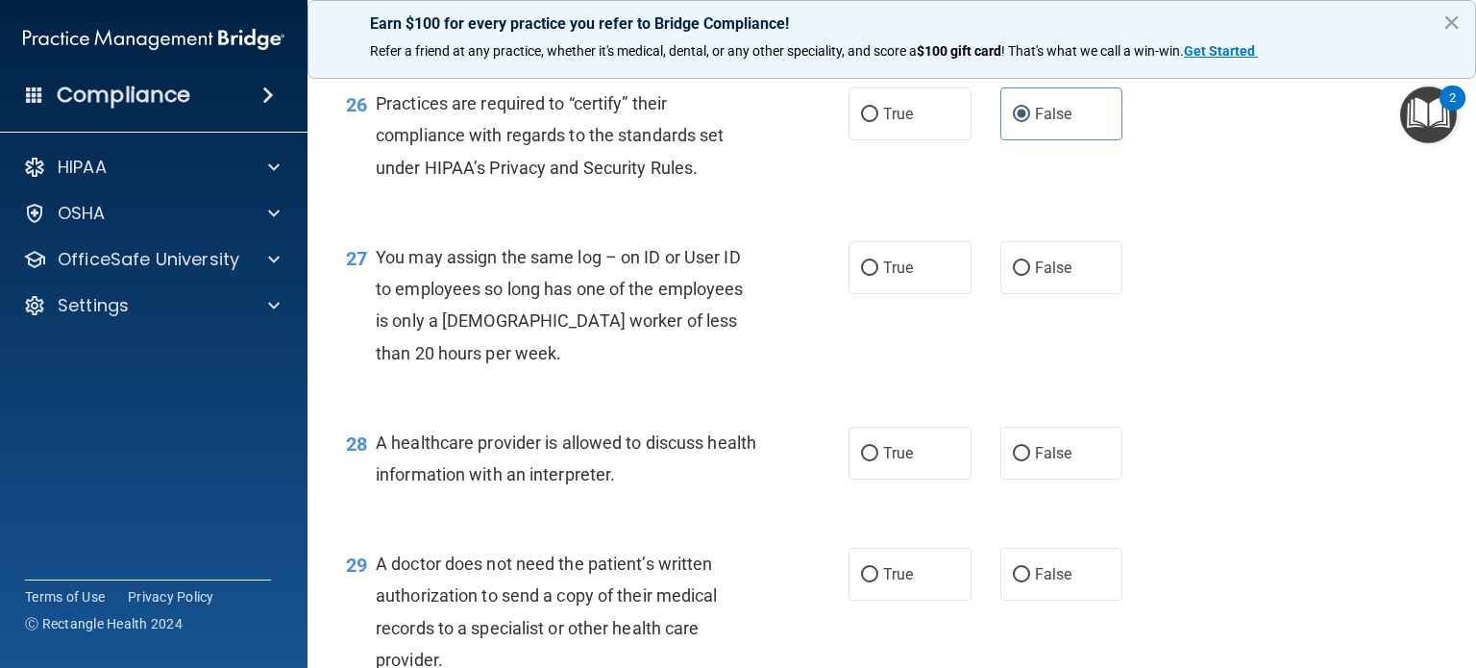
scroll to position [4280, 0]
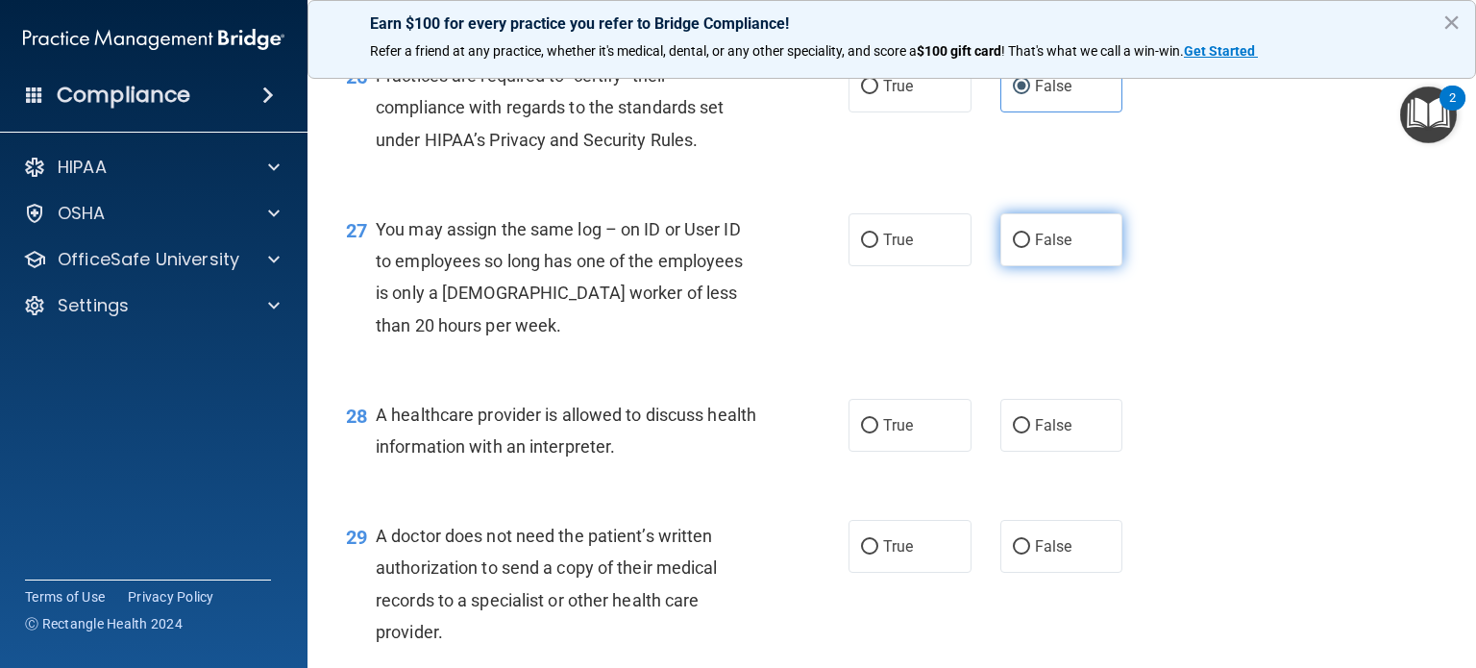
click at [1076, 266] on label "False" at bounding box center [1062, 239] width 123 height 53
click at [1030, 248] on input "False" at bounding box center [1021, 241] width 17 height 14
radio input "true"
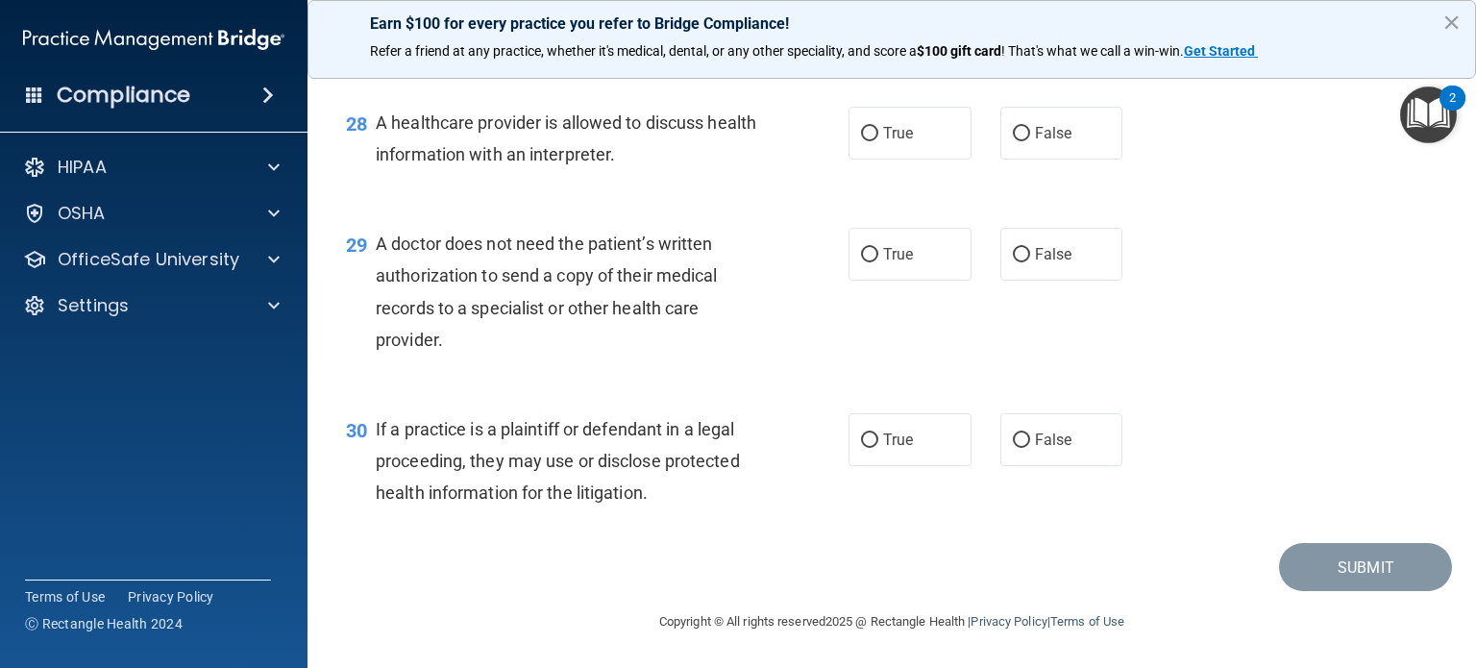
scroll to position [4636, 0]
click at [877, 142] on label "True" at bounding box center [910, 133] width 123 height 53
click at [877, 141] on input "True" at bounding box center [869, 134] width 17 height 14
radio input "true"
click at [883, 257] on span "True" at bounding box center [898, 254] width 30 height 18
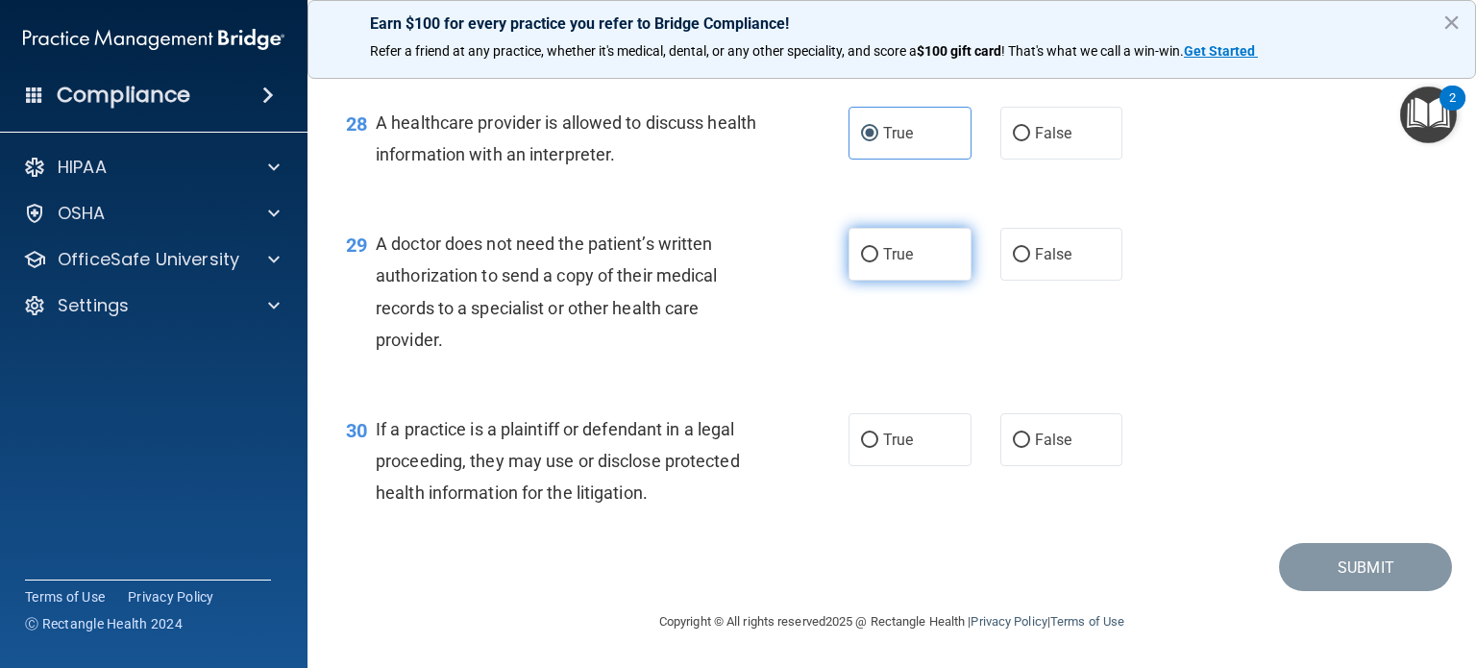
click at [878, 257] on input "True" at bounding box center [869, 255] width 17 height 14
radio input "true"
click at [901, 434] on span "True" at bounding box center [898, 440] width 30 height 18
click at [878, 434] on input "True" at bounding box center [869, 440] width 17 height 14
radio input "true"
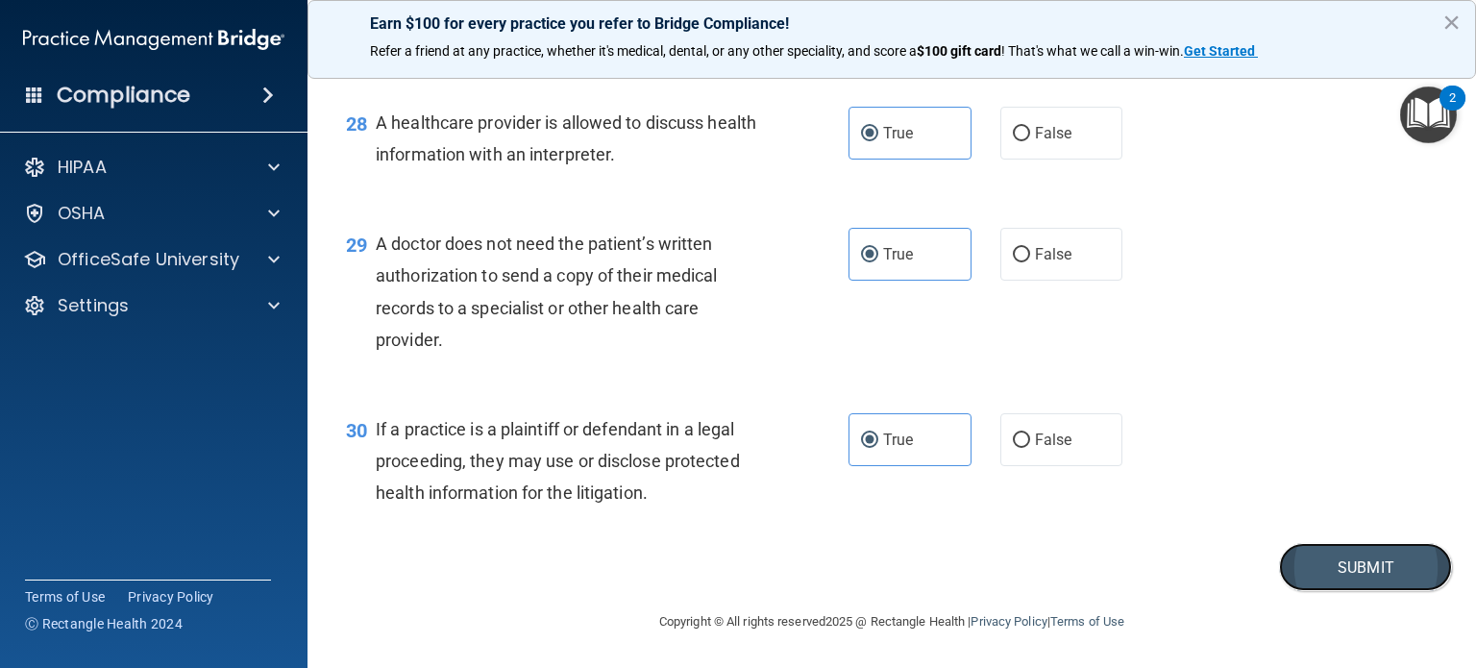
click at [1376, 563] on button "Submit" at bounding box center [1365, 567] width 173 height 49
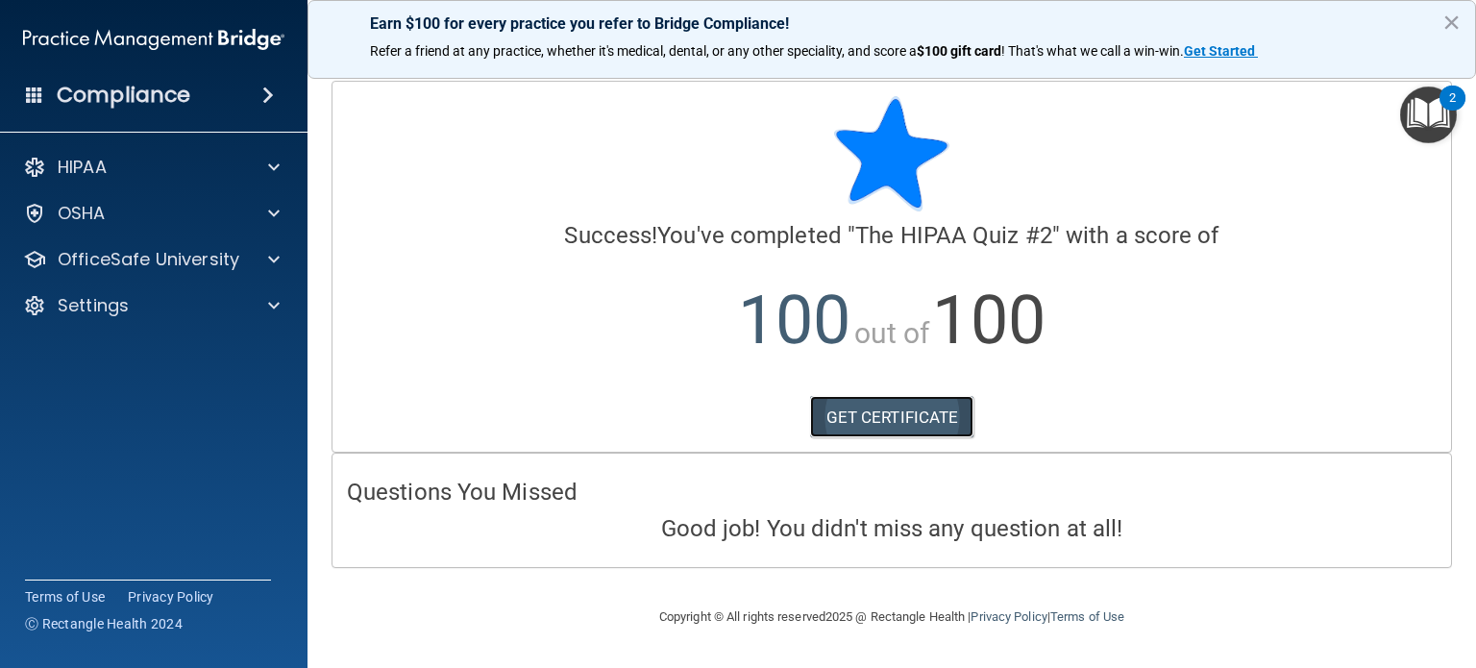
click at [892, 414] on link "GET CERTIFICATE" at bounding box center [892, 417] width 164 height 42
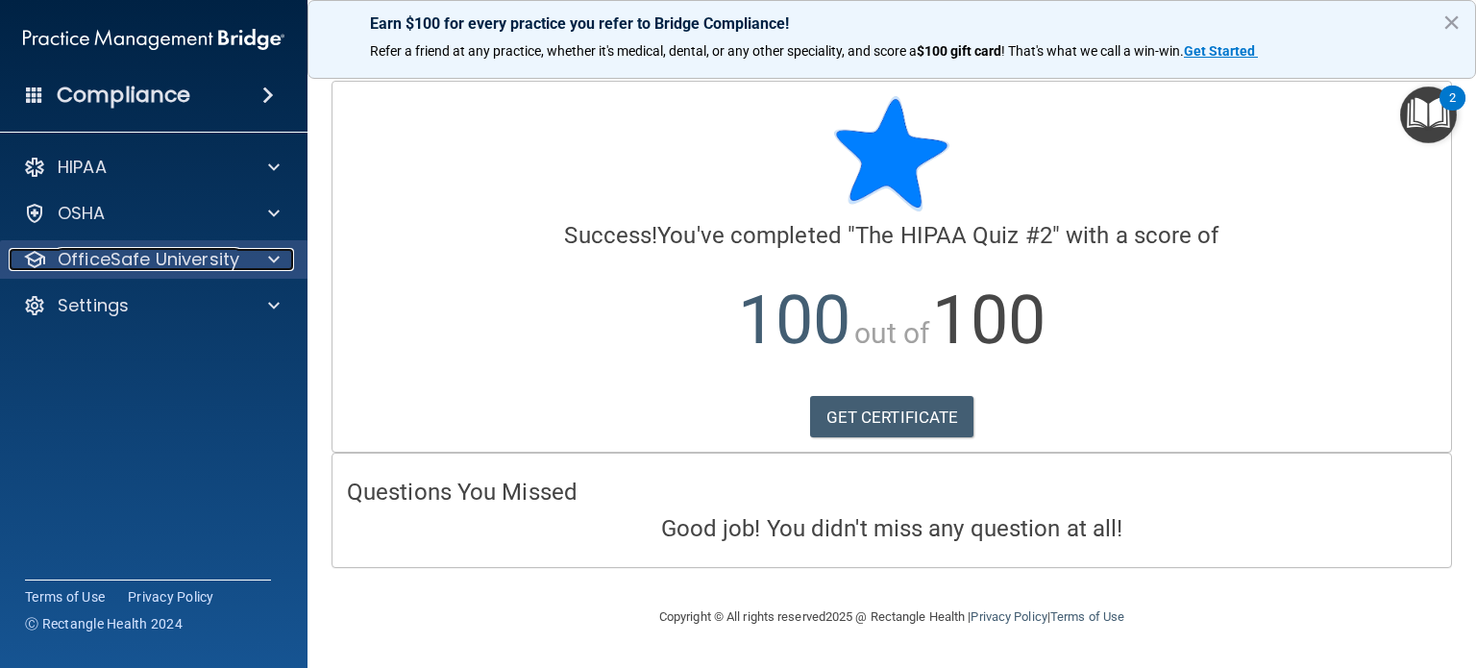
click at [273, 257] on span at bounding box center [274, 259] width 12 height 23
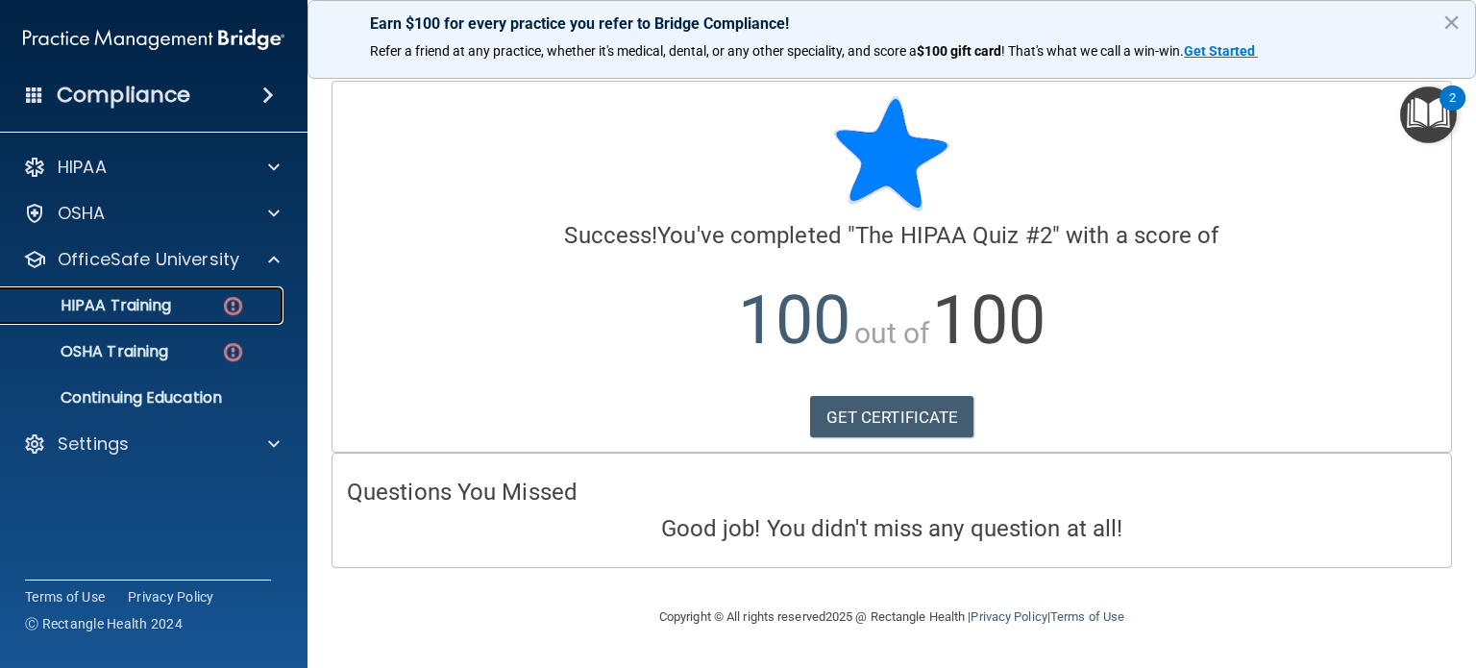
click at [222, 299] on img at bounding box center [233, 306] width 24 height 24
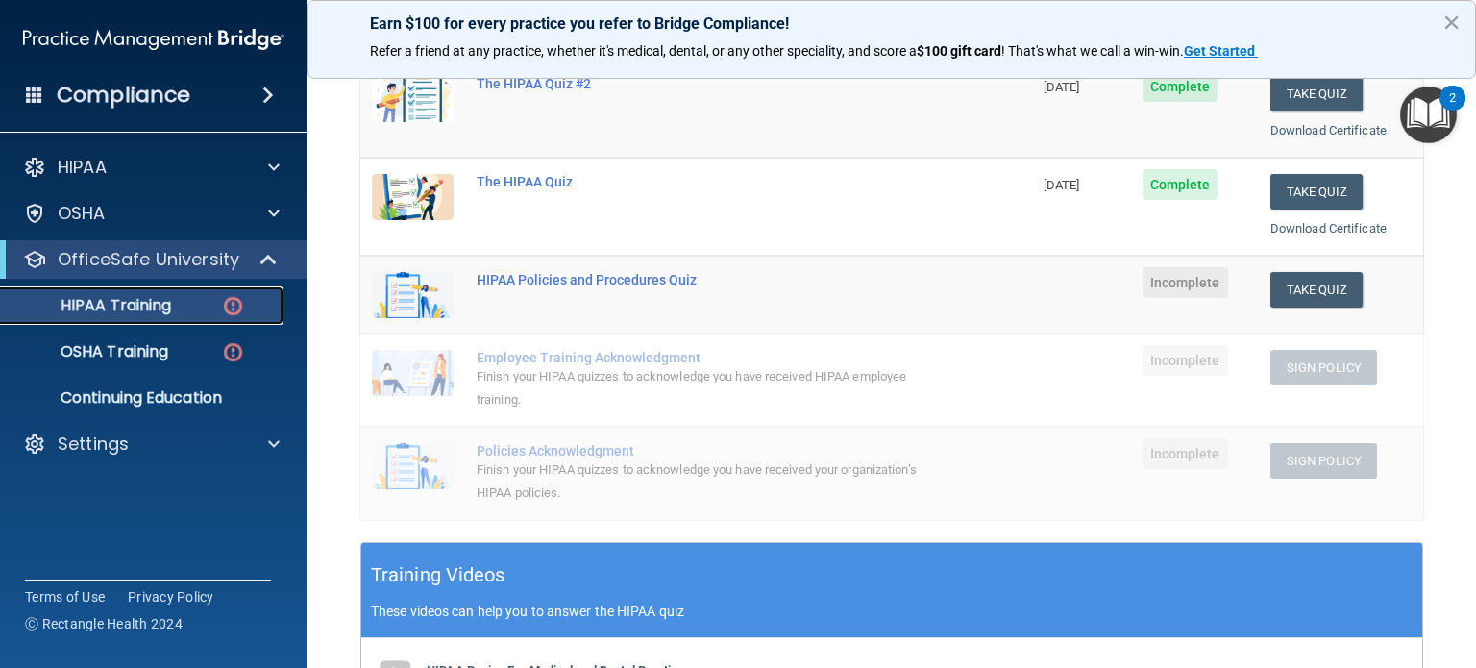
scroll to position [313, 0]
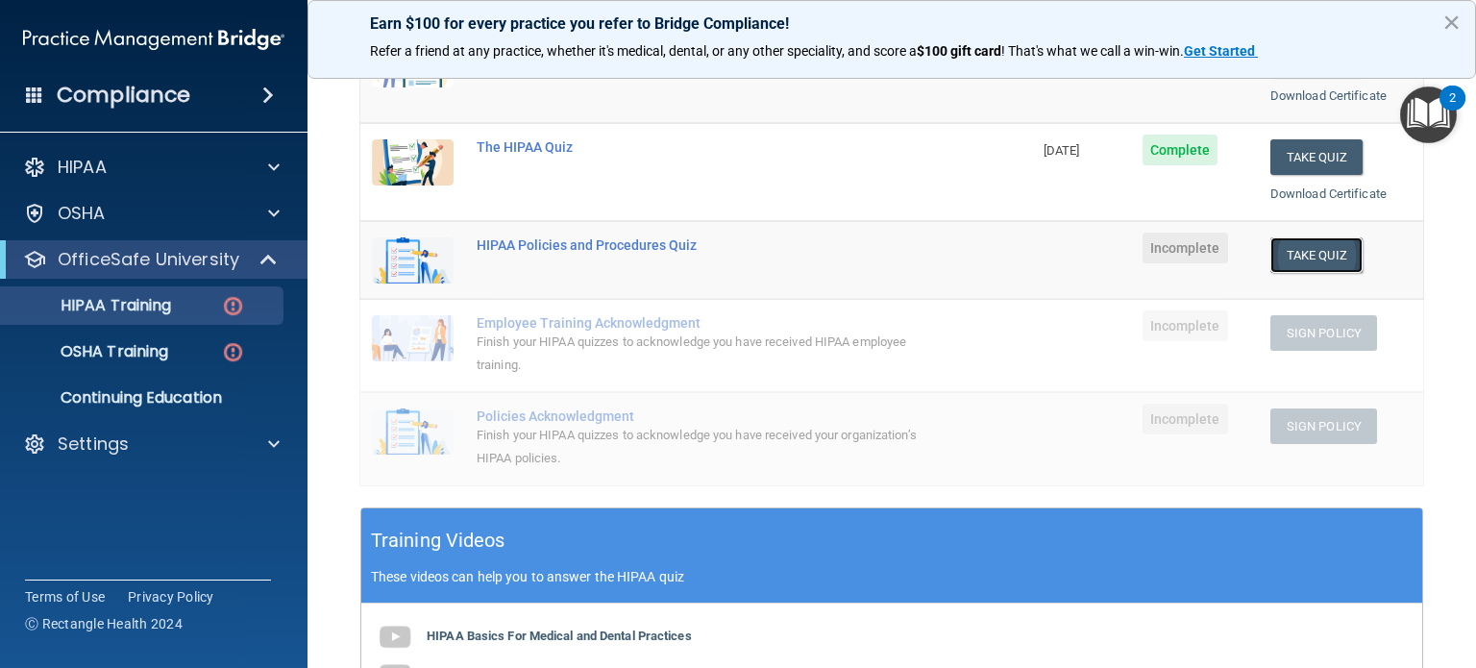
click at [1295, 254] on button "Take Quiz" at bounding box center [1317, 255] width 92 height 36
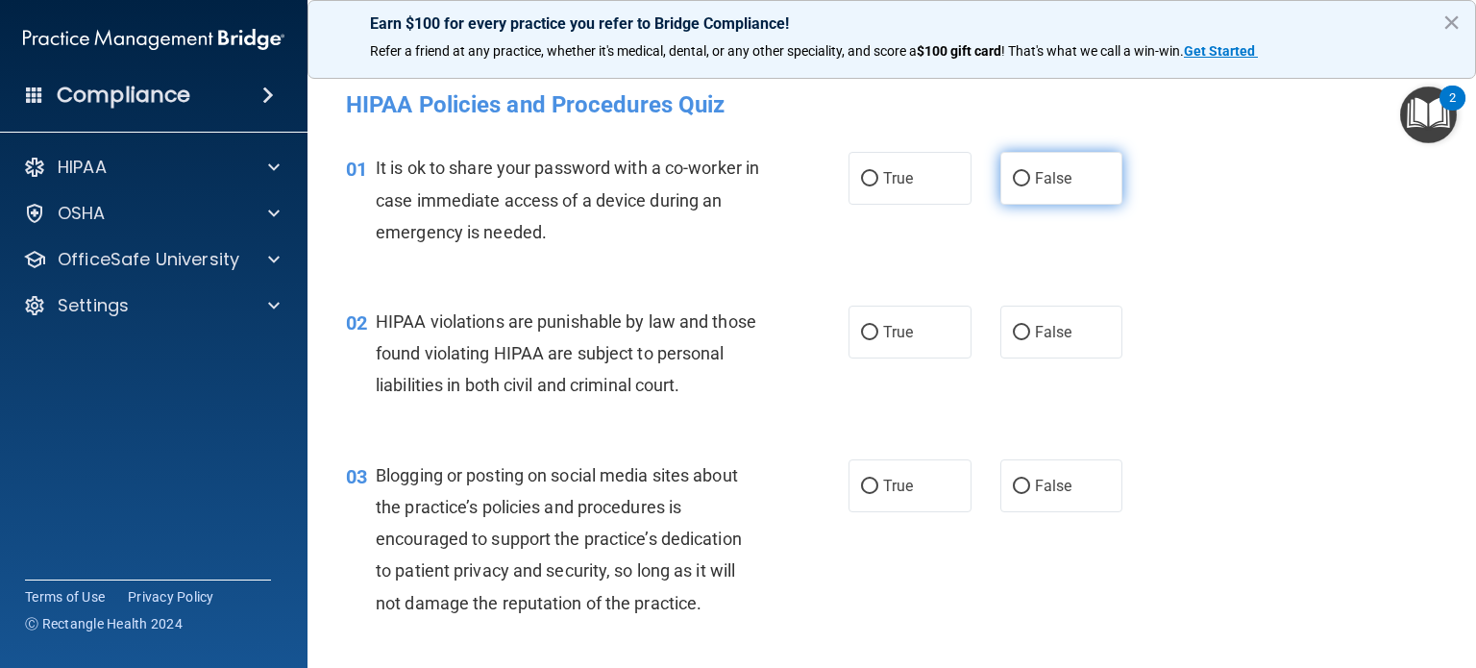
click at [1015, 173] on input "False" at bounding box center [1021, 179] width 17 height 14
radio input "true"
click at [918, 319] on label "True" at bounding box center [910, 332] width 123 height 53
click at [878, 326] on input "True" at bounding box center [869, 333] width 17 height 14
radio input "true"
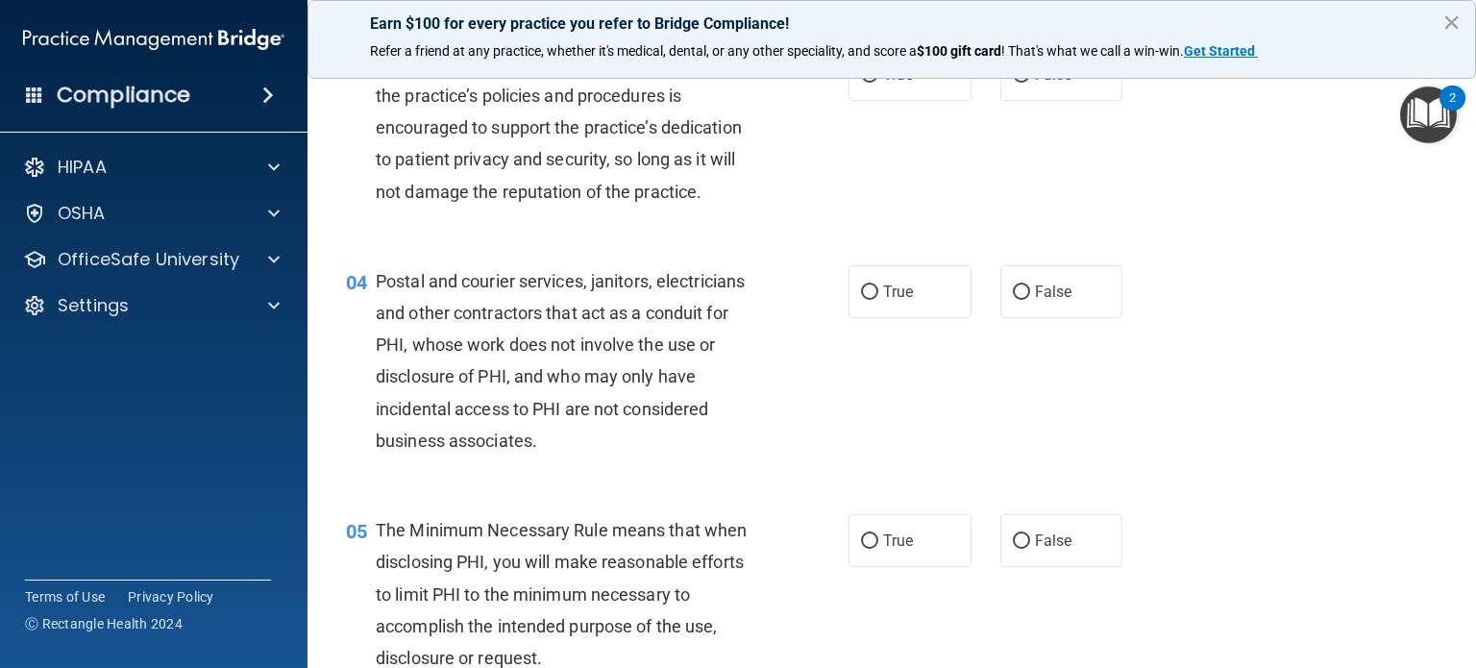
scroll to position [419, 0]
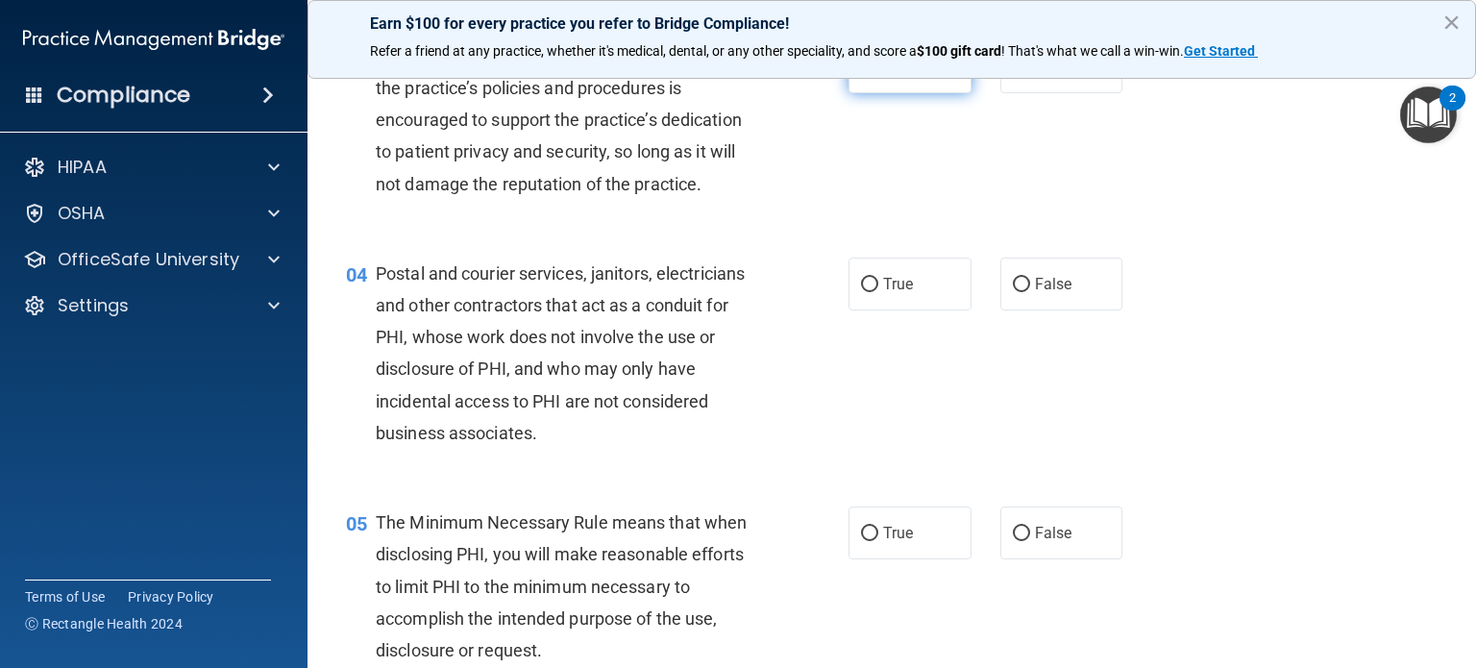
click at [914, 93] on label "True" at bounding box center [910, 66] width 123 height 53
click at [878, 75] on input "True" at bounding box center [869, 68] width 17 height 14
radio input "true"
click at [883, 293] on span "True" at bounding box center [898, 284] width 30 height 18
click at [878, 292] on input "True" at bounding box center [869, 285] width 17 height 14
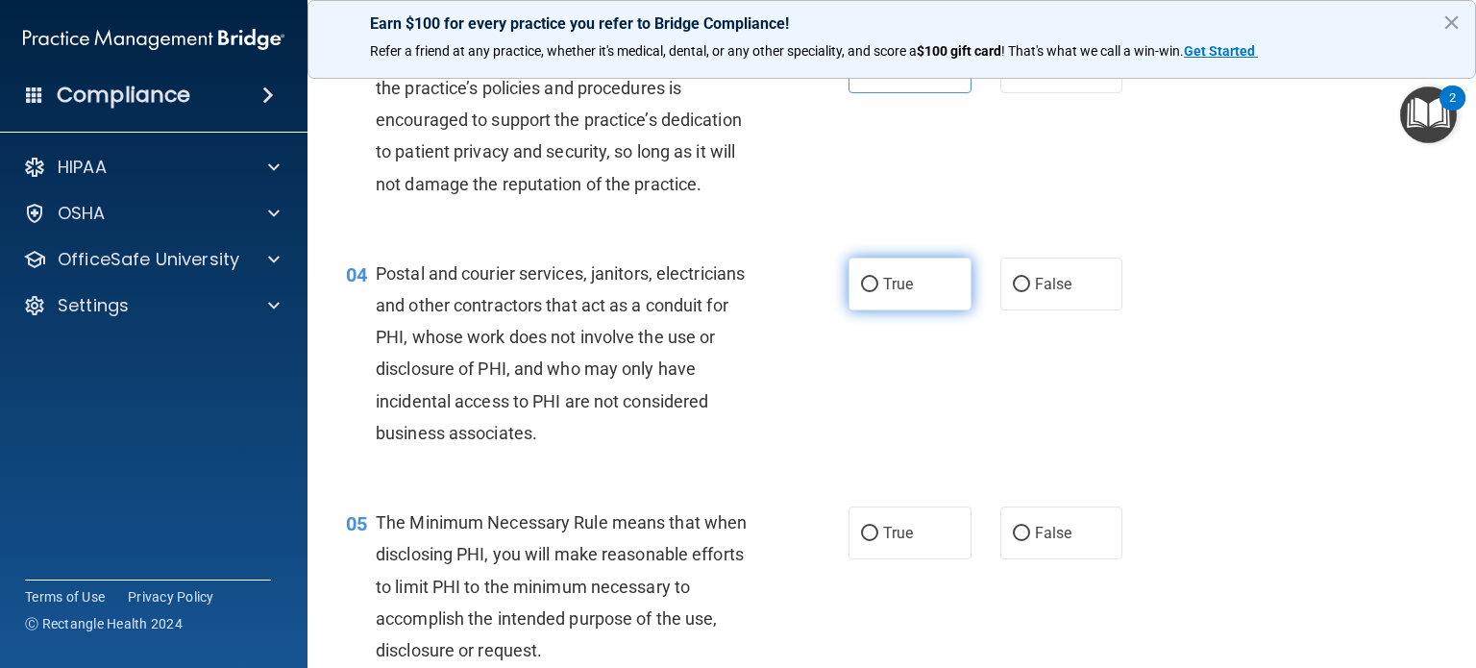
radio input "true"
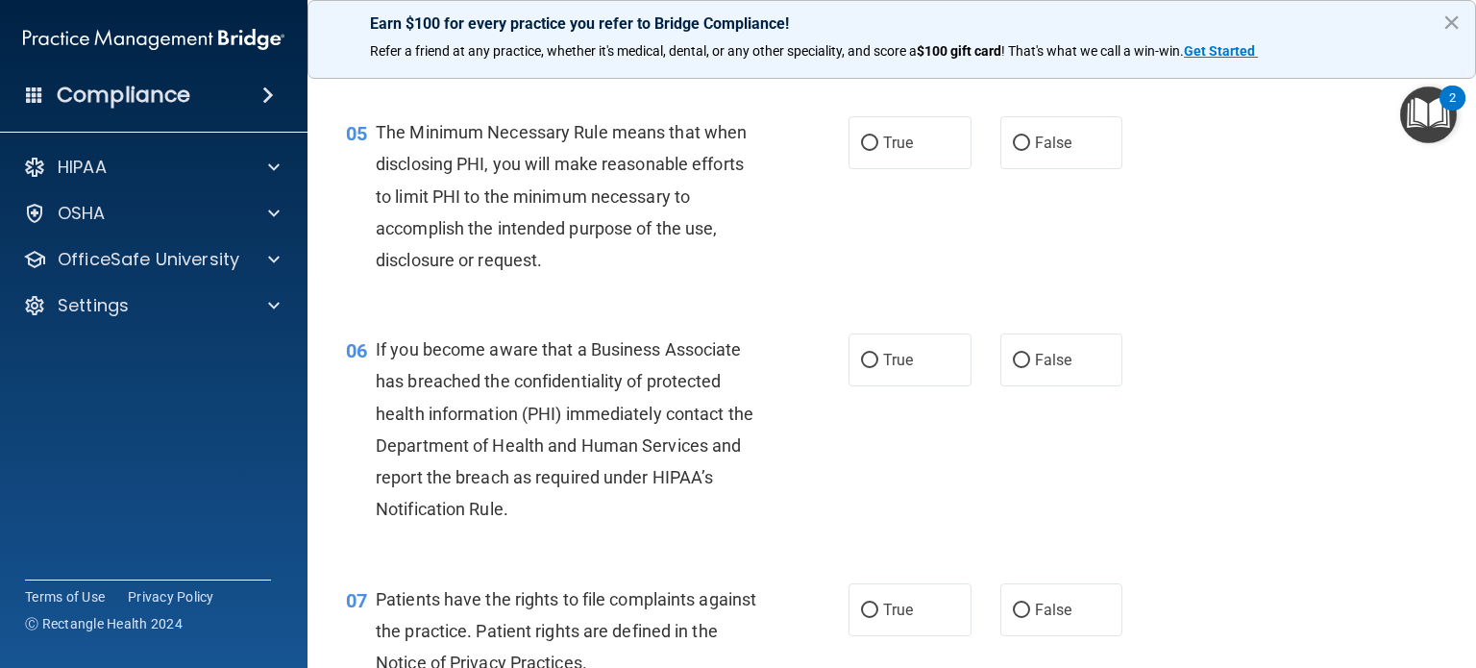
scroll to position [817, 0]
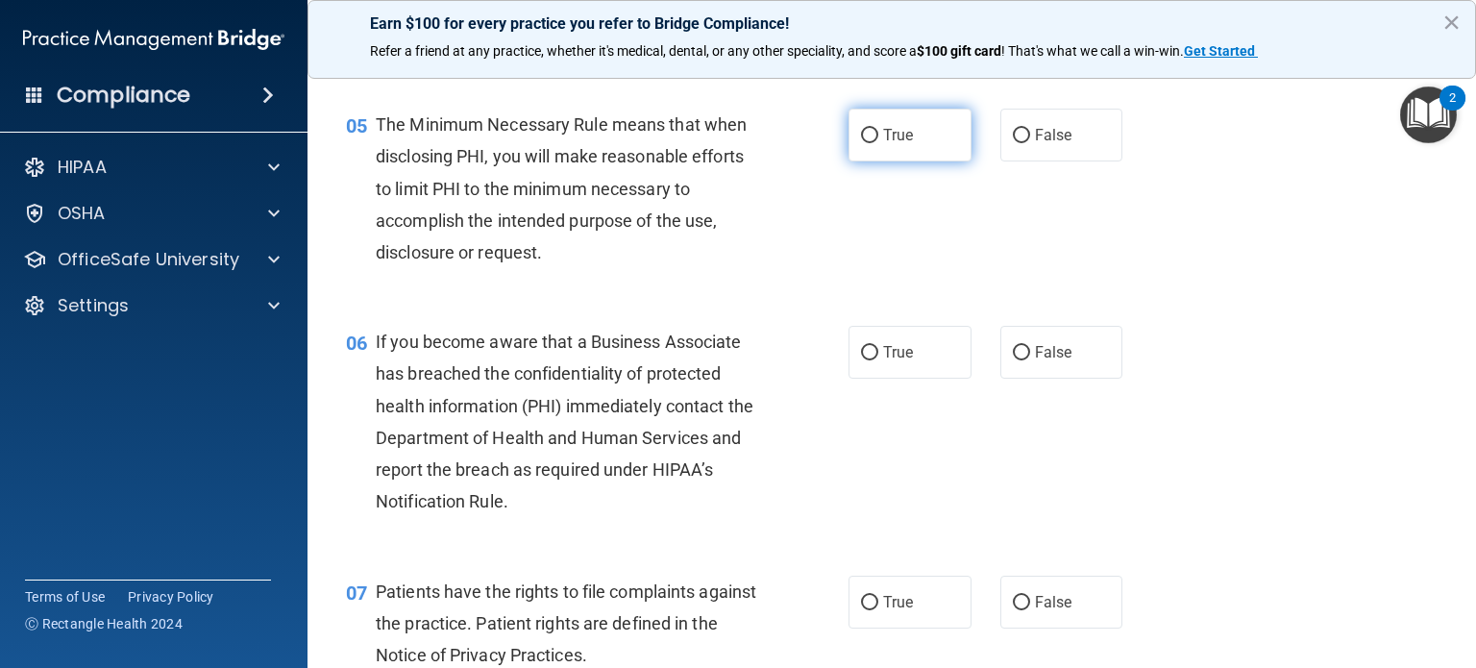
click at [887, 144] on span "True" at bounding box center [898, 135] width 30 height 18
click at [878, 143] on input "True" at bounding box center [869, 136] width 17 height 14
radio input "true"
click at [914, 379] on label "True" at bounding box center [910, 352] width 123 height 53
click at [878, 360] on input "True" at bounding box center [869, 353] width 17 height 14
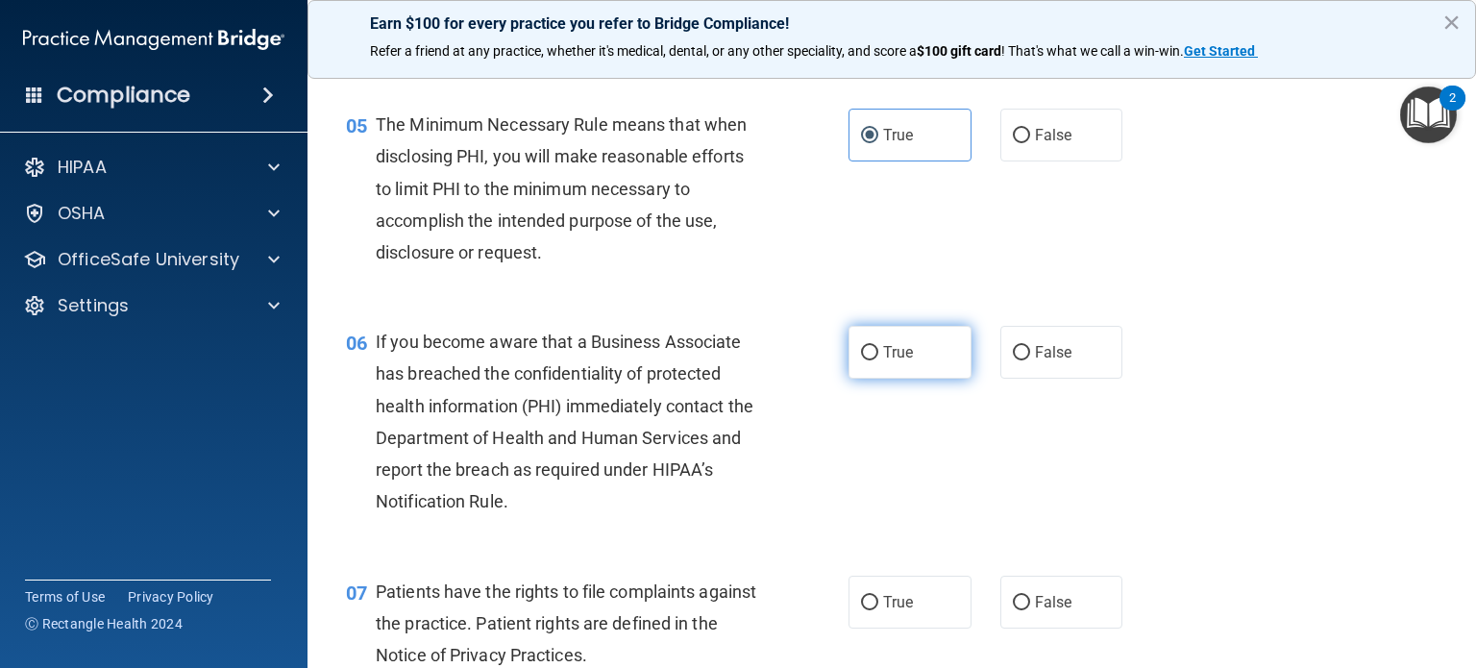
radio input "true"
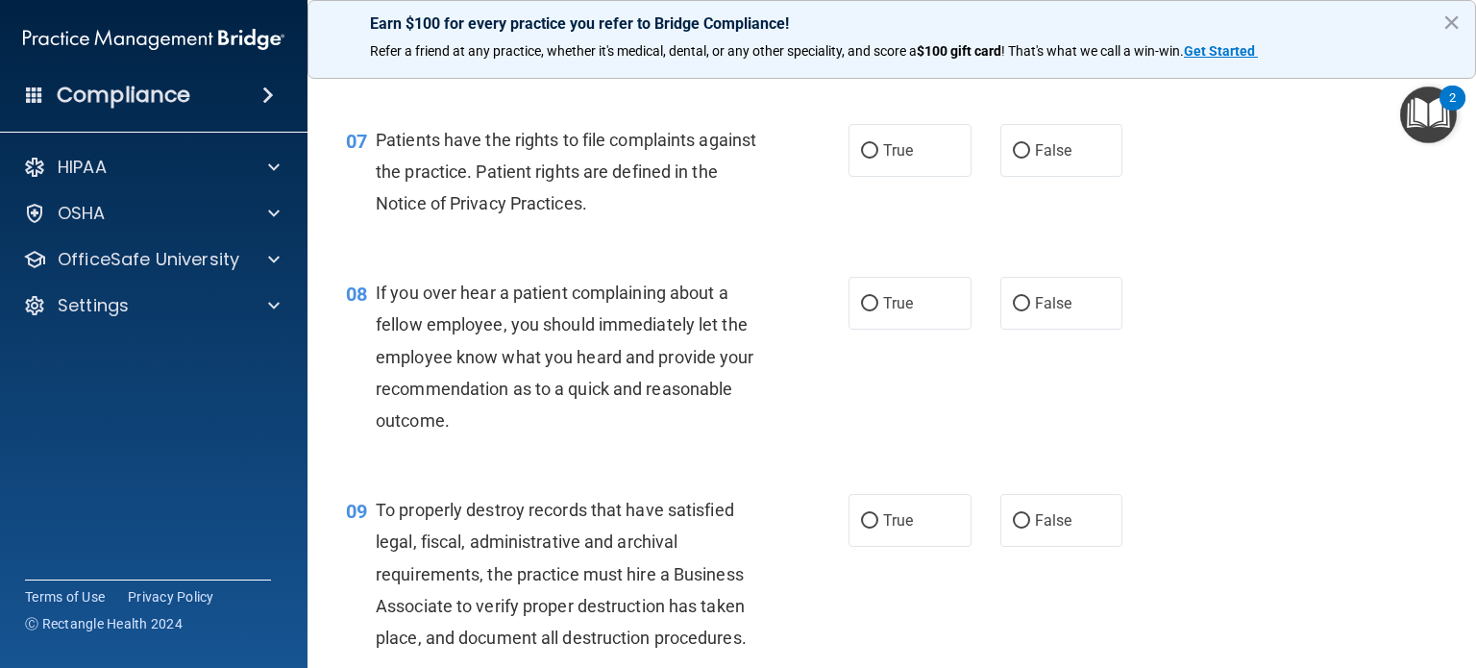
scroll to position [1284, 0]
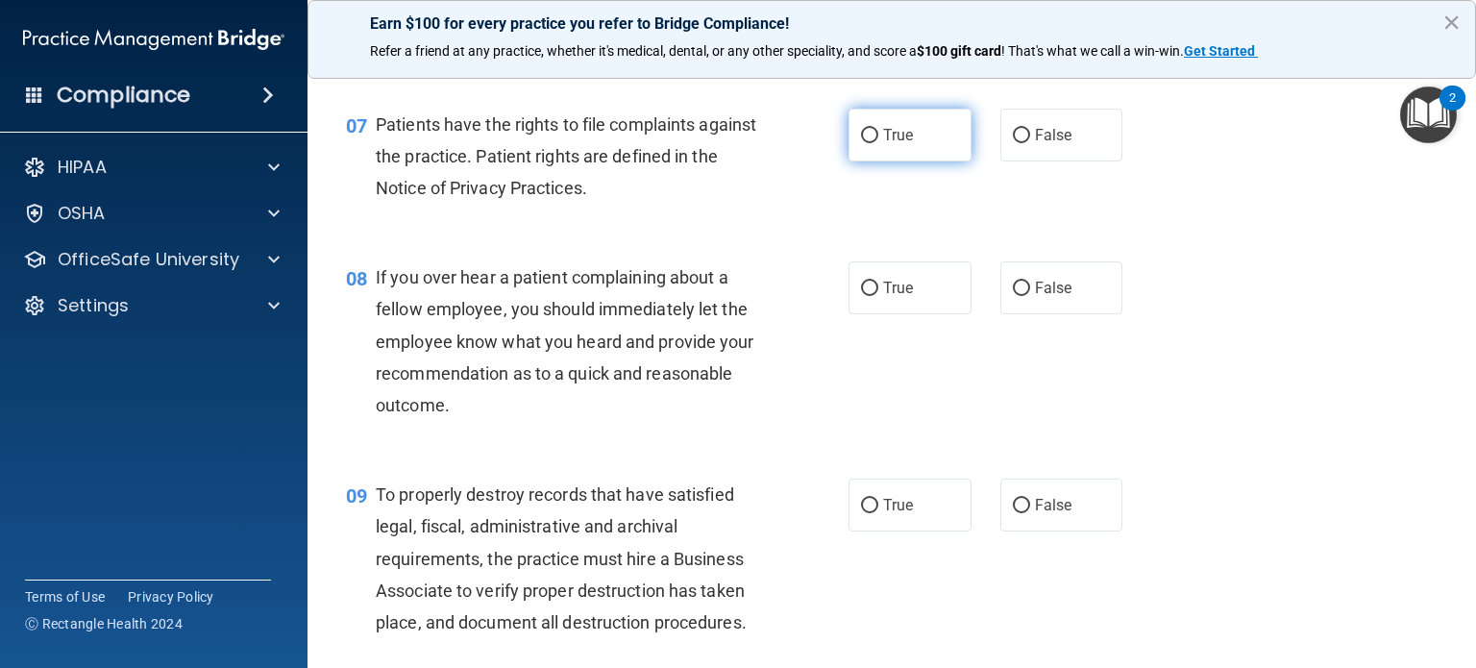
click at [884, 161] on label "True" at bounding box center [910, 135] width 123 height 53
click at [878, 143] on input "True" at bounding box center [869, 136] width 17 height 14
radio input "true"
click at [1015, 296] on input "False" at bounding box center [1021, 289] width 17 height 14
radio input "true"
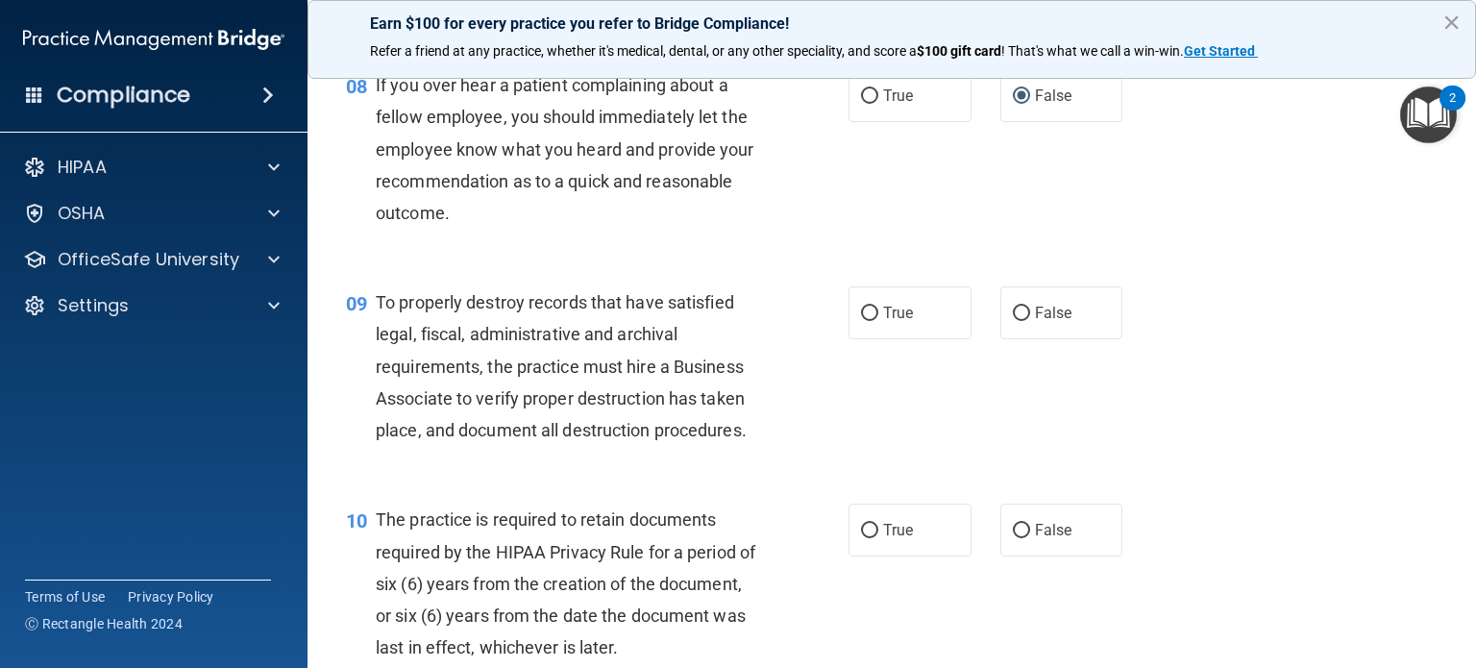
scroll to position [1492, 0]
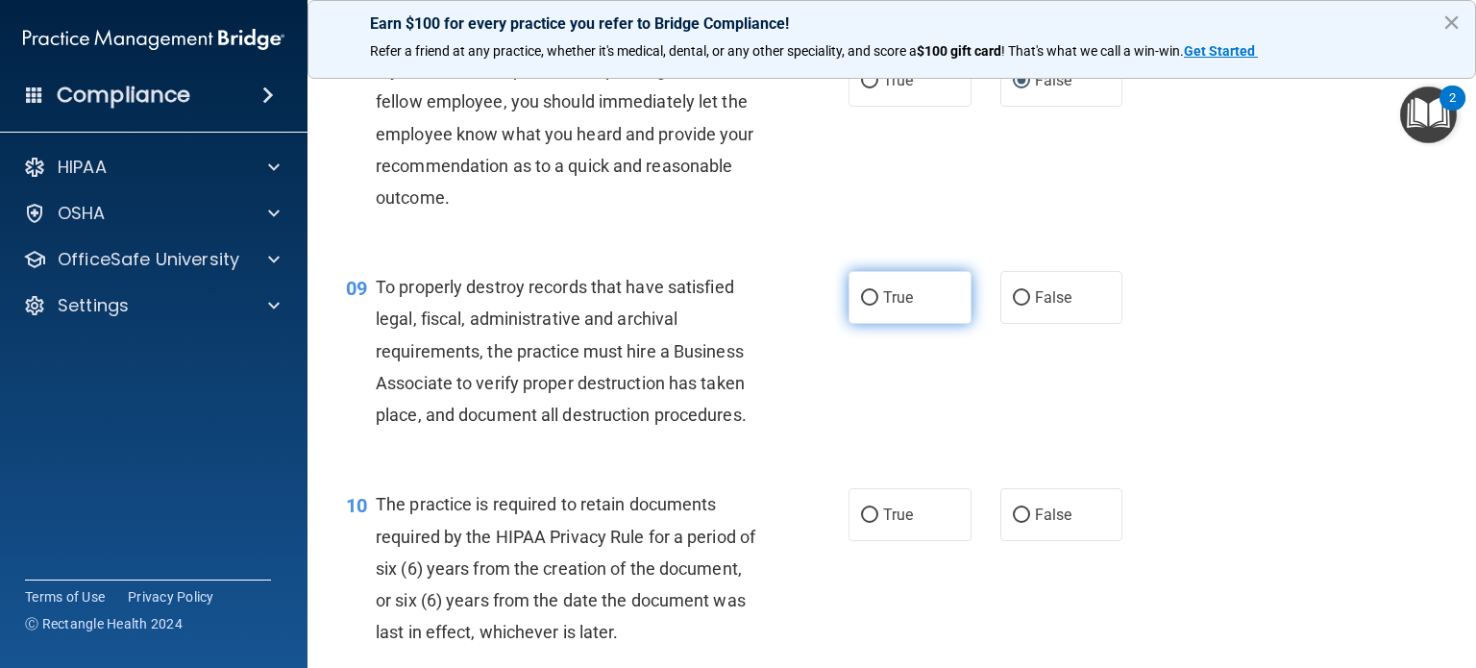
click at [931, 324] on label "True" at bounding box center [910, 297] width 123 height 53
click at [878, 306] on input "True" at bounding box center [869, 298] width 17 height 14
radio input "true"
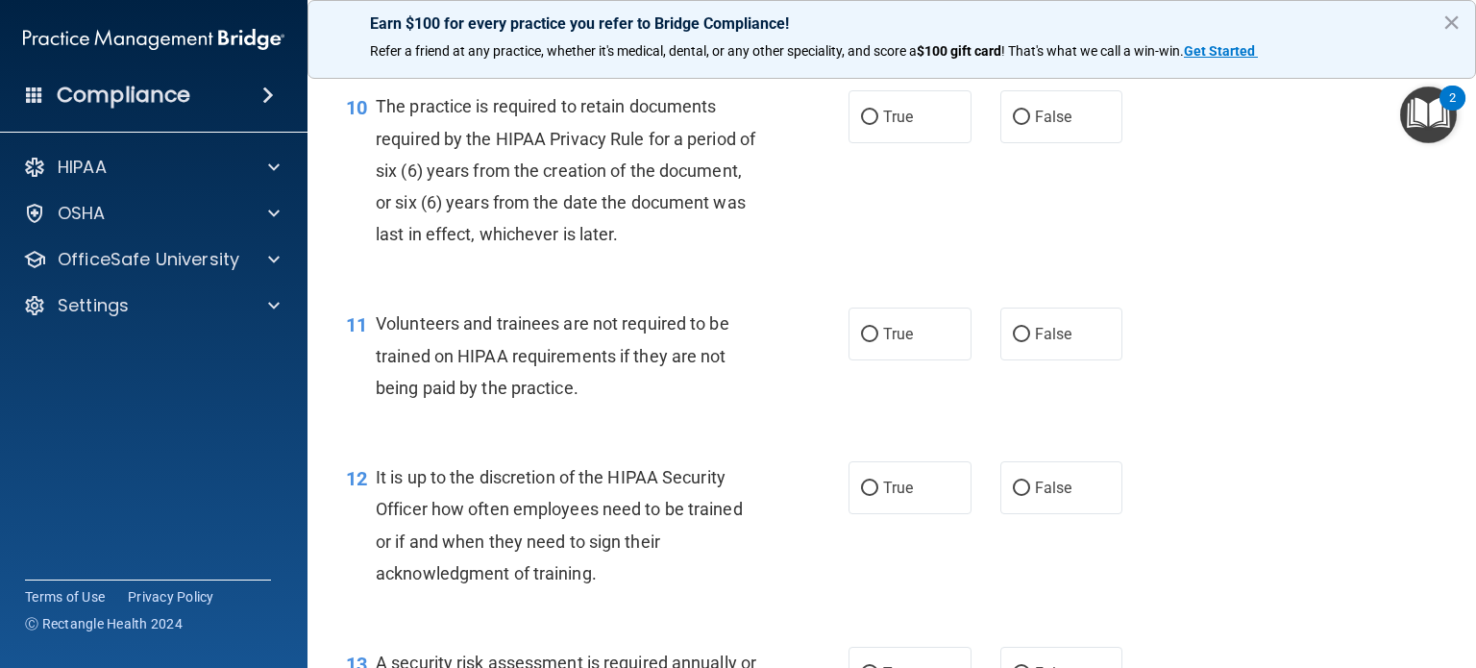
scroll to position [1897, 0]
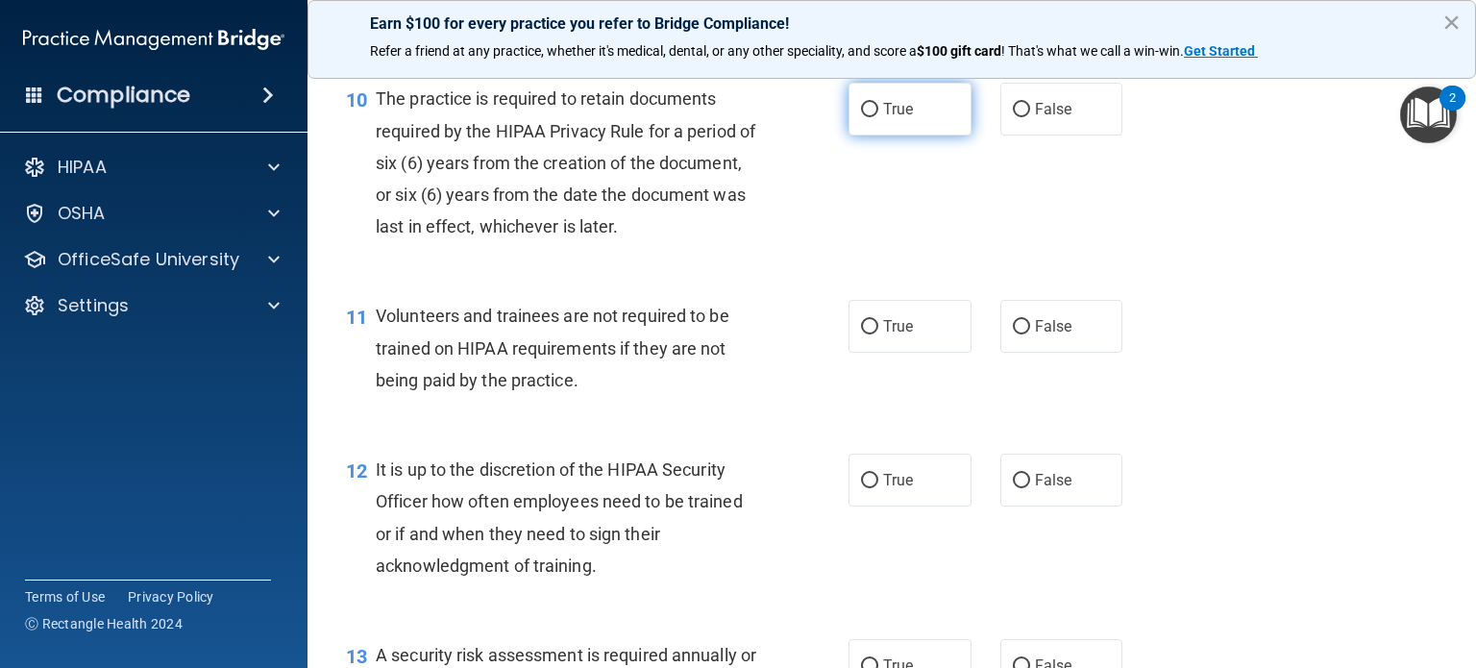
click at [891, 118] on span "True" at bounding box center [898, 109] width 30 height 18
click at [878, 117] on input "True" at bounding box center [869, 110] width 17 height 14
radio input "true"
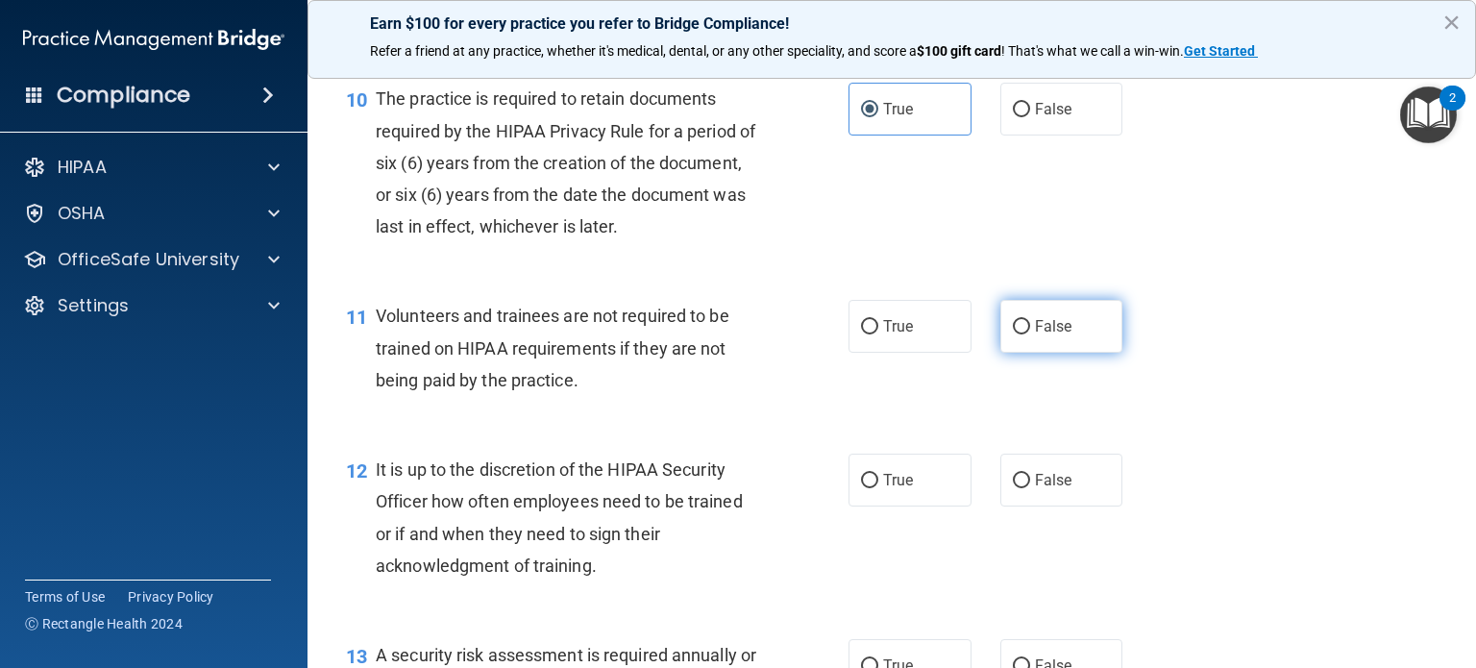
click at [1013, 334] on input "False" at bounding box center [1021, 327] width 17 height 14
radio input "true"
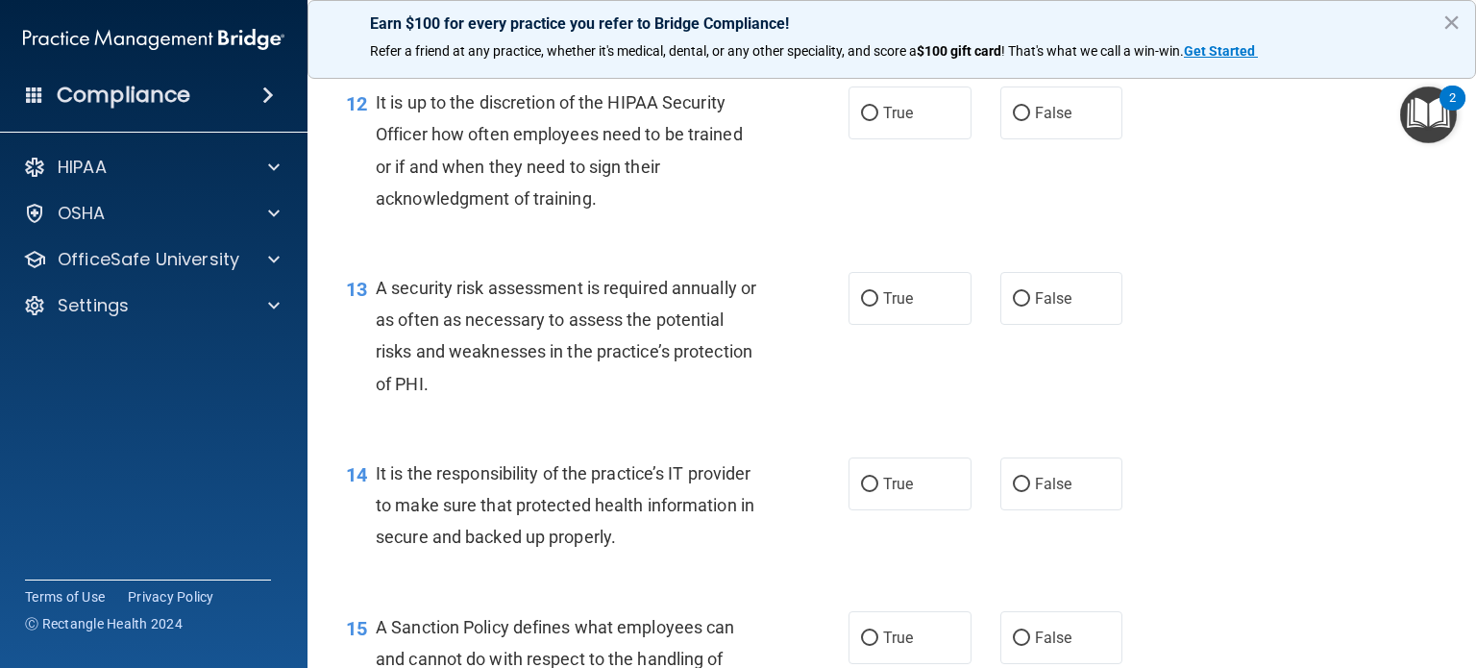
scroll to position [2272, 0]
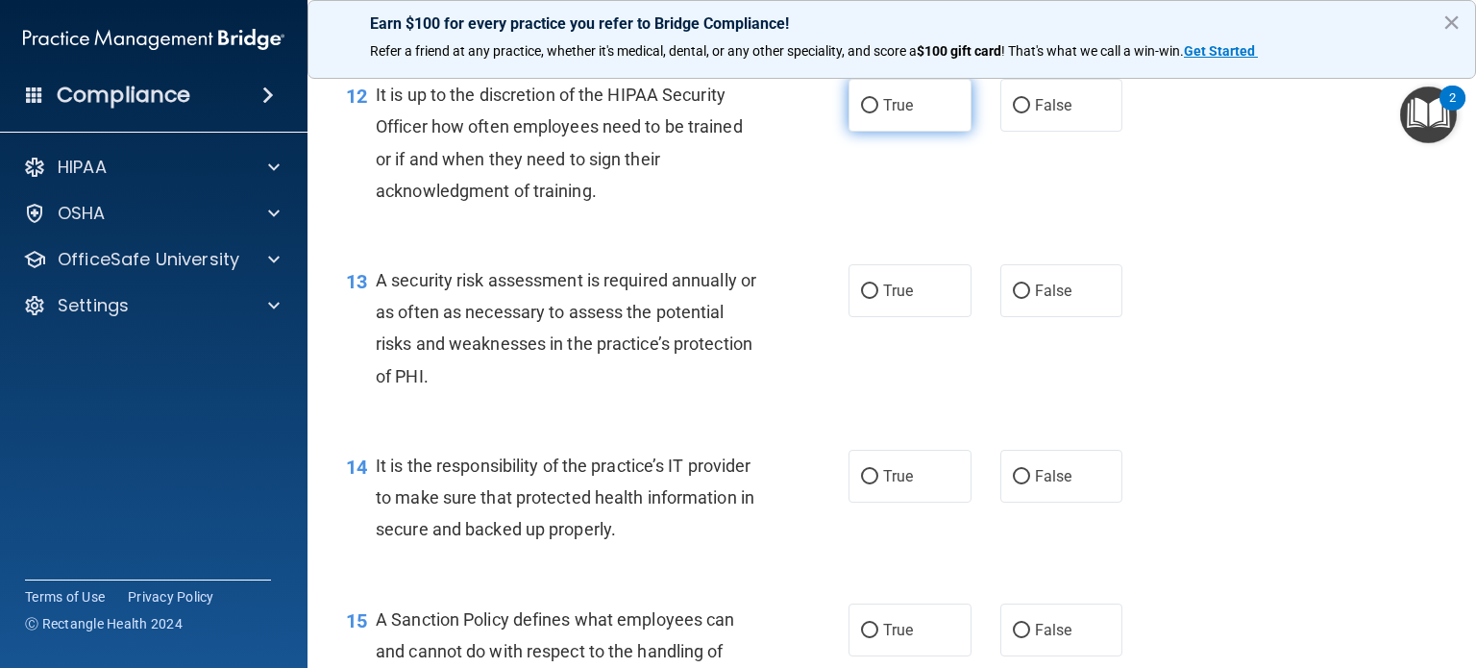
click at [876, 132] on label "True" at bounding box center [910, 105] width 123 height 53
click at [876, 113] on input "True" at bounding box center [869, 106] width 17 height 14
radio input "true"
click at [885, 300] on span "True" at bounding box center [898, 291] width 30 height 18
click at [878, 299] on input "True" at bounding box center [869, 291] width 17 height 14
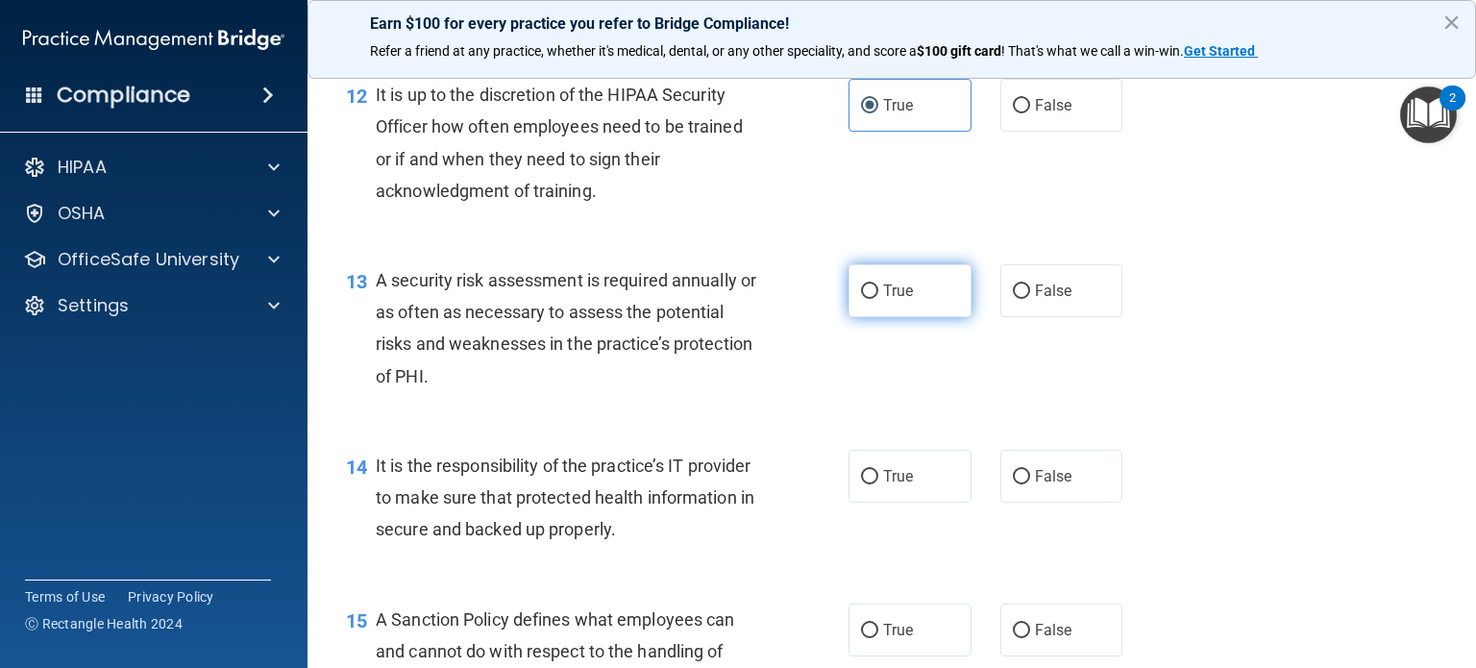
radio input "true"
click at [895, 485] on span "True" at bounding box center [898, 476] width 30 height 18
click at [878, 484] on input "True" at bounding box center [869, 477] width 17 height 14
radio input "true"
click at [1035, 114] on span "False" at bounding box center [1053, 105] width 37 height 18
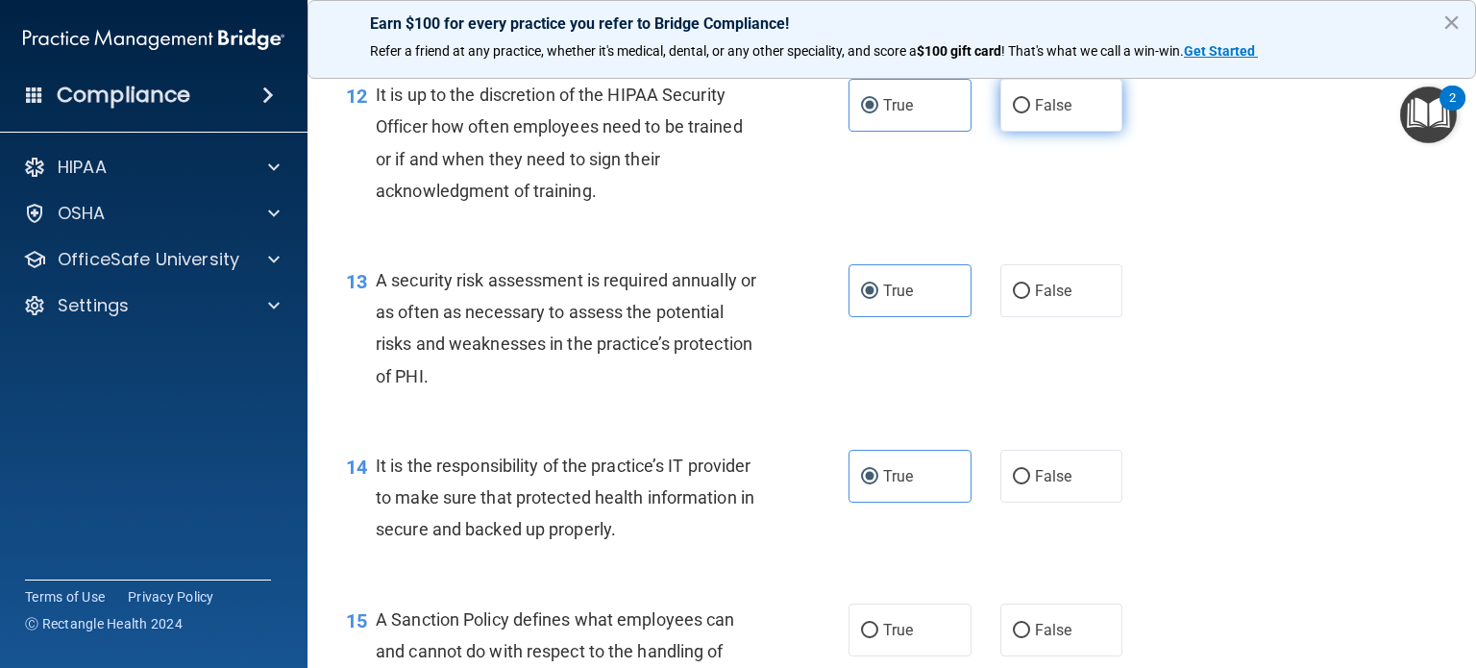
click at [1030, 113] on input "False" at bounding box center [1021, 106] width 17 height 14
radio input "true"
radio input "false"
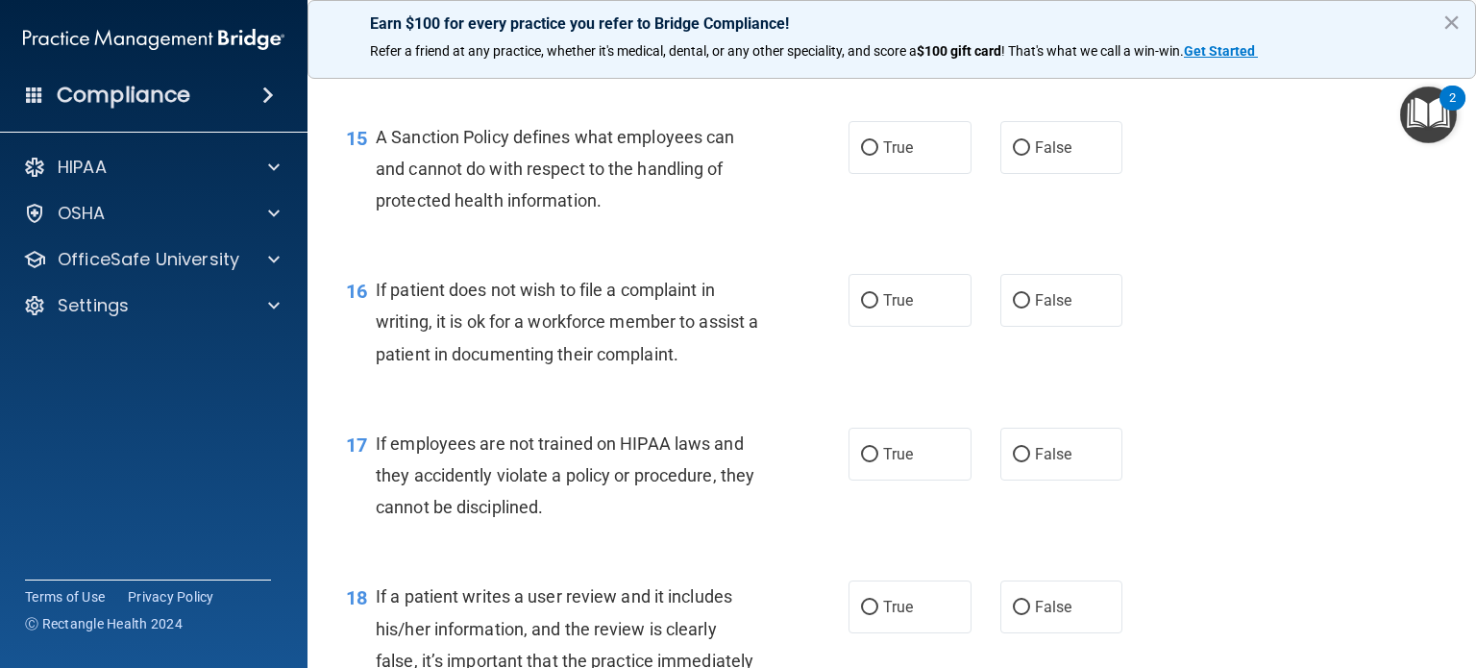
scroll to position [2762, 0]
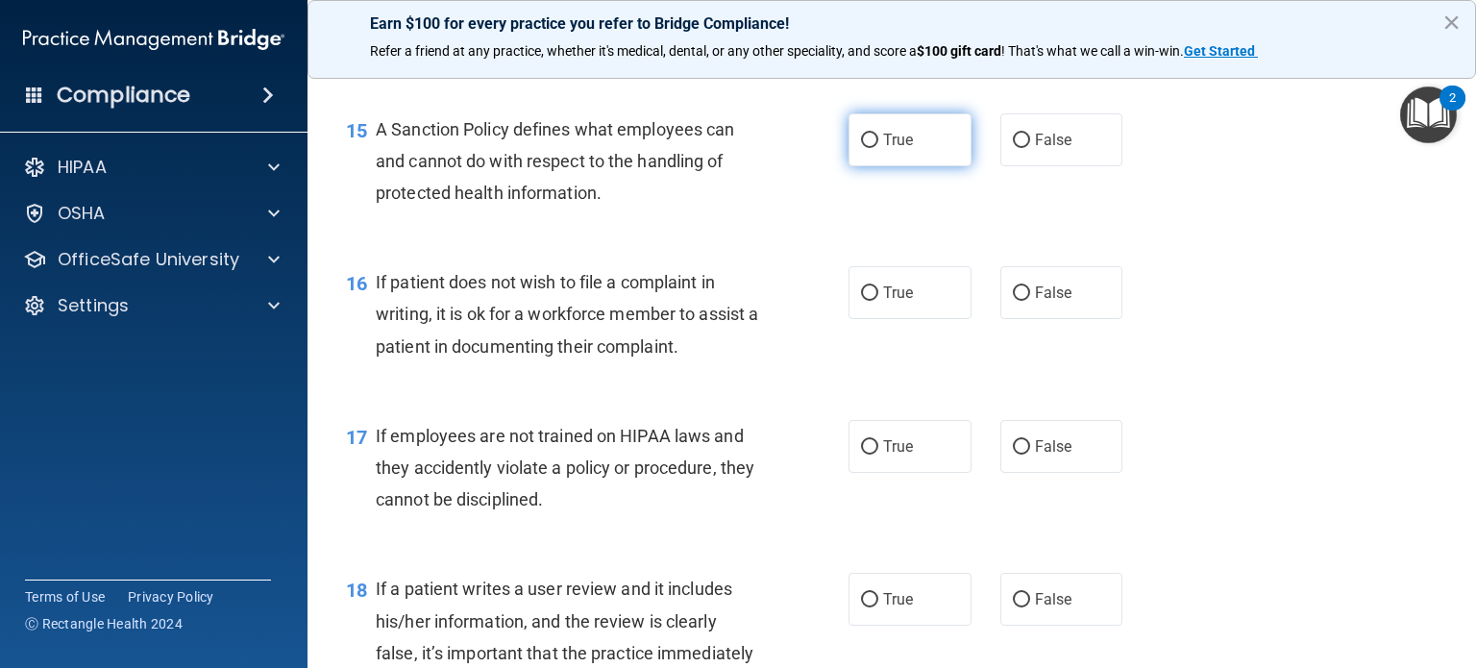
click at [902, 149] on span "True" at bounding box center [898, 140] width 30 height 18
click at [878, 148] on input "True" at bounding box center [869, 141] width 17 height 14
radio input "true"
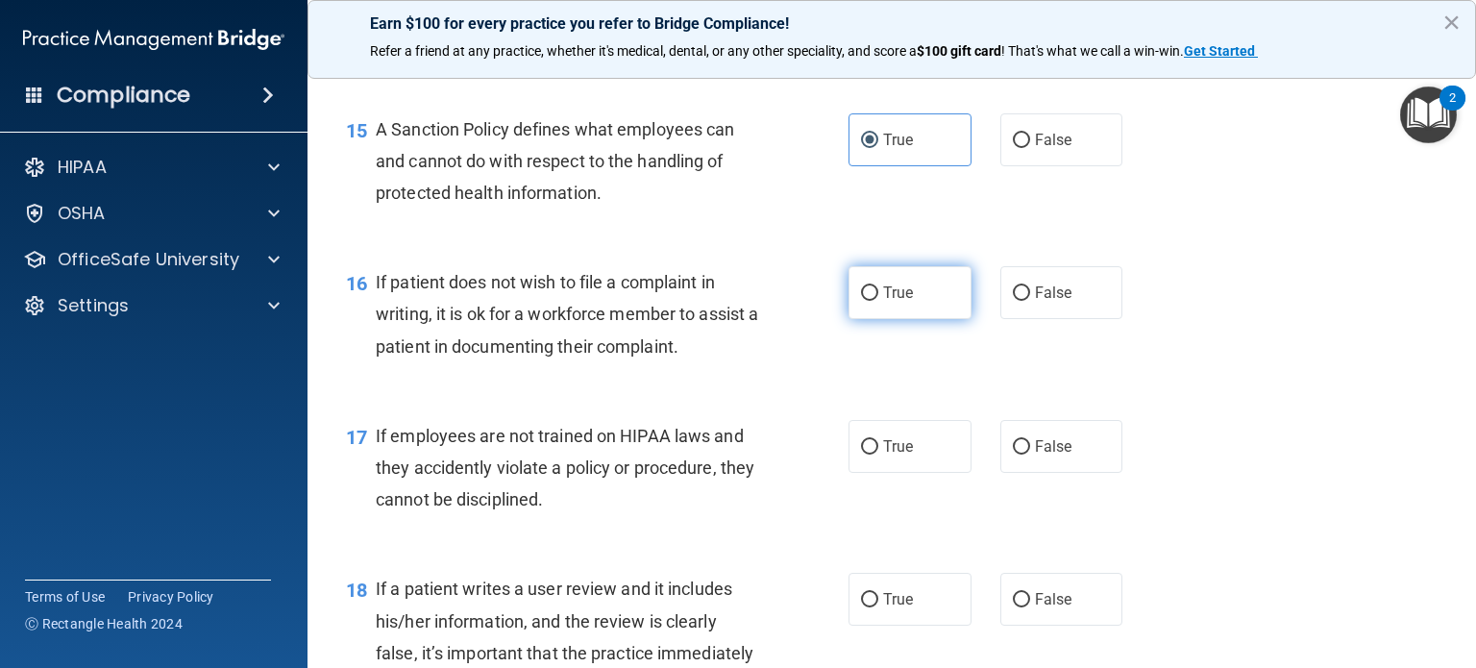
click at [898, 302] on span "True" at bounding box center [898, 293] width 30 height 18
click at [878, 301] on input "True" at bounding box center [869, 293] width 17 height 14
radio input "true"
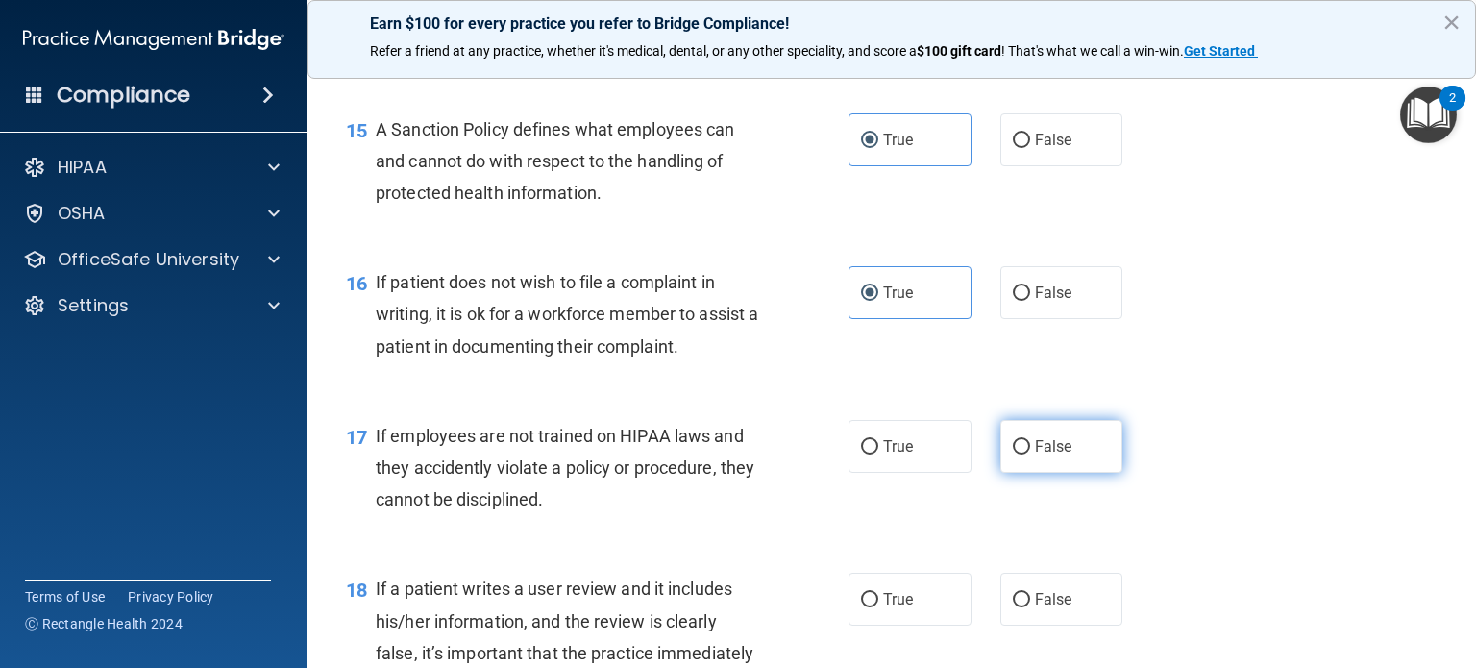
click at [1023, 464] on label "False" at bounding box center [1062, 446] width 123 height 53
click at [1023, 455] on input "False" at bounding box center [1021, 447] width 17 height 14
radio input "true"
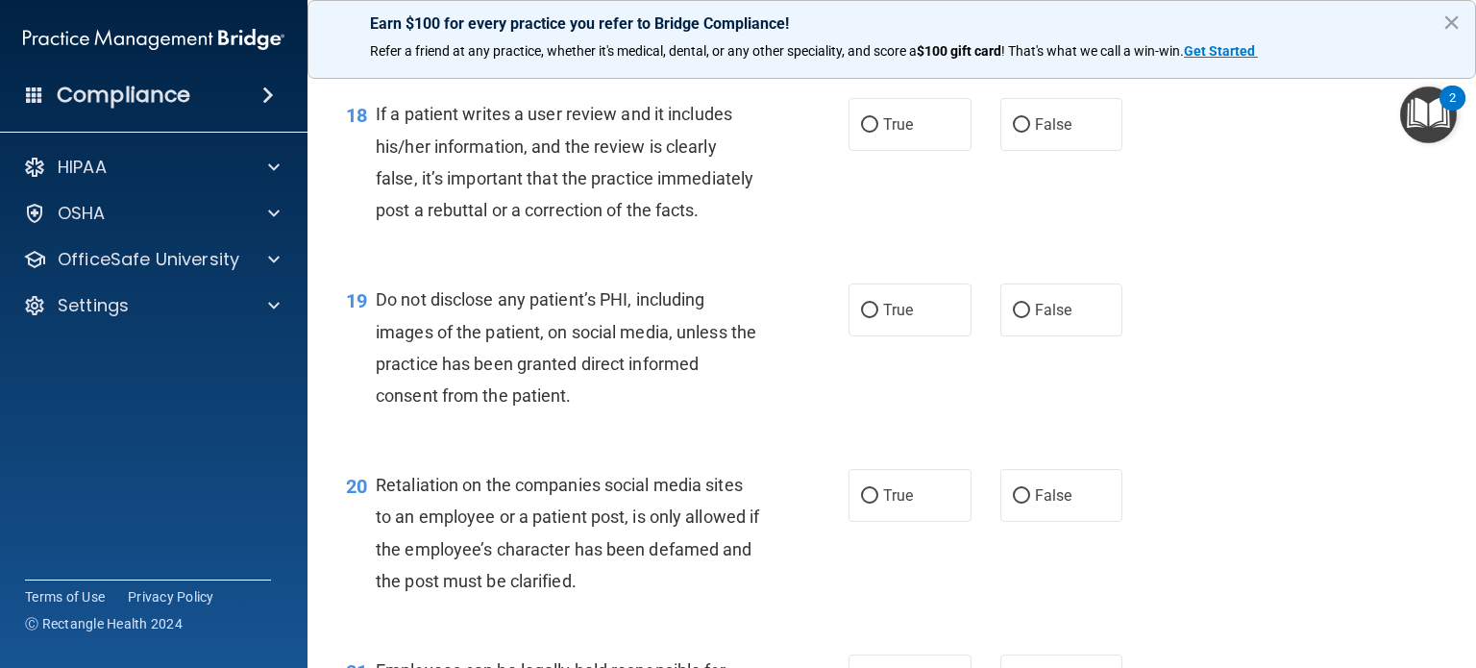
scroll to position [3244, 0]
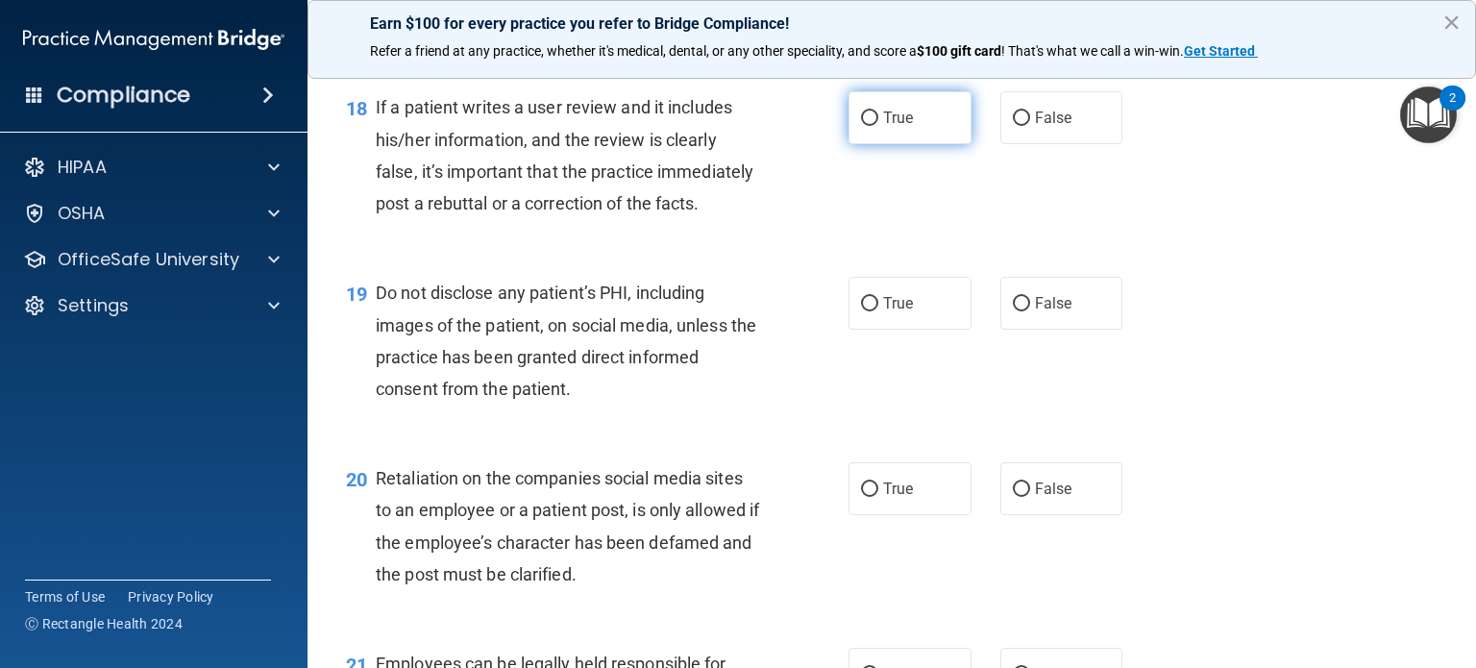
click at [897, 144] on label "True" at bounding box center [910, 117] width 123 height 53
click at [878, 126] on input "True" at bounding box center [869, 118] width 17 height 14
radio input "true"
click at [884, 312] on span "True" at bounding box center [898, 303] width 30 height 18
click at [878, 311] on input "True" at bounding box center [869, 304] width 17 height 14
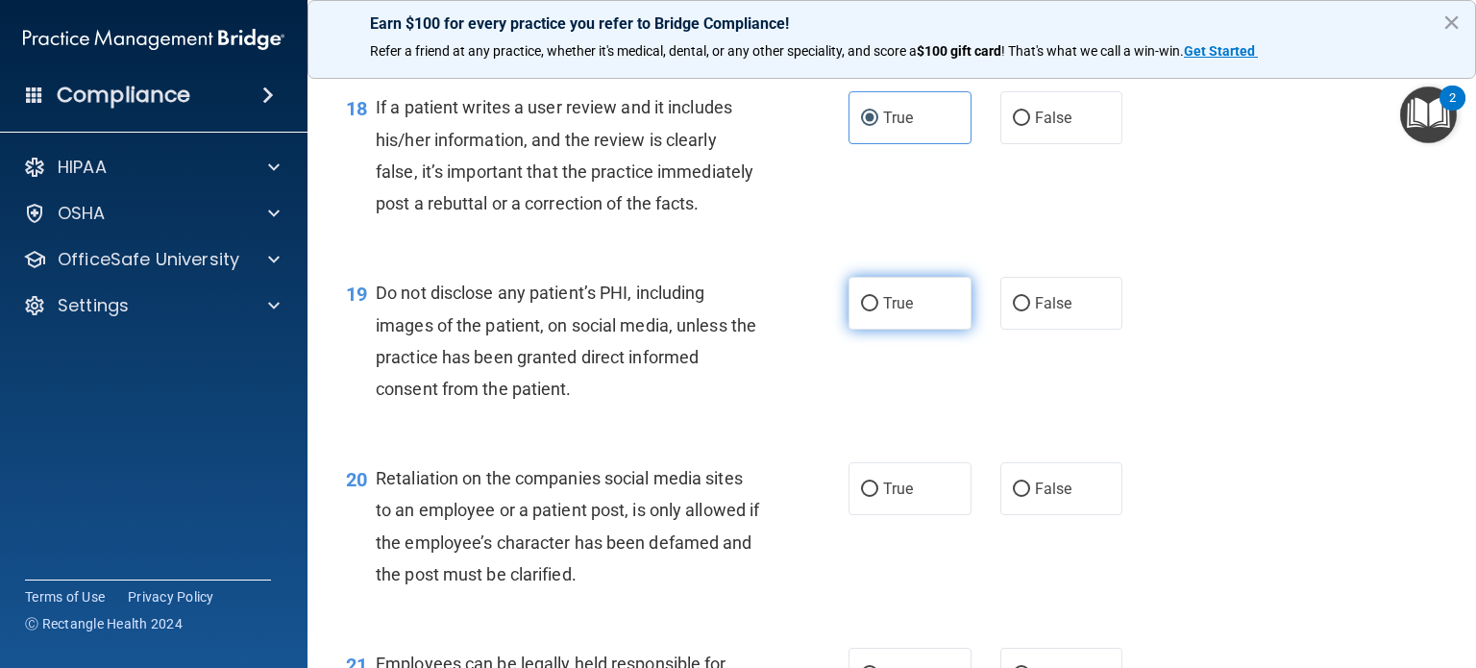
radio input "true"
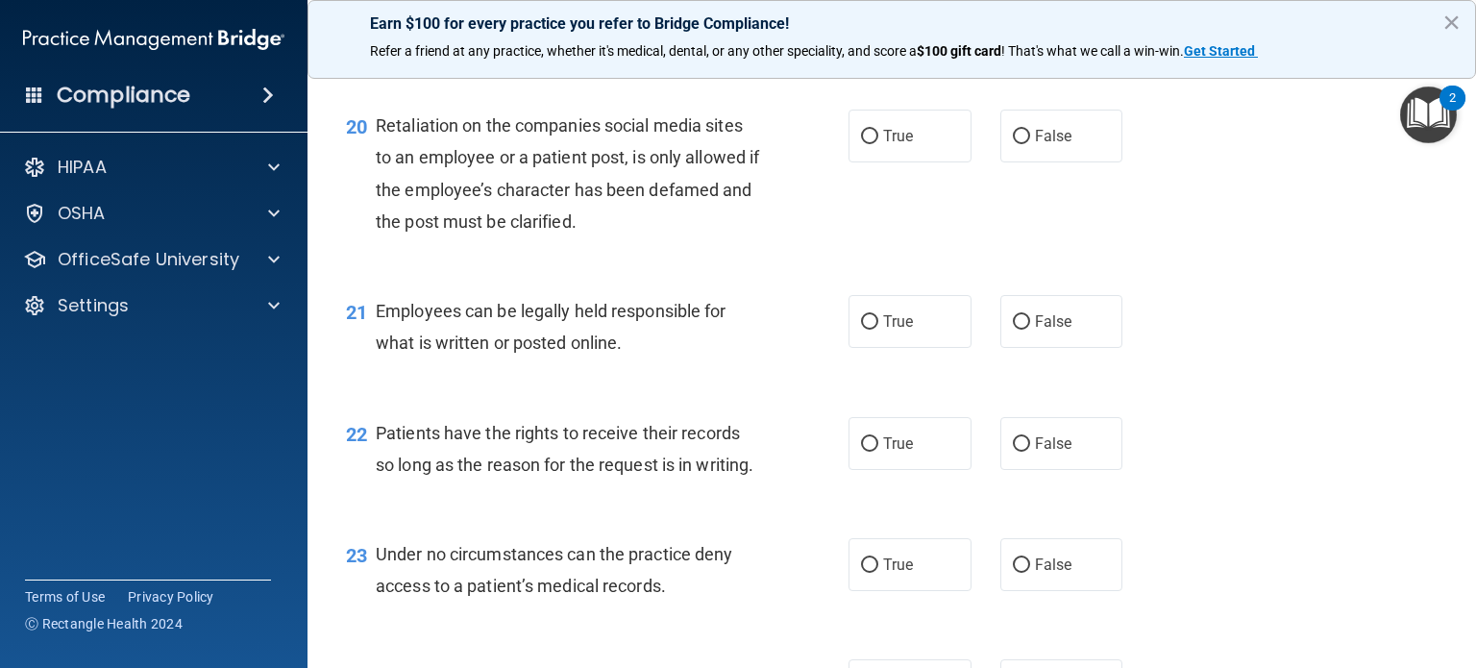
scroll to position [3604, 0]
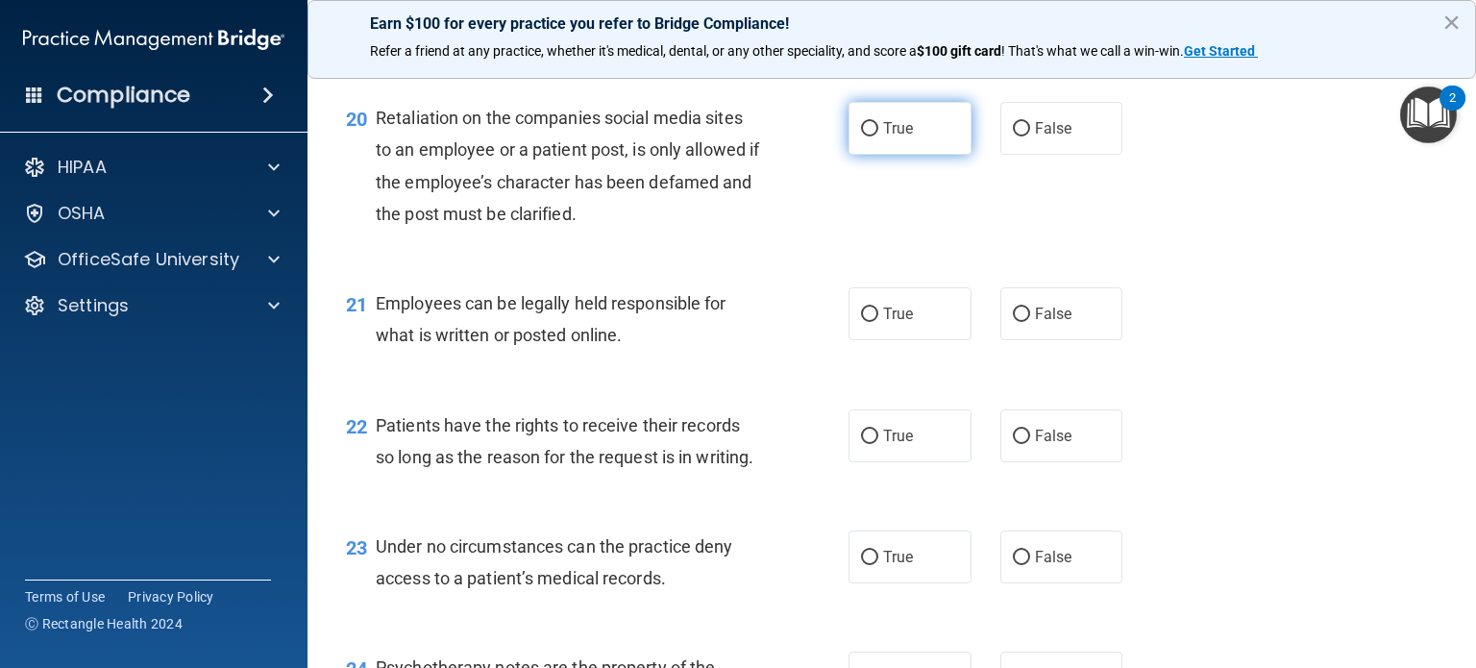
click at [871, 155] on label "True" at bounding box center [910, 128] width 123 height 53
click at [871, 136] on input "True" at bounding box center [869, 129] width 17 height 14
radio input "true"
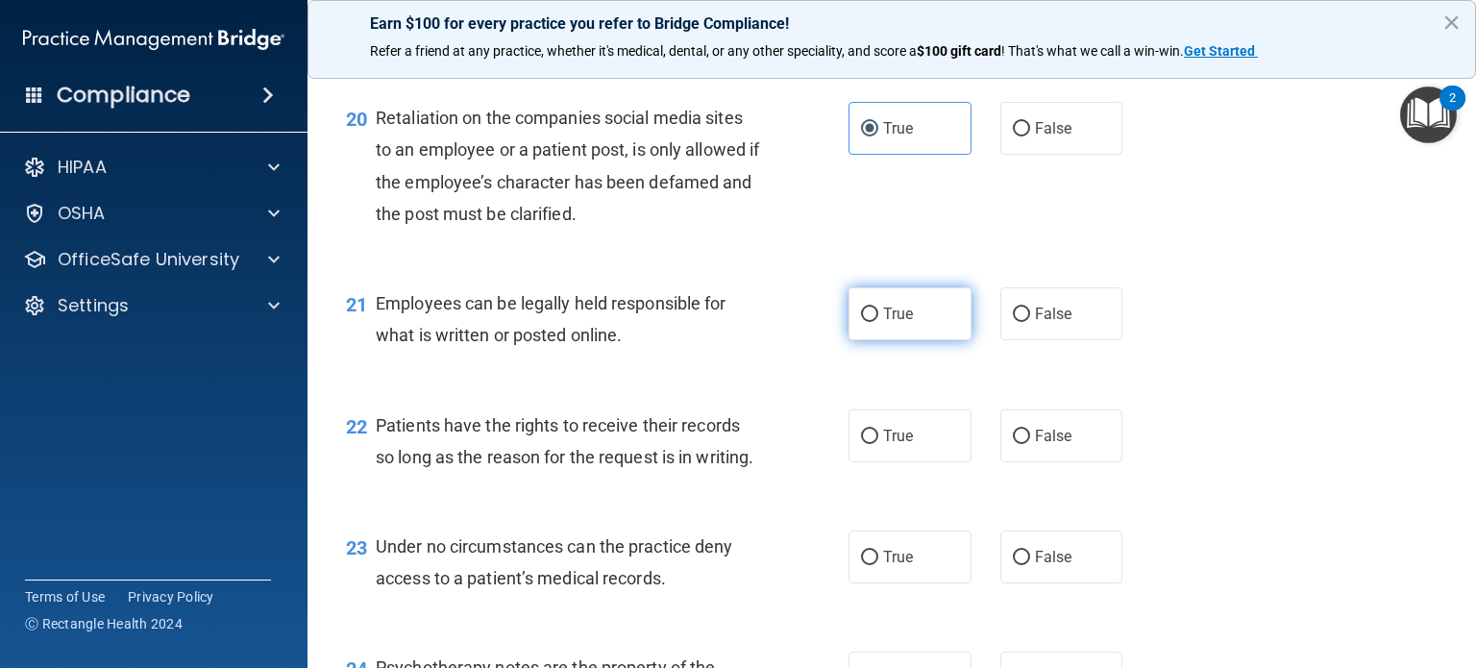
click at [899, 340] on label "True" at bounding box center [910, 313] width 123 height 53
click at [878, 322] on input "True" at bounding box center [869, 315] width 17 height 14
radio input "true"
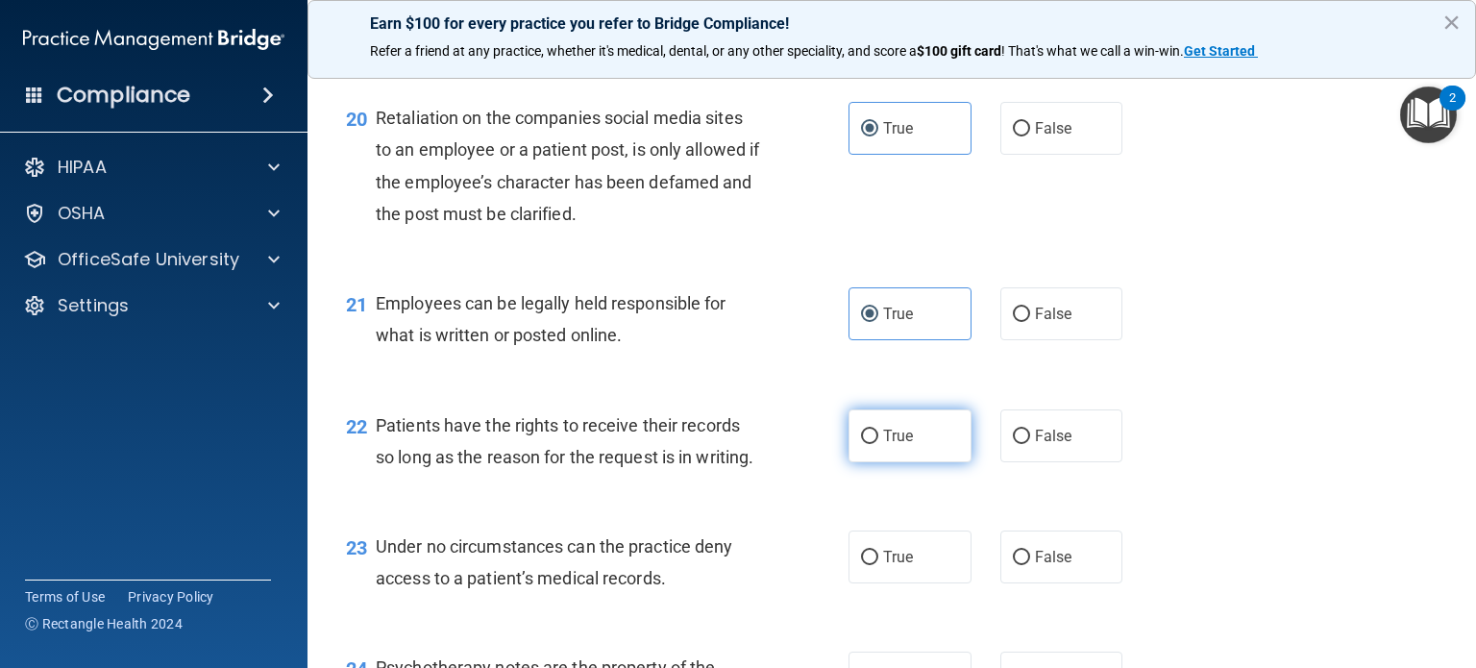
click at [896, 462] on label "True" at bounding box center [910, 435] width 123 height 53
click at [878, 444] on input "True" at bounding box center [869, 437] width 17 height 14
radio input "true"
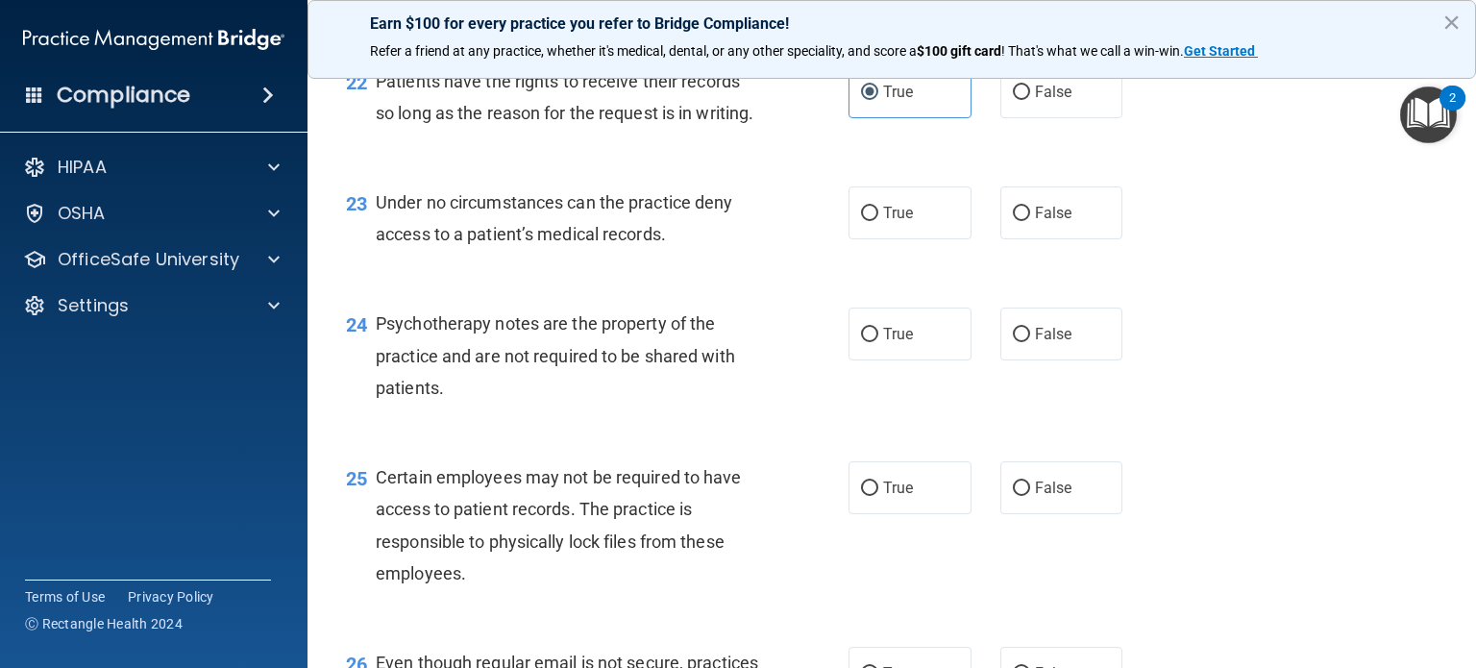
scroll to position [3971, 0]
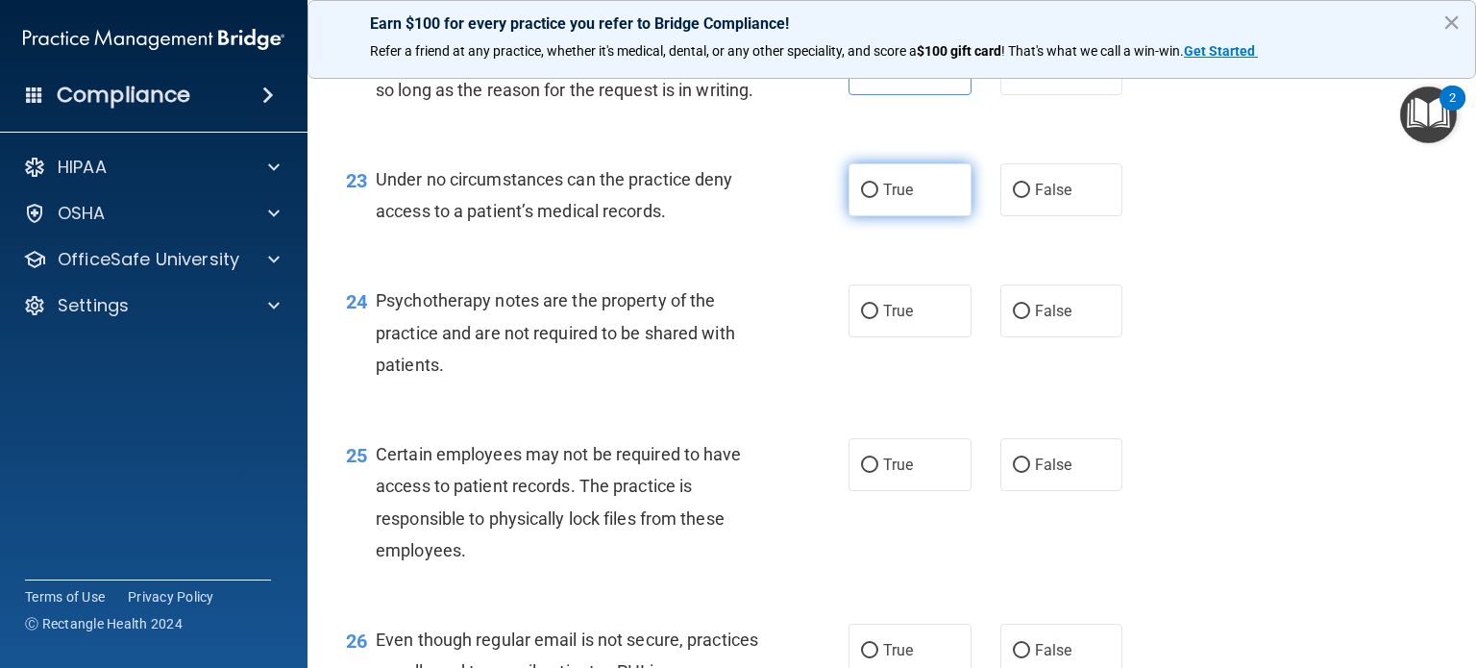
click at [903, 199] on span "True" at bounding box center [898, 190] width 30 height 18
click at [878, 198] on input "True" at bounding box center [869, 191] width 17 height 14
radio input "true"
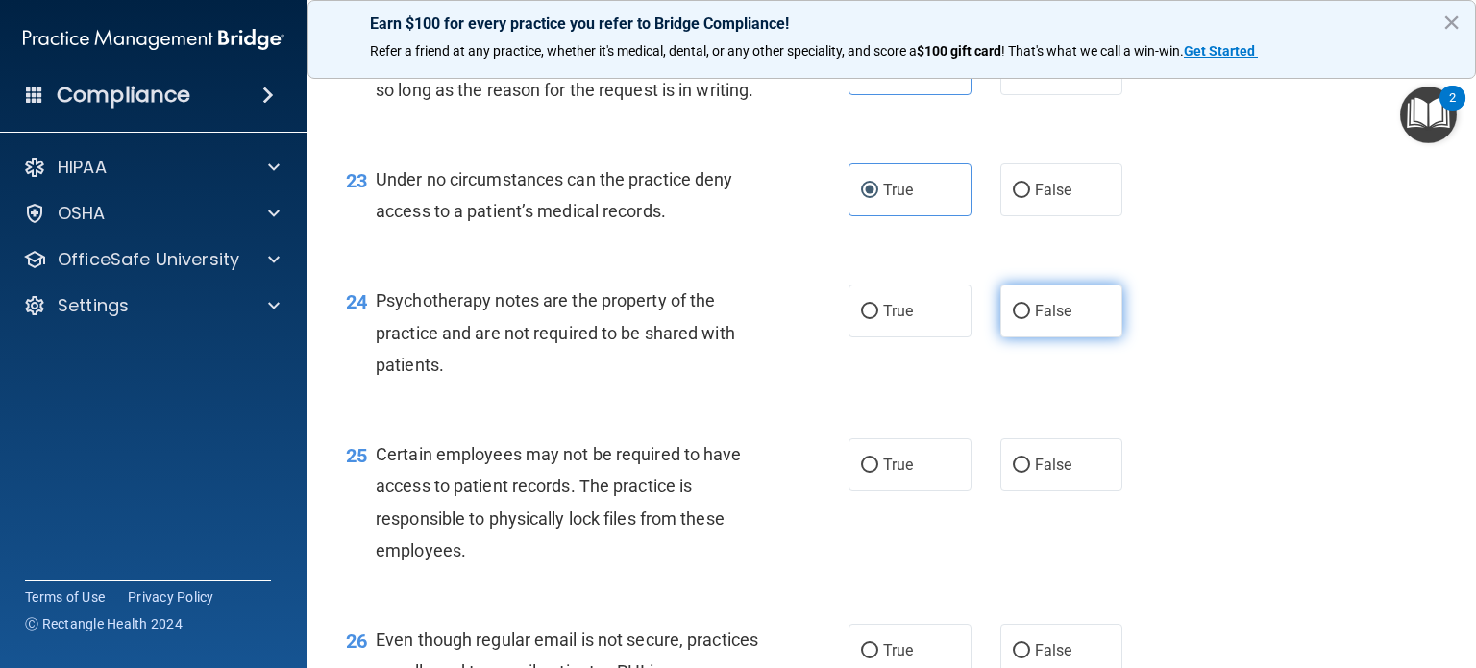
click at [1035, 320] on span "False" at bounding box center [1053, 311] width 37 height 18
click at [1026, 319] on input "False" at bounding box center [1021, 312] width 17 height 14
radio input "true"
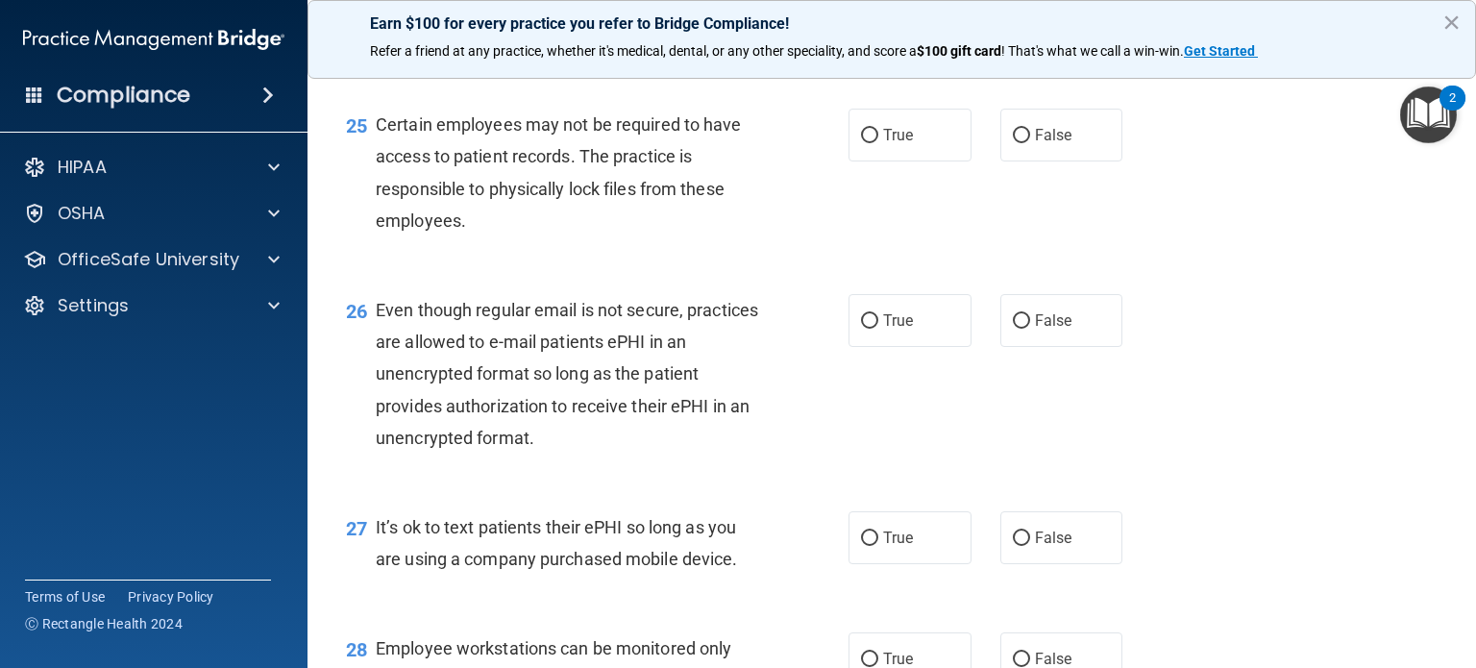
scroll to position [4309, 0]
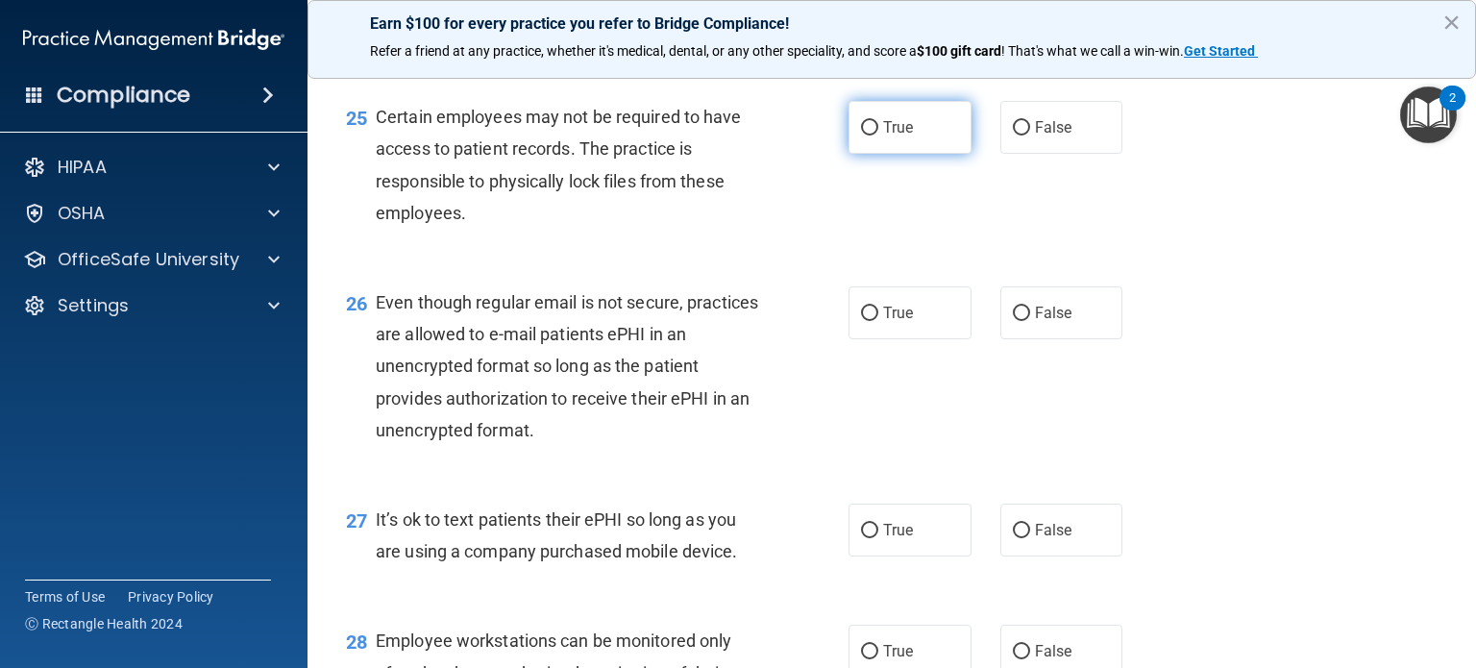
click at [849, 154] on label "True" at bounding box center [910, 127] width 123 height 53
click at [861, 136] on input "True" at bounding box center [869, 128] width 17 height 14
radio input "true"
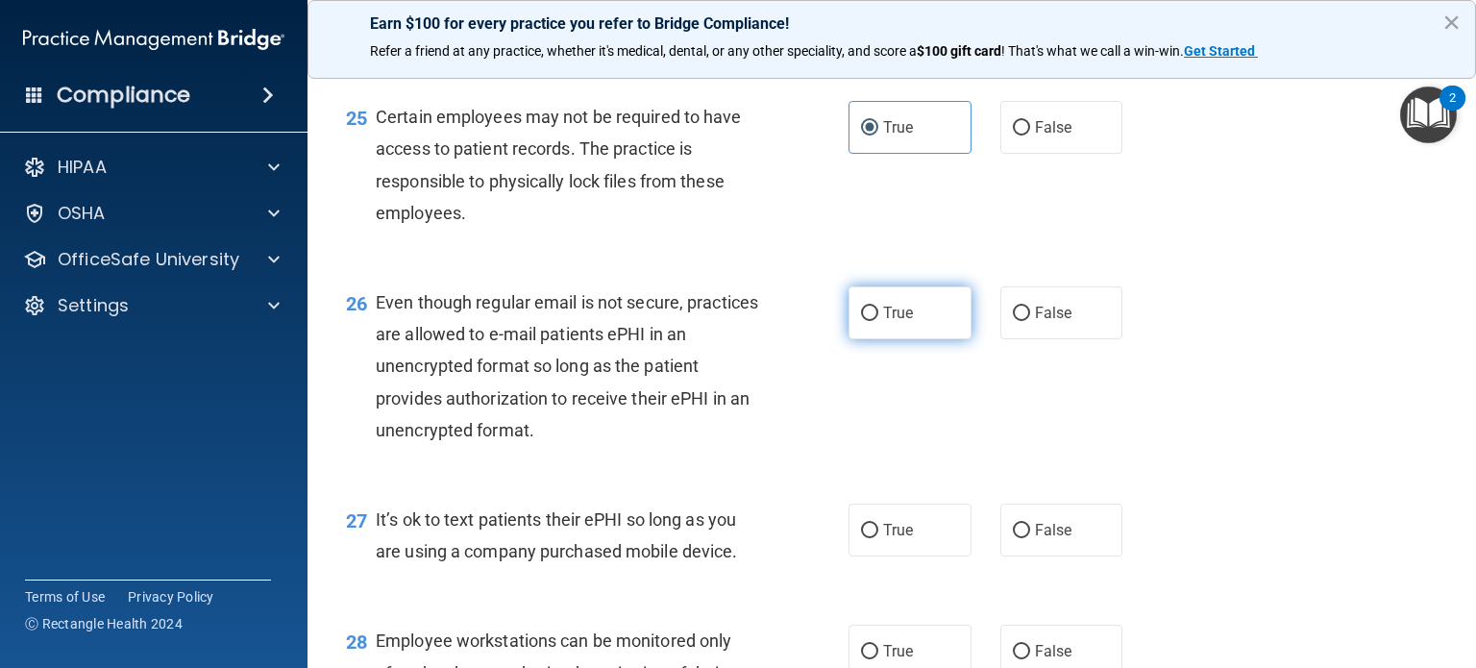
click at [916, 339] on label "True" at bounding box center [910, 312] width 123 height 53
click at [878, 321] on input "True" at bounding box center [869, 314] width 17 height 14
radio input "true"
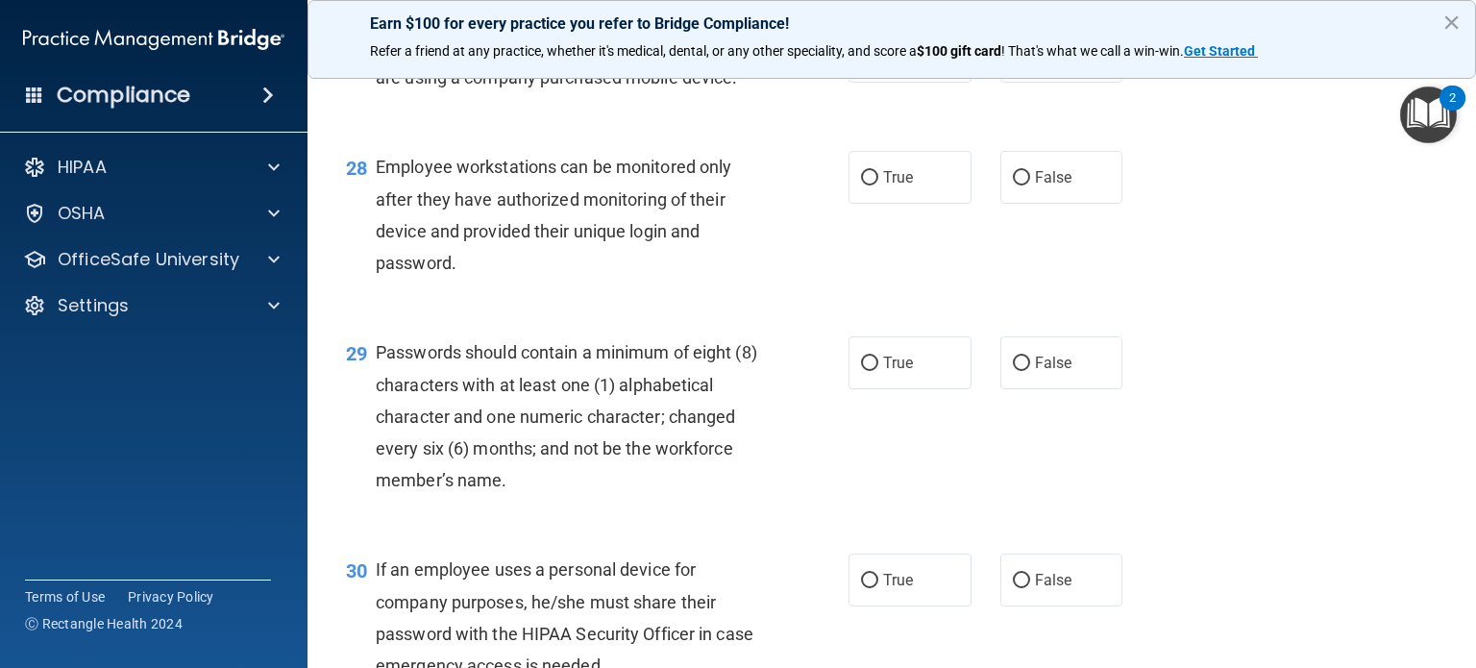
scroll to position [4790, 0]
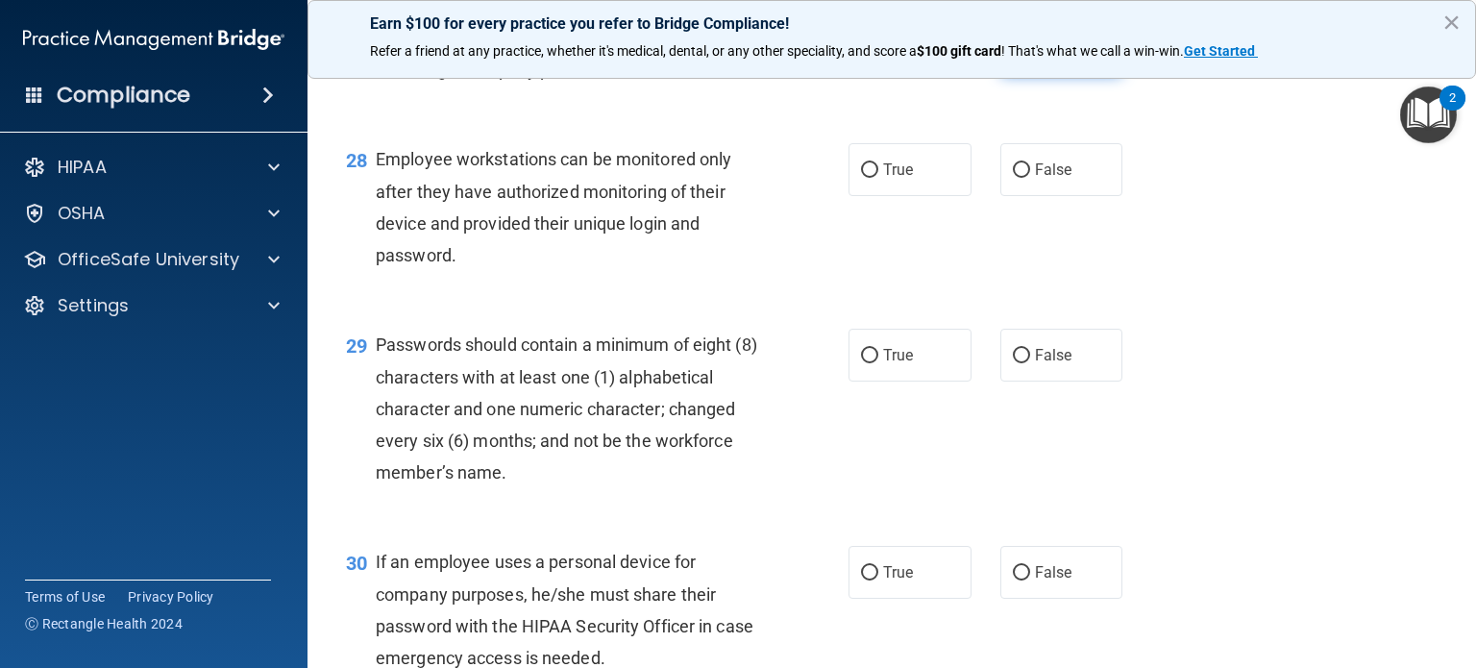
click at [1018, 75] on label "False" at bounding box center [1062, 48] width 123 height 53
click at [1018, 57] on input "False" at bounding box center [1021, 49] width 17 height 14
radio input "true"
click at [1035, 179] on span "False" at bounding box center [1053, 170] width 37 height 18
click at [1030, 178] on input "False" at bounding box center [1021, 170] width 17 height 14
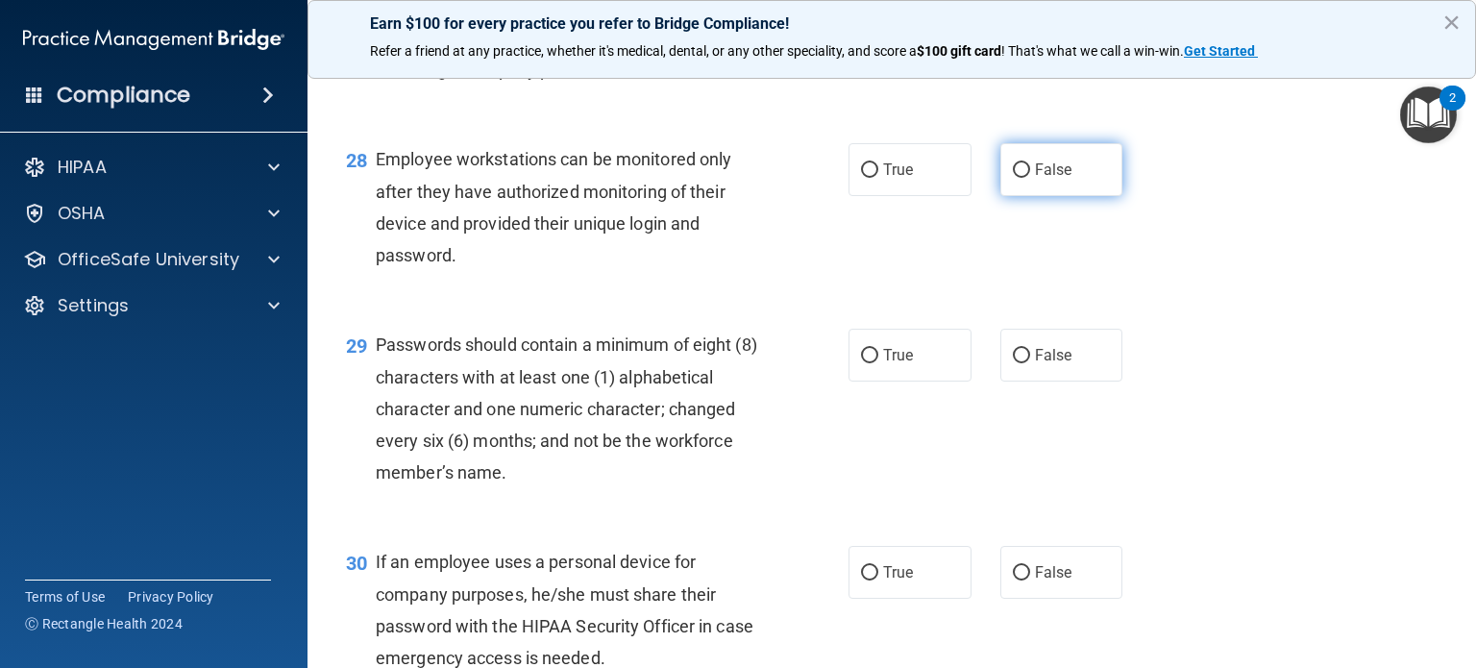
radio input "true"
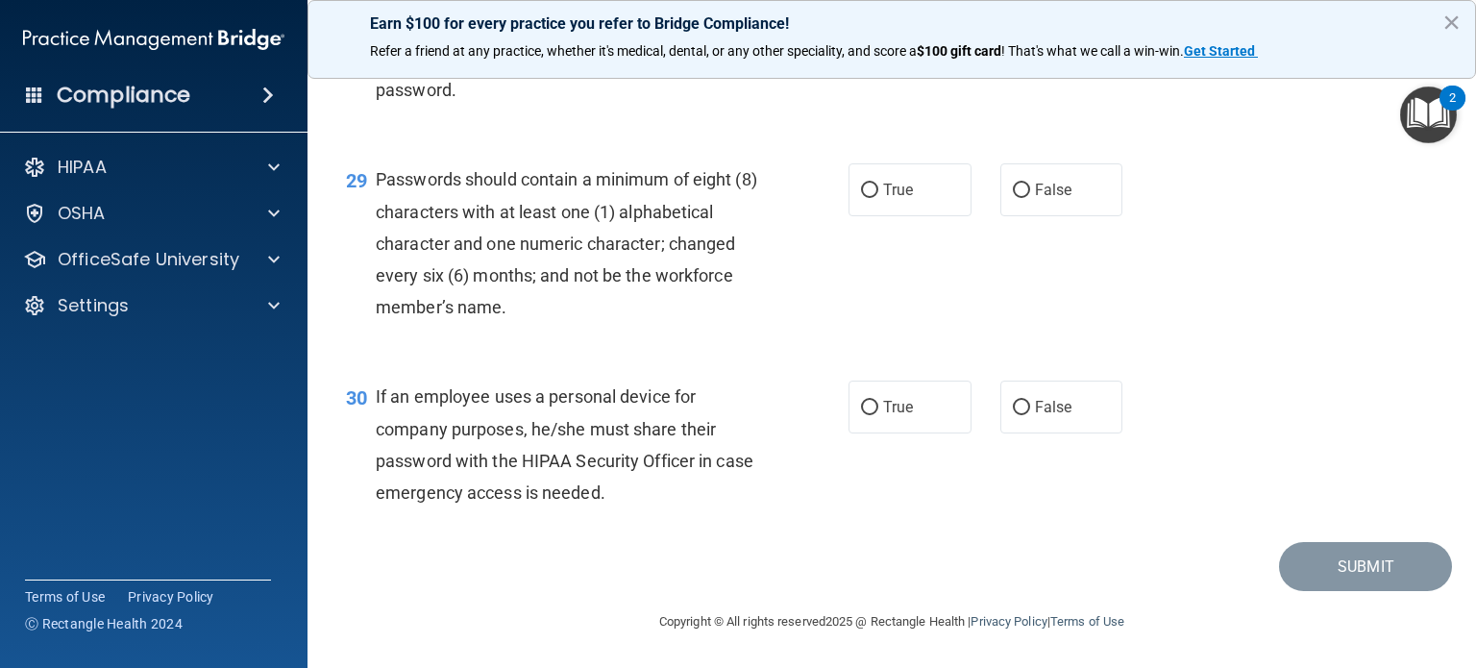
scroll to position [5052, 0]
click at [866, 202] on label "True" at bounding box center [910, 189] width 123 height 53
click at [866, 198] on input "True" at bounding box center [869, 191] width 17 height 14
radio input "true"
click at [1019, 422] on label "False" at bounding box center [1062, 407] width 123 height 53
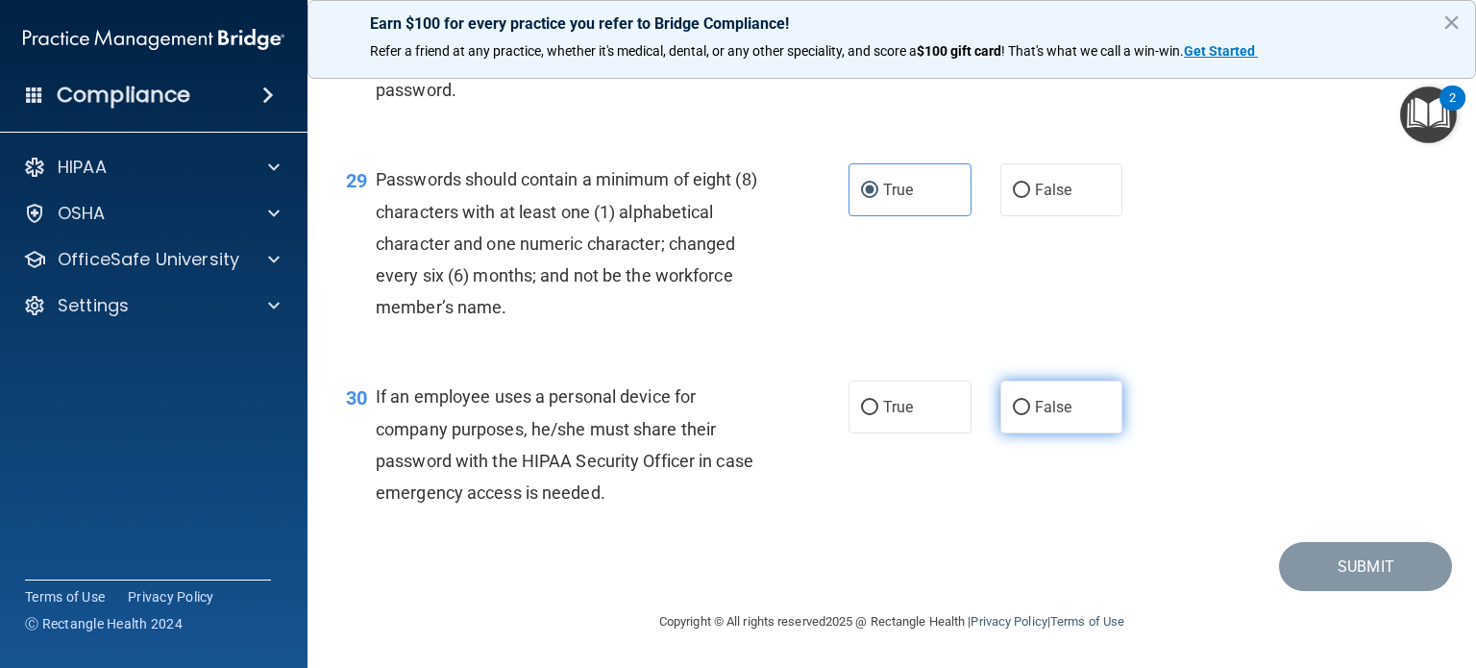
click at [1019, 415] on input "False" at bounding box center [1021, 408] width 17 height 14
radio input "true"
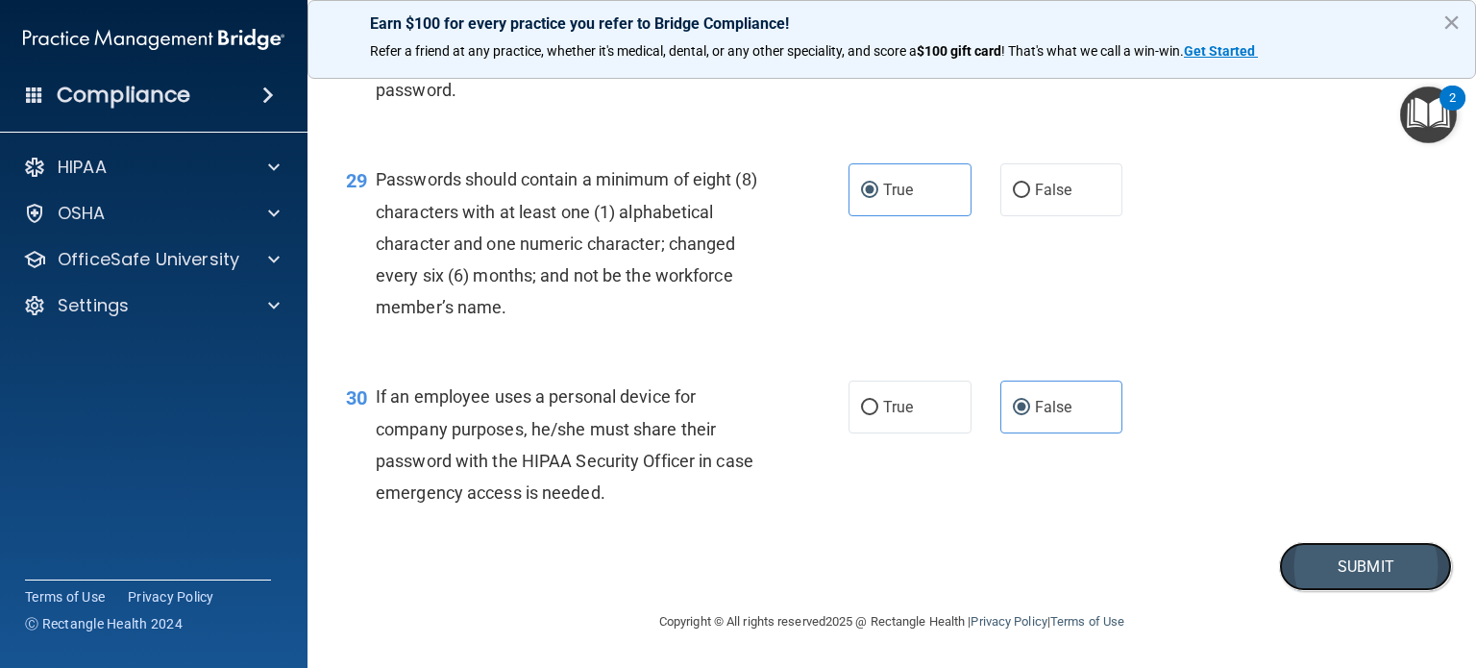
click at [1309, 564] on button "Submit" at bounding box center [1365, 566] width 173 height 49
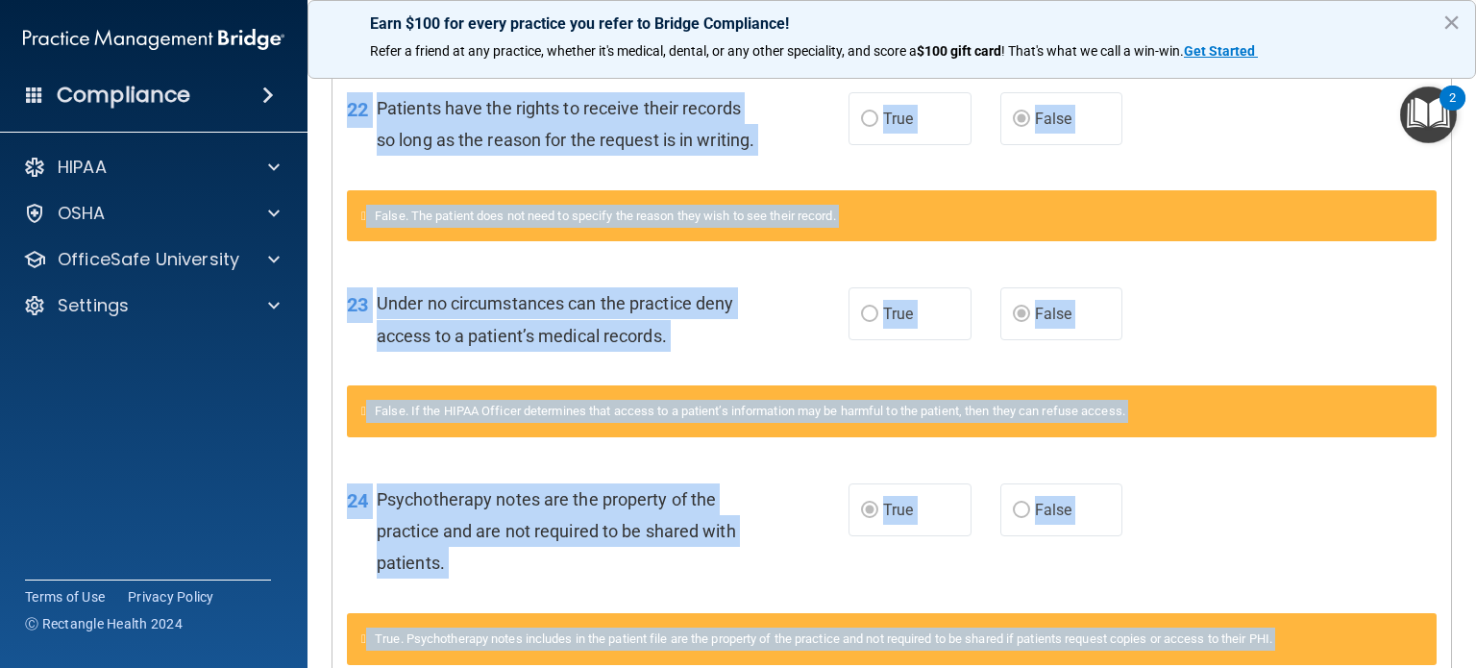
scroll to position [2570, 0]
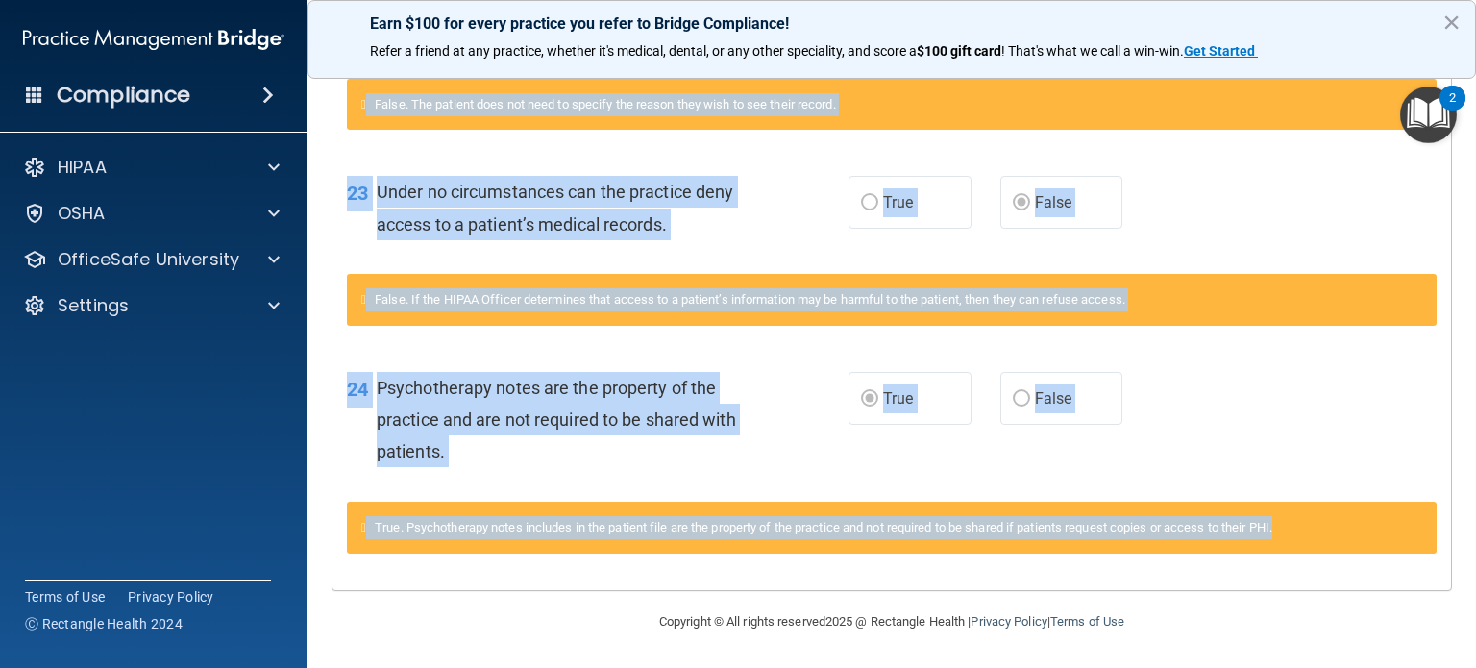
drag, startPoint x: 347, startPoint y: 288, endPoint x: 1313, endPoint y: 528, distance: 995.1
click at [590, 221] on span "Under no circumstances can the practice deny access to a patient’s medical reco…" at bounding box center [555, 208] width 357 height 52
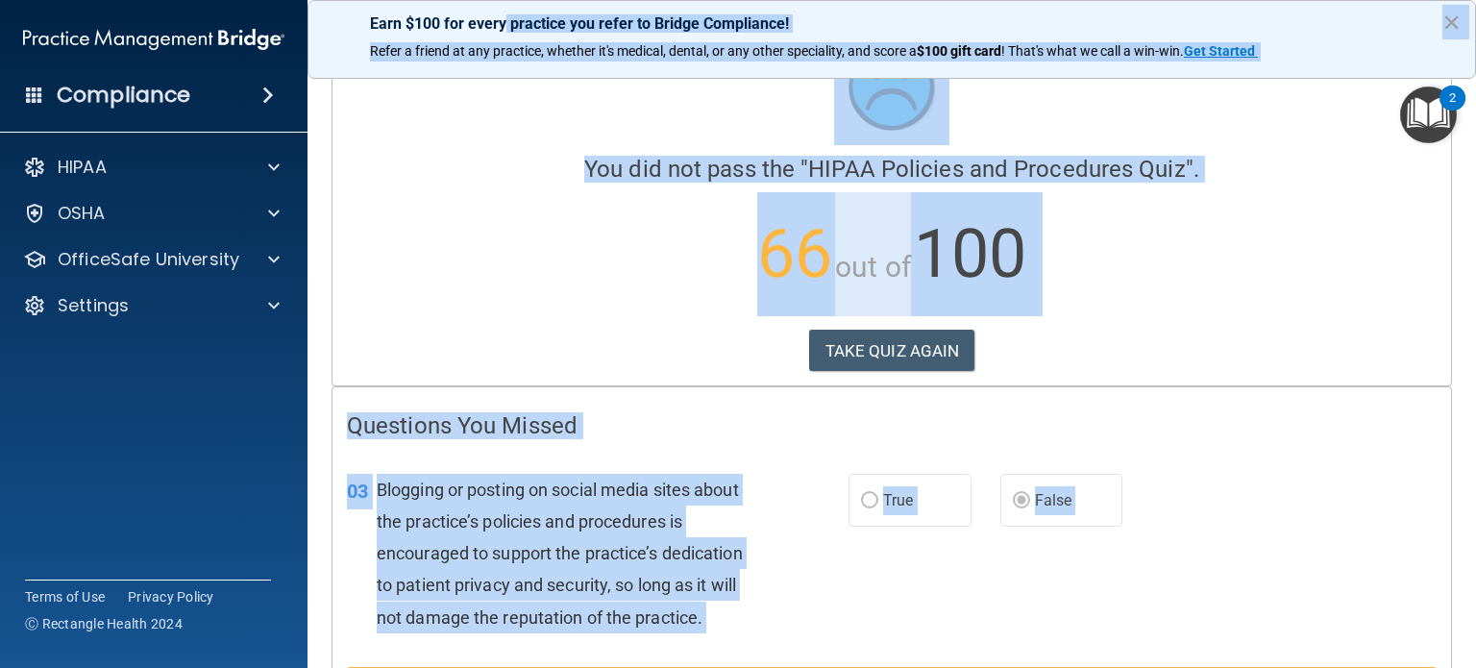
scroll to position [0, 0]
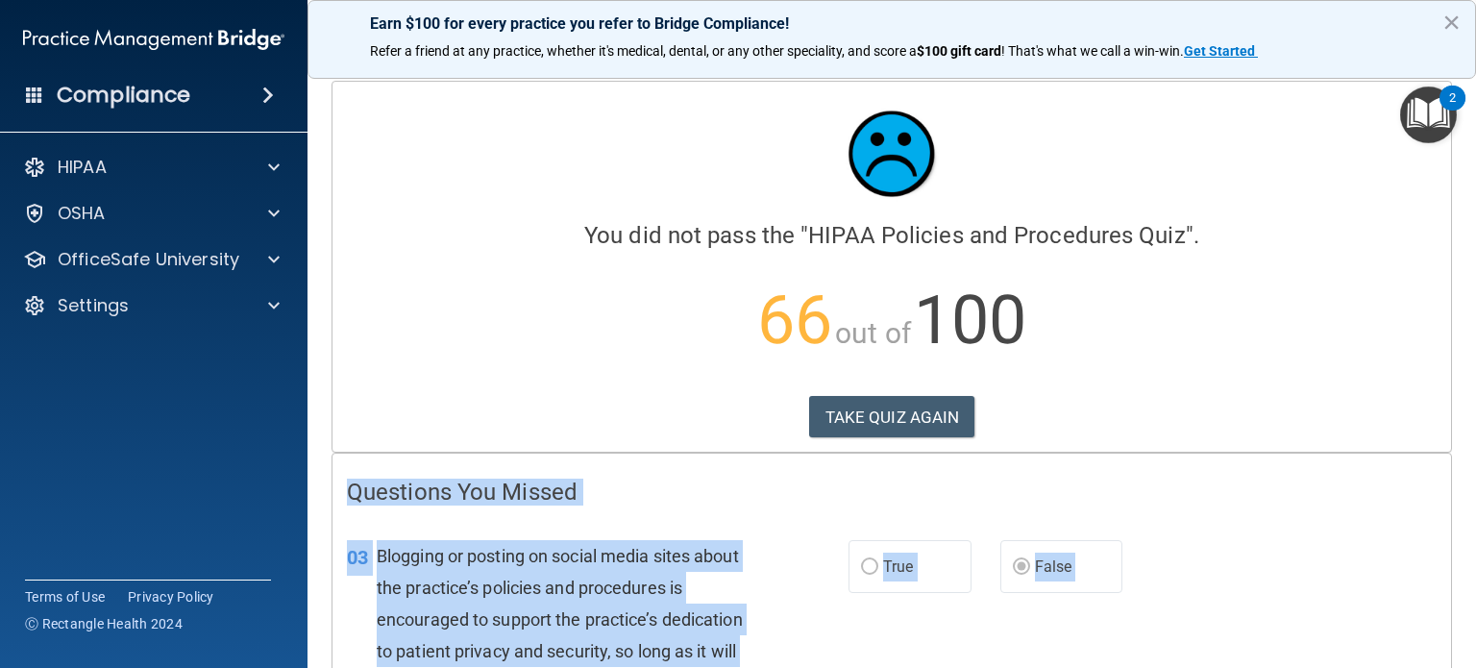
drag, startPoint x: 1330, startPoint y: 533, endPoint x: 344, endPoint y: 480, distance: 987.6
click at [373, 487] on h4 "Questions You Missed" at bounding box center [892, 492] width 1090 height 25
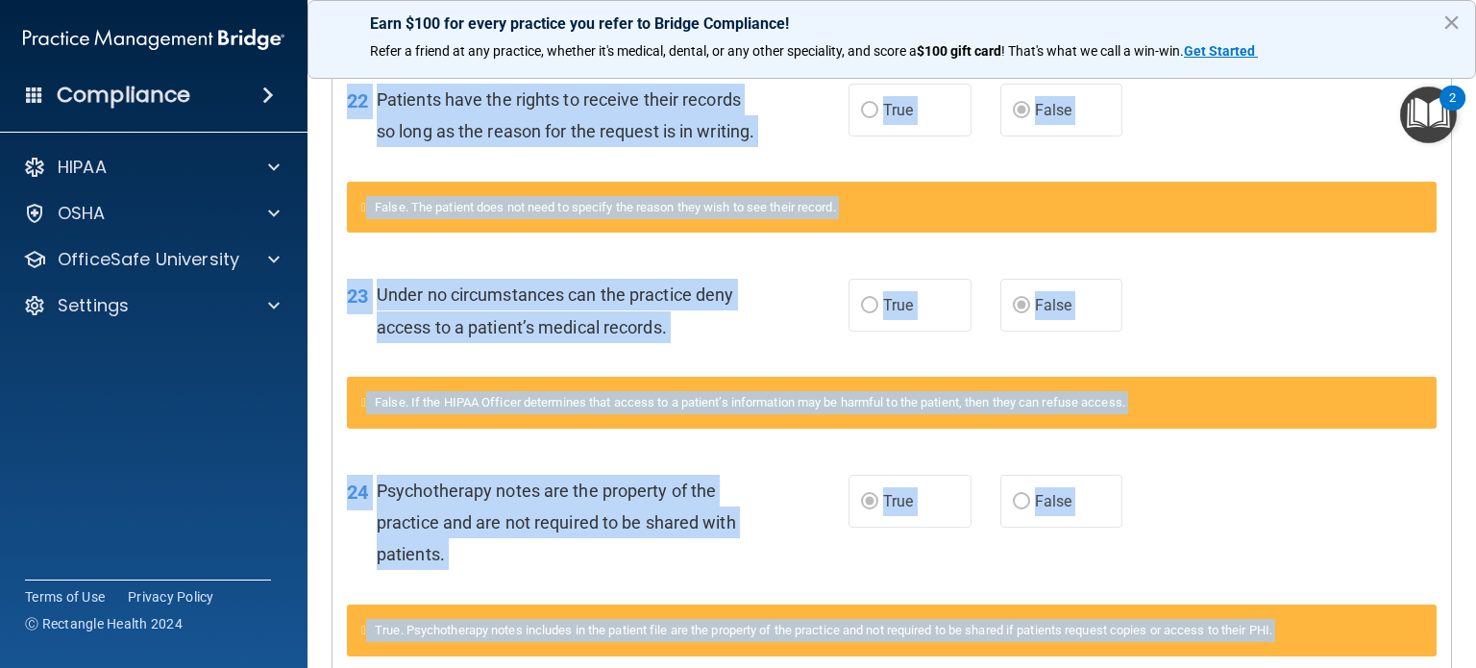
scroll to position [2570, 0]
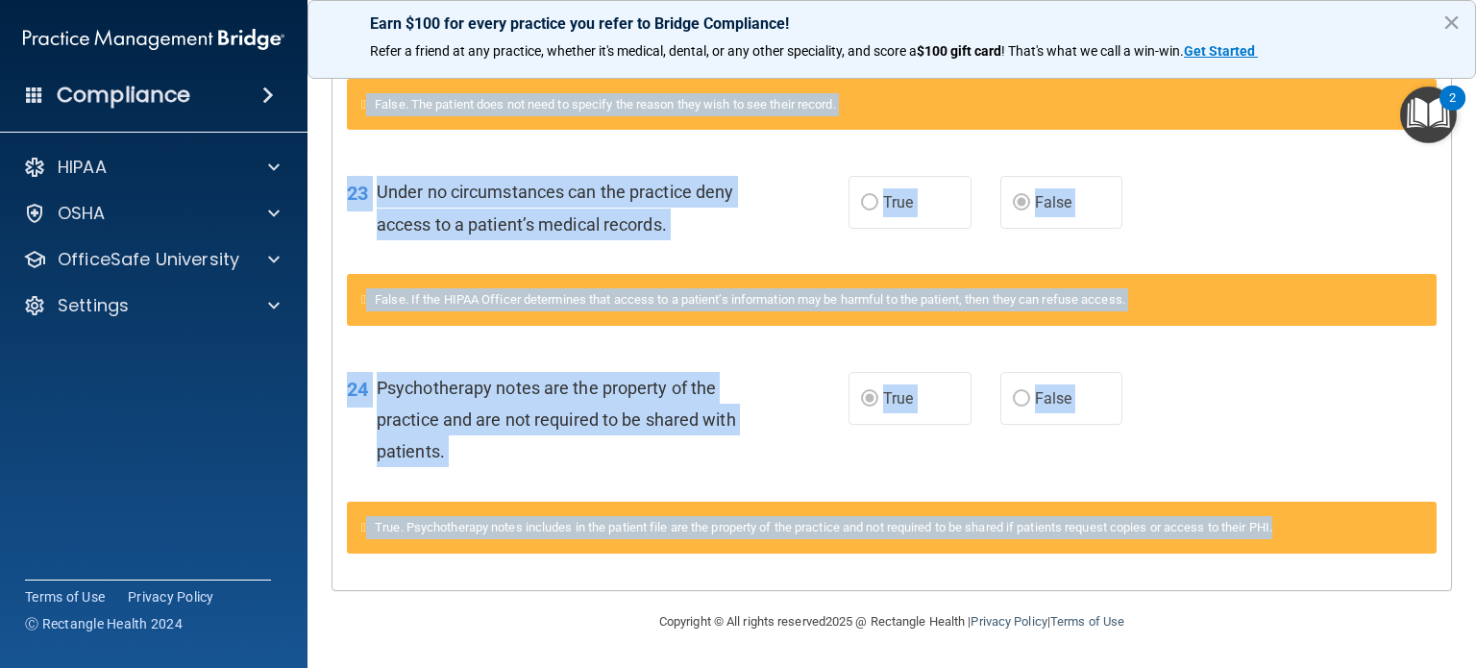
drag, startPoint x: 354, startPoint y: 487, endPoint x: 1316, endPoint y: 545, distance: 963.8
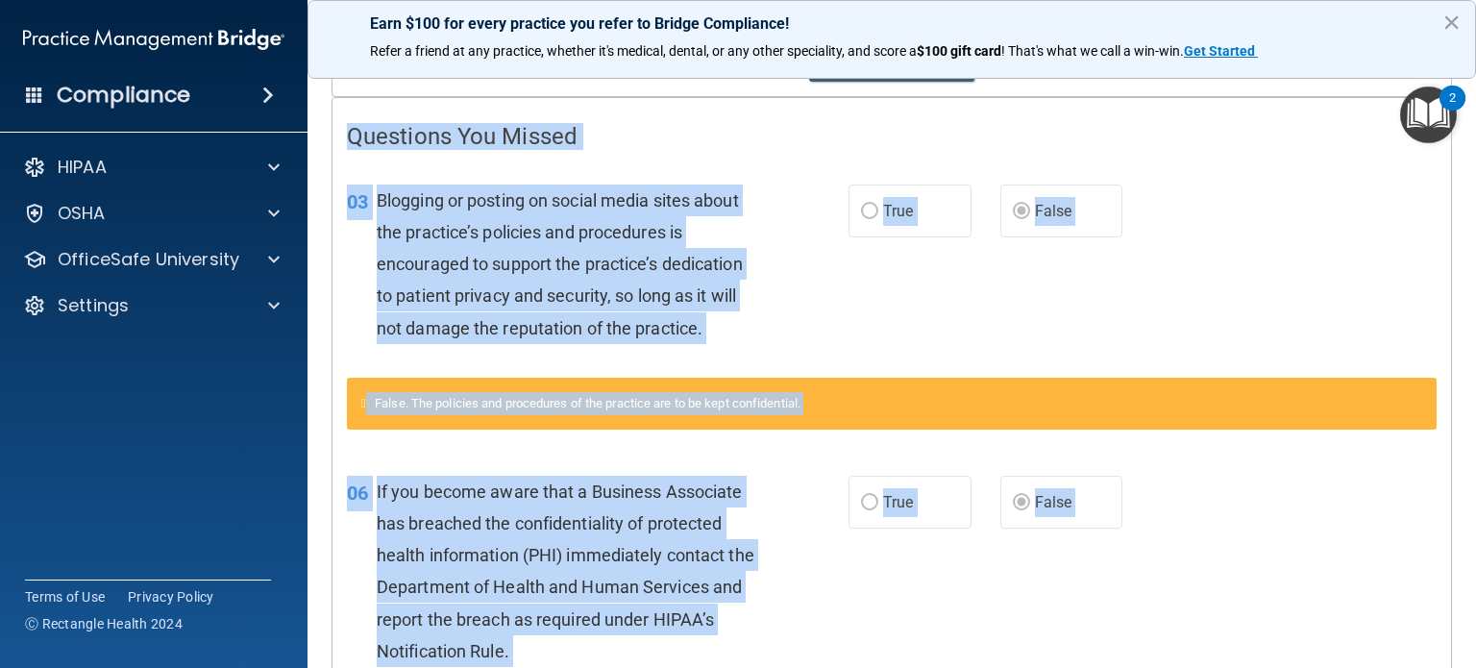
scroll to position [0, 0]
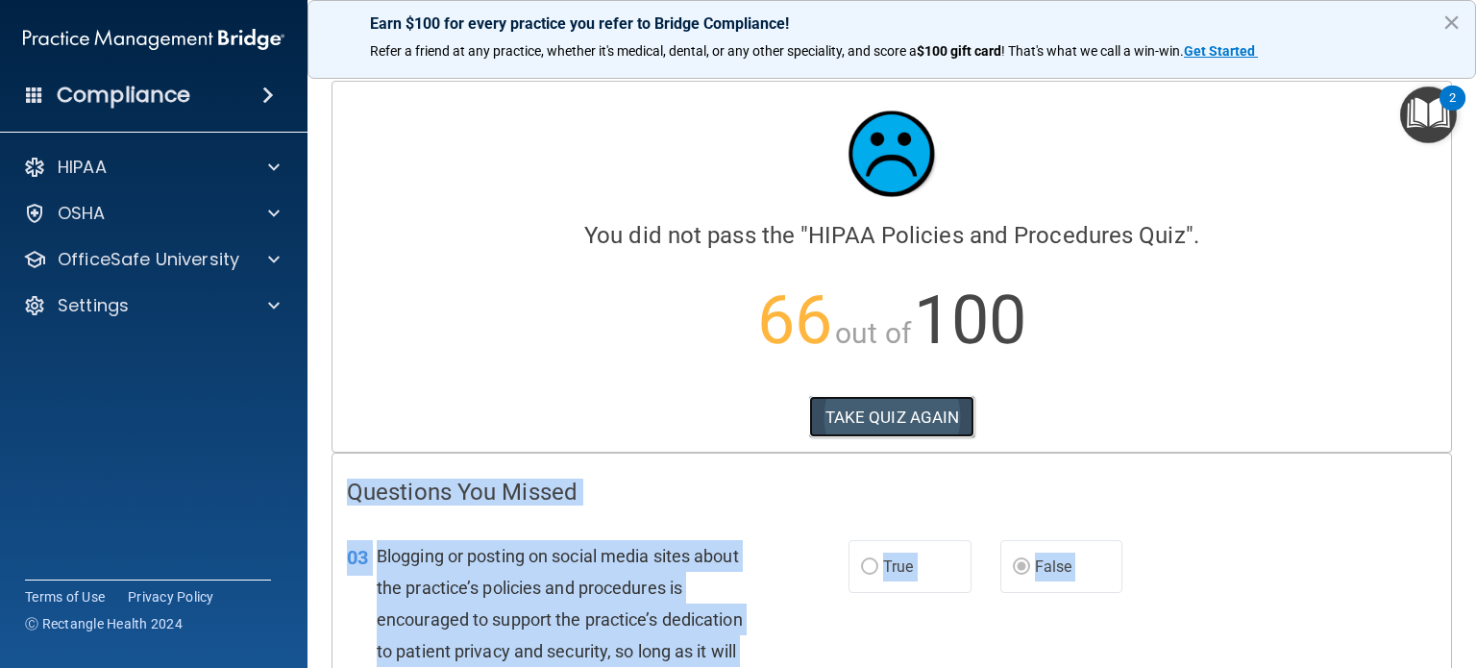
click at [861, 410] on button "TAKE QUIZ AGAIN" at bounding box center [892, 417] width 166 height 42
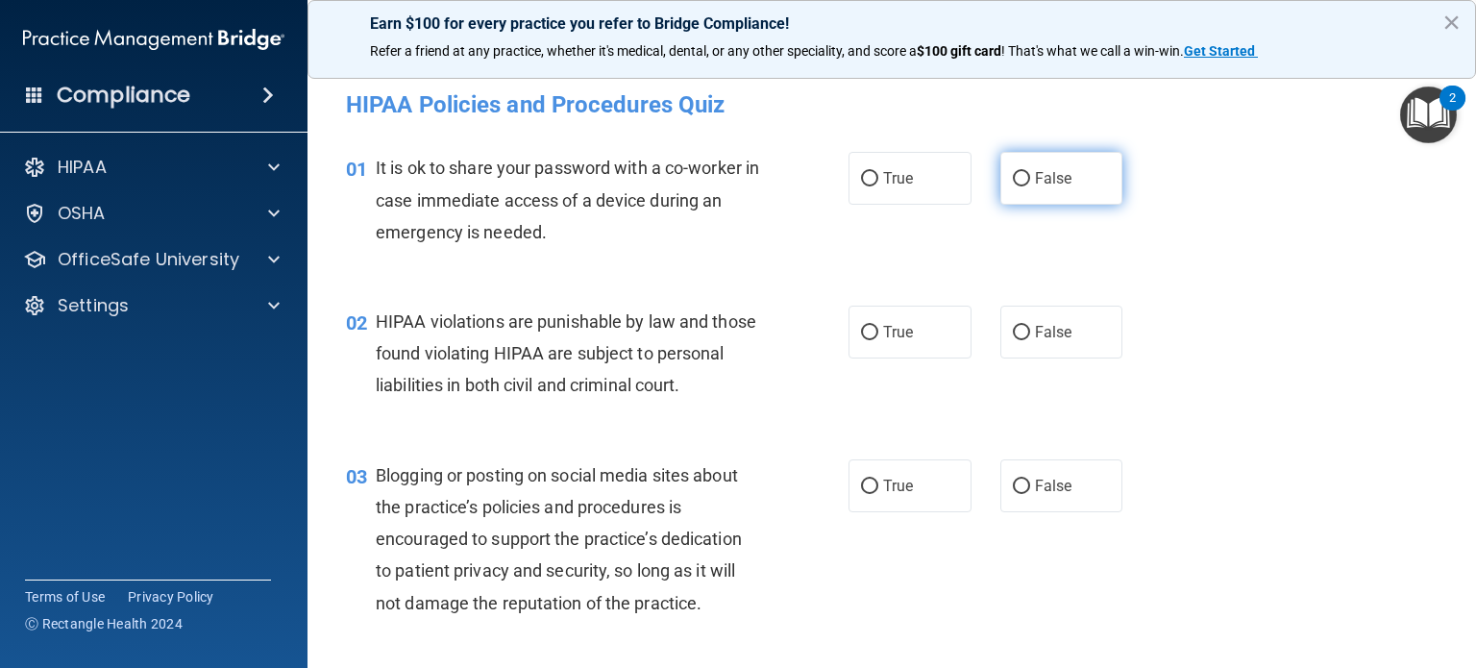
click at [1019, 175] on input "False" at bounding box center [1021, 179] width 17 height 14
radio input "true"
click at [878, 343] on label "True" at bounding box center [910, 332] width 123 height 53
click at [878, 340] on input "True" at bounding box center [869, 333] width 17 height 14
radio input "true"
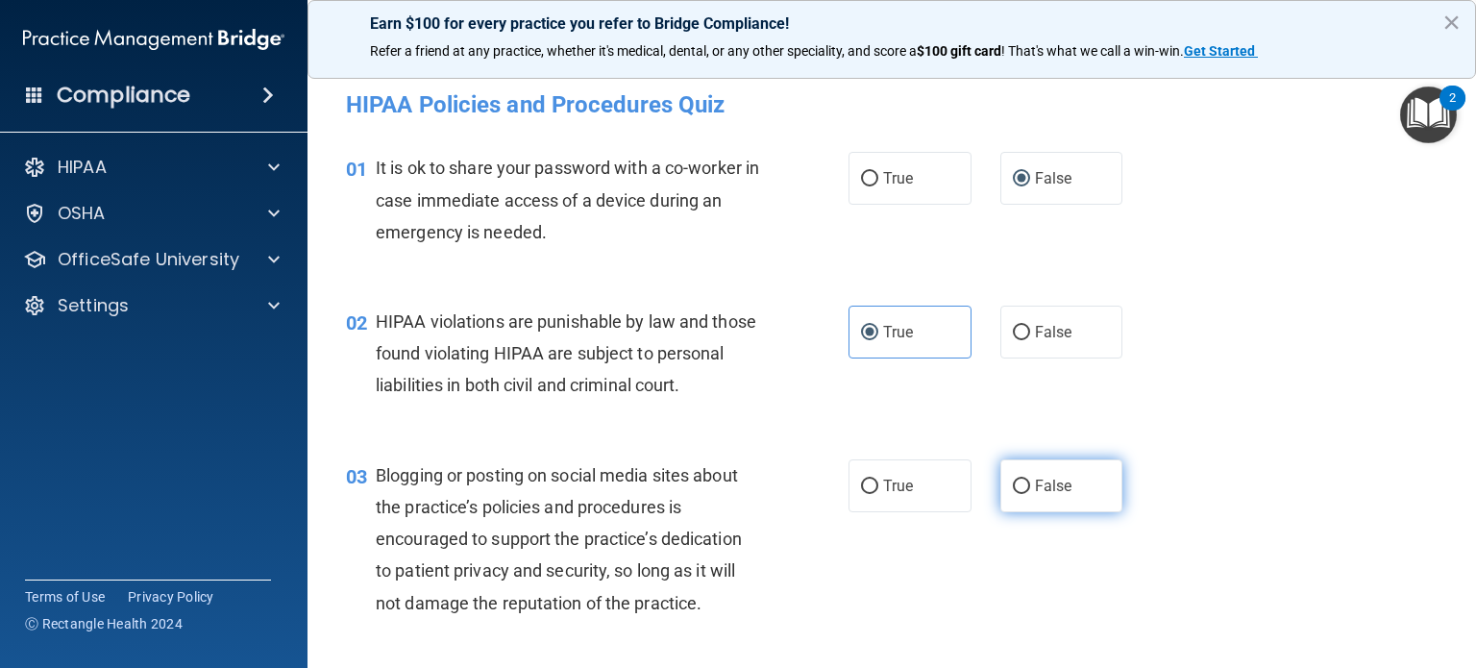
click at [1013, 494] on input "False" at bounding box center [1021, 487] width 17 height 14
radio input "true"
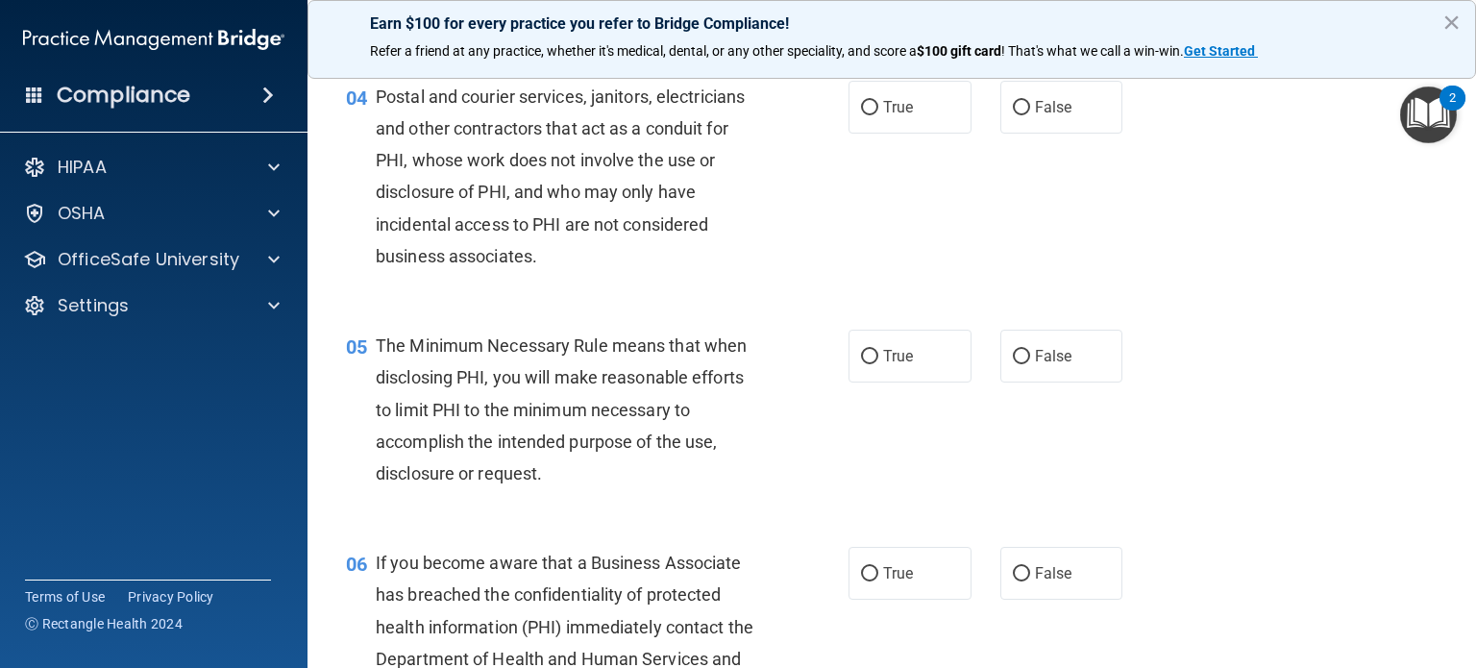
scroll to position [604, 0]
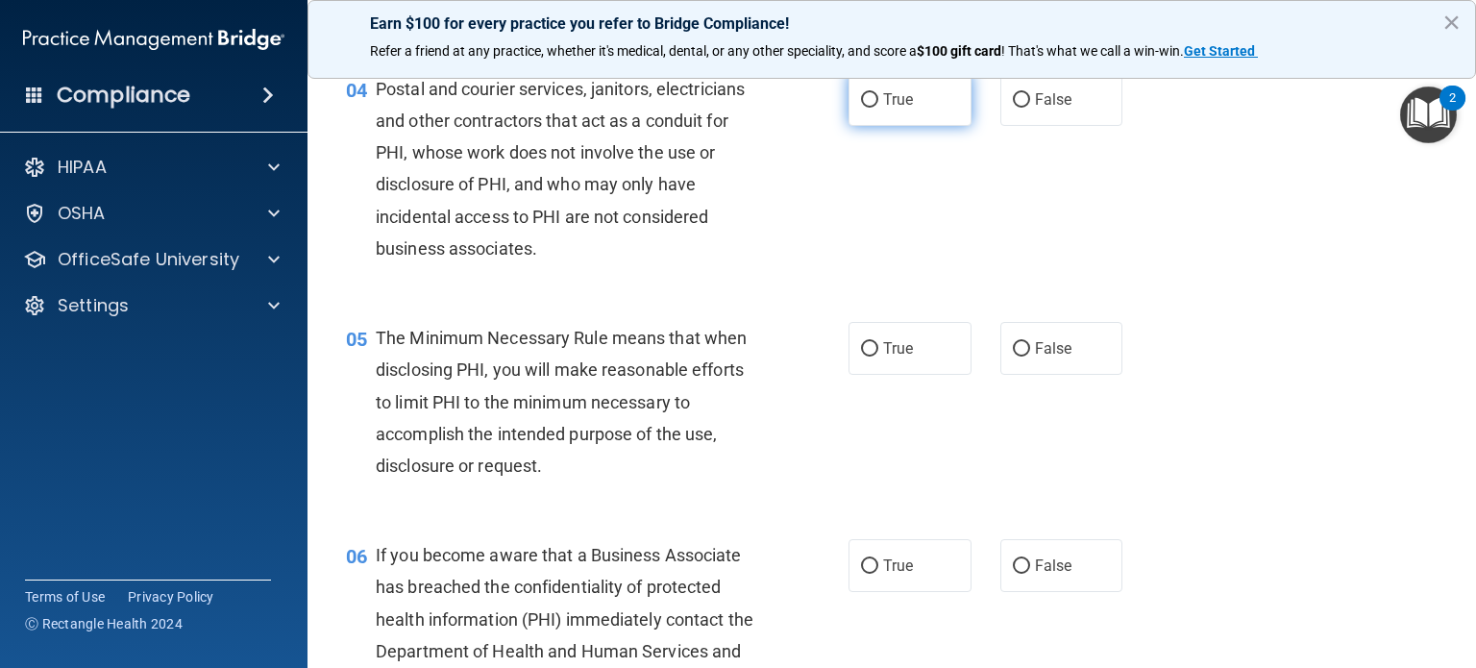
click at [894, 109] on span "True" at bounding box center [898, 99] width 30 height 18
click at [878, 108] on input "True" at bounding box center [869, 100] width 17 height 14
radio input "true"
click at [865, 370] on label "True" at bounding box center [910, 348] width 123 height 53
click at [865, 357] on input "True" at bounding box center [869, 349] width 17 height 14
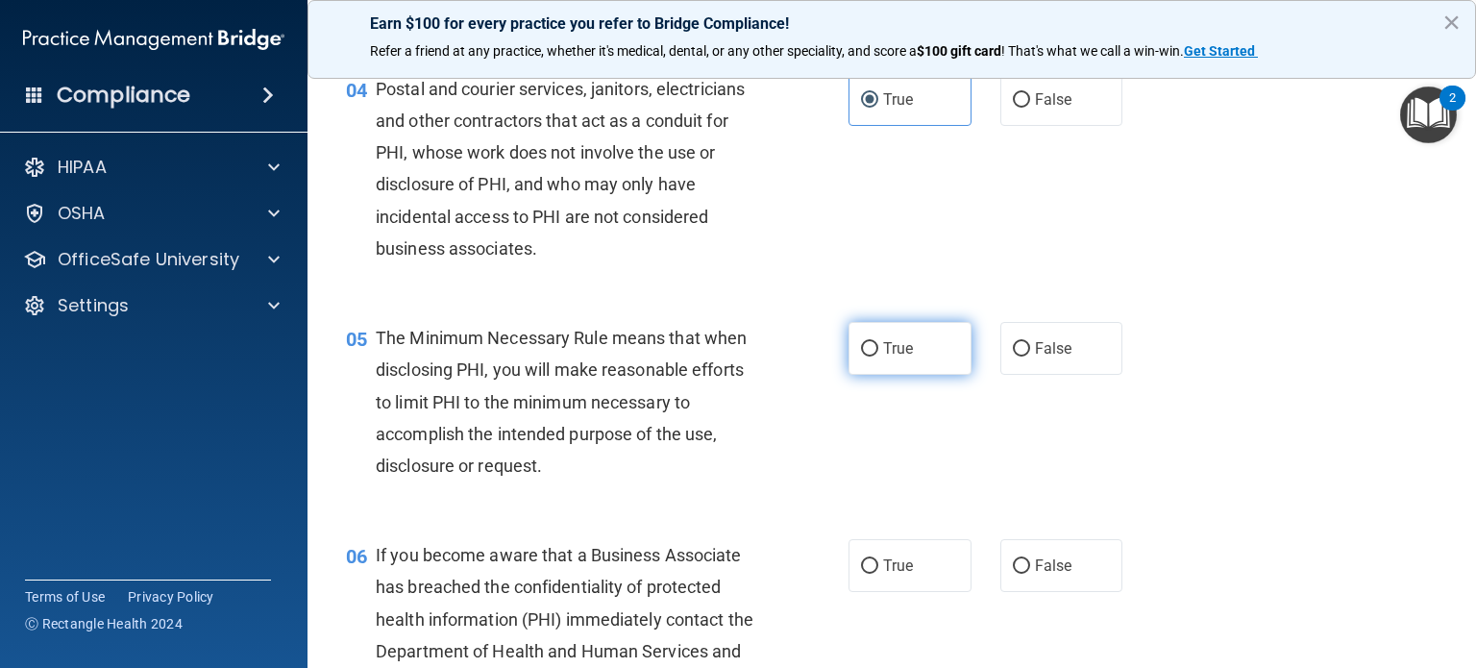
radio input "true"
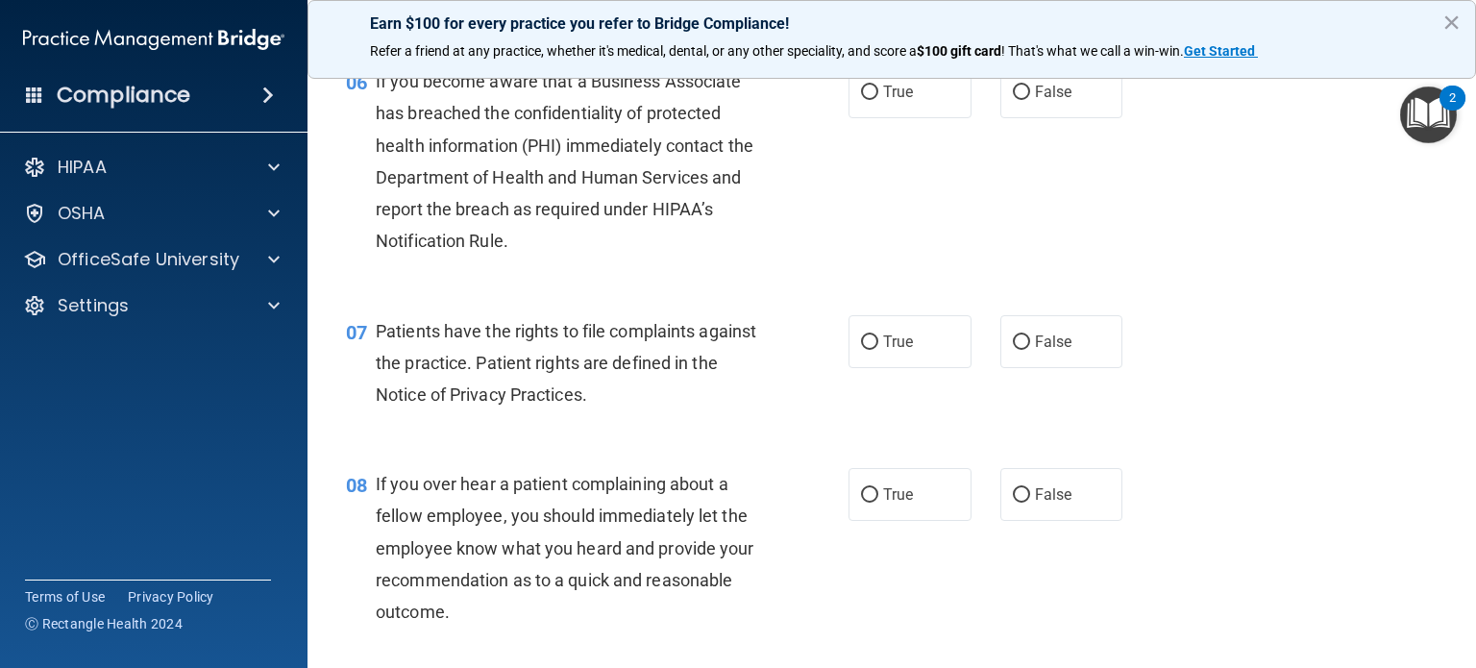
scroll to position [1085, 0]
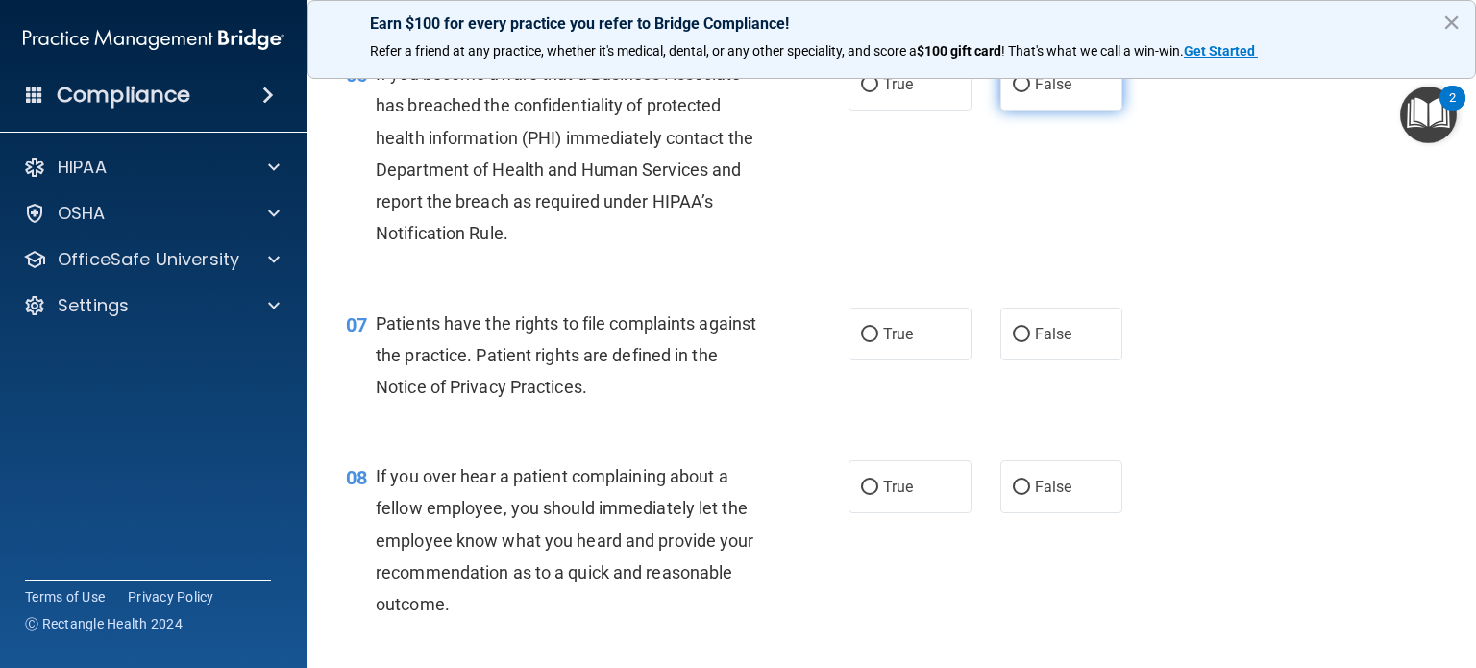
click at [1016, 92] on input "False" at bounding box center [1021, 85] width 17 height 14
radio input "true"
click at [894, 354] on label "True" at bounding box center [910, 334] width 123 height 53
click at [878, 342] on input "True" at bounding box center [869, 335] width 17 height 14
radio input "true"
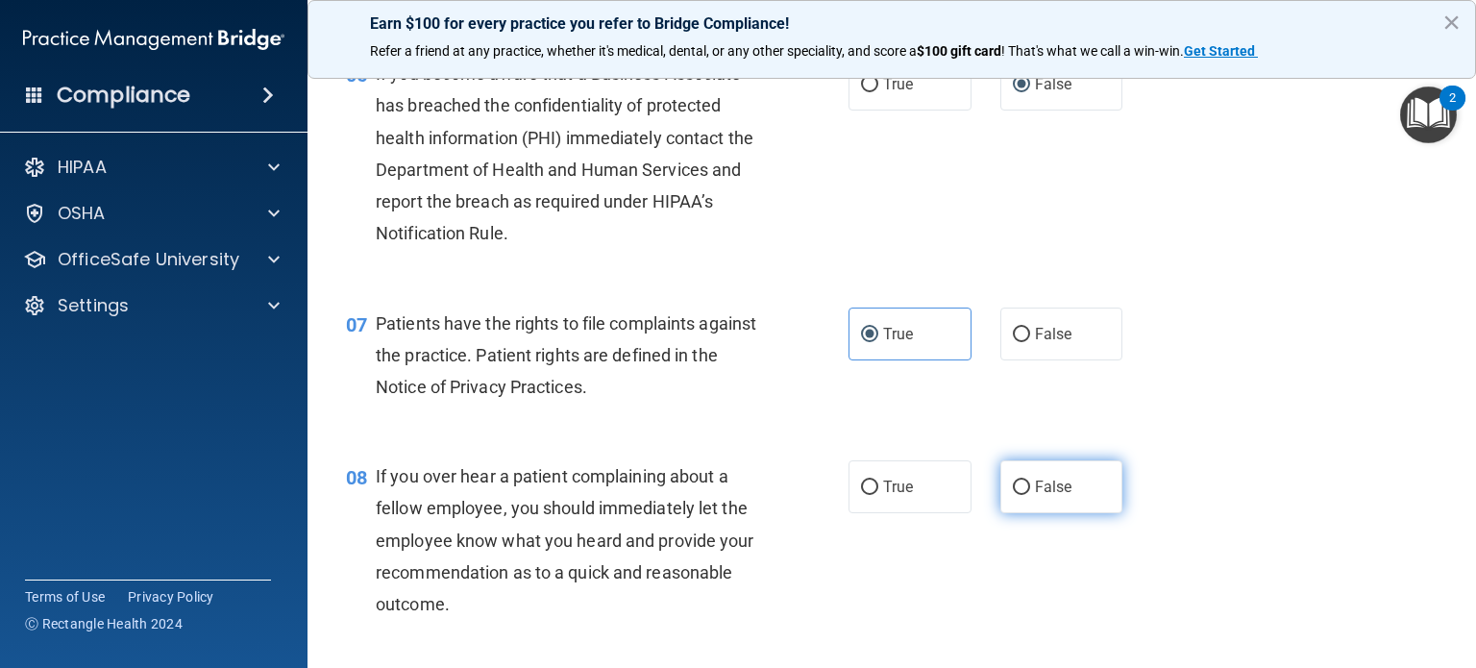
click at [1034, 500] on label "False" at bounding box center [1062, 486] width 123 height 53
click at [1030, 495] on input "False" at bounding box center [1021, 488] width 17 height 14
radio input "true"
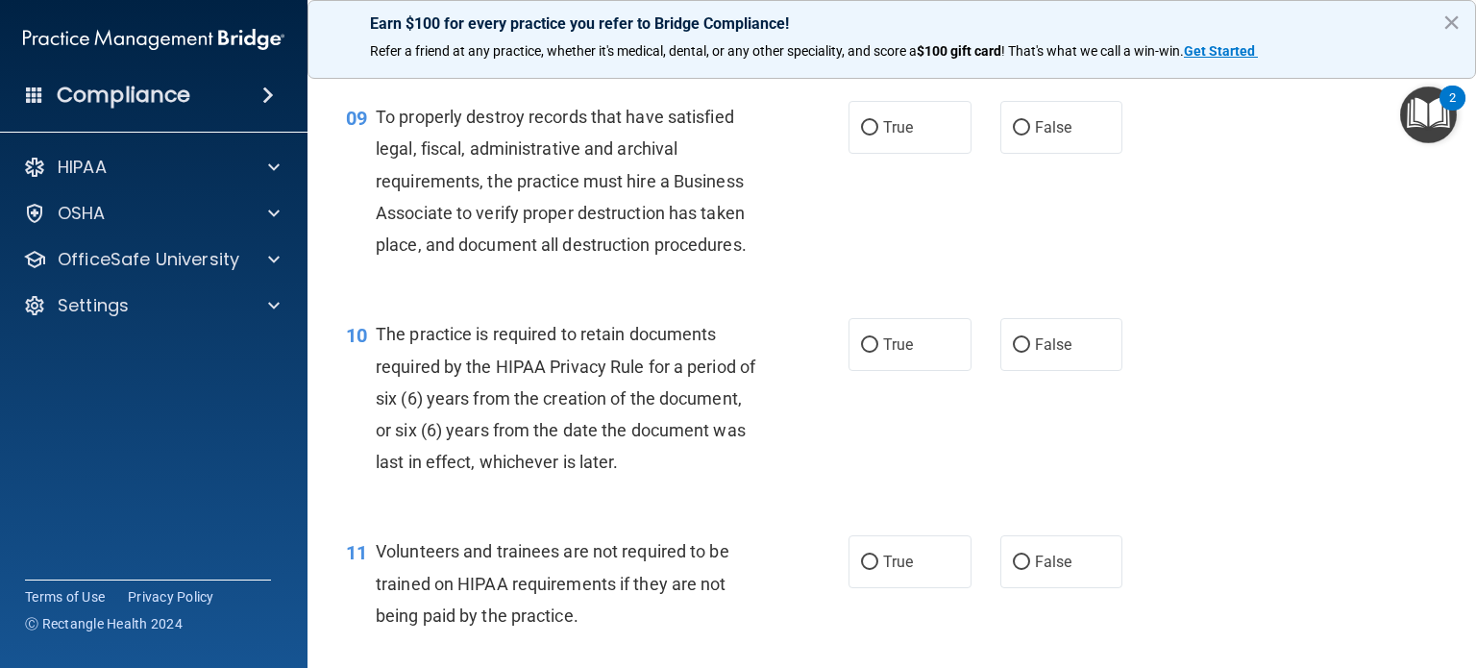
scroll to position [1700, 0]
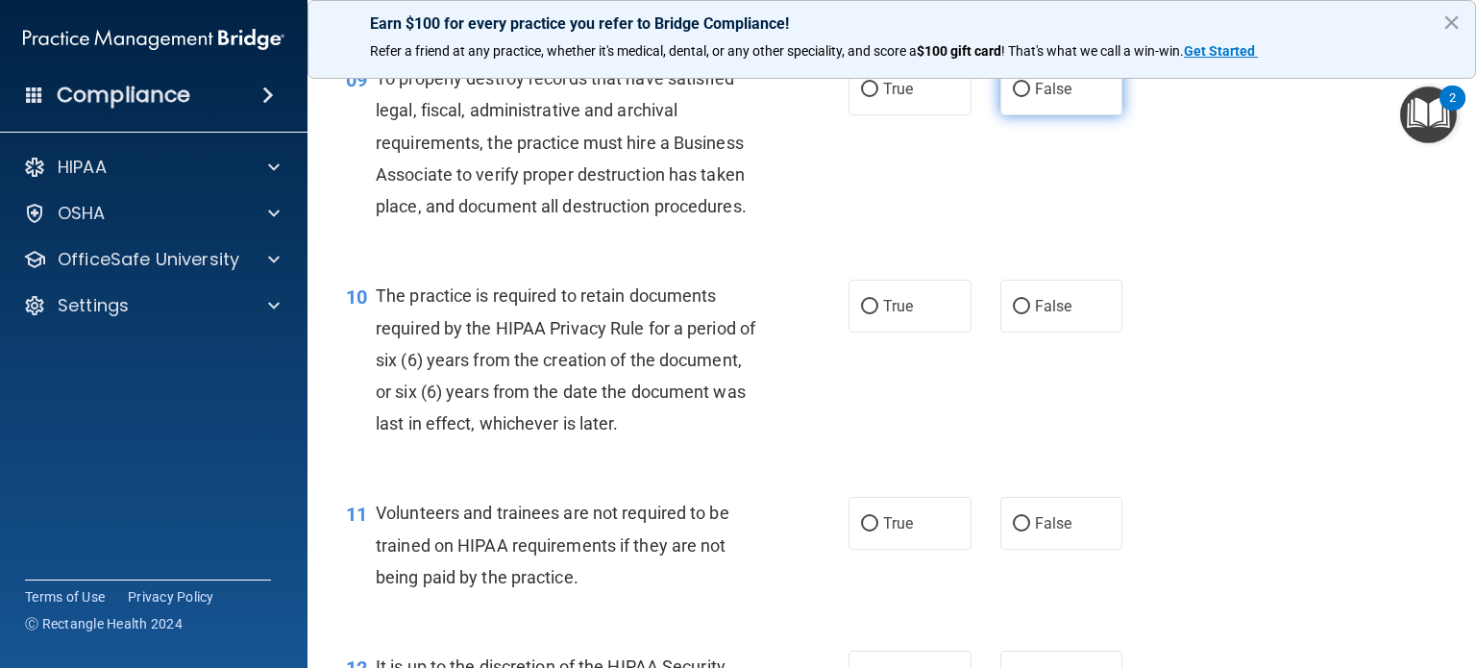
click at [1019, 97] on input "False" at bounding box center [1021, 90] width 17 height 14
radio input "true"
click at [871, 329] on label "True" at bounding box center [910, 306] width 123 height 53
click at [871, 314] on input "True" at bounding box center [869, 307] width 17 height 14
radio input "true"
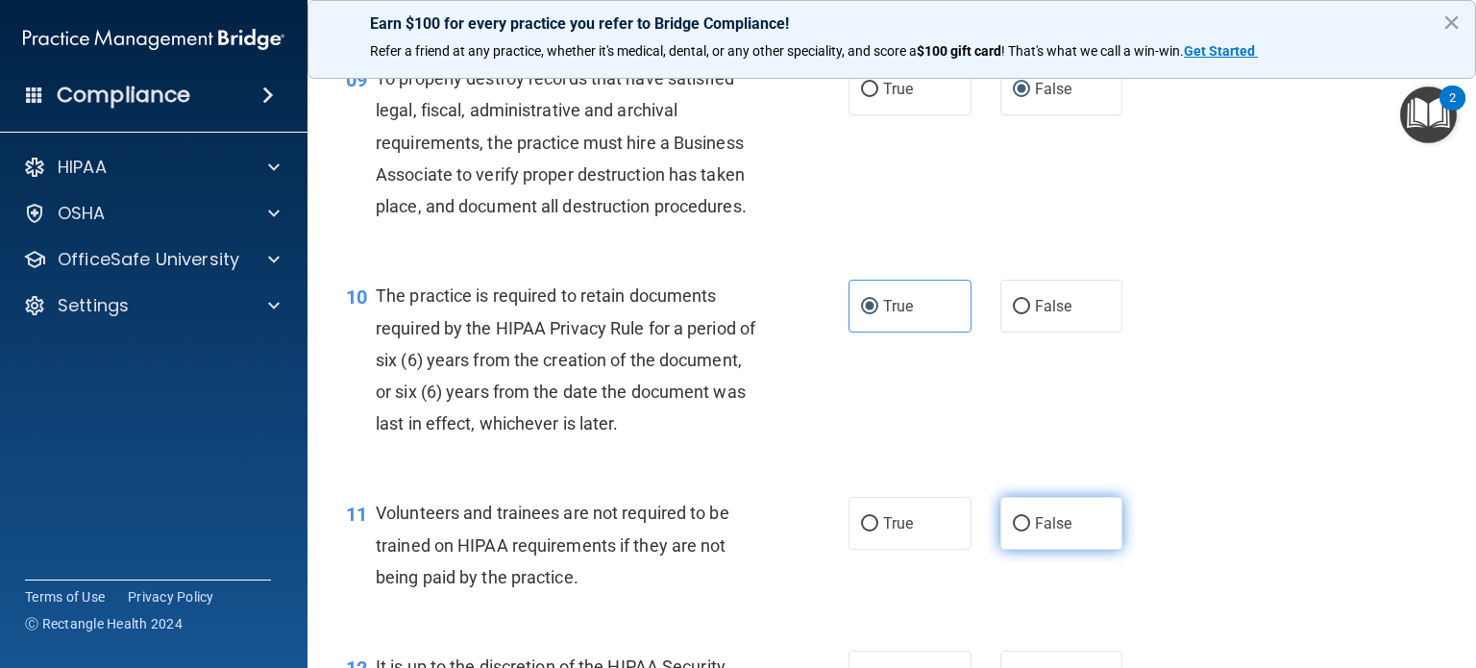
click at [1035, 532] on span "False" at bounding box center [1053, 523] width 37 height 18
click at [1027, 532] on input "False" at bounding box center [1021, 524] width 17 height 14
radio input "true"
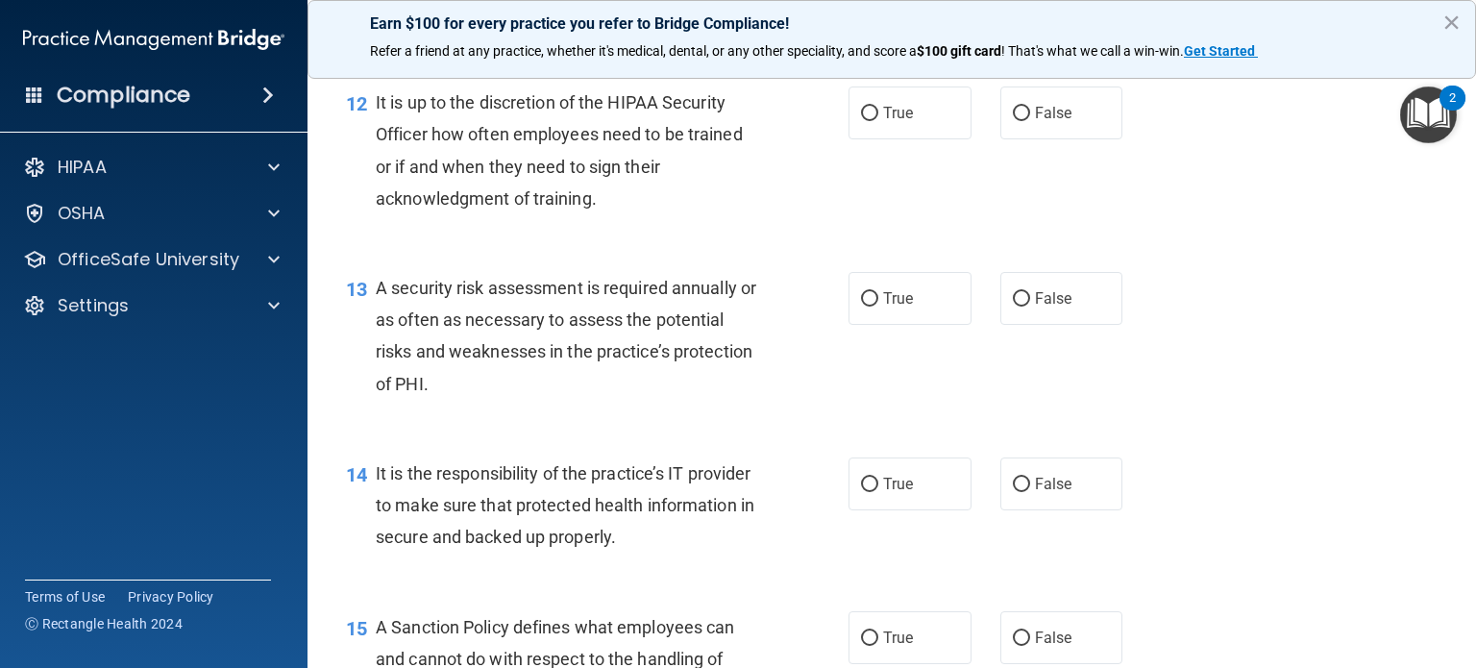
scroll to position [2315, 0]
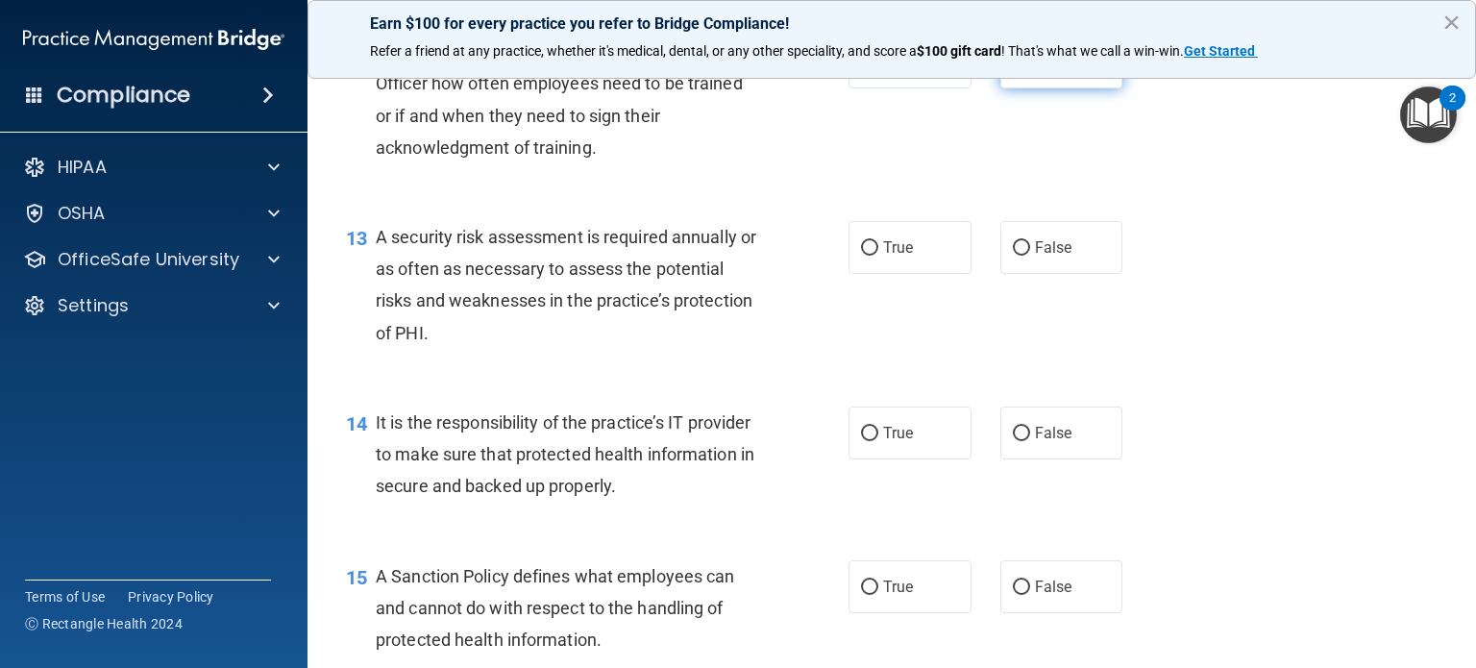
click at [1018, 70] on input "False" at bounding box center [1021, 63] width 17 height 14
radio input "true"
click at [892, 268] on label "True" at bounding box center [910, 247] width 123 height 53
click at [878, 256] on input "True" at bounding box center [869, 248] width 17 height 14
radio input "true"
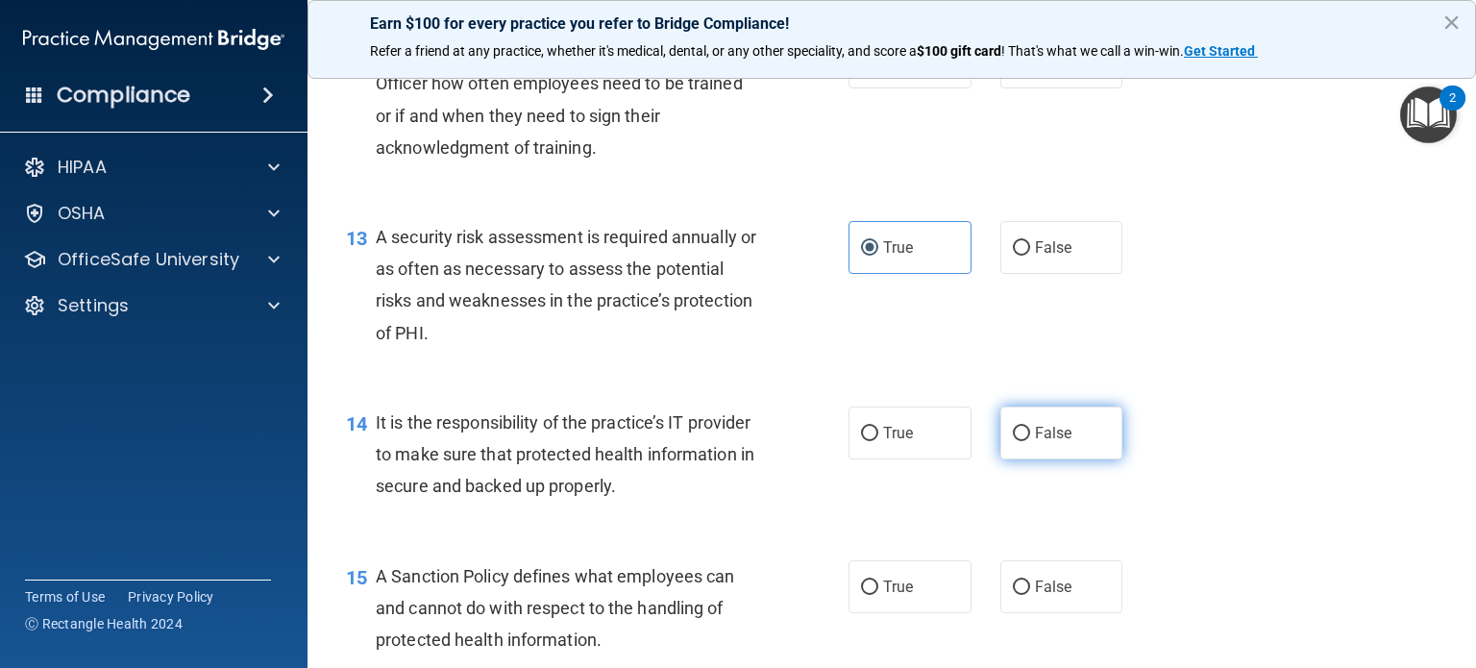
click at [1035, 442] on span "False" at bounding box center [1053, 433] width 37 height 18
click at [1030, 441] on input "False" at bounding box center [1021, 434] width 17 height 14
radio input "true"
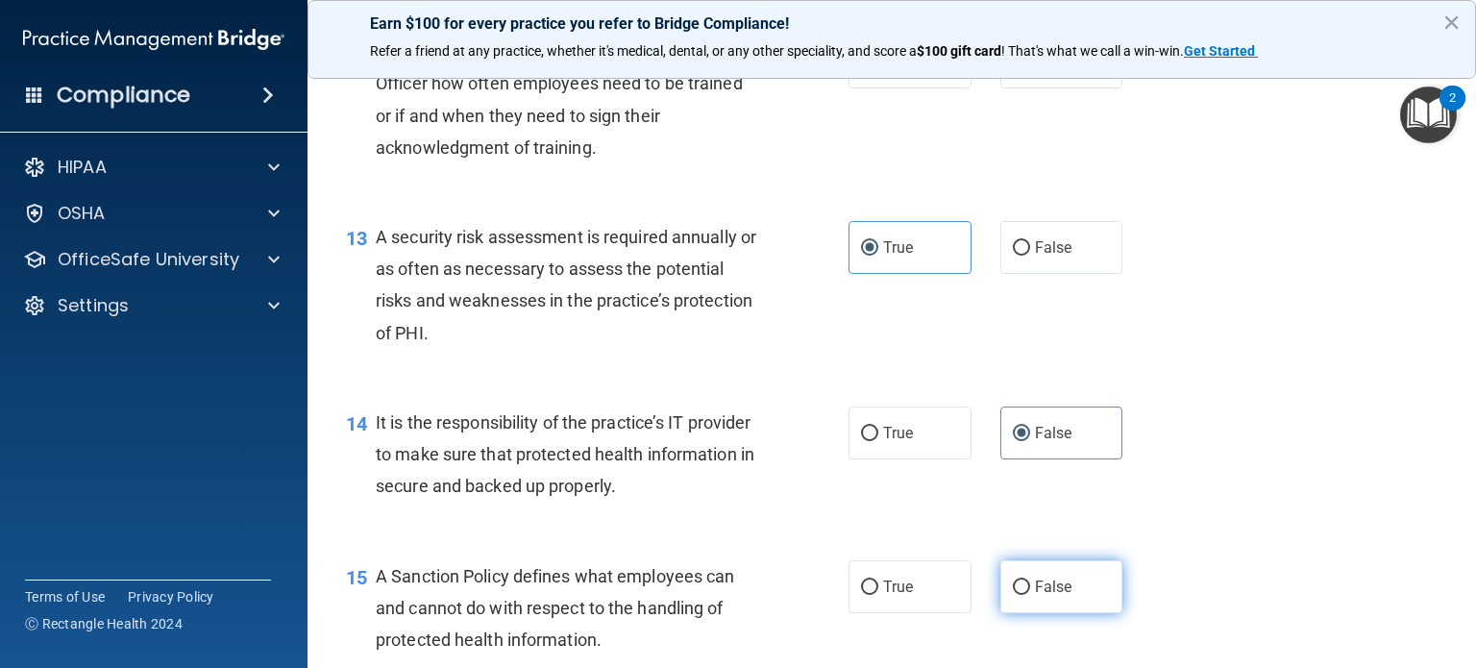
click at [1023, 612] on label "False" at bounding box center [1062, 586] width 123 height 53
click at [1023, 595] on input "False" at bounding box center [1021, 588] width 17 height 14
radio input "true"
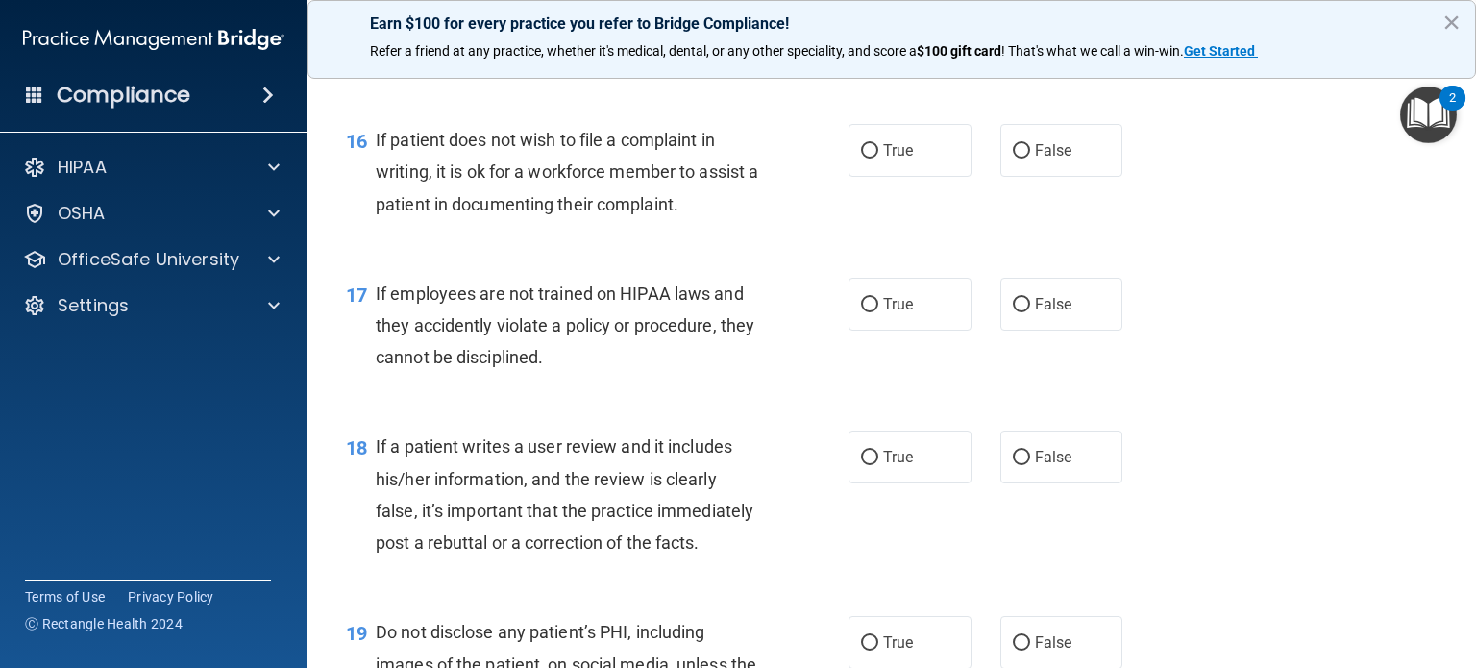
scroll to position [2943, 0]
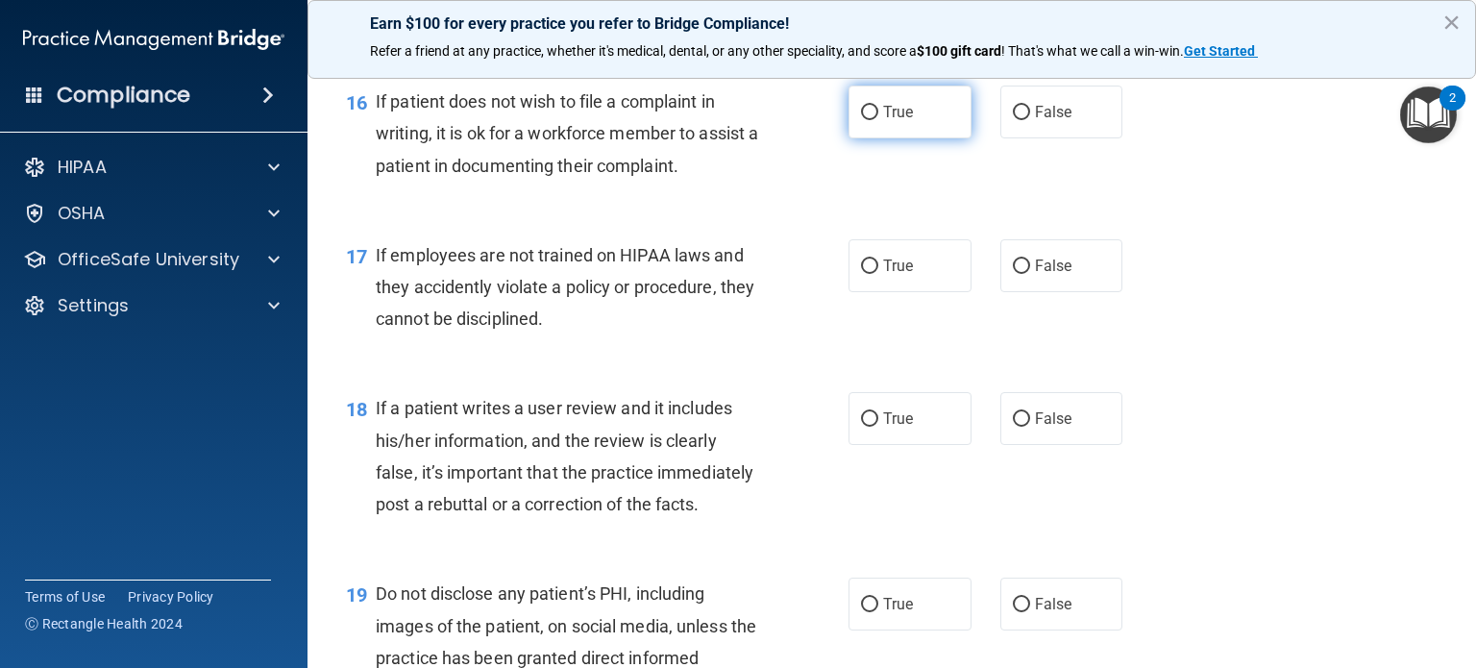
click at [861, 138] on label "True" at bounding box center [910, 112] width 123 height 53
click at [861, 120] on input "True" at bounding box center [869, 113] width 17 height 14
radio input "true"
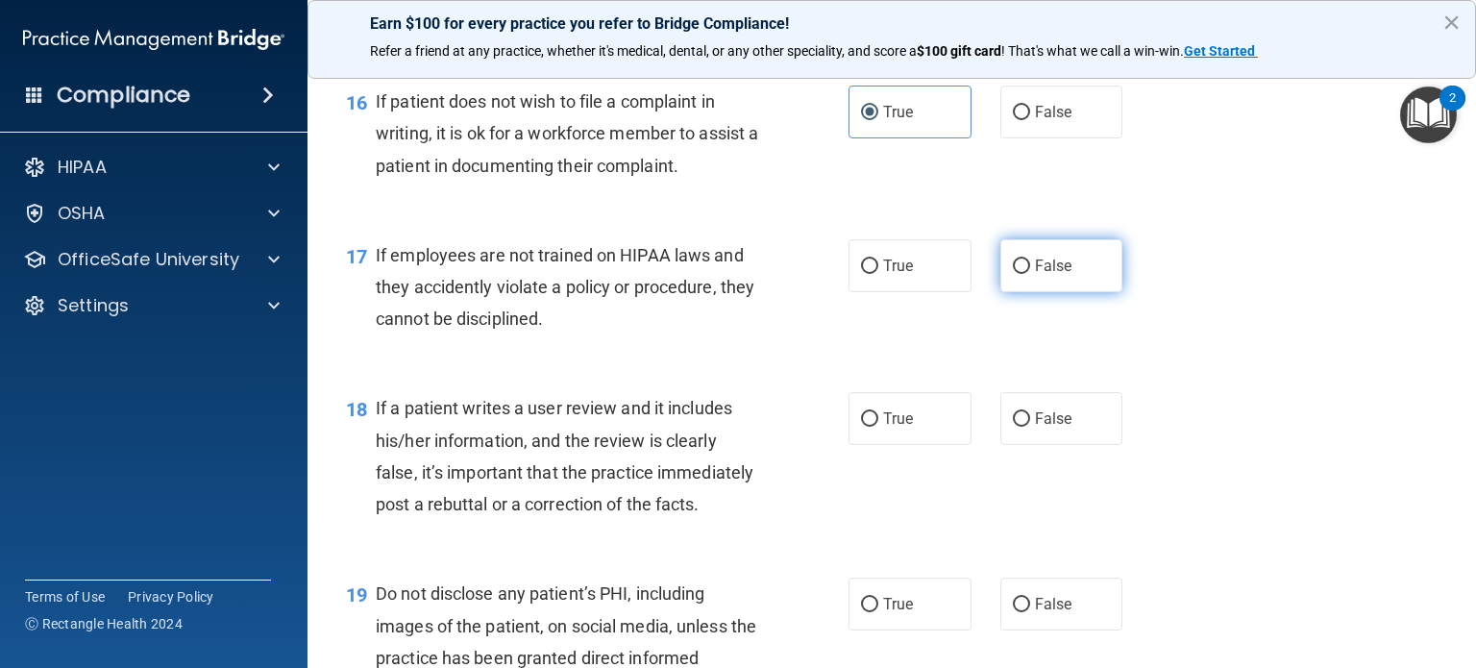
click at [1023, 292] on label "False" at bounding box center [1062, 265] width 123 height 53
click at [1023, 274] on input "False" at bounding box center [1021, 267] width 17 height 14
radio input "true"
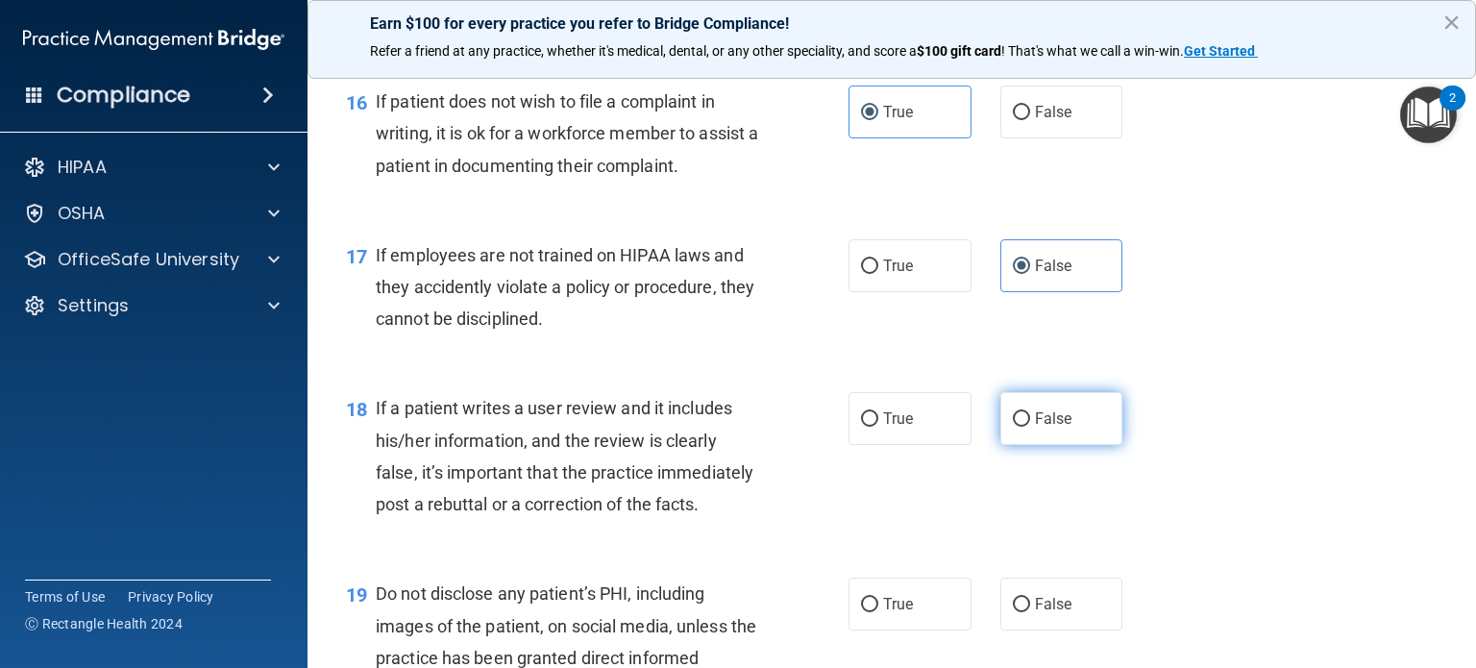
click at [1013, 427] on input "False" at bounding box center [1021, 419] width 17 height 14
radio input "true"
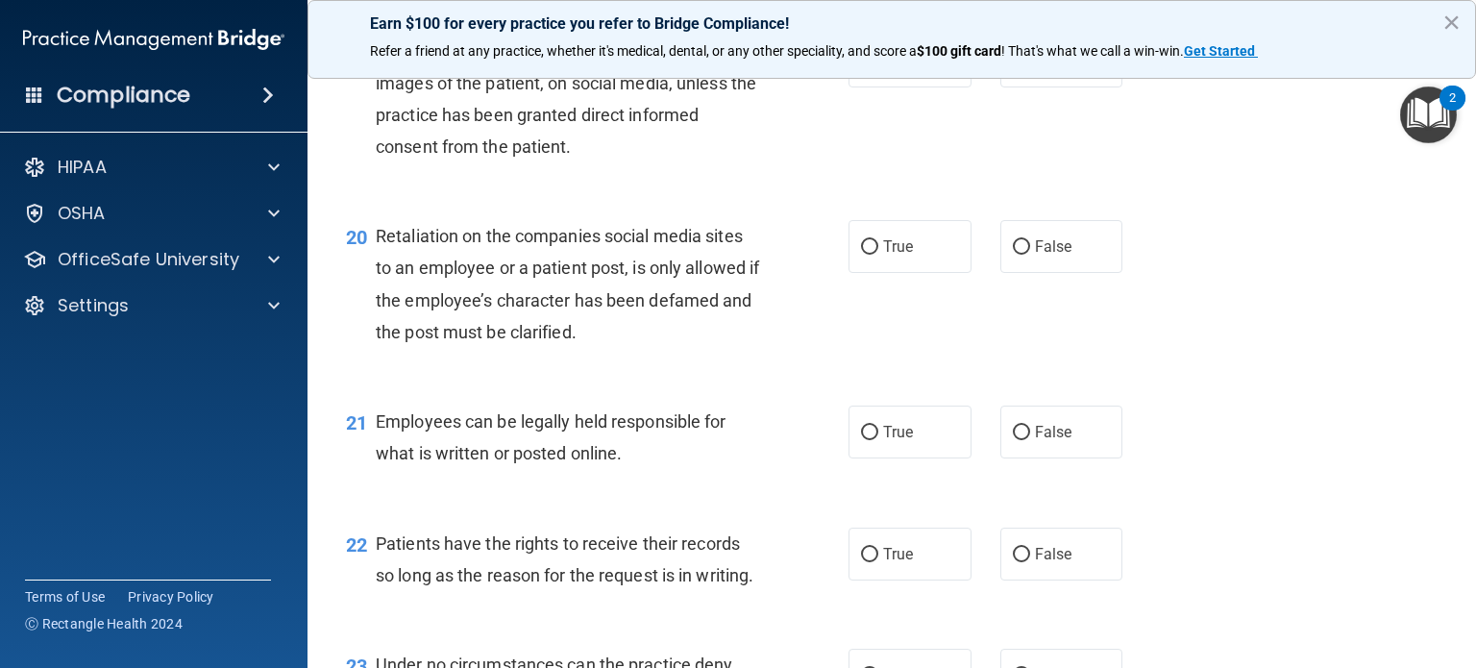
scroll to position [3509, 0]
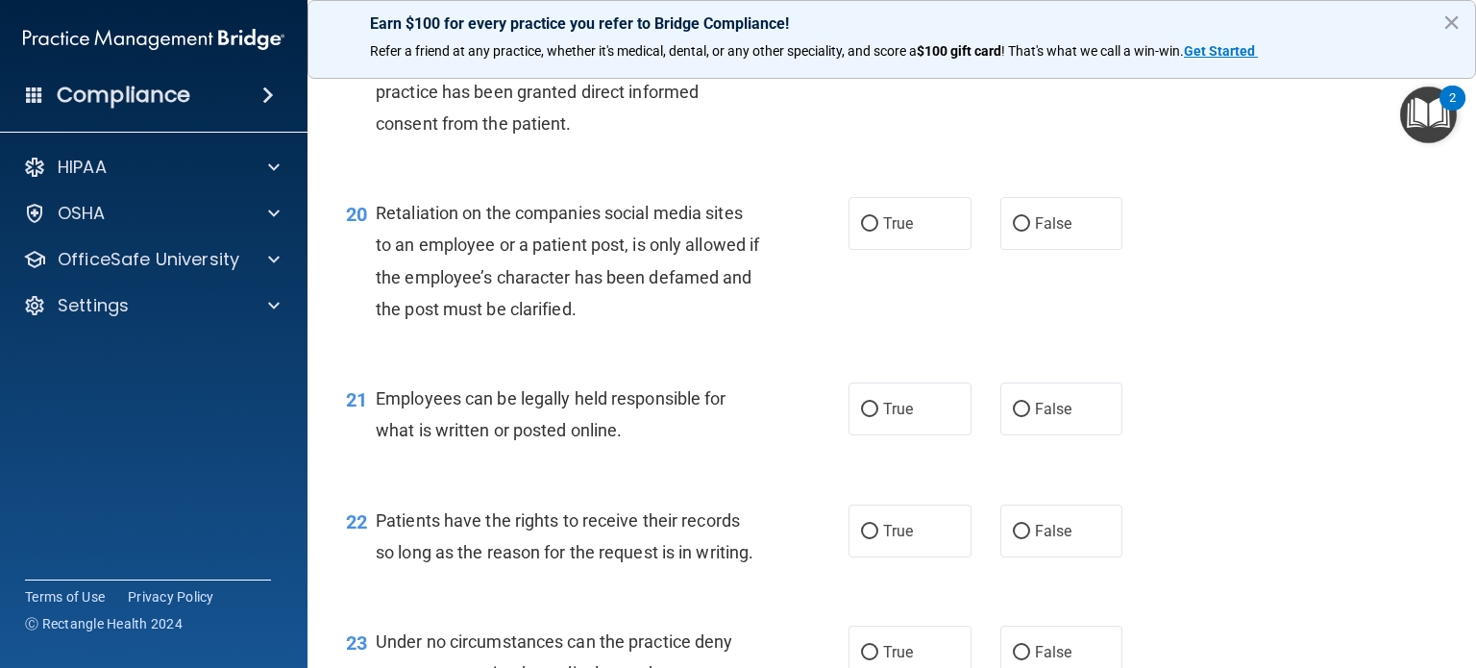
click at [872, 64] on label "True" at bounding box center [910, 38] width 123 height 53
click at [872, 46] on input "True" at bounding box center [869, 39] width 17 height 14
radio input "true"
click at [1024, 250] on label "False" at bounding box center [1062, 223] width 123 height 53
click at [1024, 232] on input "False" at bounding box center [1021, 224] width 17 height 14
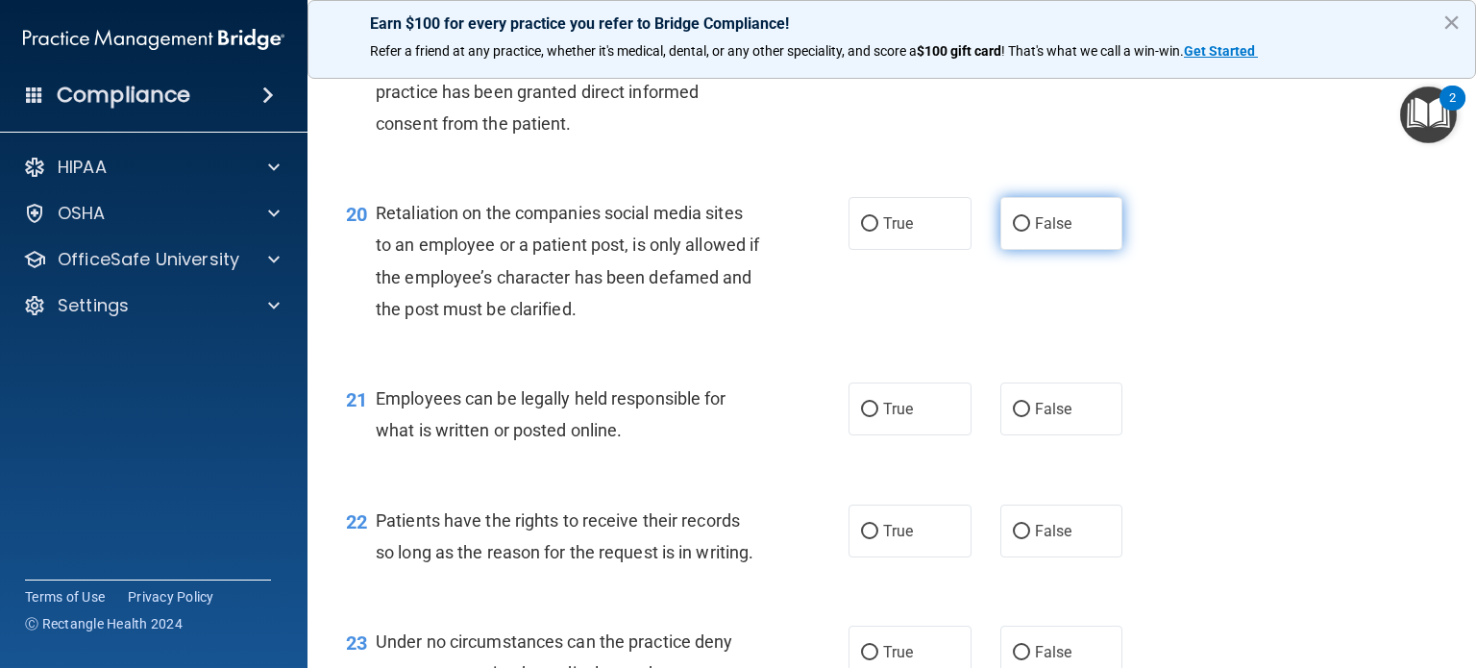
radio input "true"
click at [875, 435] on label "True" at bounding box center [910, 409] width 123 height 53
click at [875, 417] on input "True" at bounding box center [869, 410] width 17 height 14
radio input "true"
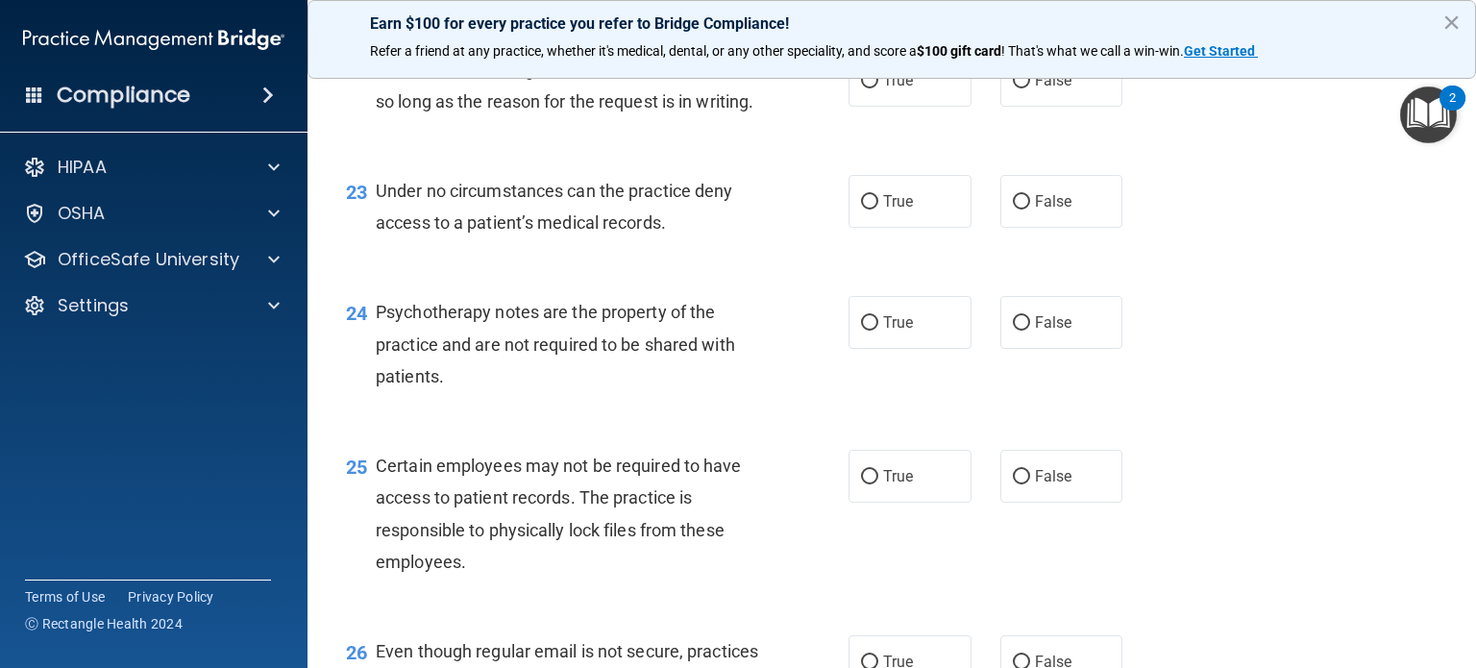
scroll to position [3991, 0]
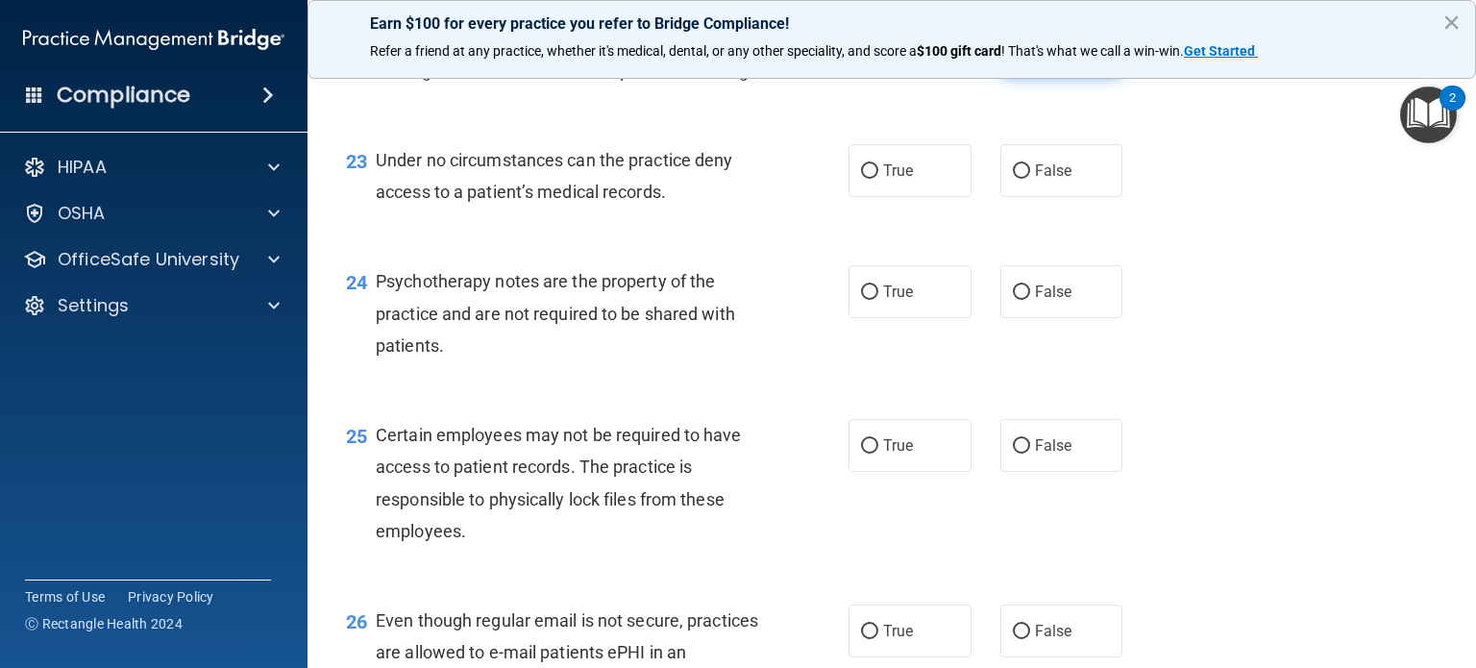
click at [1014, 58] on input "False" at bounding box center [1021, 50] width 17 height 14
radio input "true"
click at [1018, 179] on input "False" at bounding box center [1021, 171] width 17 height 14
radio input "true"
click at [888, 301] on span "True" at bounding box center [898, 292] width 30 height 18
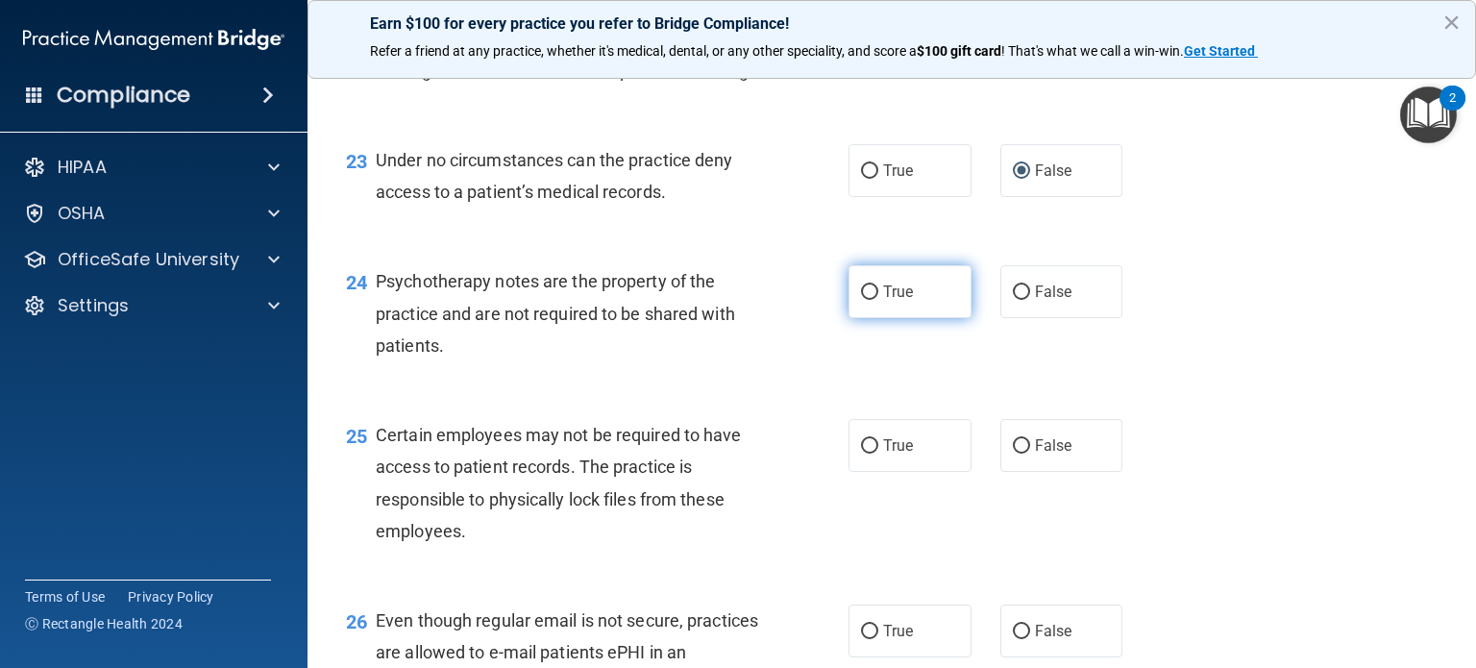
click at [878, 300] on input "True" at bounding box center [869, 292] width 17 height 14
radio input "true"
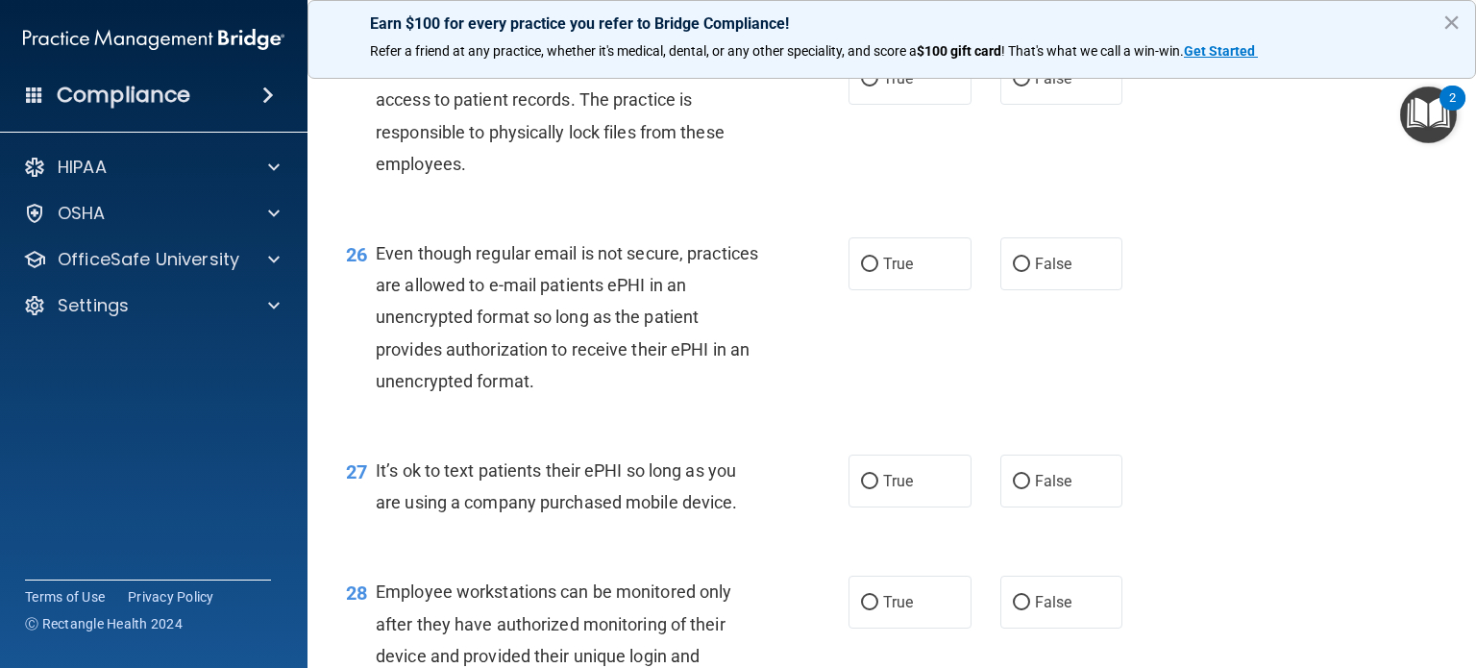
scroll to position [4373, 0]
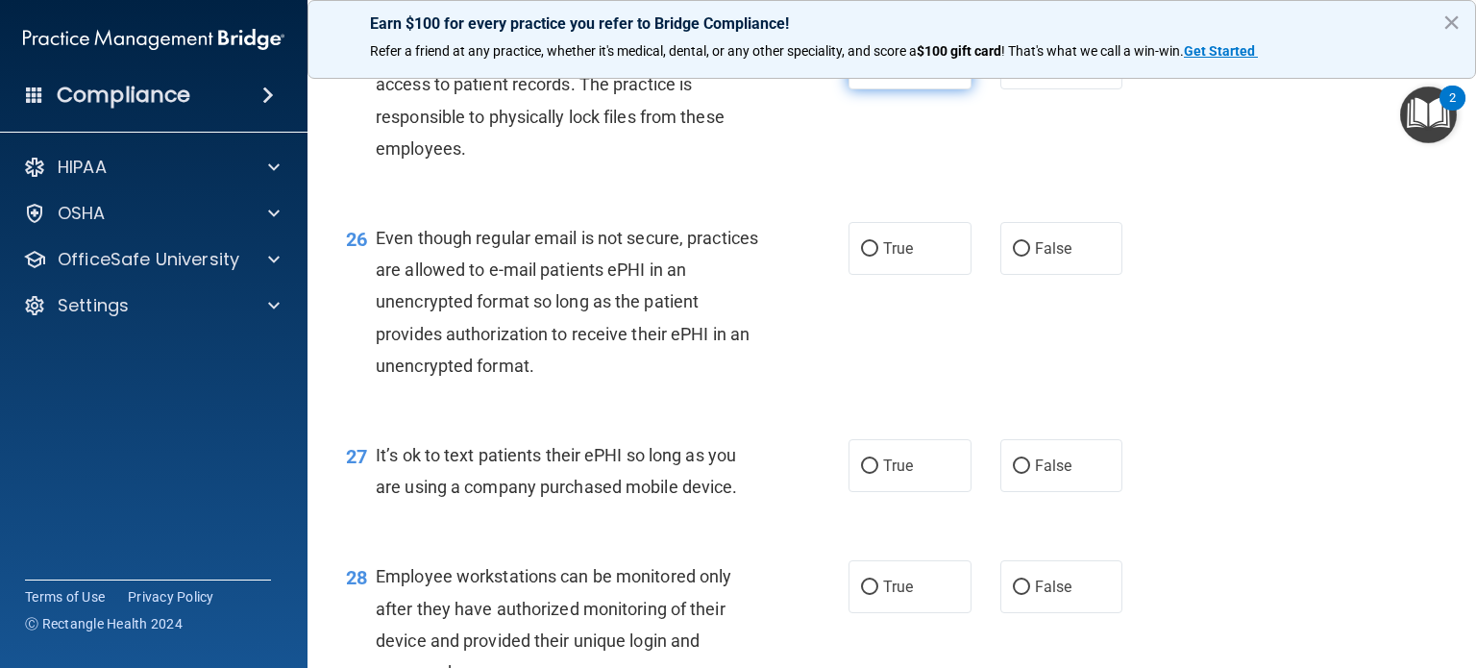
click at [888, 89] on label "True" at bounding box center [910, 63] width 123 height 53
click at [878, 71] on input "True" at bounding box center [869, 64] width 17 height 14
radio input "true"
click at [894, 275] on label "True" at bounding box center [910, 248] width 123 height 53
click at [878, 257] on input "True" at bounding box center [869, 249] width 17 height 14
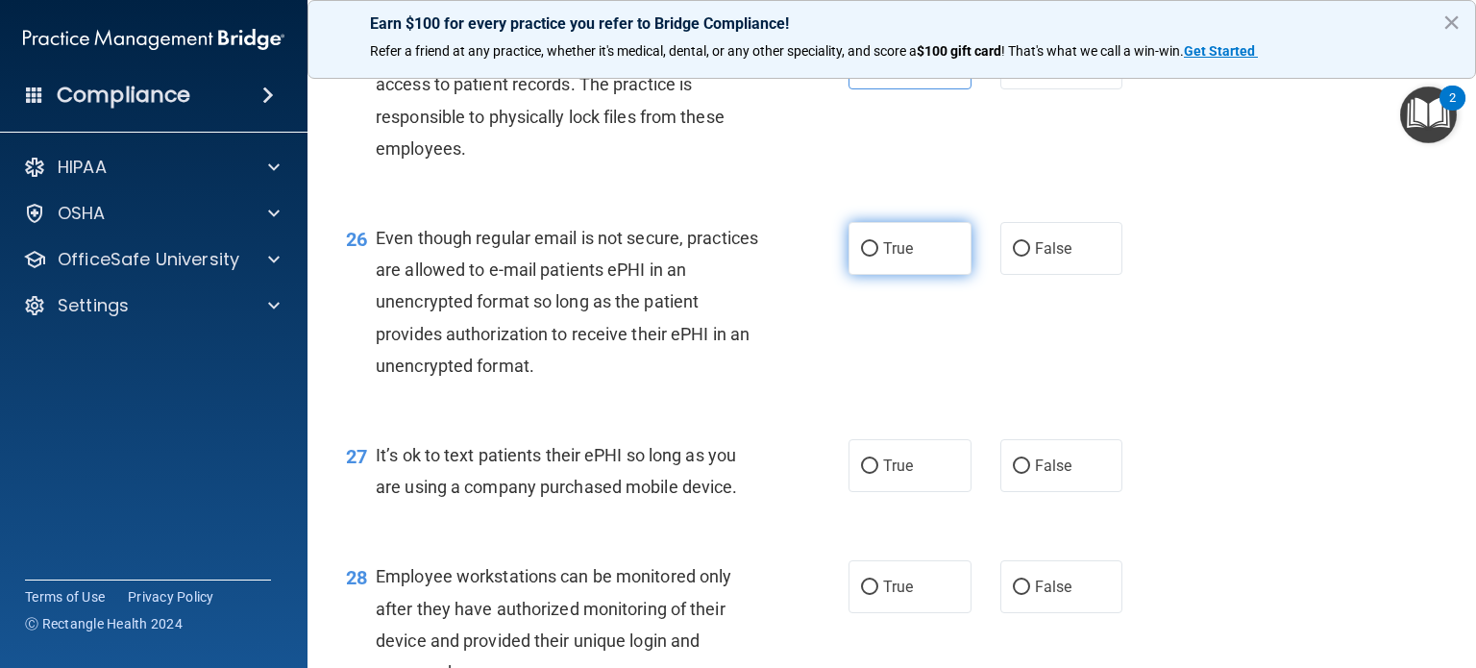
radio input "true"
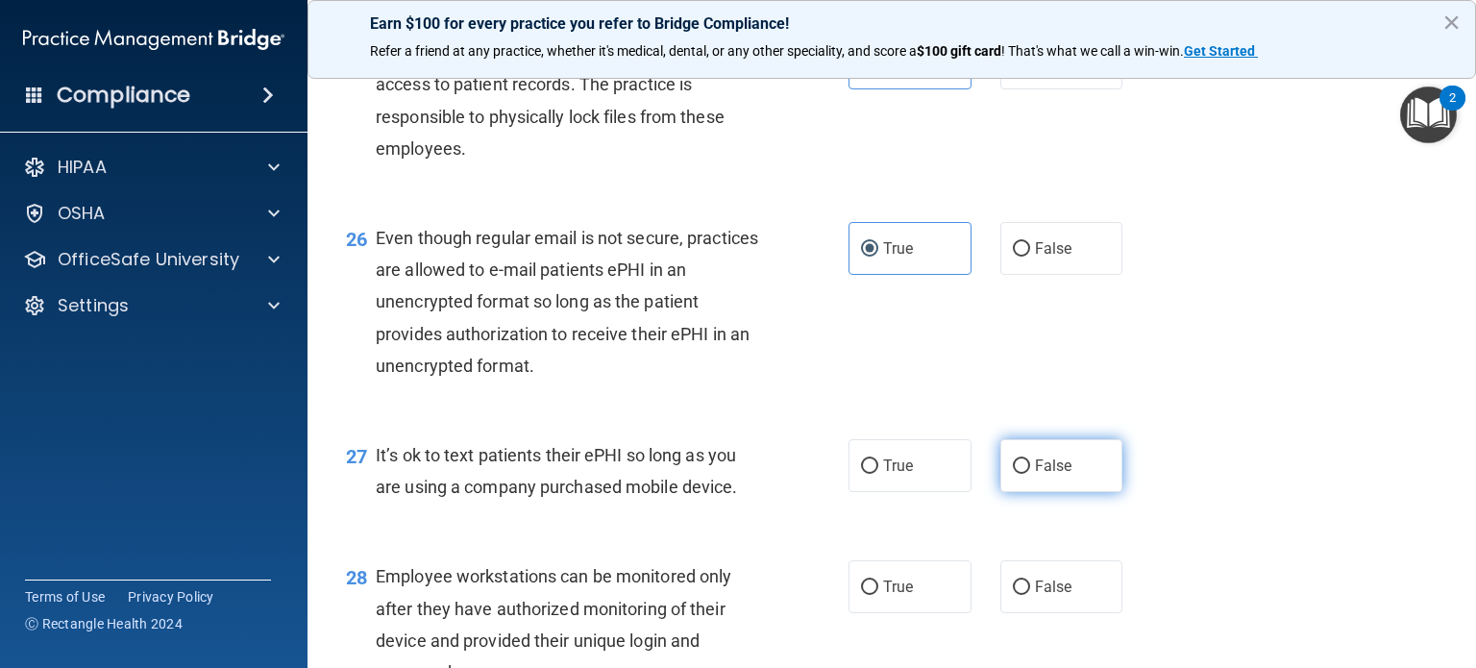
click at [1033, 492] on label "False" at bounding box center [1062, 465] width 123 height 53
click at [1030, 474] on input "False" at bounding box center [1021, 466] width 17 height 14
radio input "true"
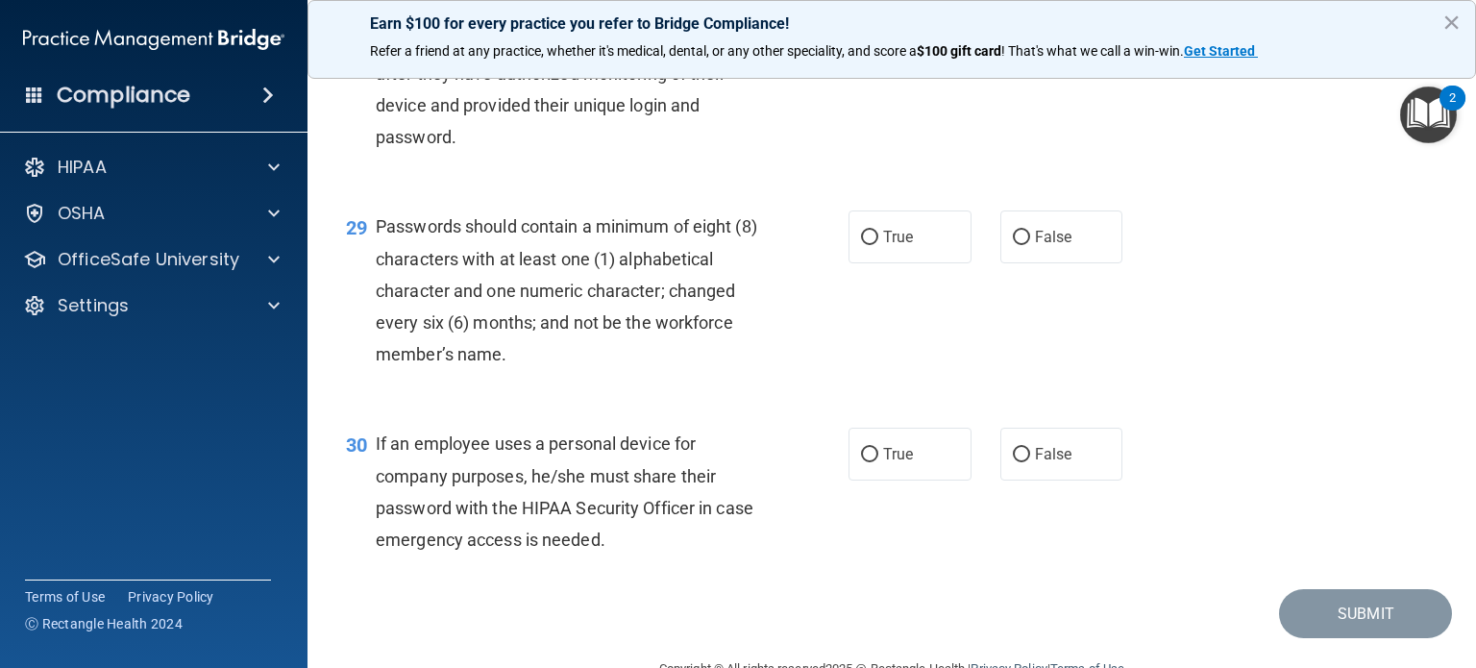
scroll to position [4916, 0]
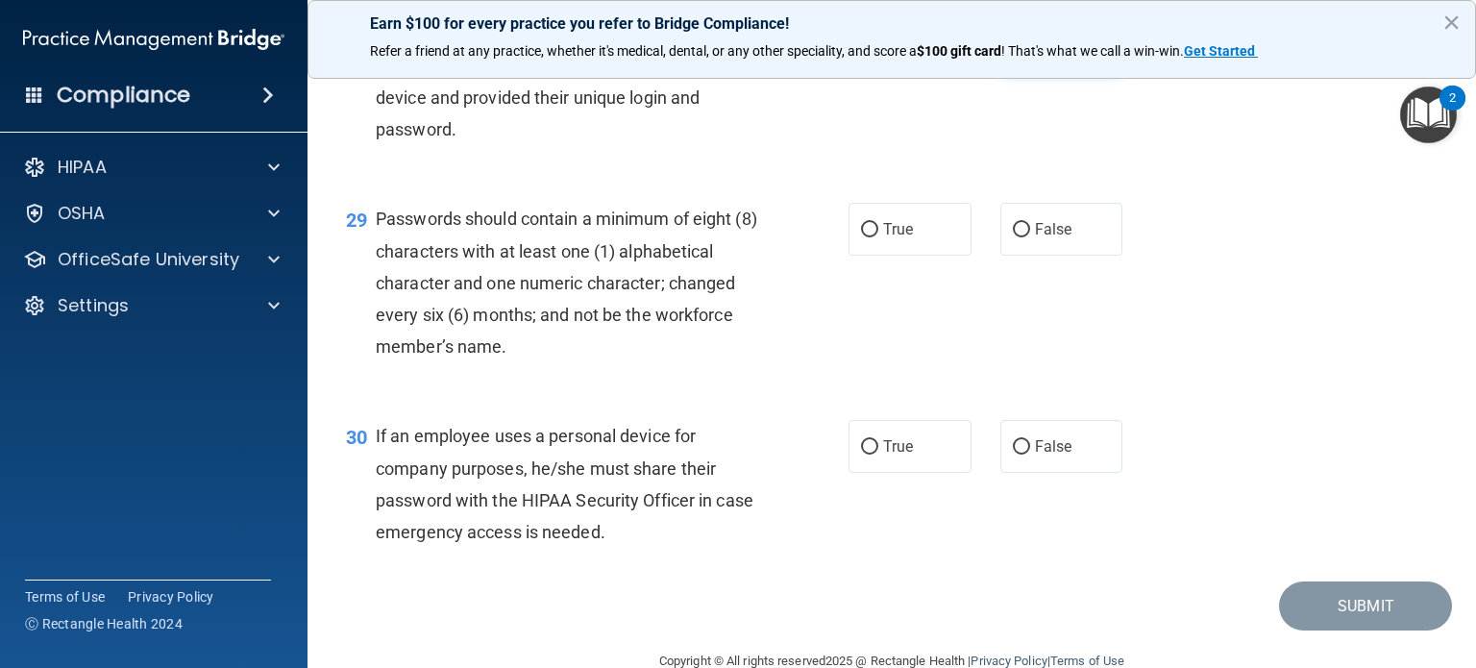
click at [1061, 53] on span "False" at bounding box center [1053, 44] width 37 height 18
click at [1030, 52] on input "False" at bounding box center [1021, 44] width 17 height 14
radio input "true"
click at [926, 256] on label "True" at bounding box center [910, 229] width 123 height 53
click at [878, 237] on input "True" at bounding box center [869, 230] width 17 height 14
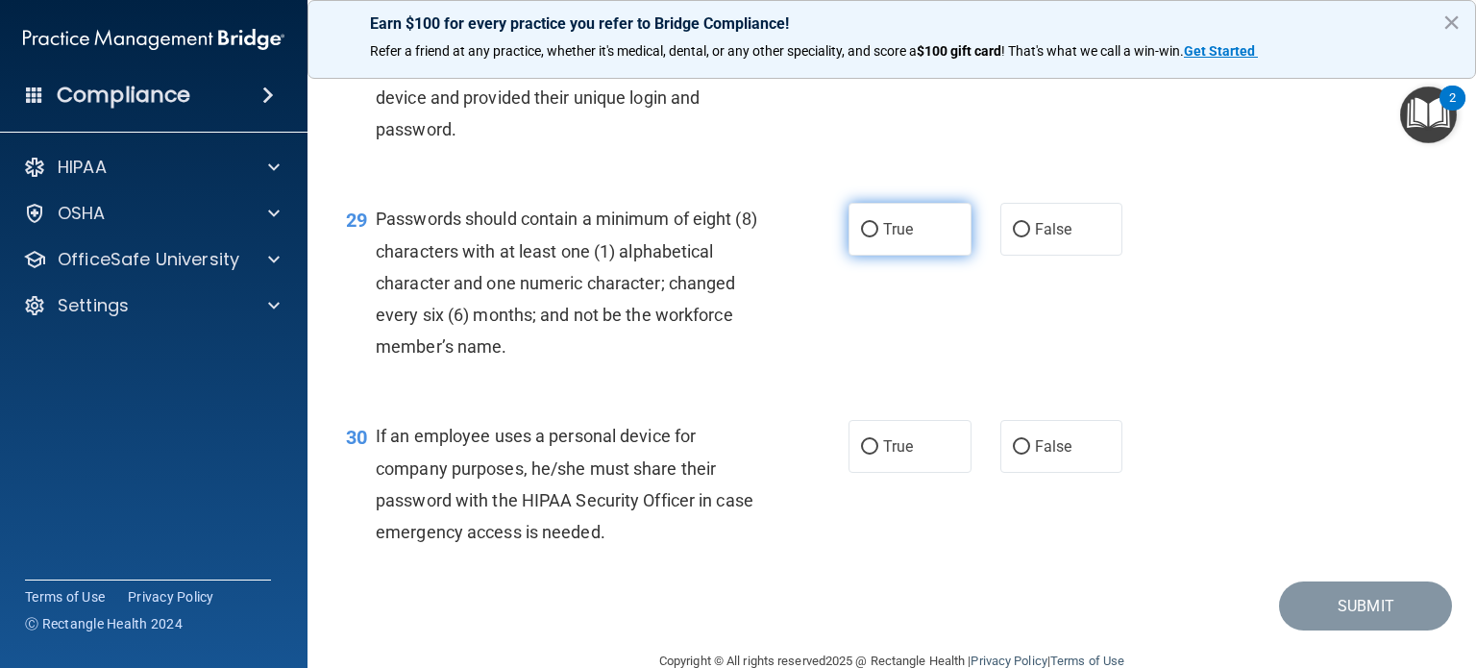
radio input "true"
click at [1038, 456] on span "False" at bounding box center [1053, 446] width 37 height 18
click at [1030, 455] on input "False" at bounding box center [1021, 447] width 17 height 14
radio input "true"
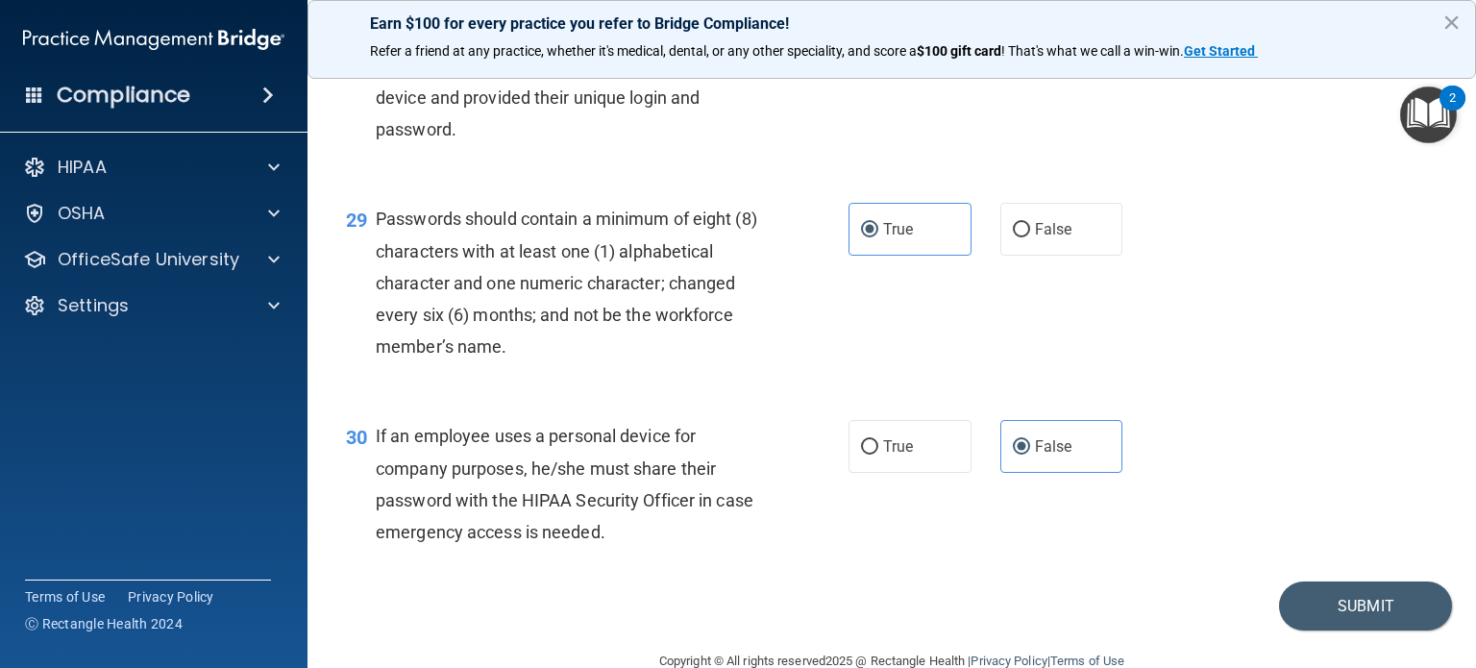
scroll to position [5052, 0]
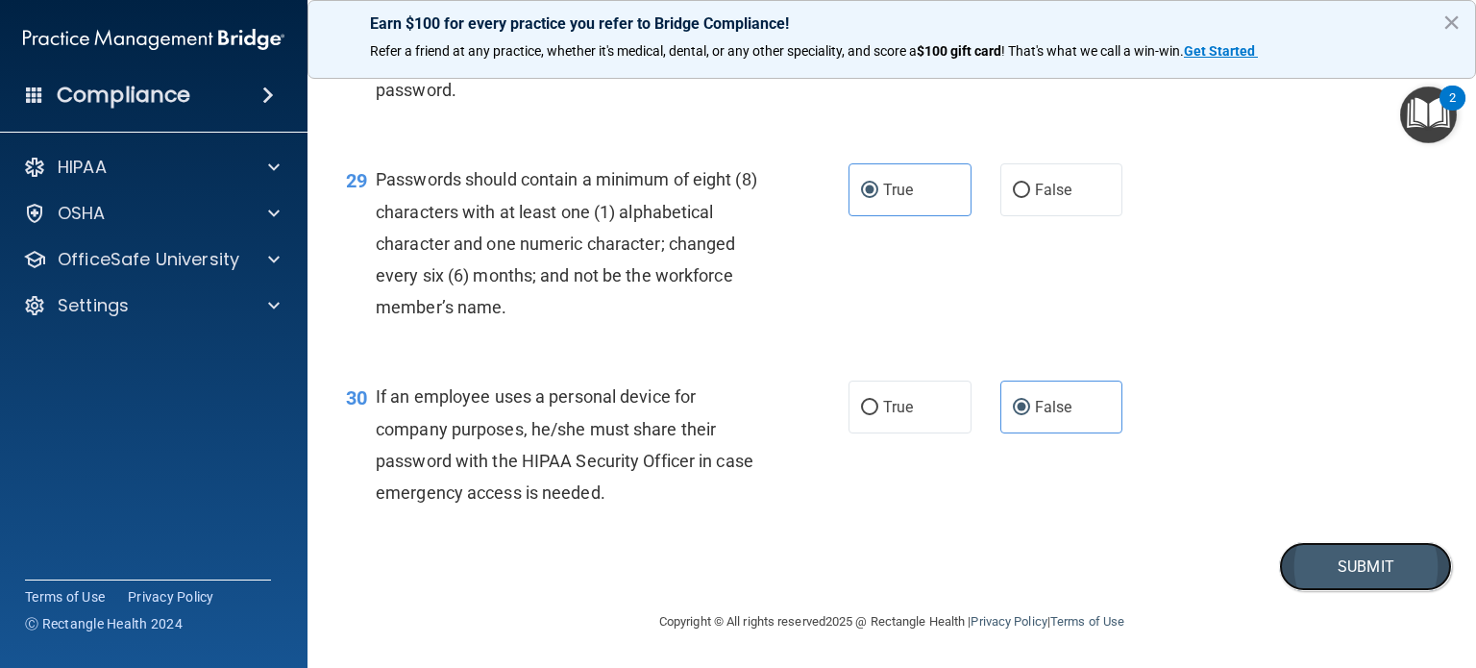
click at [1384, 574] on button "Submit" at bounding box center [1365, 566] width 173 height 49
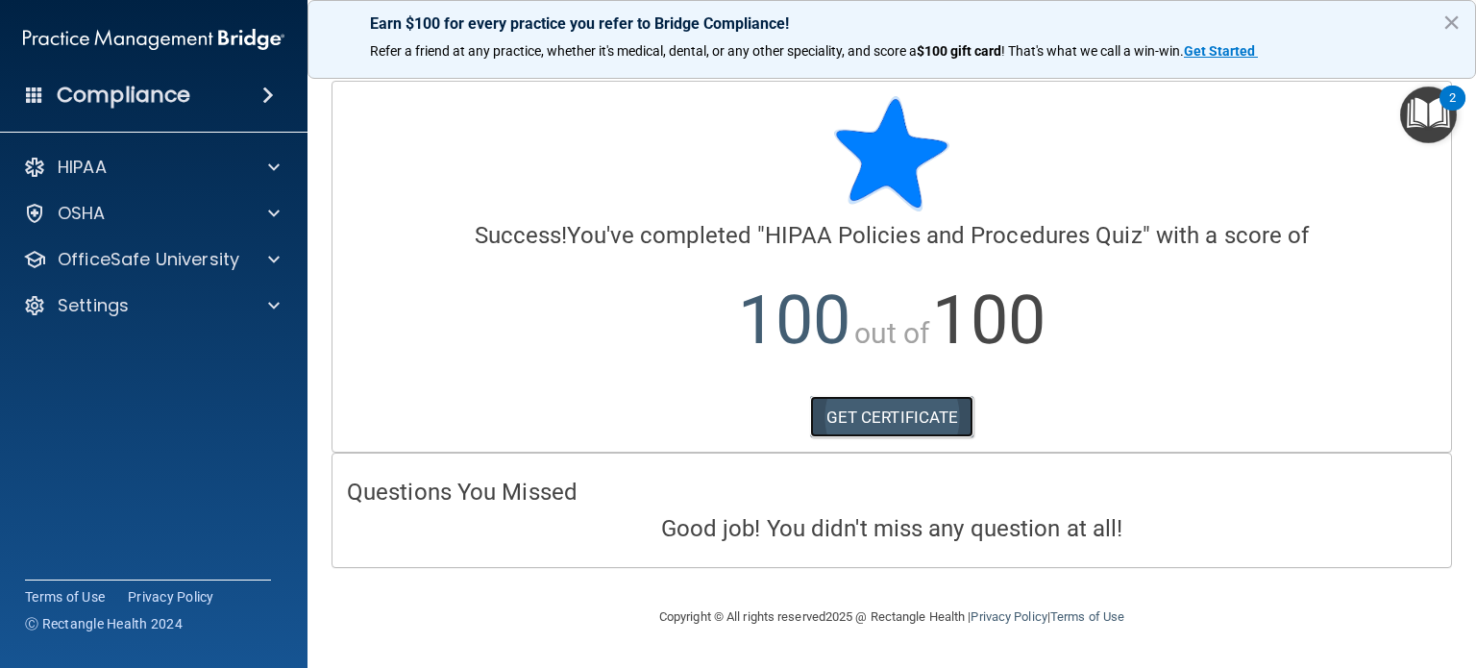
click at [937, 422] on link "GET CERTIFICATE" at bounding box center [892, 417] width 164 height 42
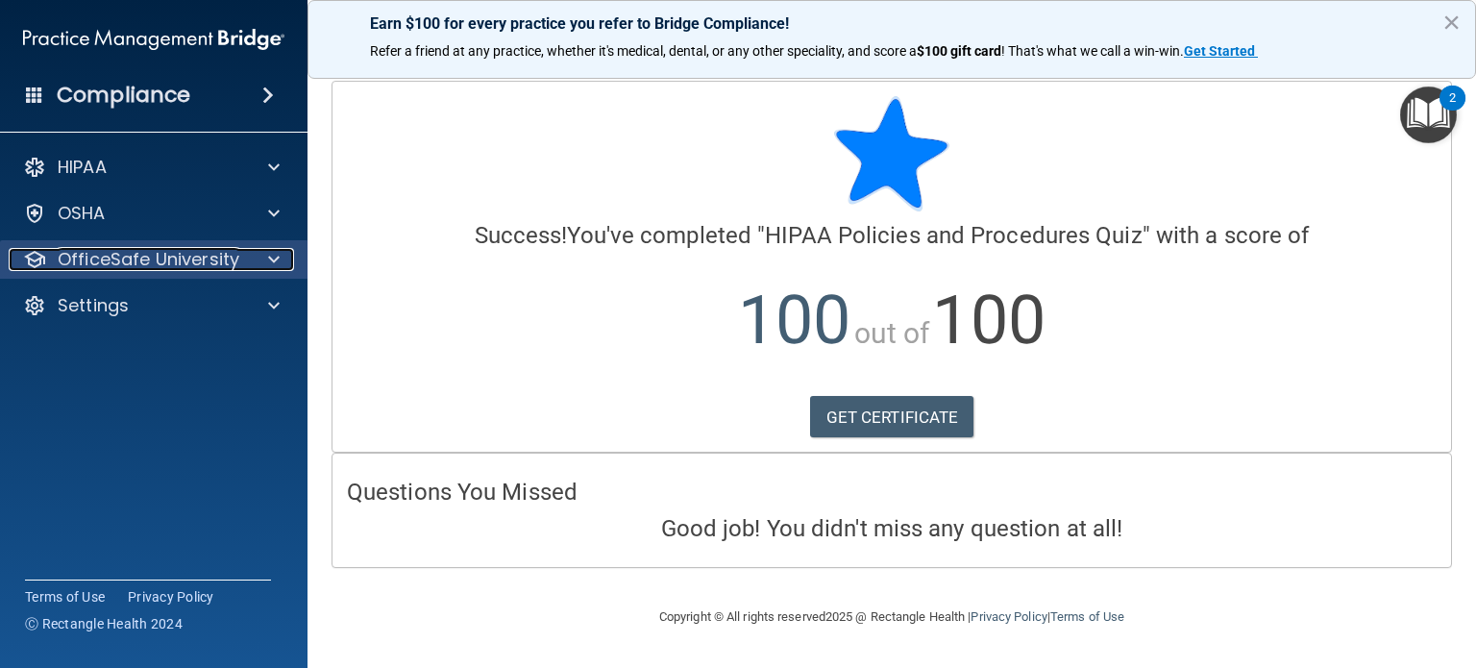
click at [274, 263] on span at bounding box center [274, 259] width 12 height 23
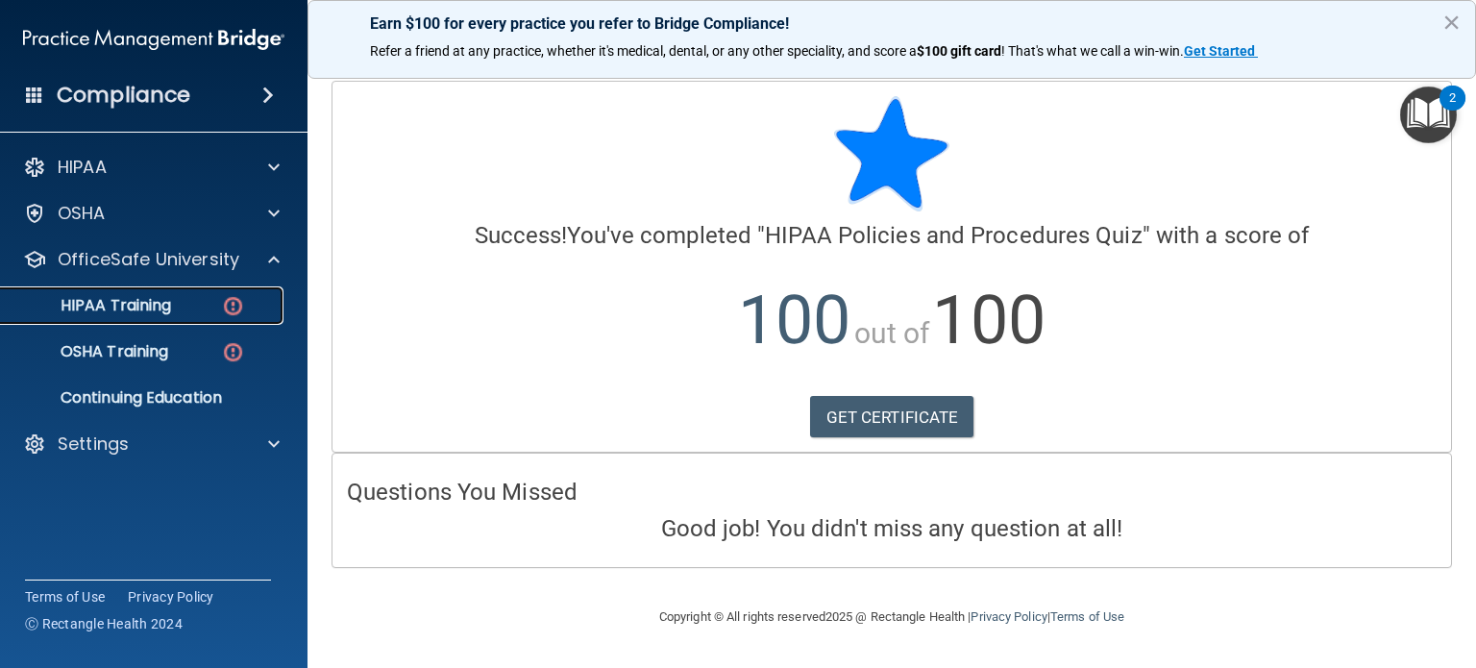
click at [211, 301] on div "HIPAA Training" at bounding box center [143, 305] width 262 height 19
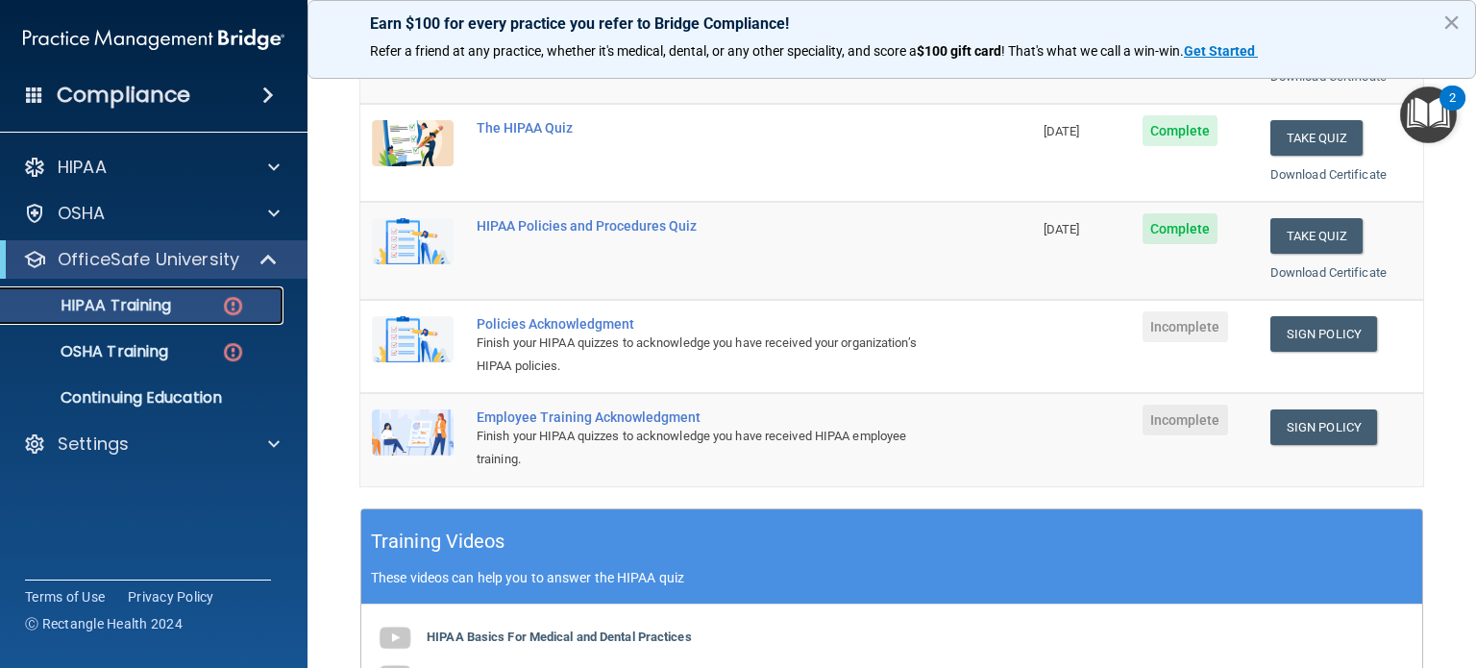
scroll to position [338, 0]
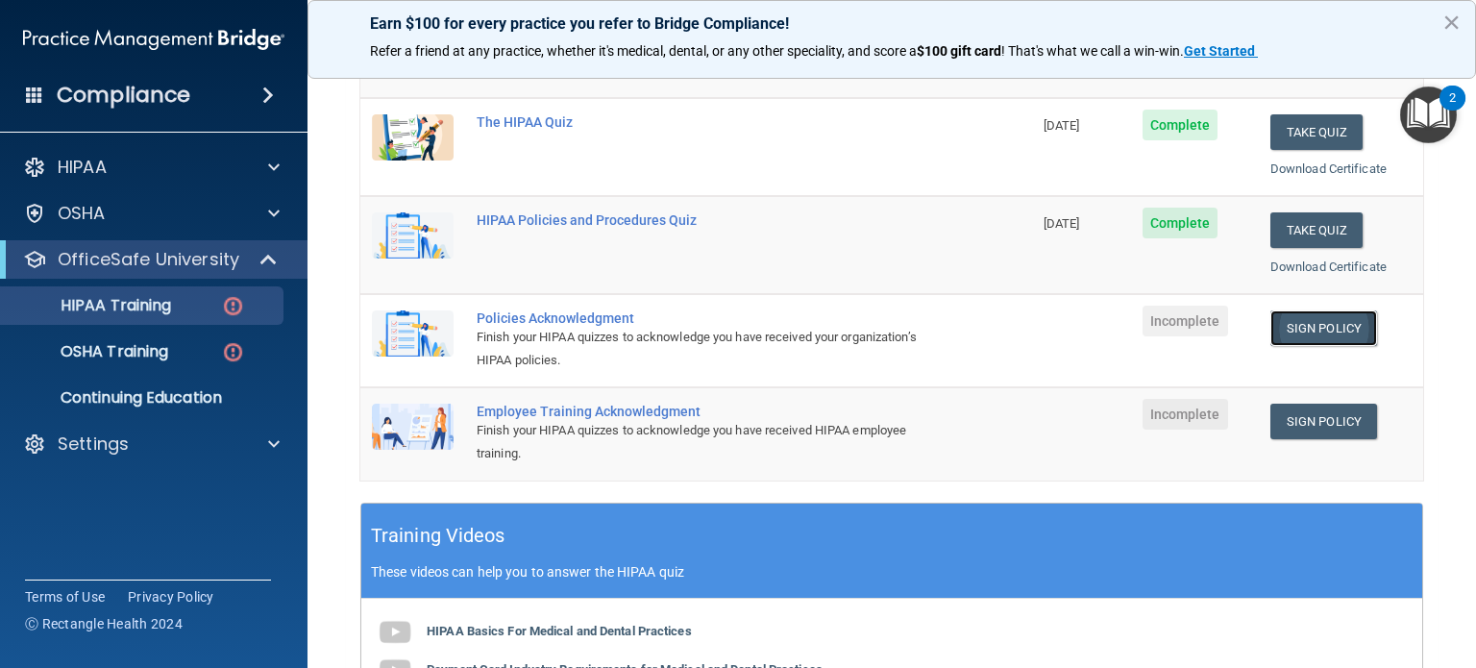
click at [1300, 330] on link "Sign Policy" at bounding box center [1324, 328] width 107 height 36
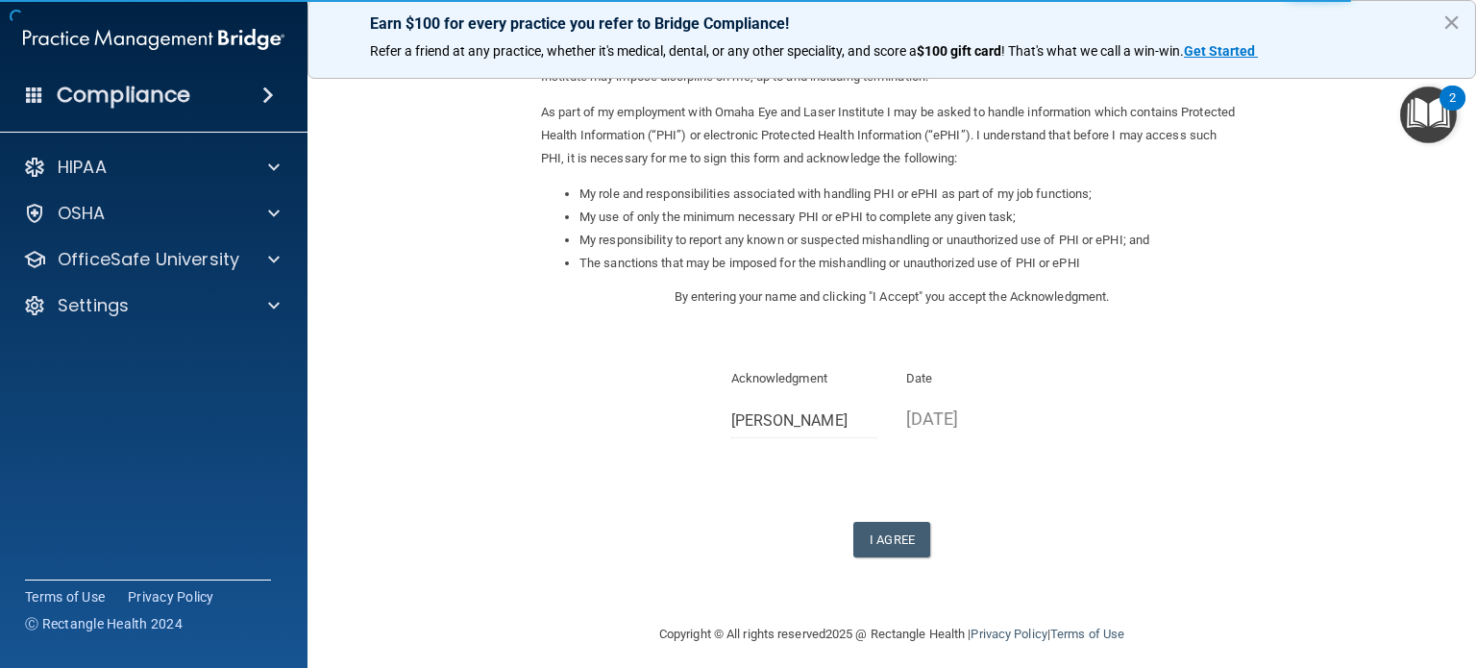
scroll to position [211, 0]
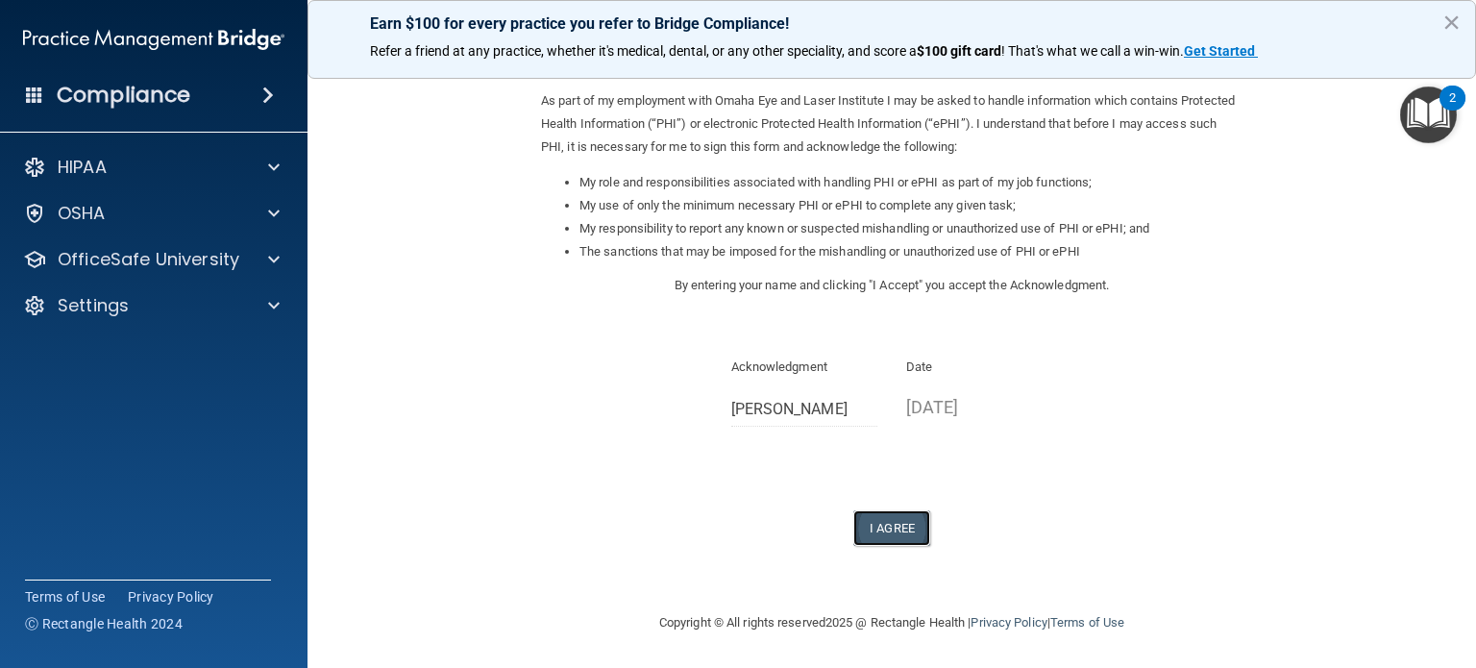
click at [878, 523] on button "I Agree" at bounding box center [891, 528] width 77 height 36
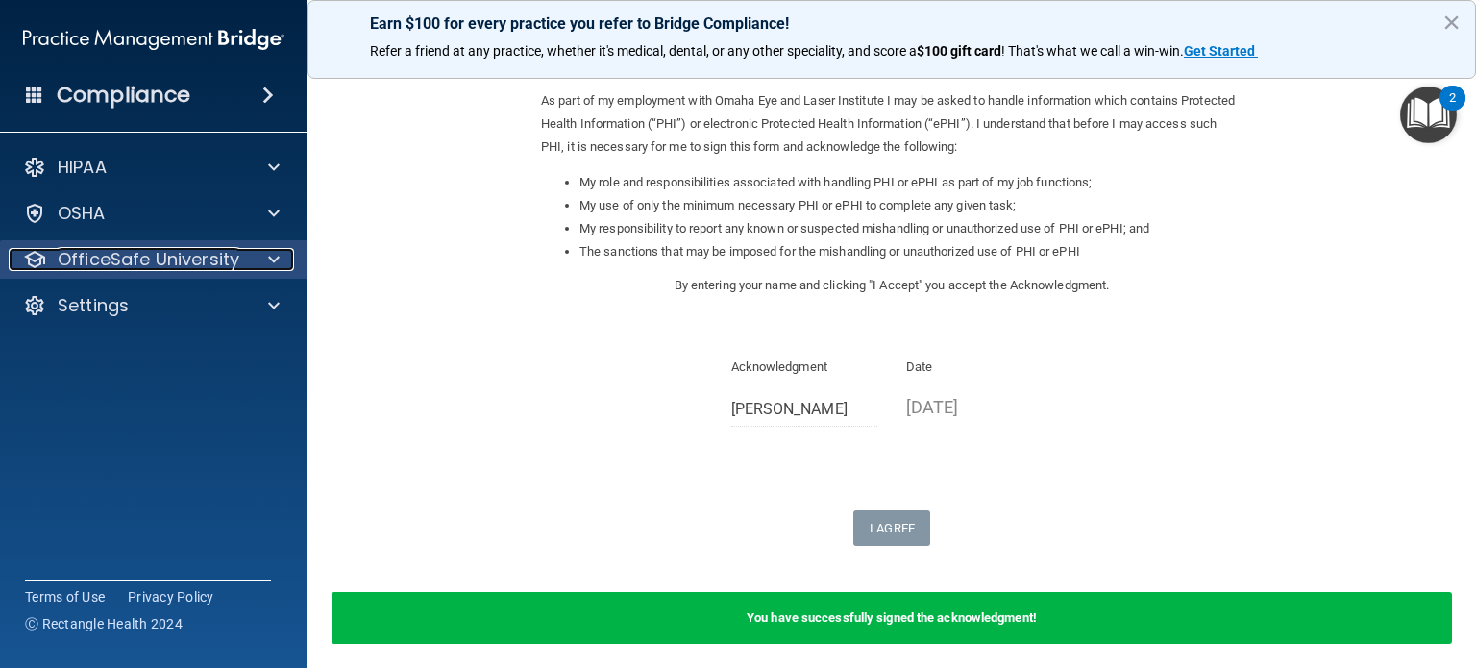
click at [279, 267] on span at bounding box center [274, 259] width 12 height 23
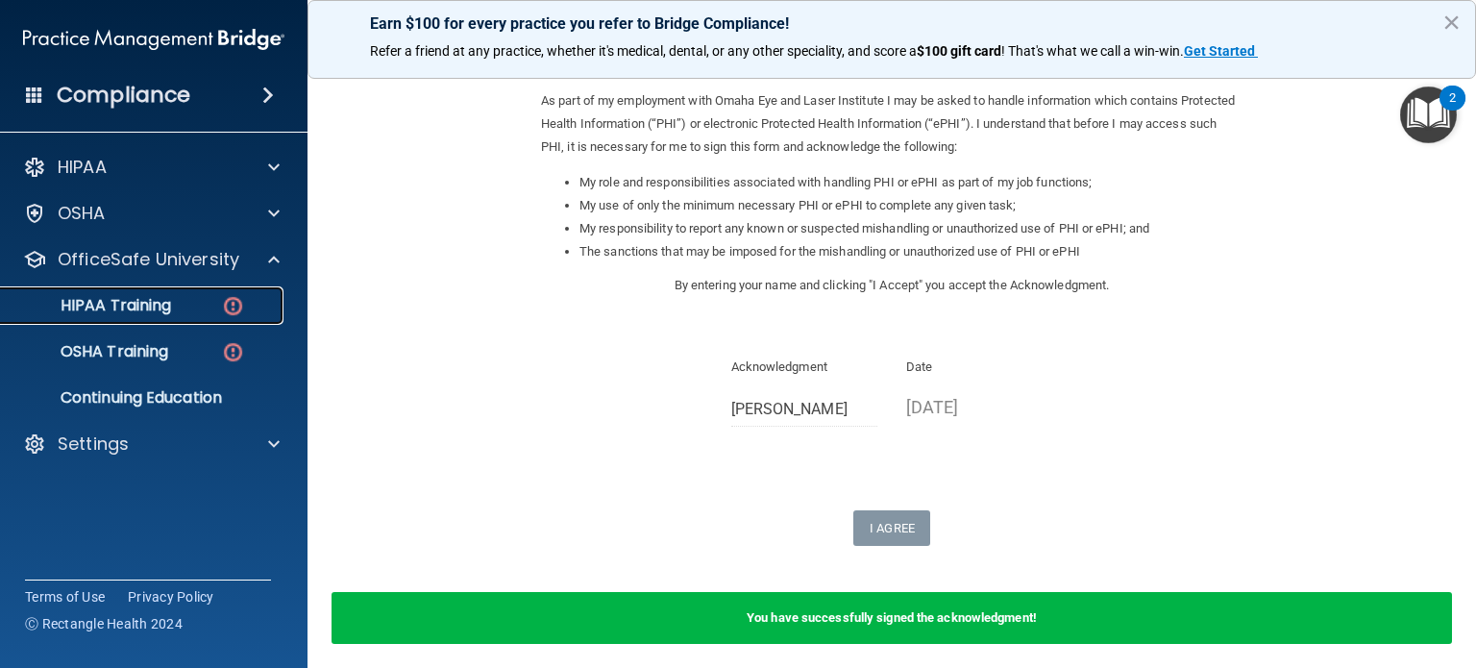
click at [242, 310] on img at bounding box center [233, 306] width 24 height 24
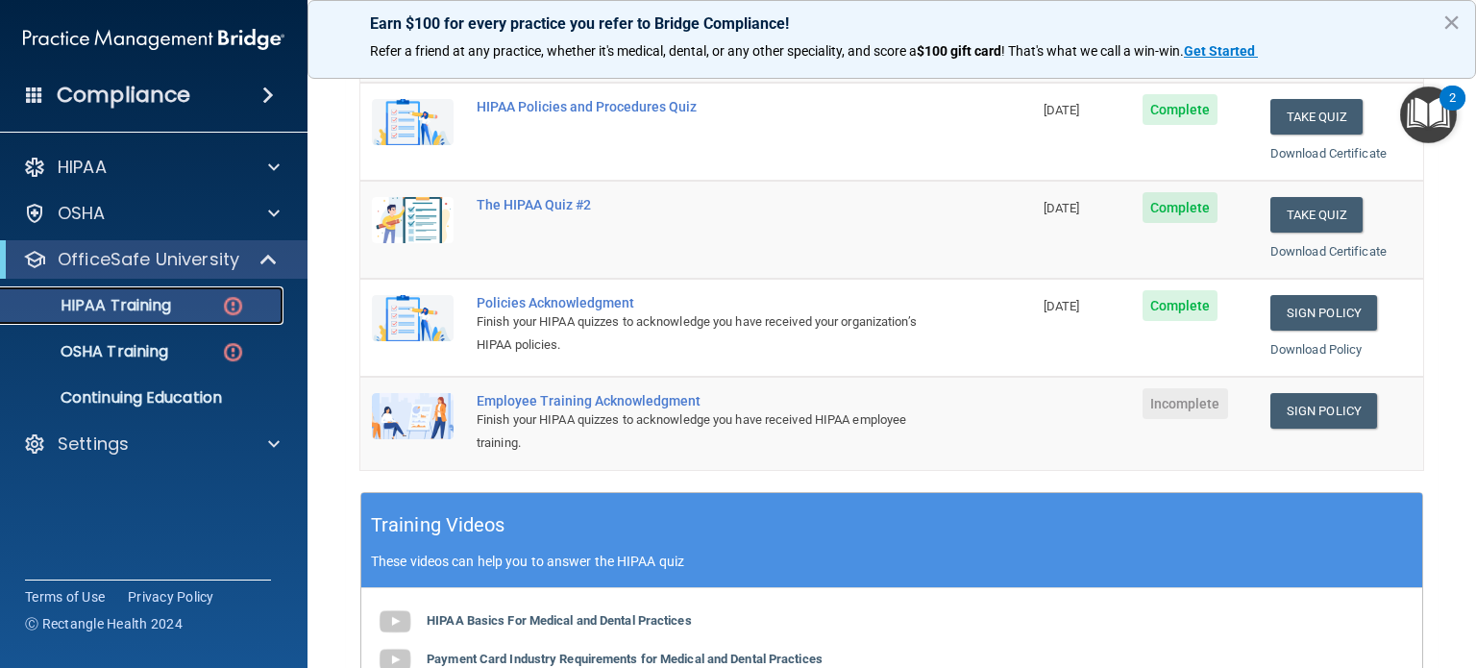
scroll to position [346, 0]
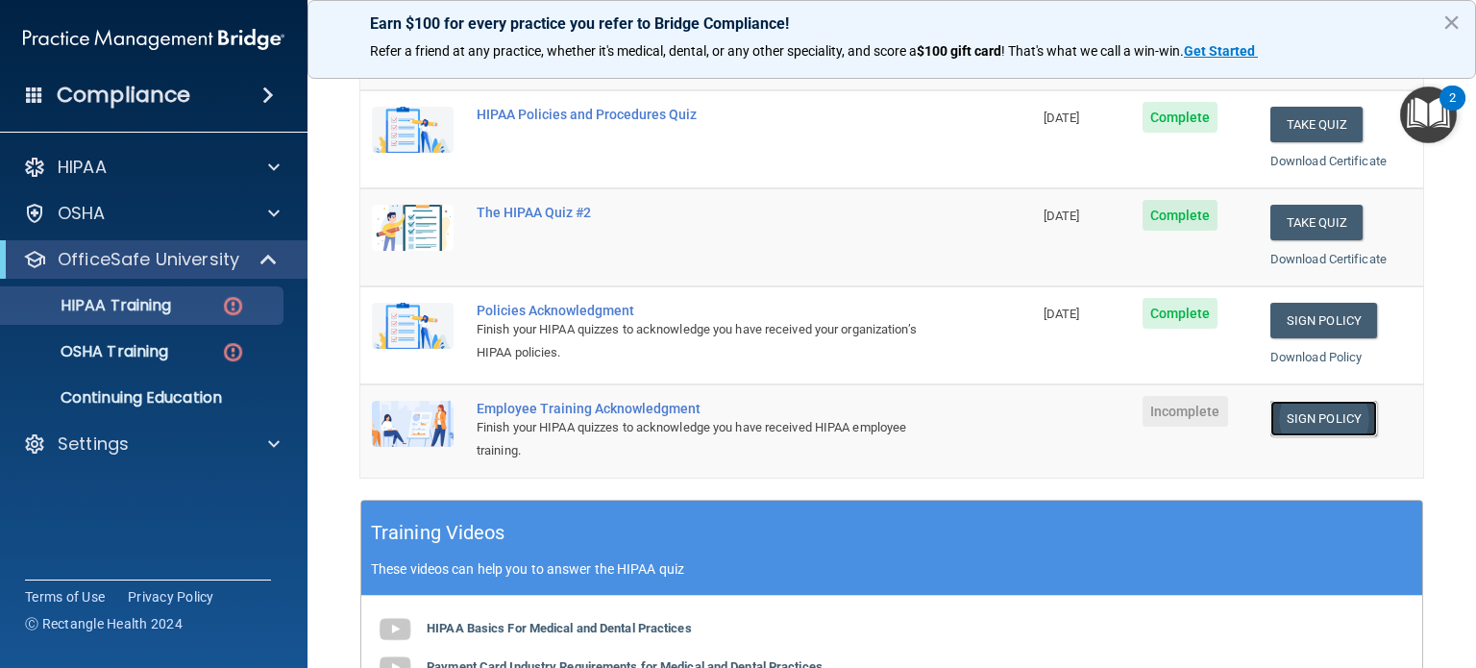
click at [1310, 414] on link "Sign Policy" at bounding box center [1324, 419] width 107 height 36
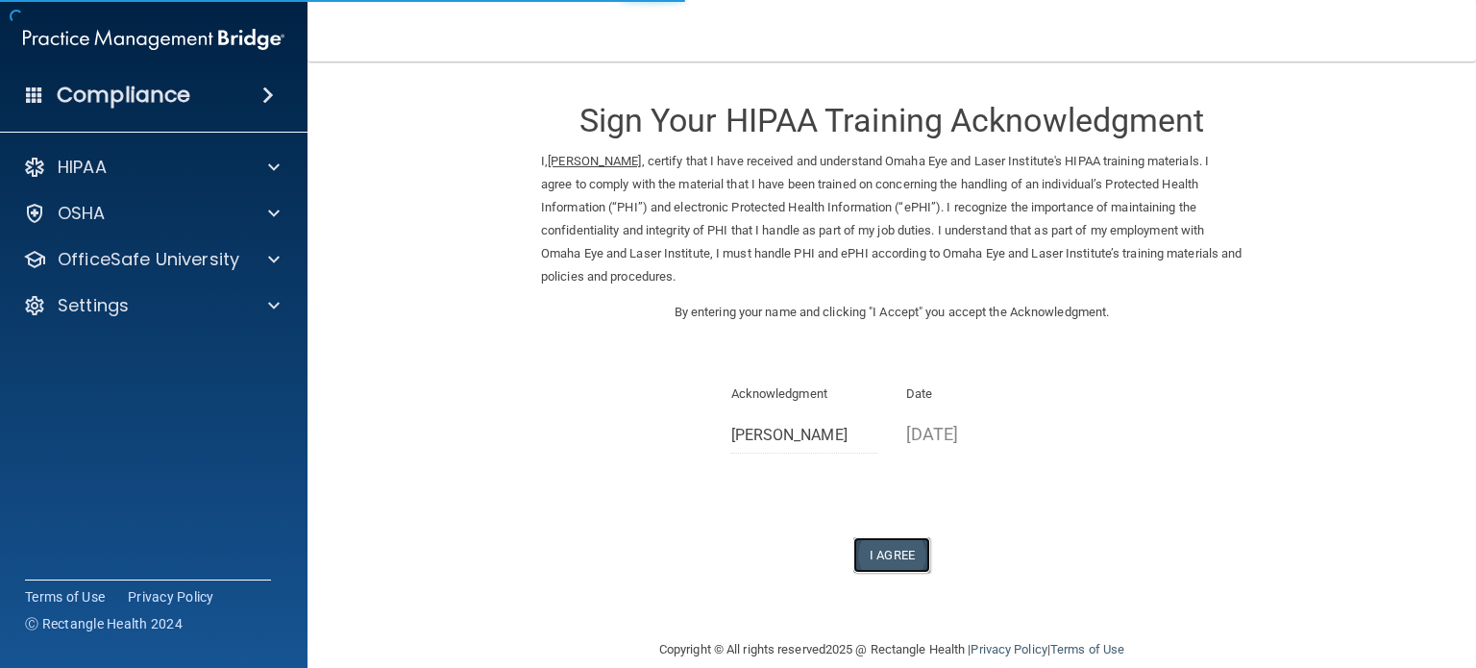
click at [878, 550] on button "I Agree" at bounding box center [891, 555] width 77 height 36
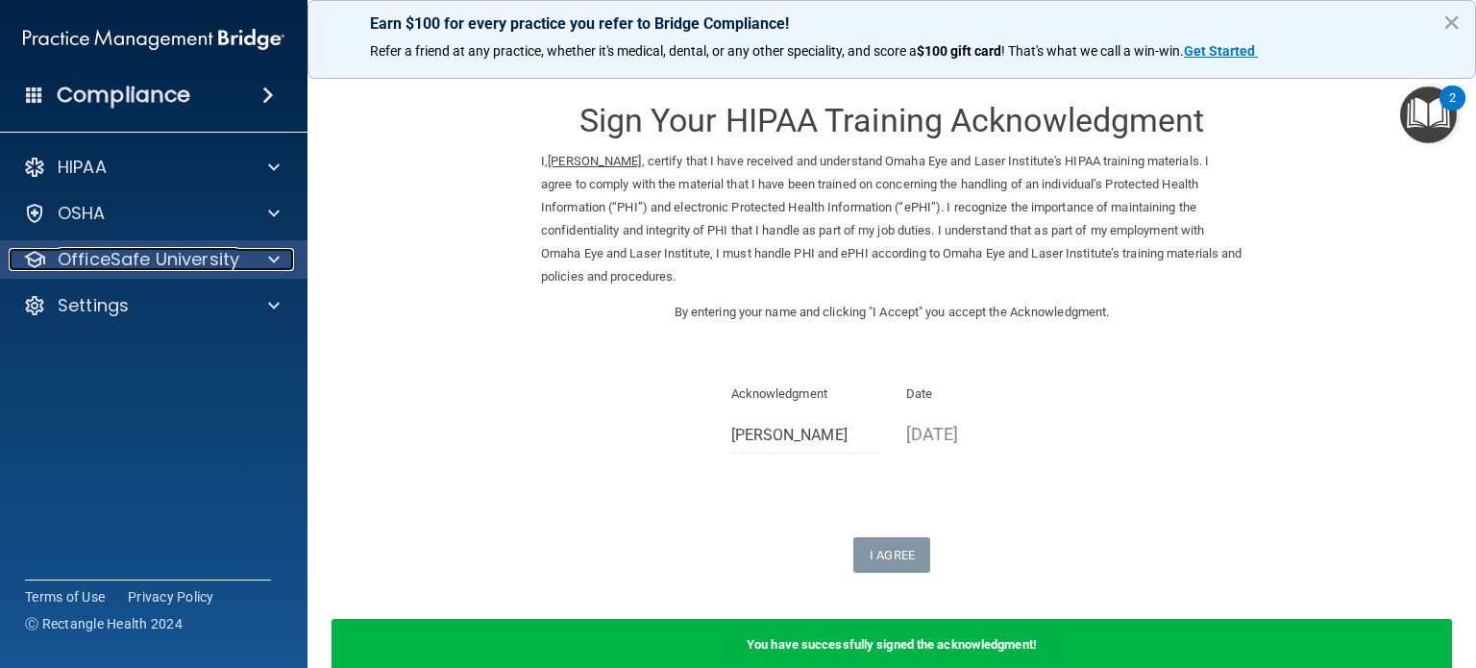
click at [265, 255] on div at bounding box center [271, 259] width 48 height 23
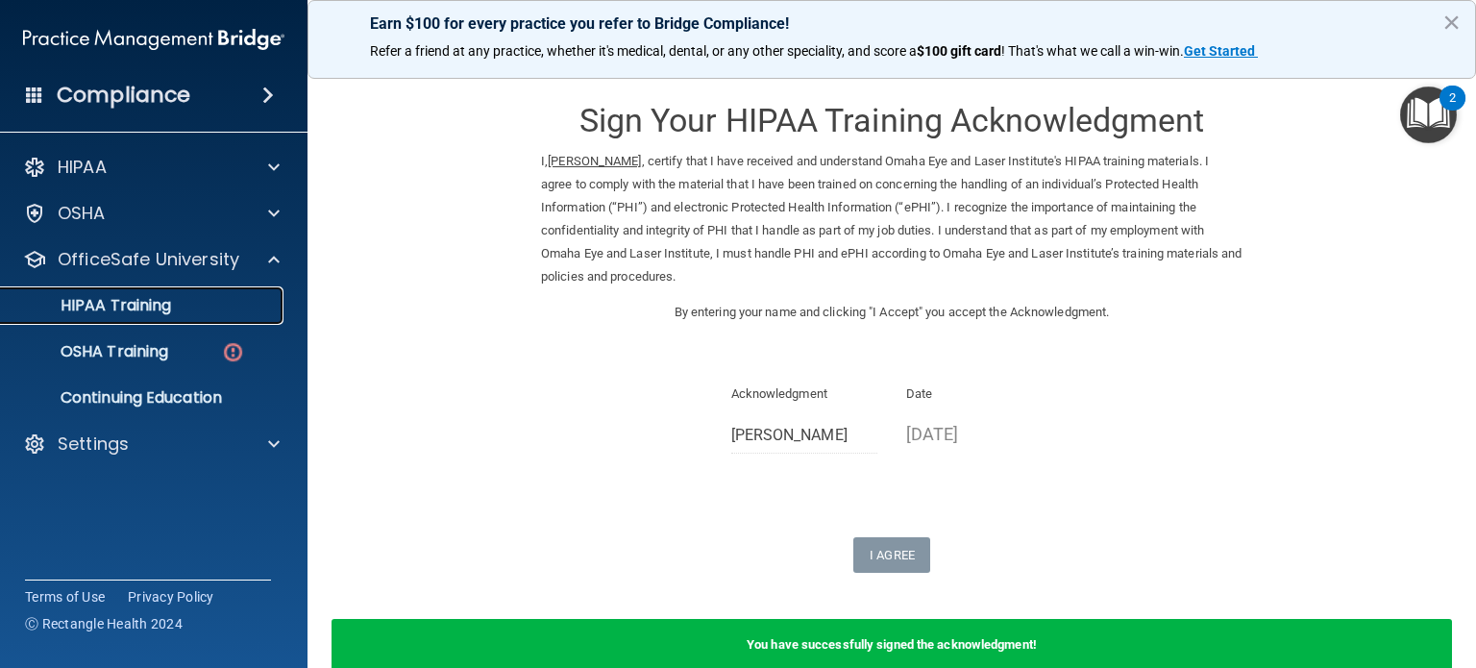
click at [250, 306] on div "HIPAA Training" at bounding box center [143, 305] width 262 height 19
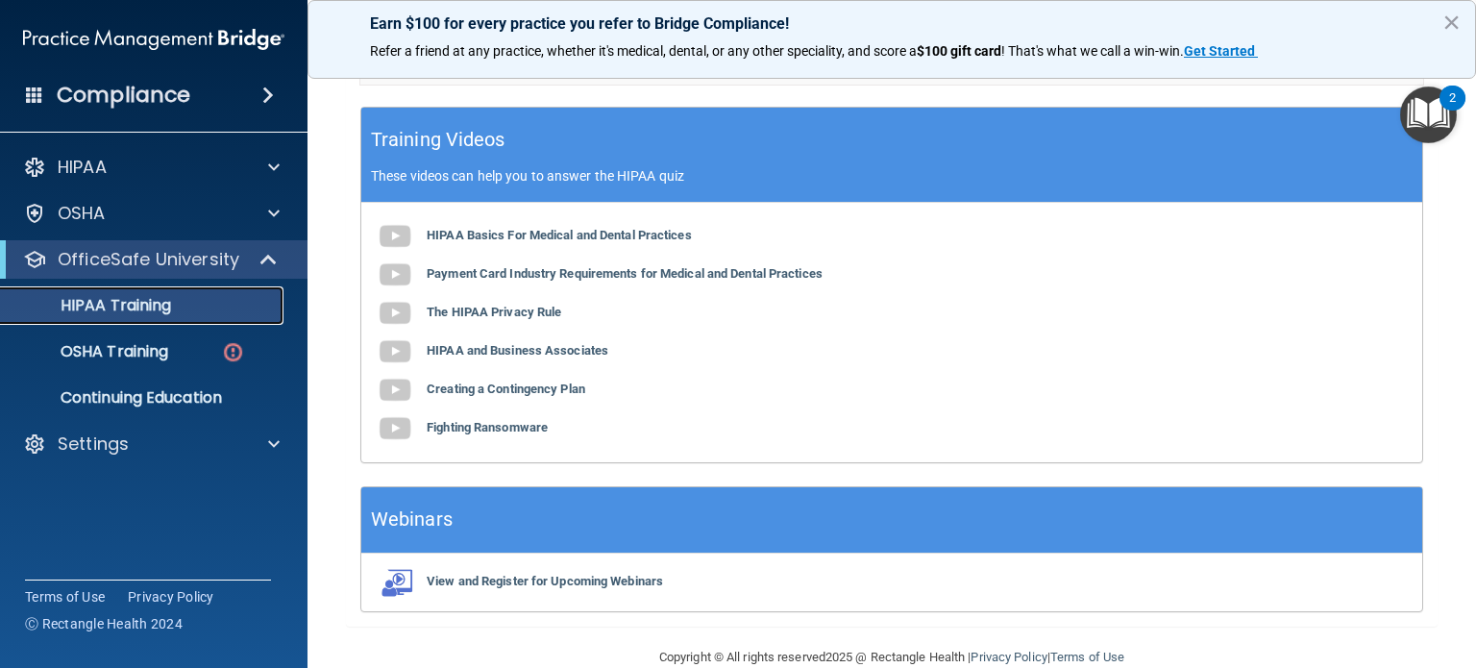
scroll to position [775, 0]
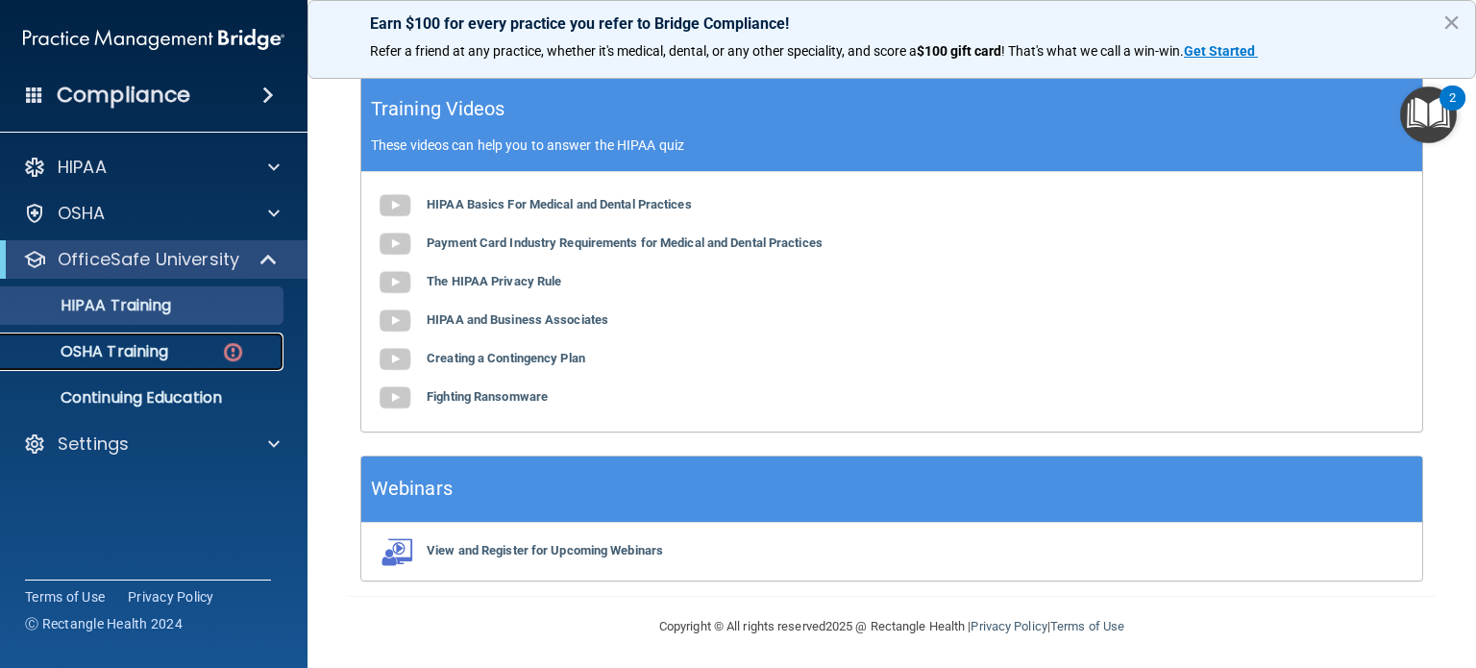
click at [215, 342] on div "OSHA Training" at bounding box center [143, 351] width 262 height 19
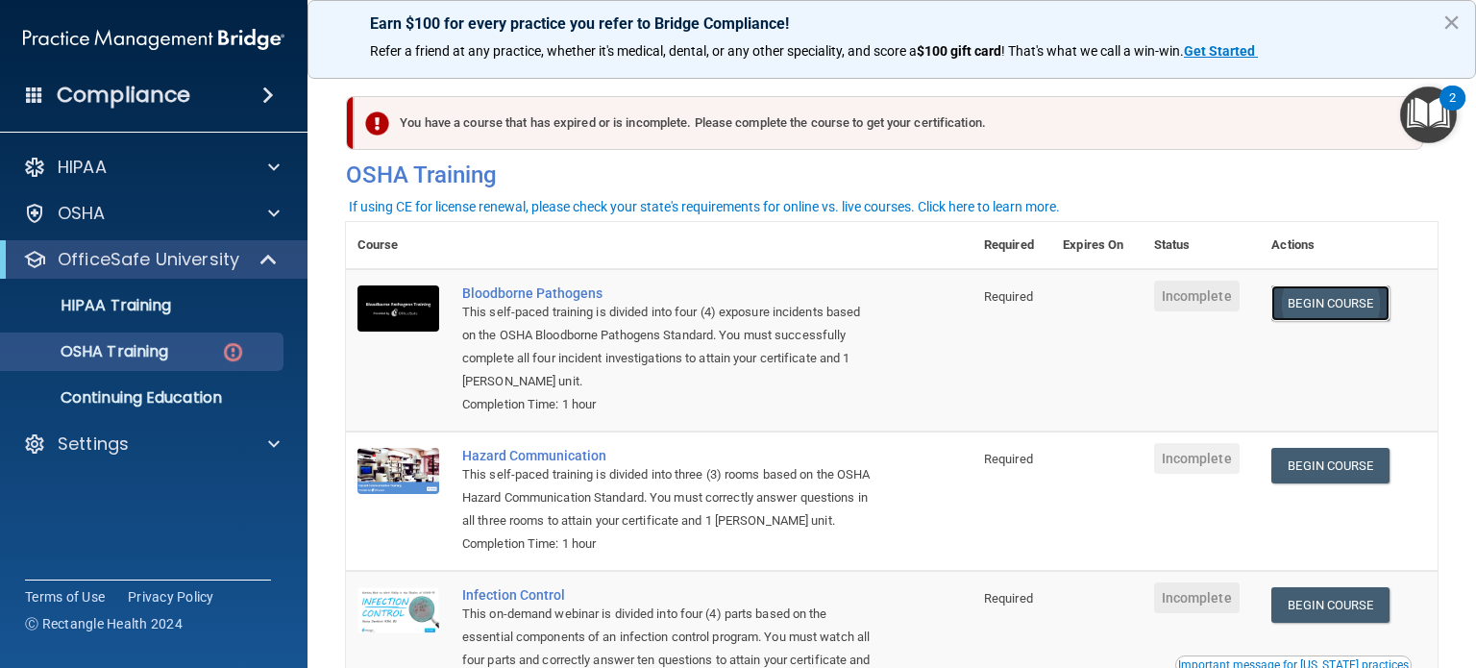
click at [1333, 301] on link "Begin Course" at bounding box center [1330, 303] width 117 height 36
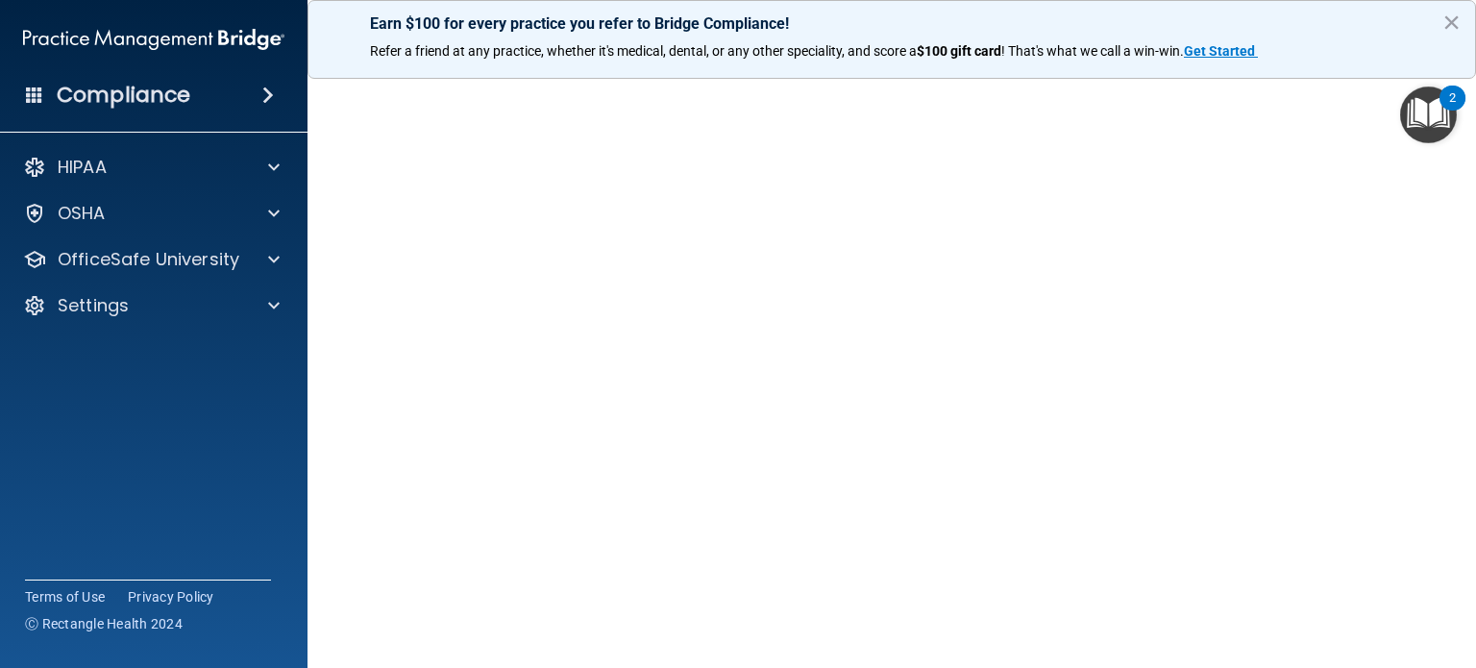
scroll to position [62, 0]
click at [1442, 21] on div "Earn $100 for every practice you refer to Bridge Compliance! Refer a friend at …" at bounding box center [892, 39] width 1169 height 79
click at [1451, 21] on button "×" at bounding box center [1452, 22] width 18 height 31
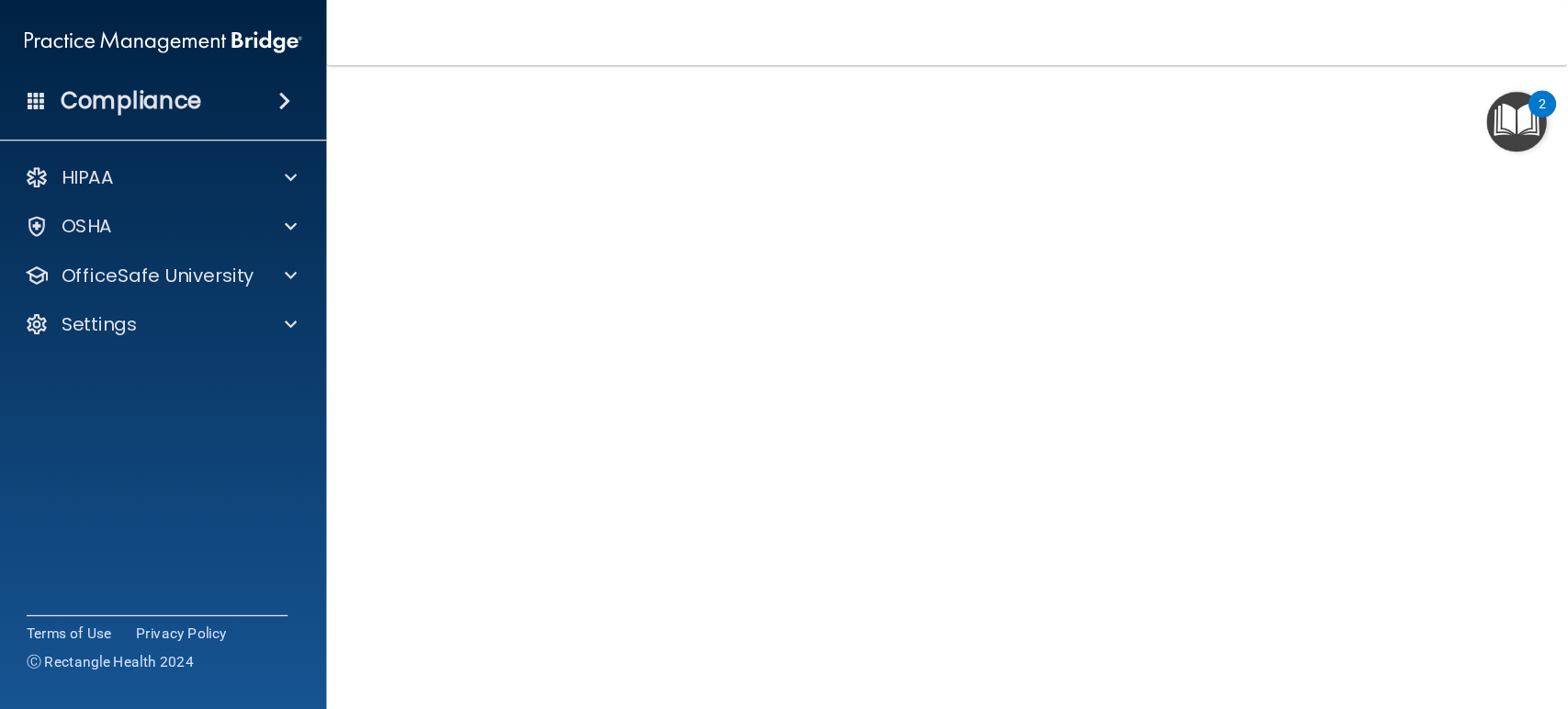
scroll to position [52, 0]
drag, startPoint x: 1330, startPoint y: 553, endPoint x: 1371, endPoint y: 312, distance: 244.5
click at [1371, 312] on main "Hazard Communication Training This course doesn’t expire until . Are you sure y…" at bounding box center [852, 349] width 1117 height 579
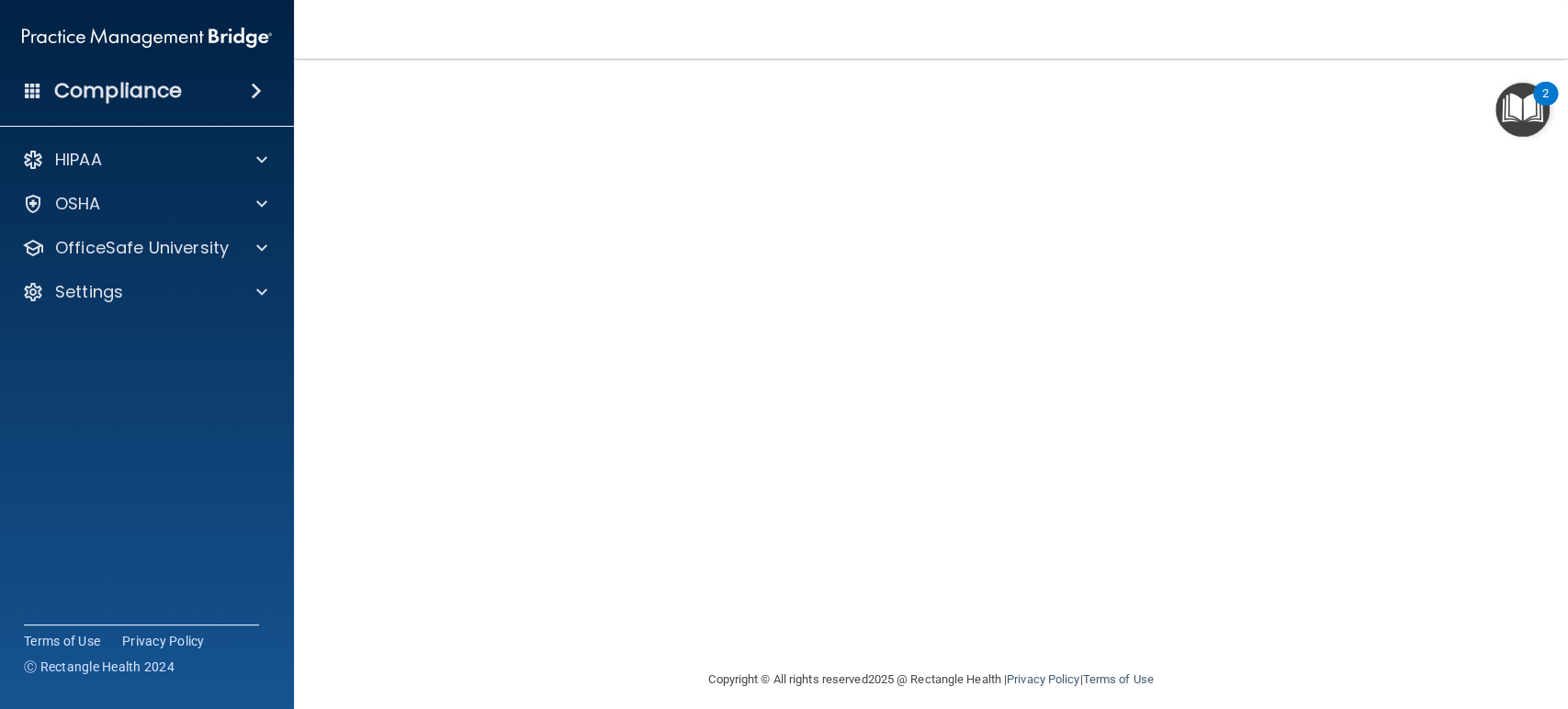
scroll to position [0, 0]
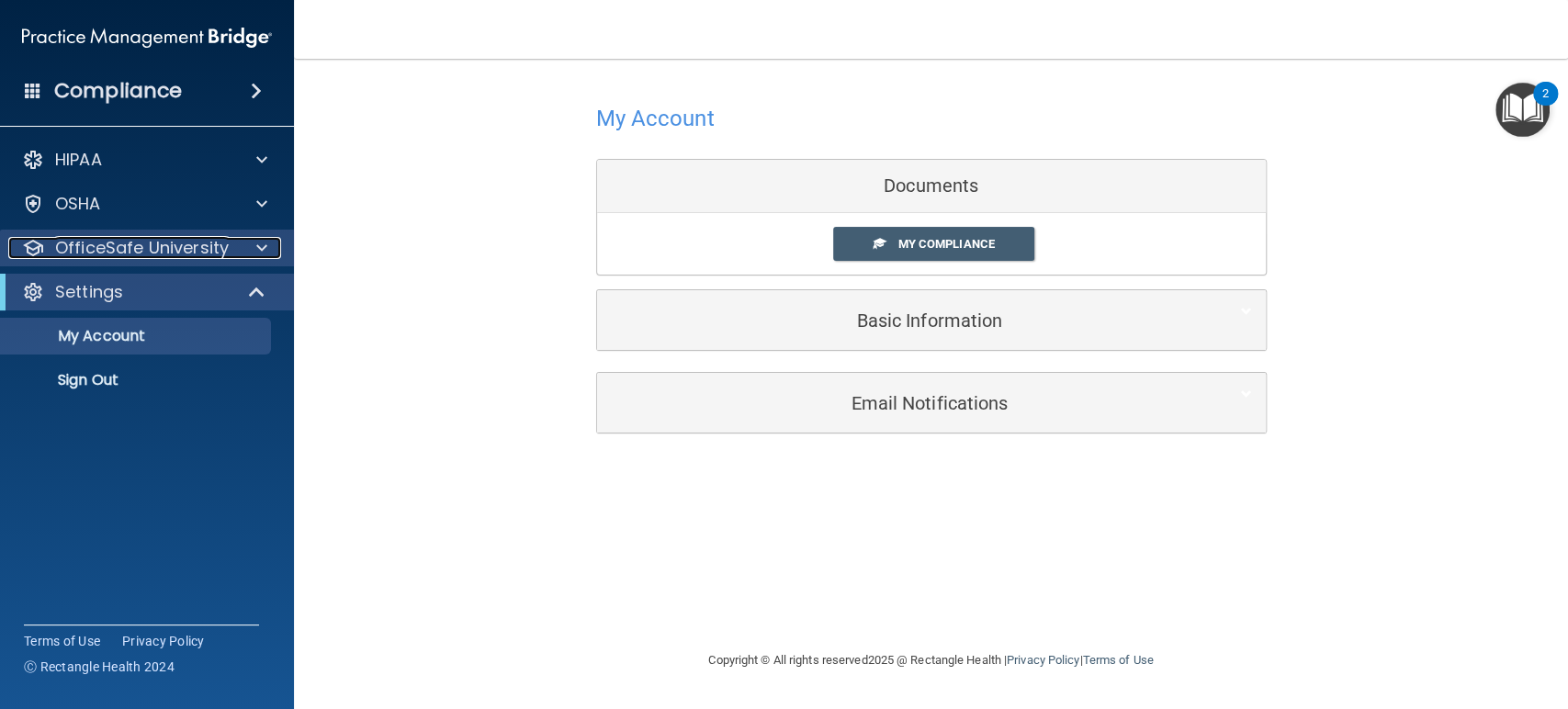
click at [249, 251] on div at bounding box center [259, 247] width 46 height 22
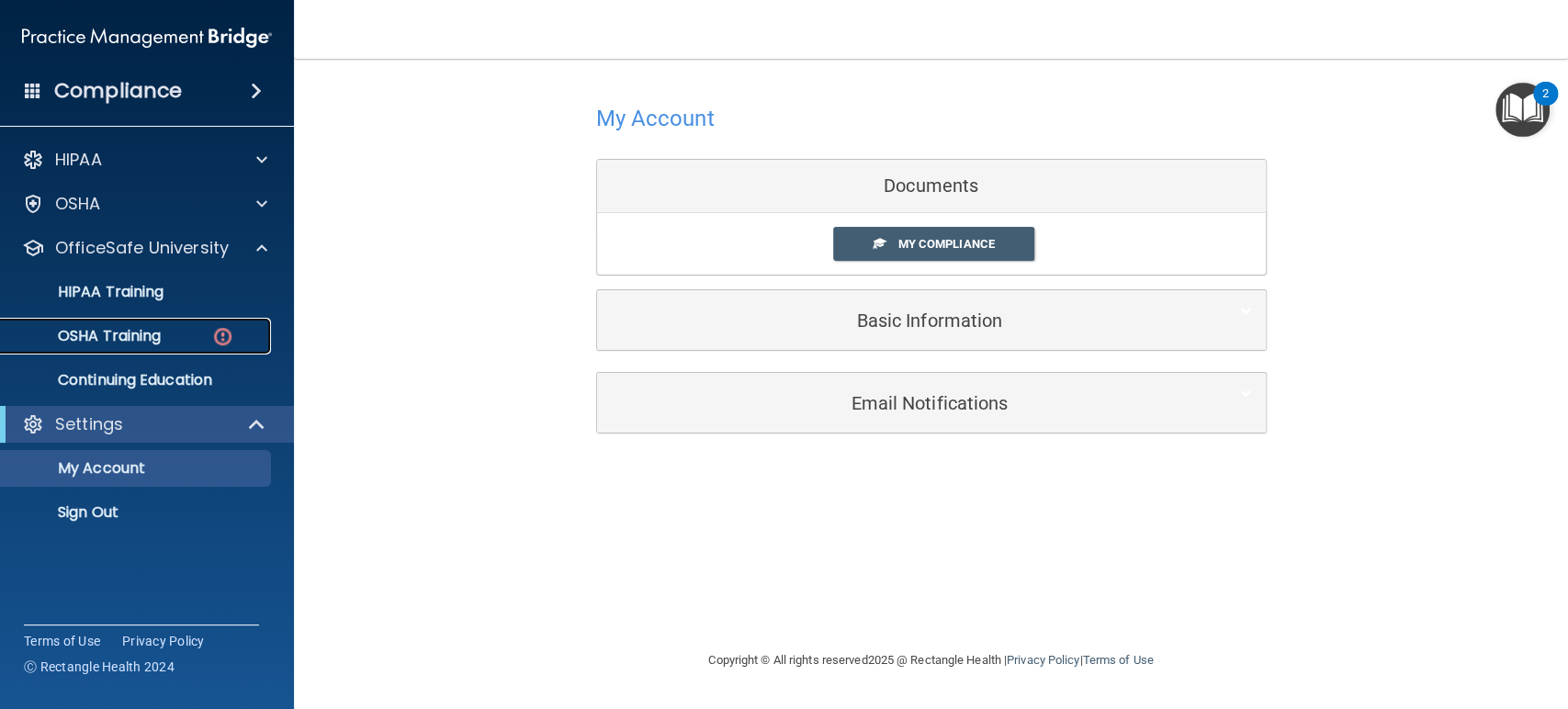
click at [229, 336] on img at bounding box center [223, 336] width 23 height 23
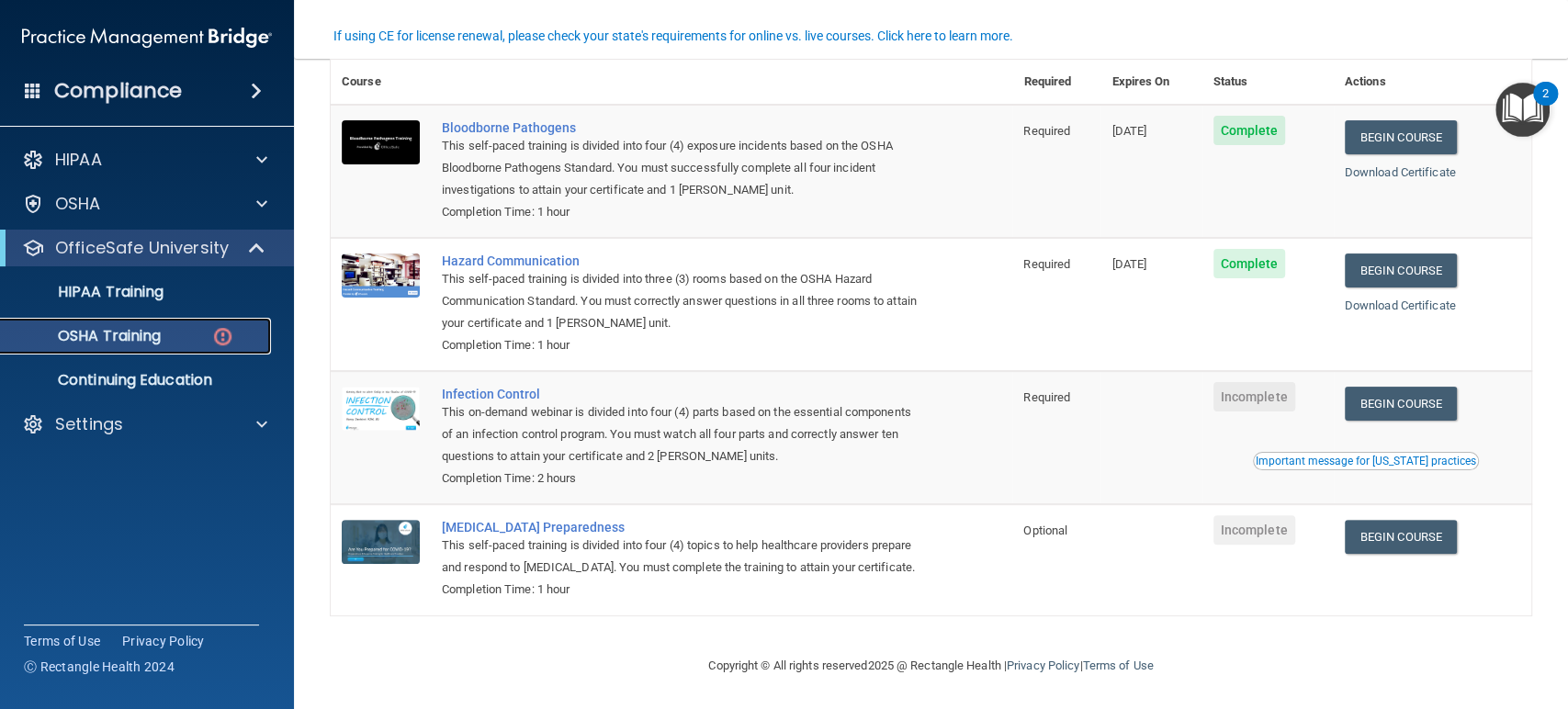
scroll to position [166, 0]
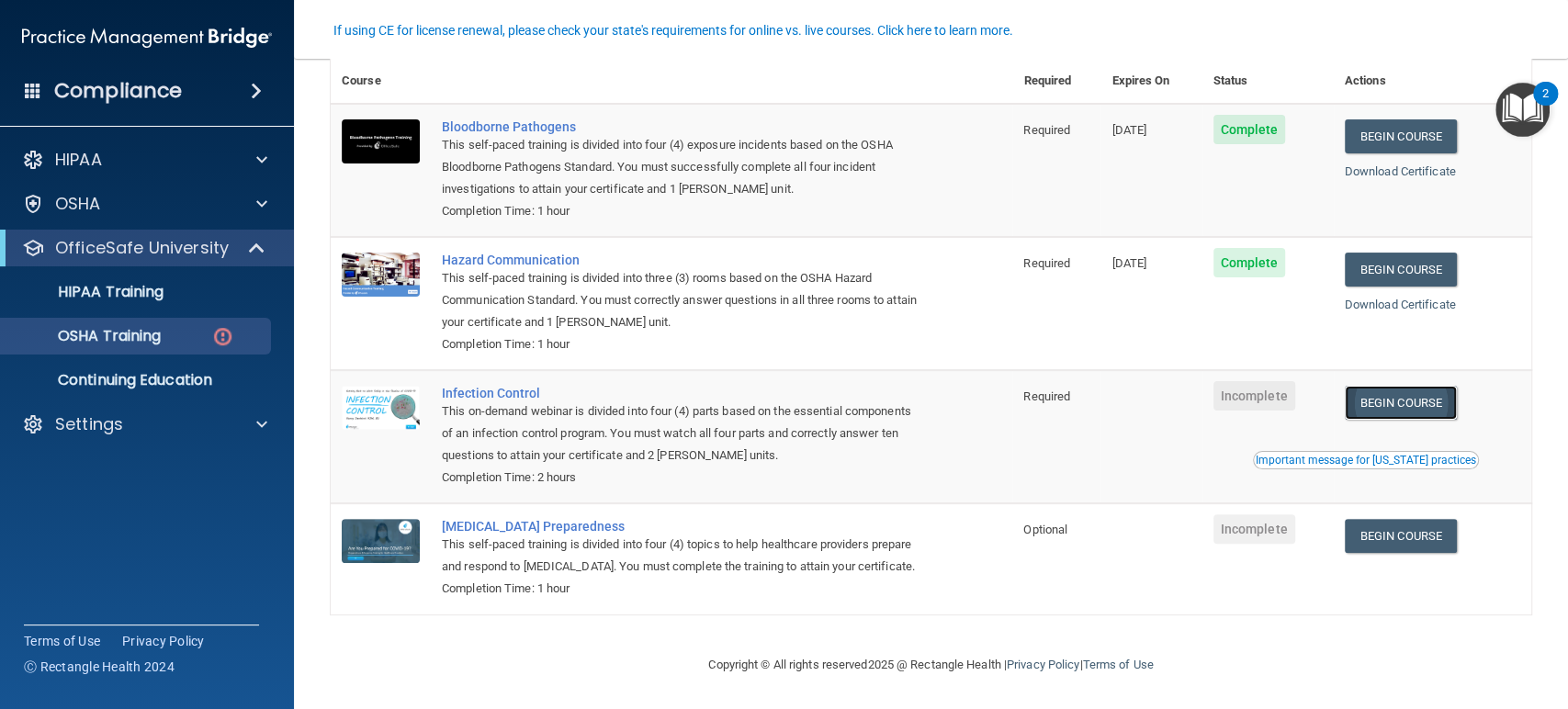
click at [1409, 388] on link "Begin Course" at bounding box center [1400, 403] width 112 height 34
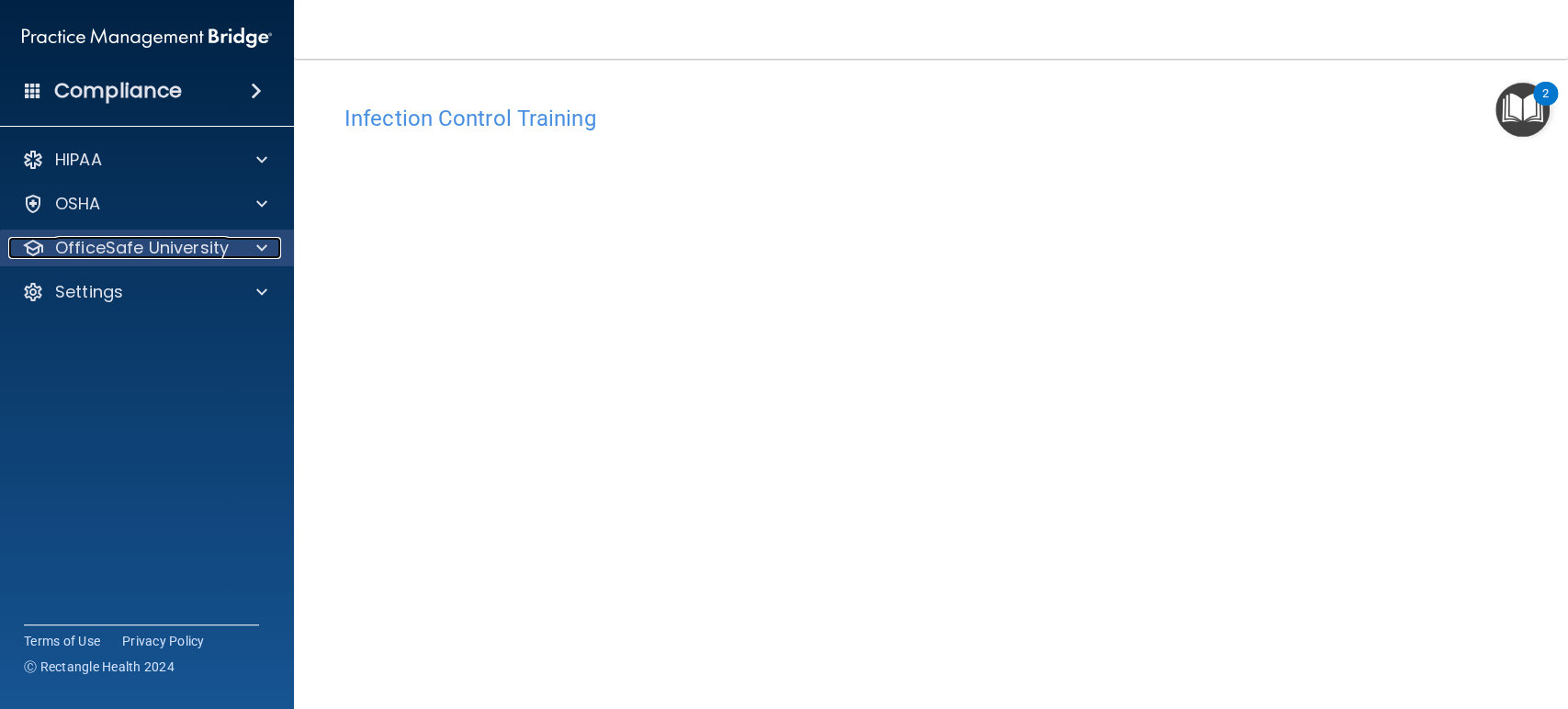
click at [260, 255] on span at bounding box center [262, 247] width 11 height 22
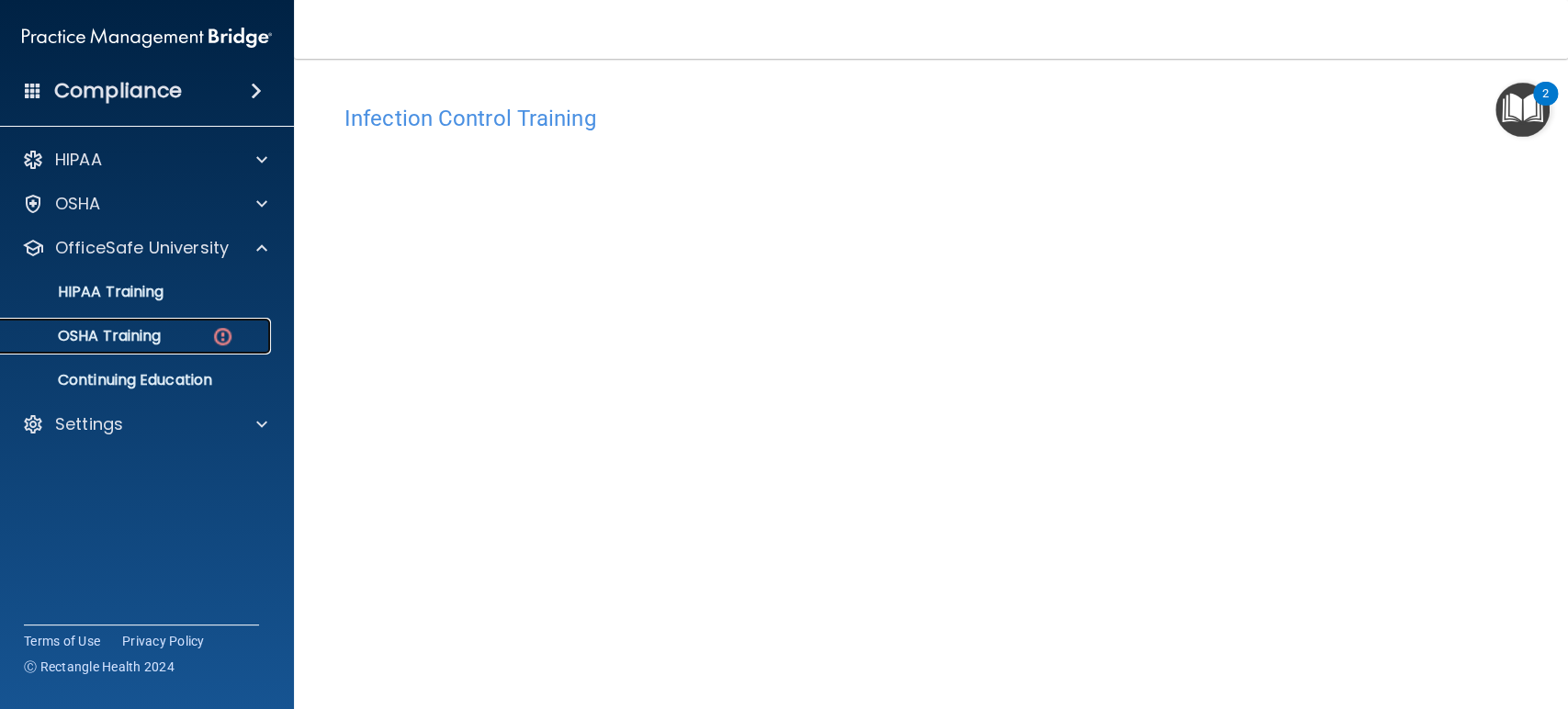
click at [211, 329] on img at bounding box center [223, 336] width 23 height 23
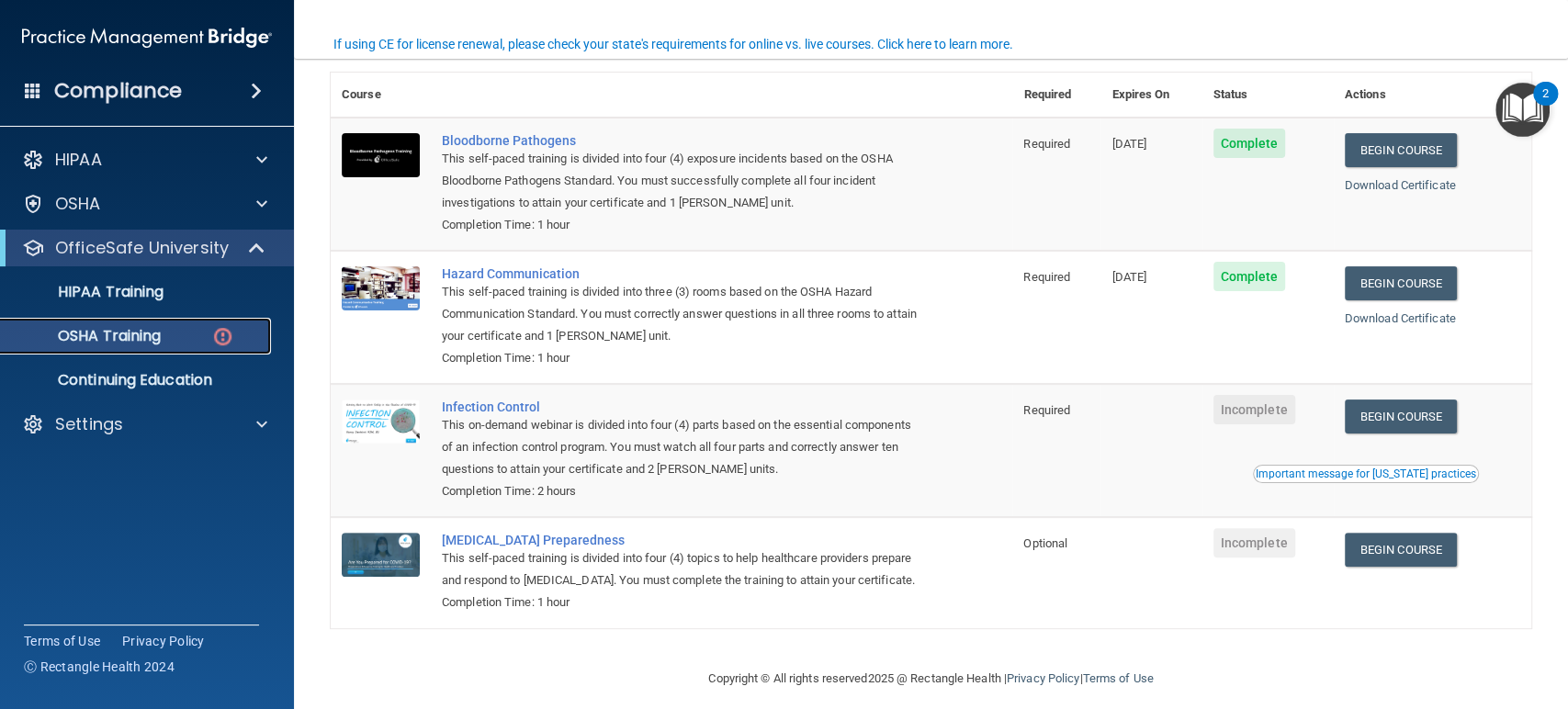
scroll to position [177, 0]
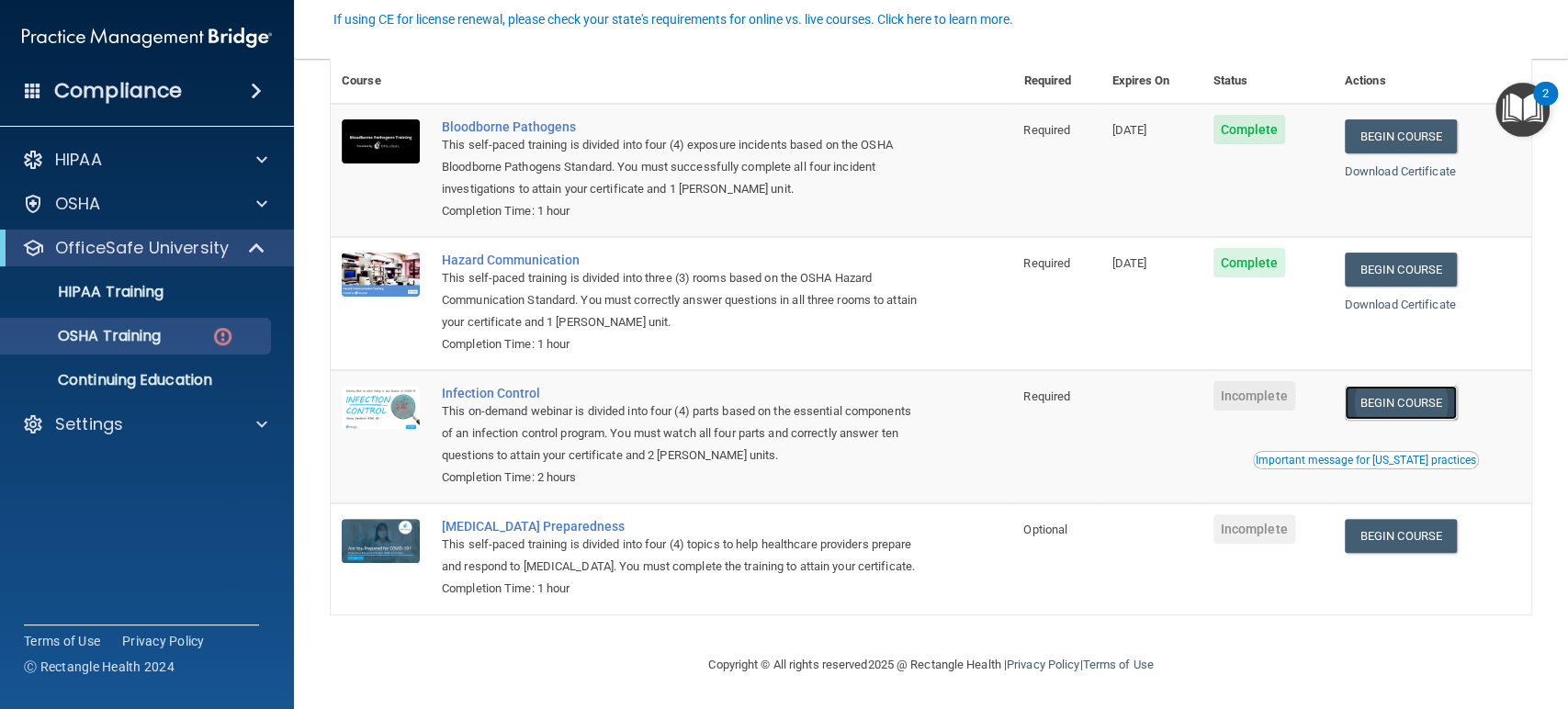
click at [1393, 386] on link "Begin Course" at bounding box center [1400, 403] width 112 height 34
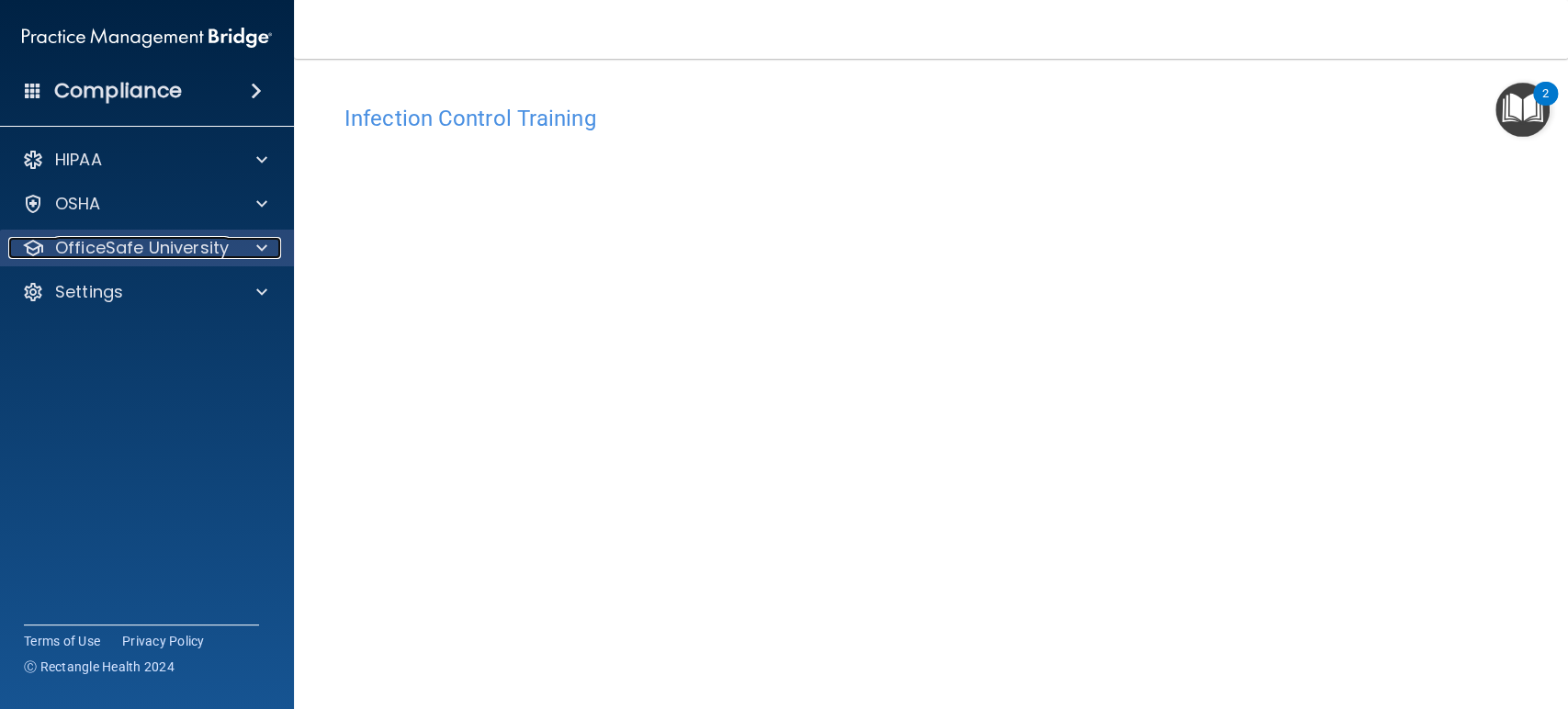
click at [256, 247] on span at bounding box center [262, 247] width 11 height 22
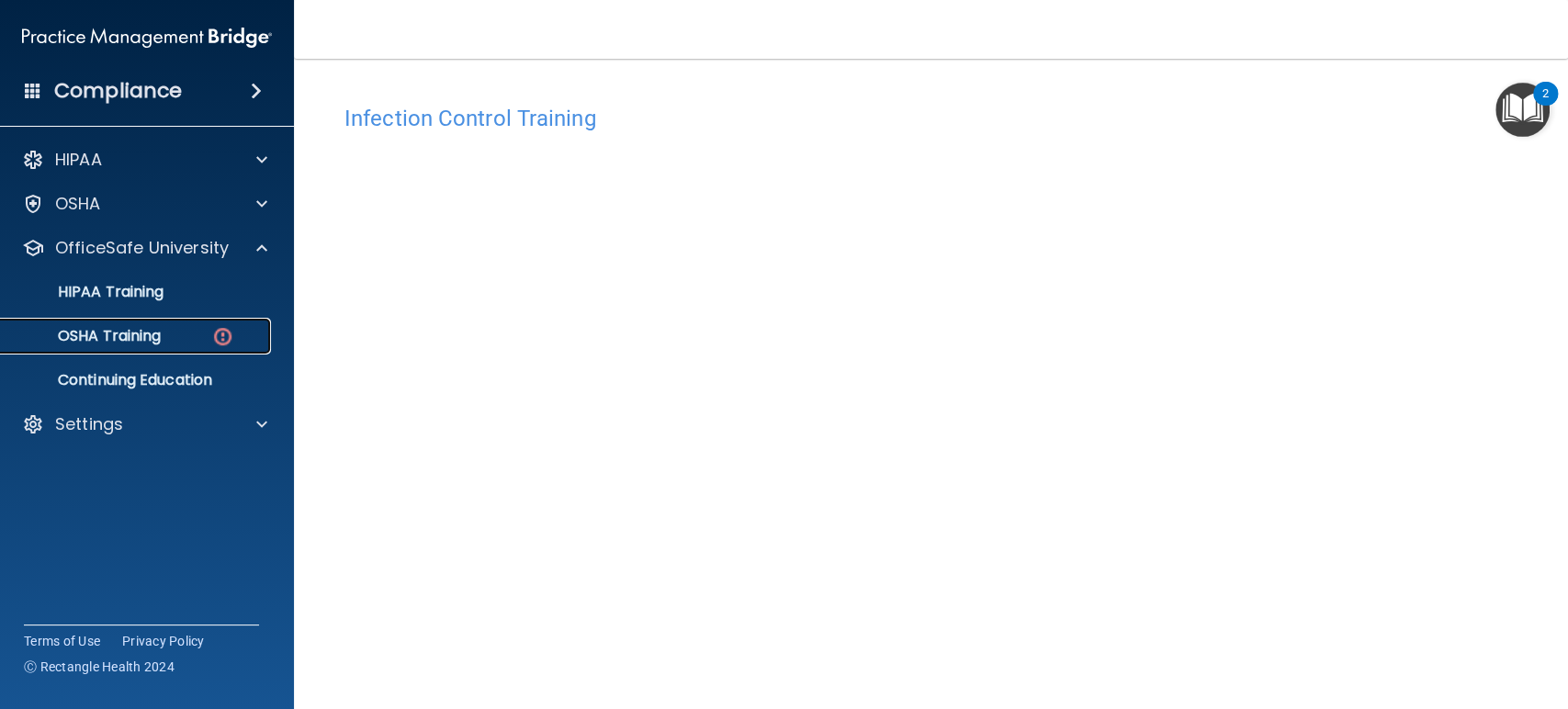
click at [211, 325] on img at bounding box center [223, 336] width 23 height 23
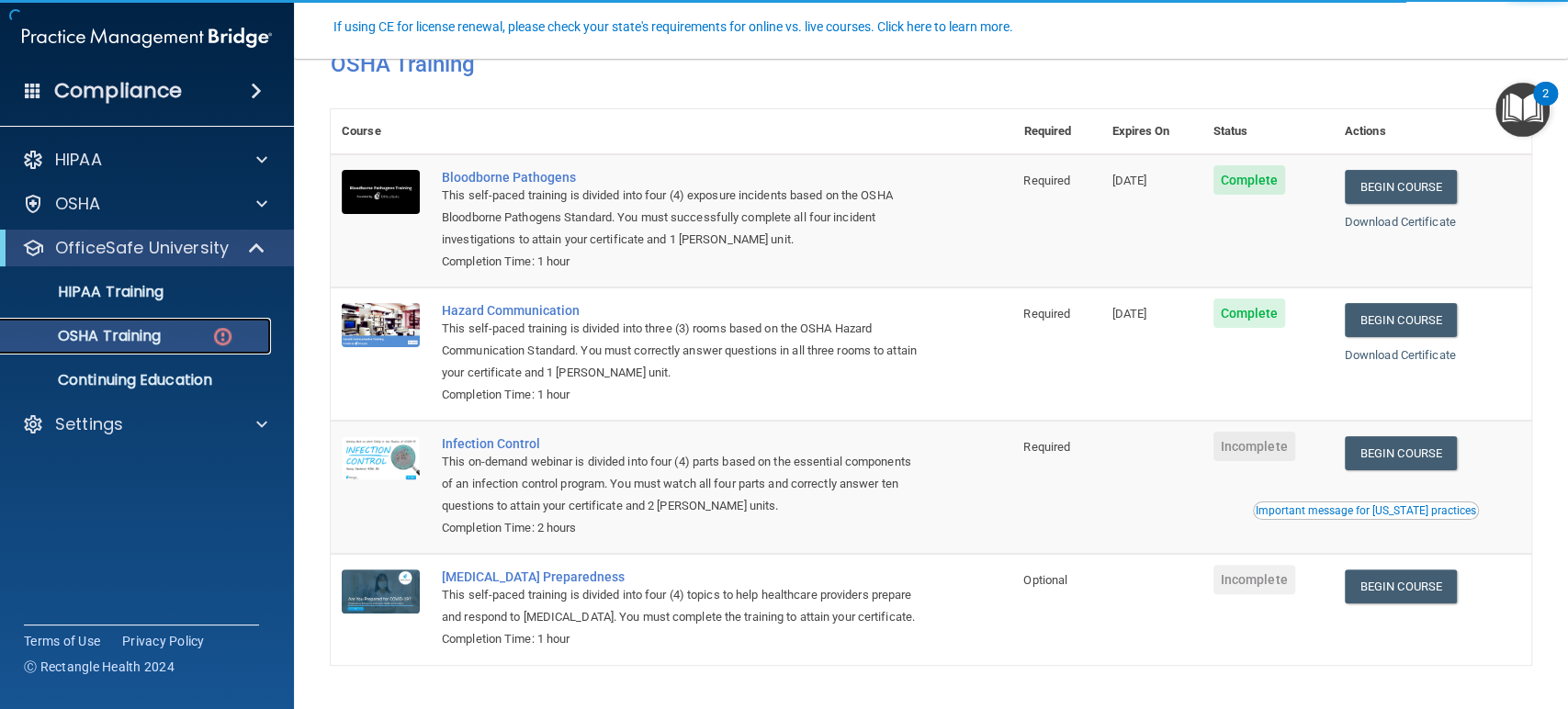
scroll to position [178, 0]
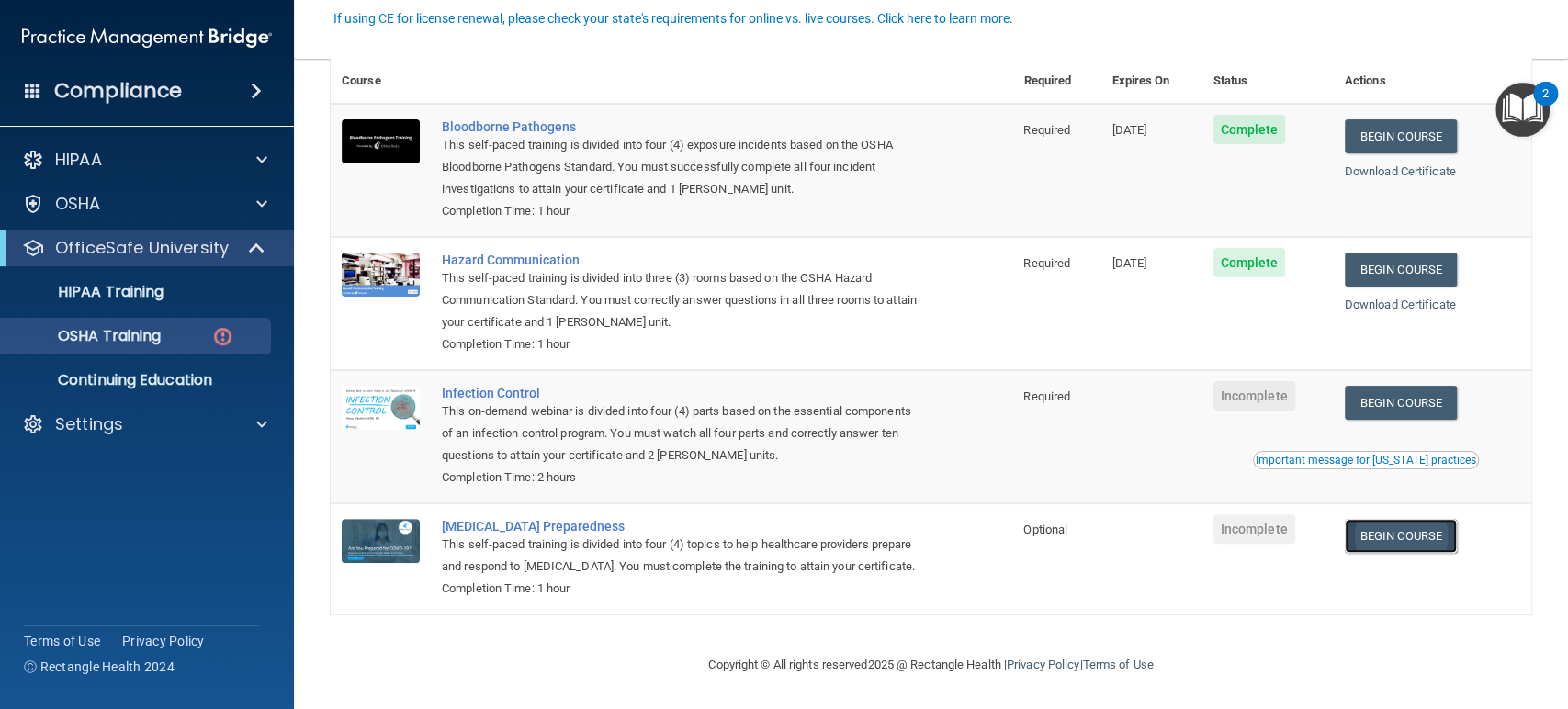
click at [1406, 519] on link "Begin Course" at bounding box center [1400, 536] width 112 height 34
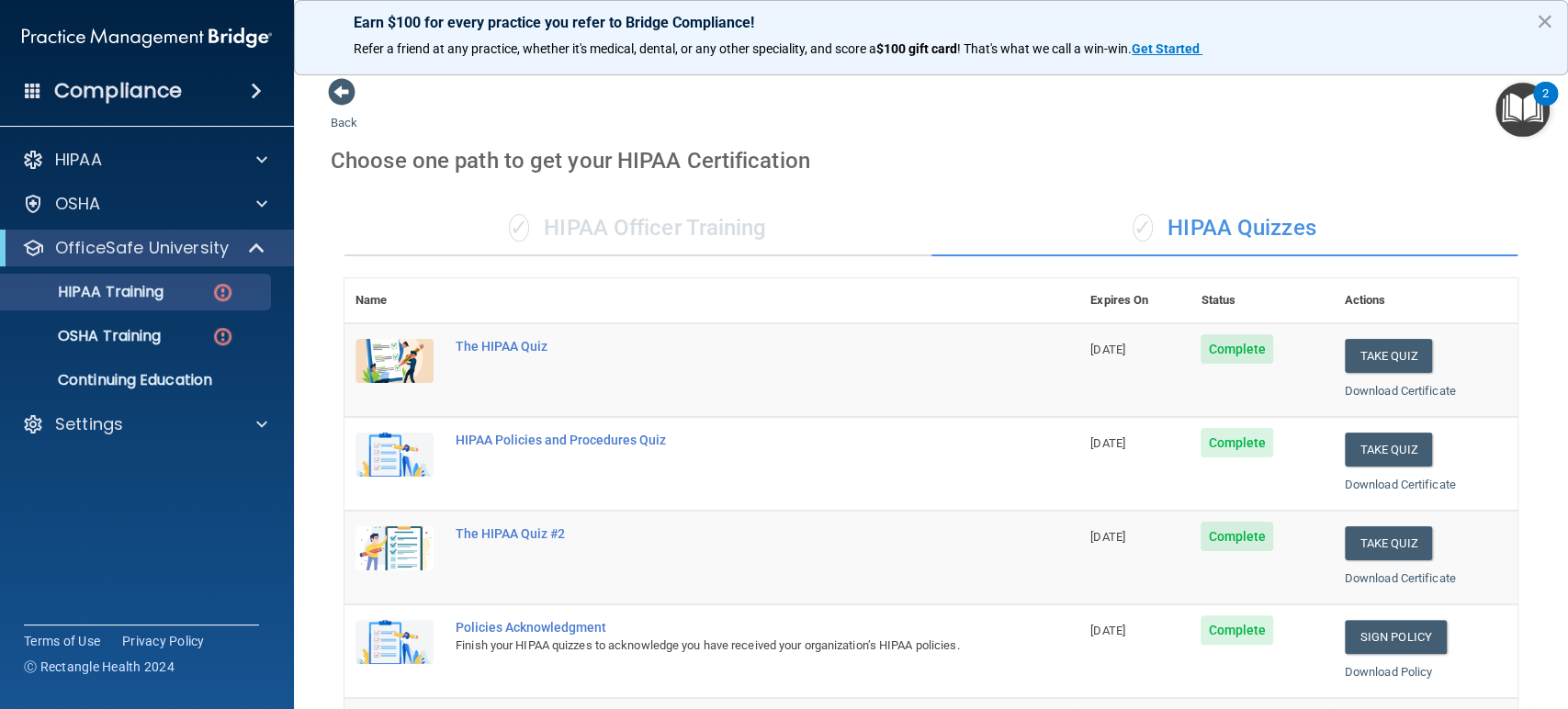
scroll to position [331, 0]
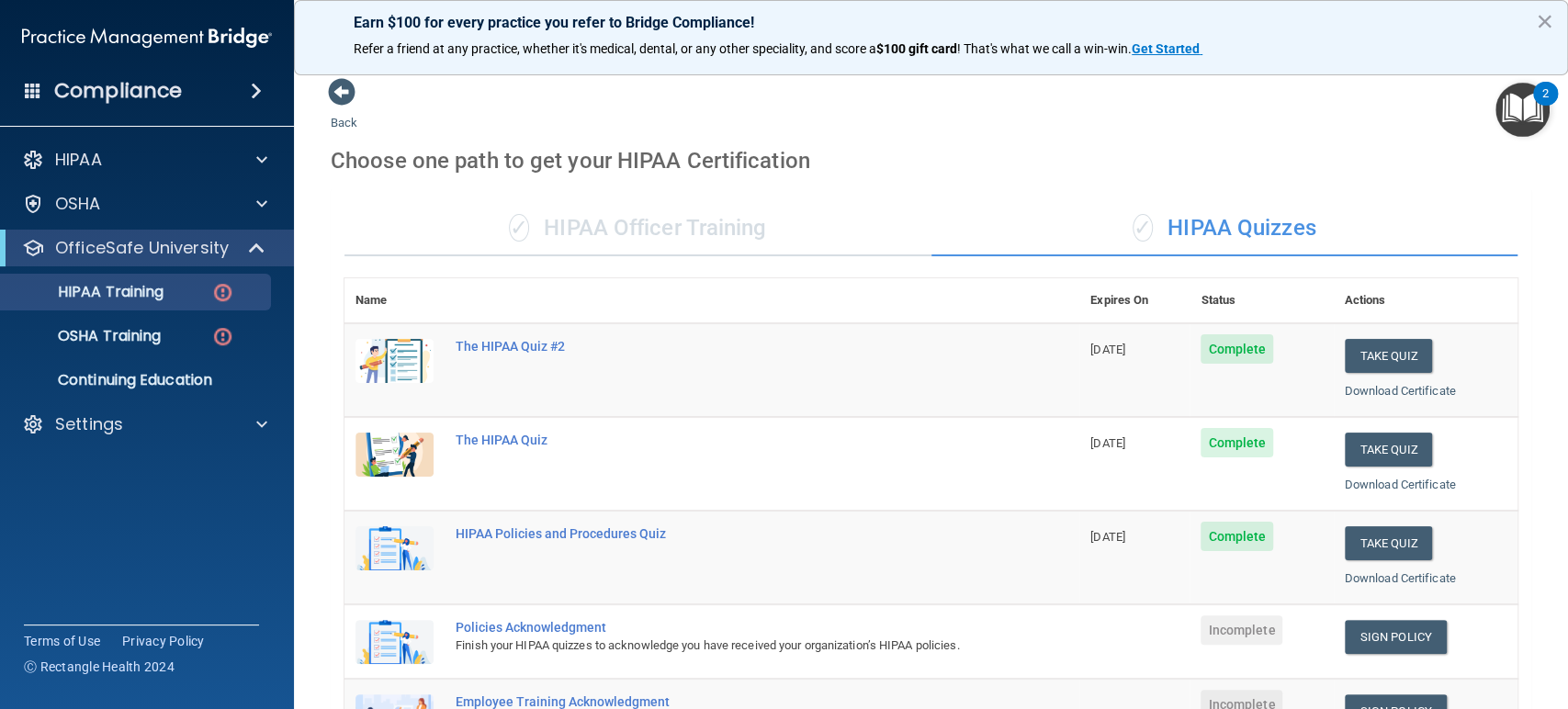
scroll to position [323, 0]
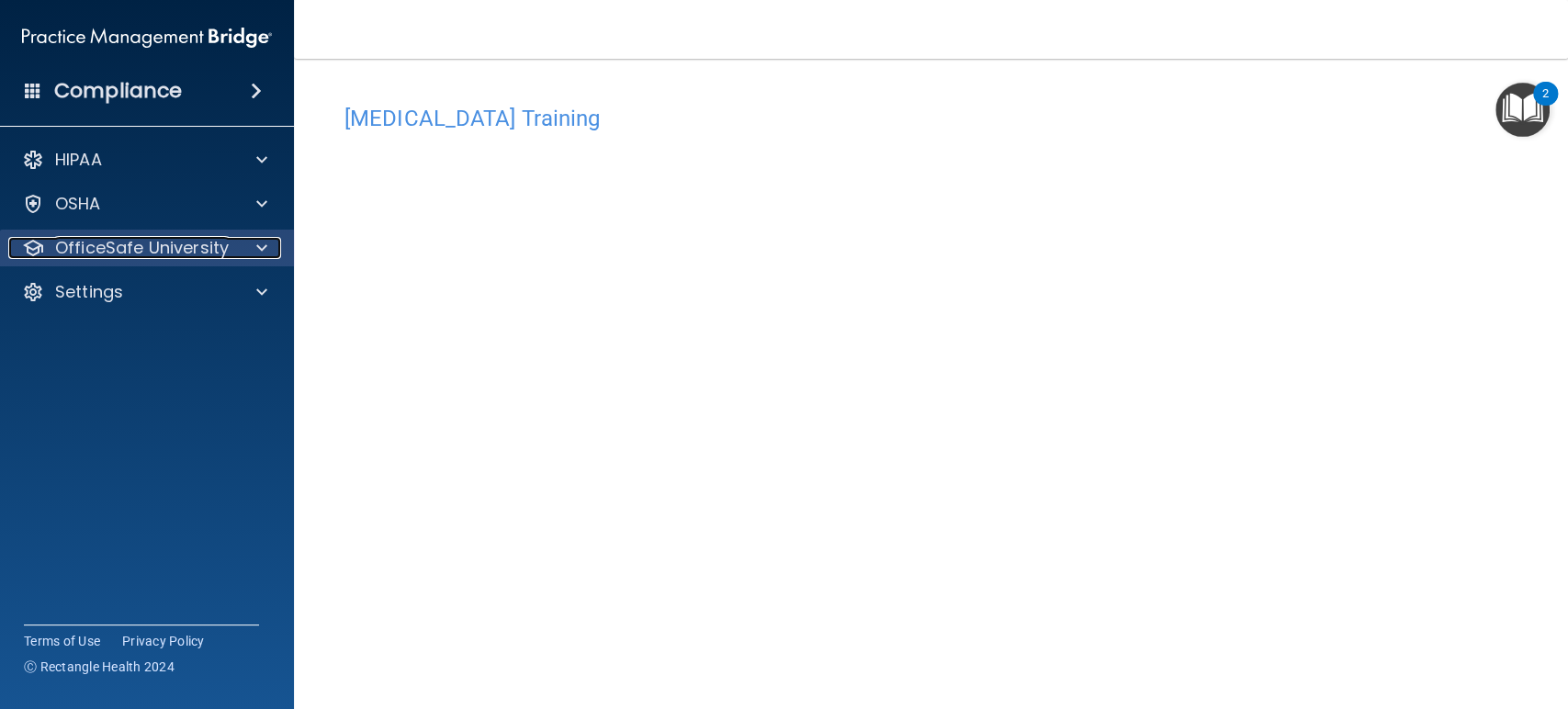
click at [260, 247] on span at bounding box center [262, 247] width 11 height 22
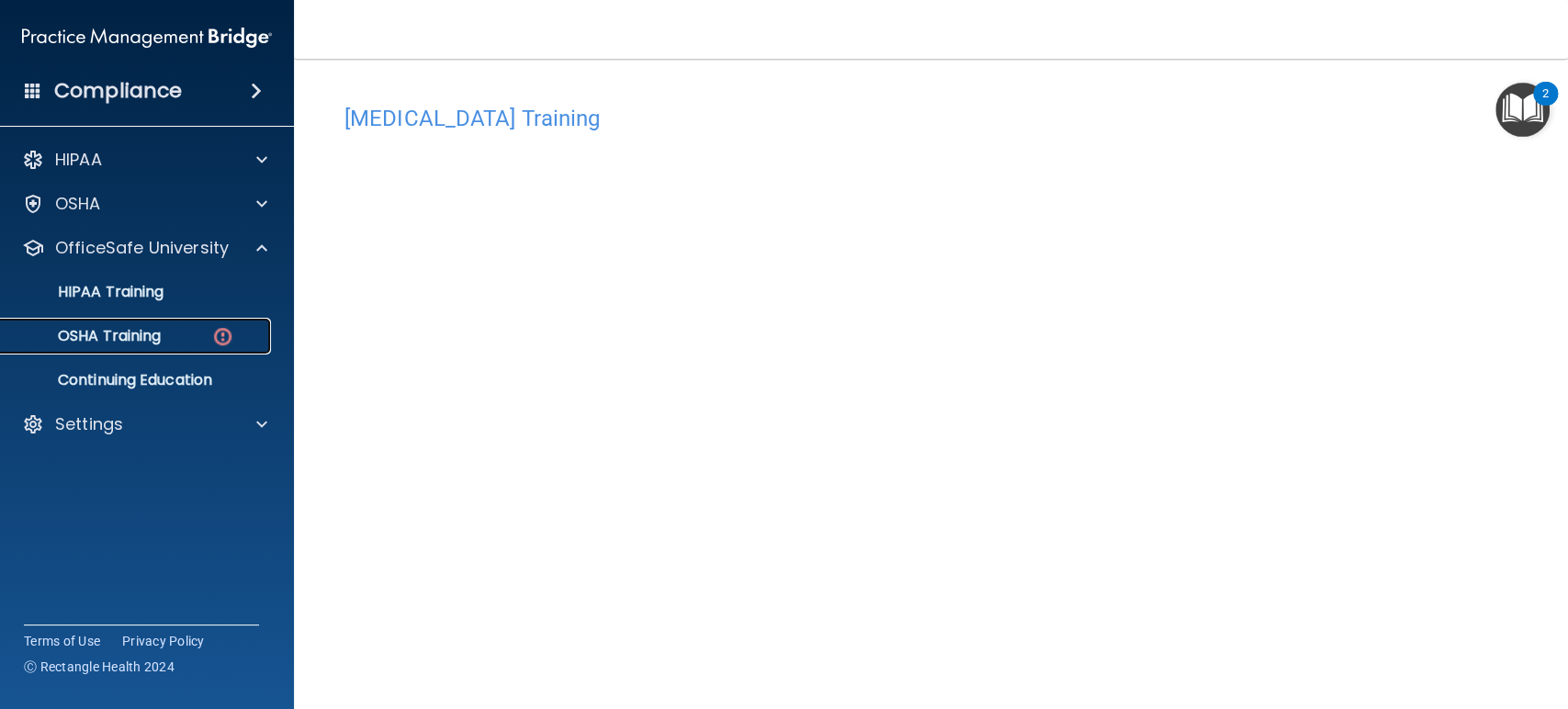
click at [217, 327] on img at bounding box center [223, 336] width 23 height 23
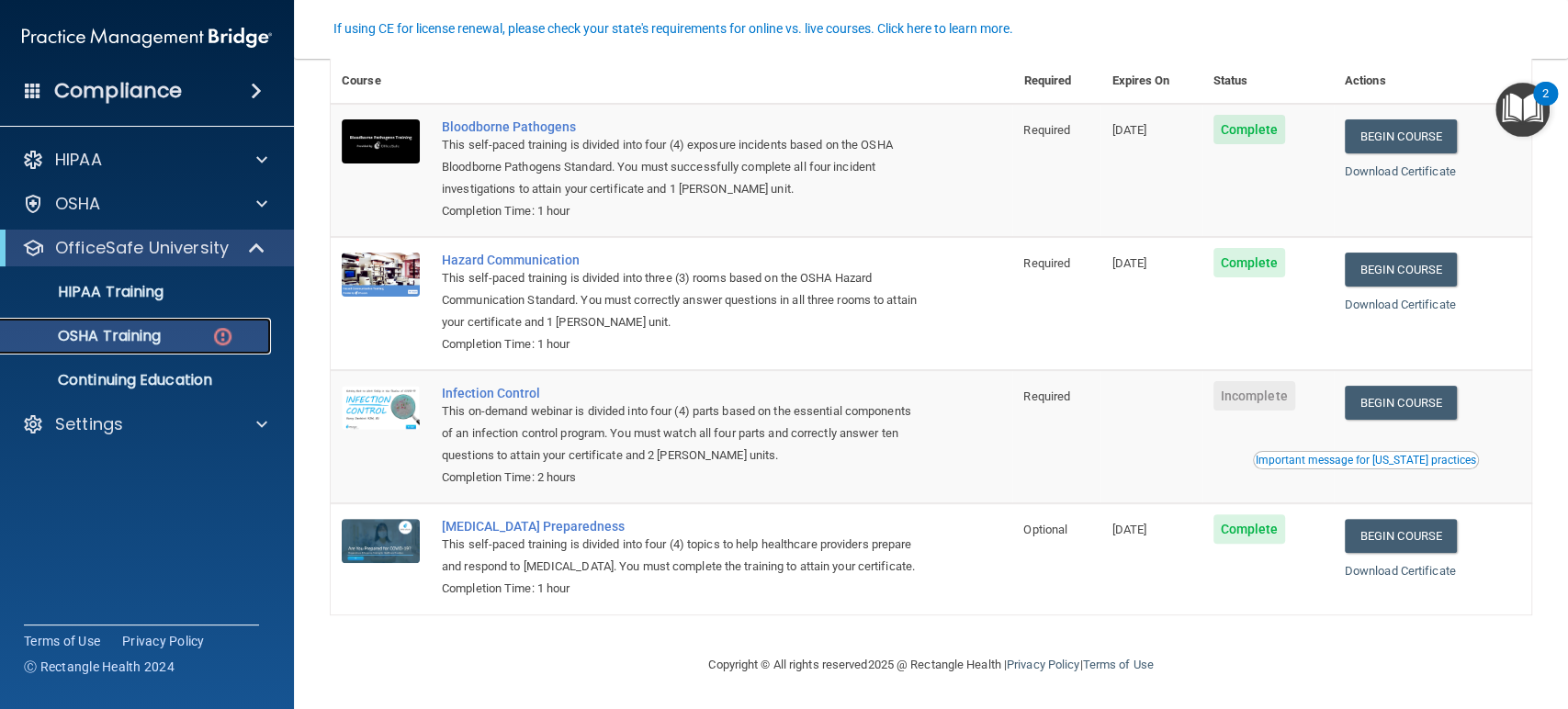
scroll to position [178, 0]
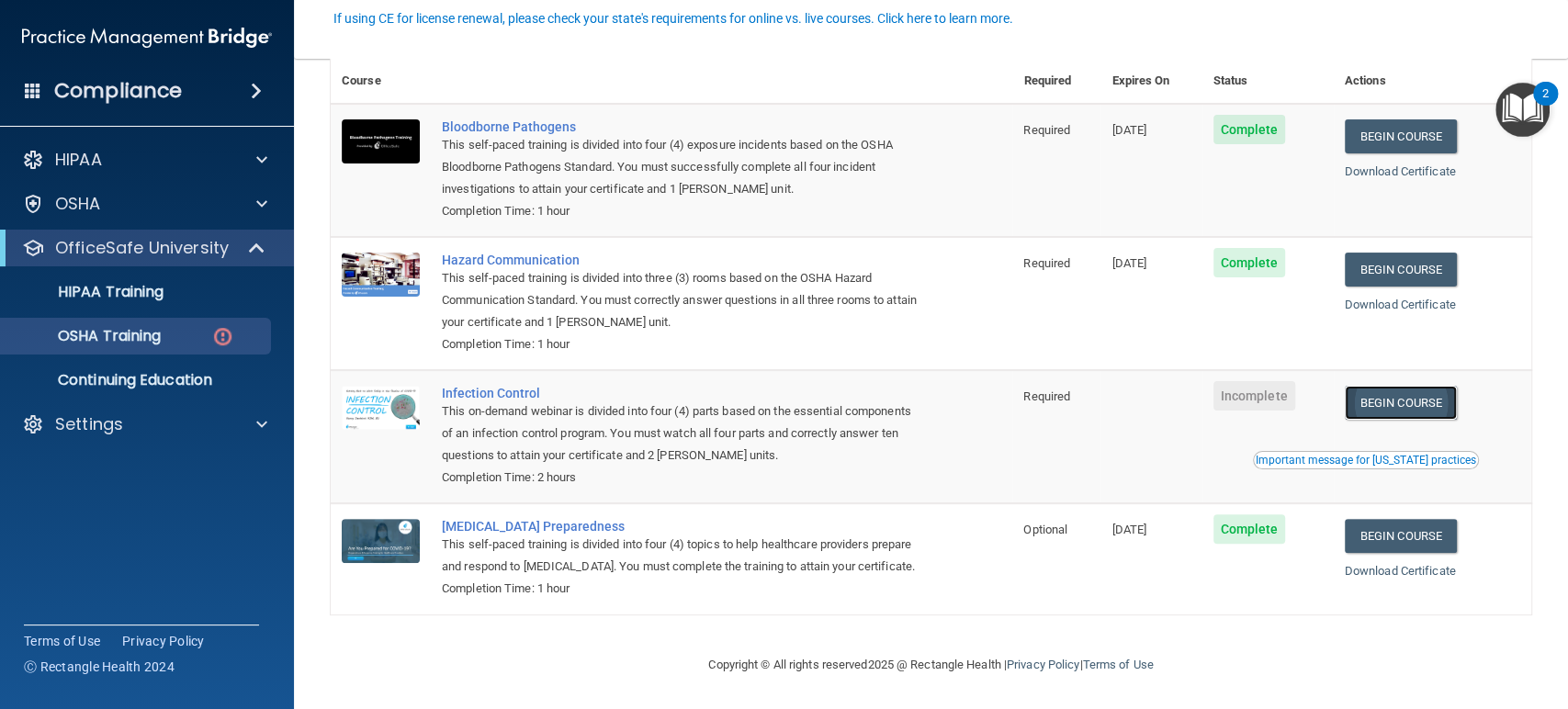
click at [1425, 386] on link "Begin Course" at bounding box center [1400, 403] width 112 height 34
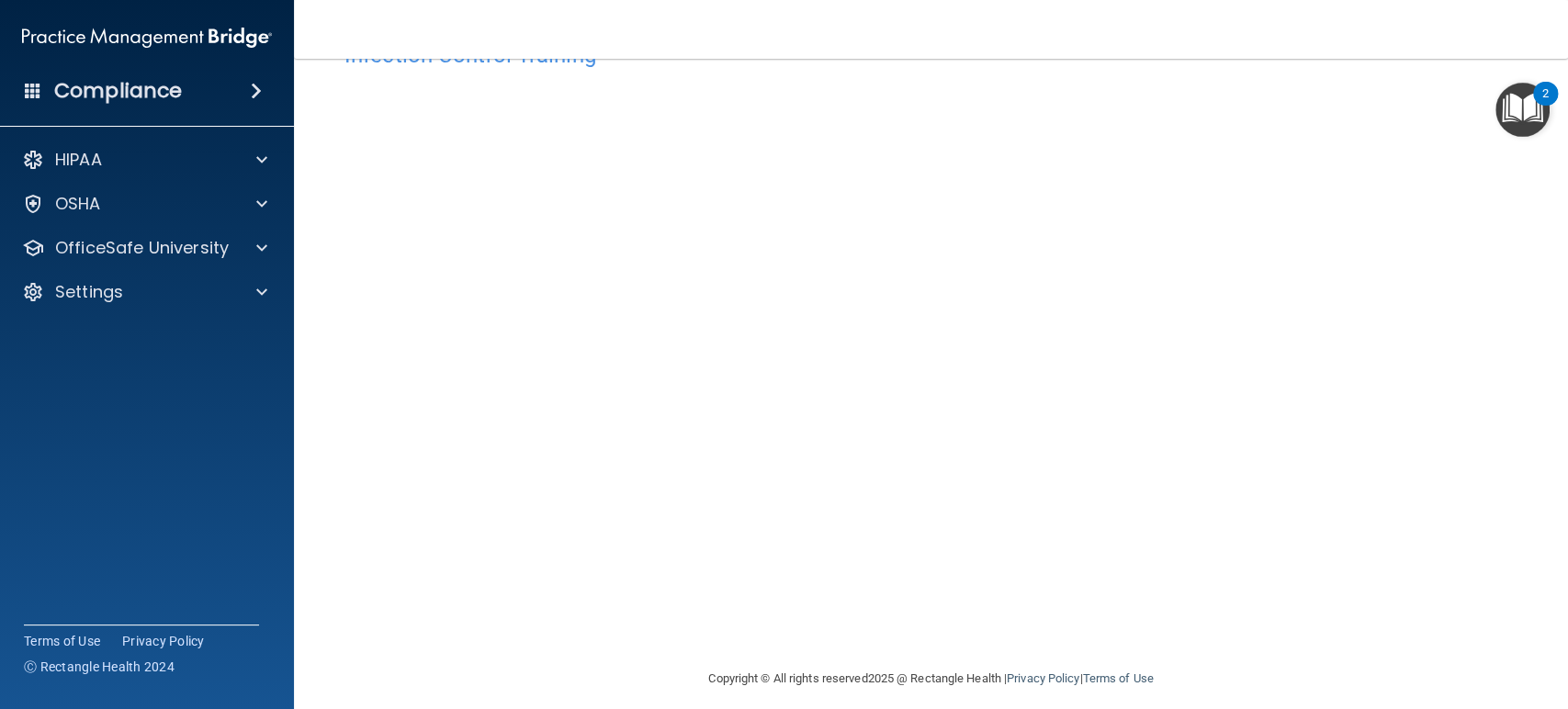
scroll to position [76, 0]
